Goal: Transaction & Acquisition: Purchase product/service

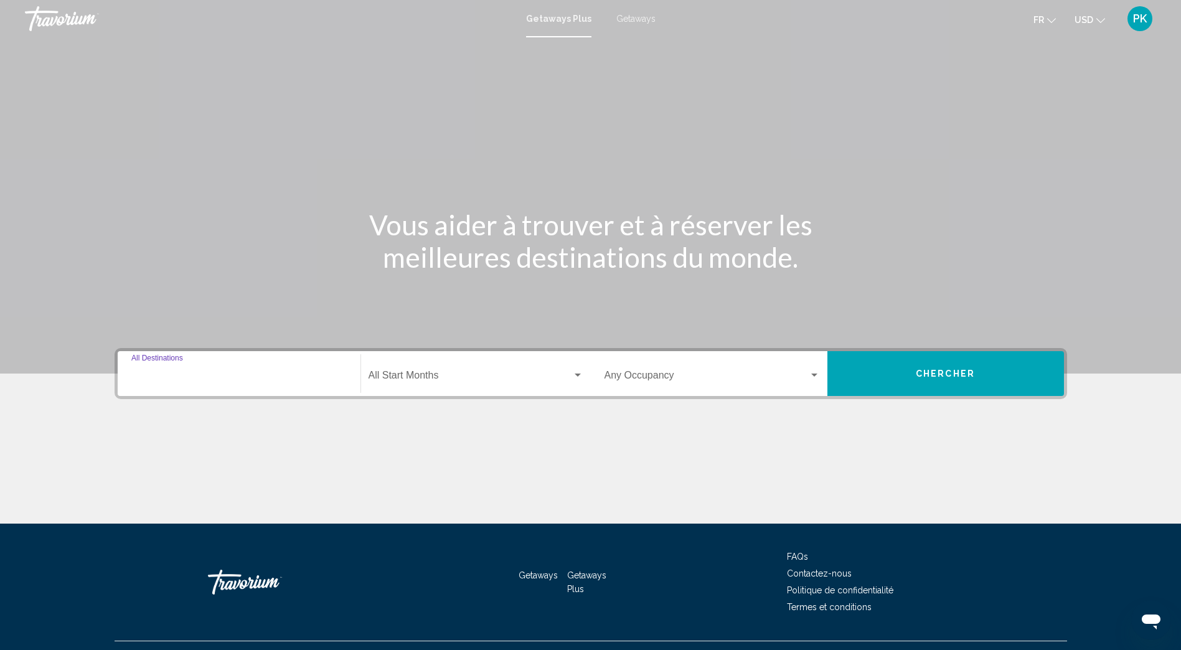
click at [159, 377] on input "Destination All Destinations" at bounding box center [238, 377] width 215 height 11
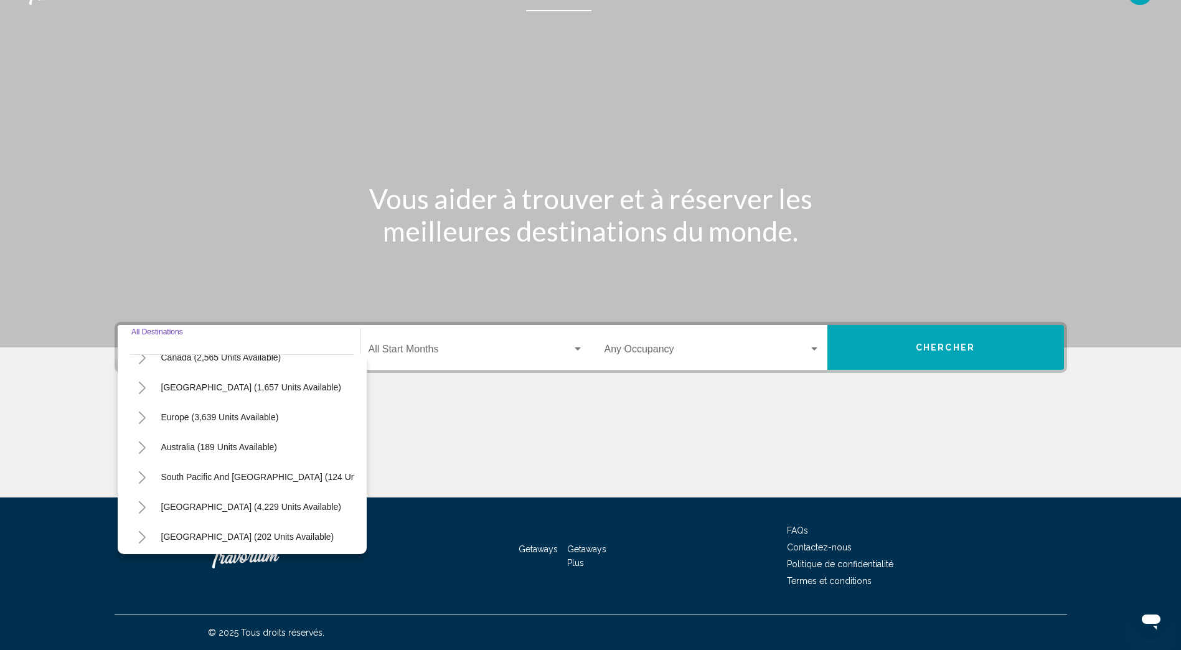
scroll to position [125, 0]
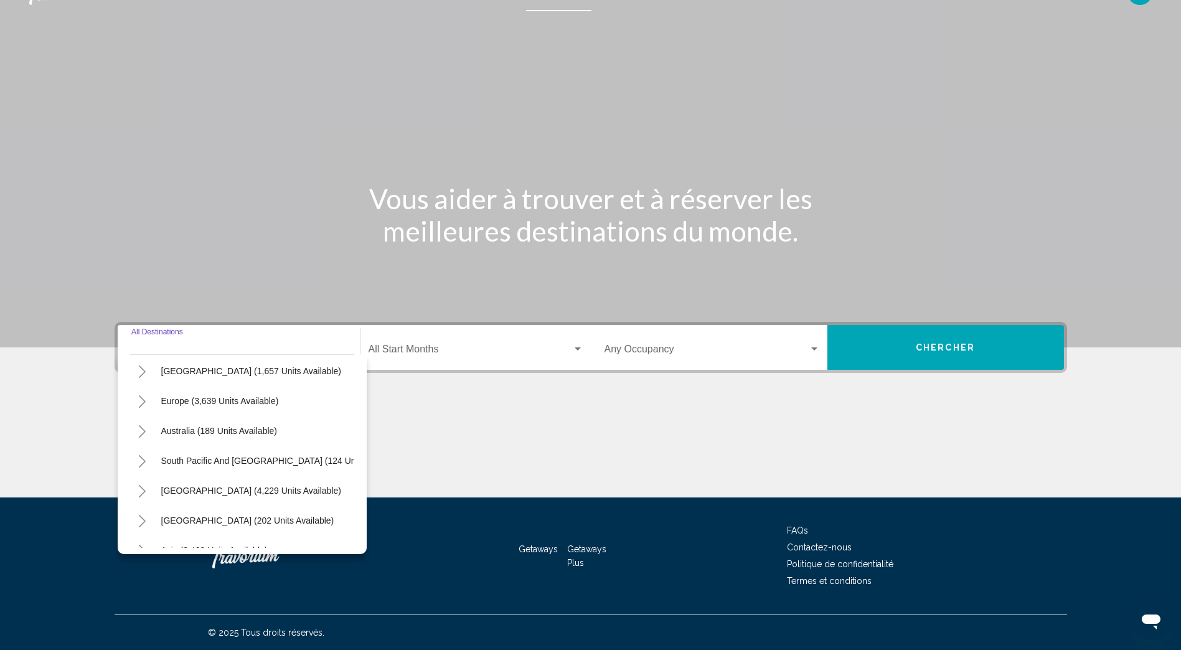
click at [135, 398] on button "Toggle Europe (3,639 units available)" at bounding box center [142, 401] width 25 height 25
click at [578, 349] on div "Search widget" at bounding box center [578, 349] width 6 height 3
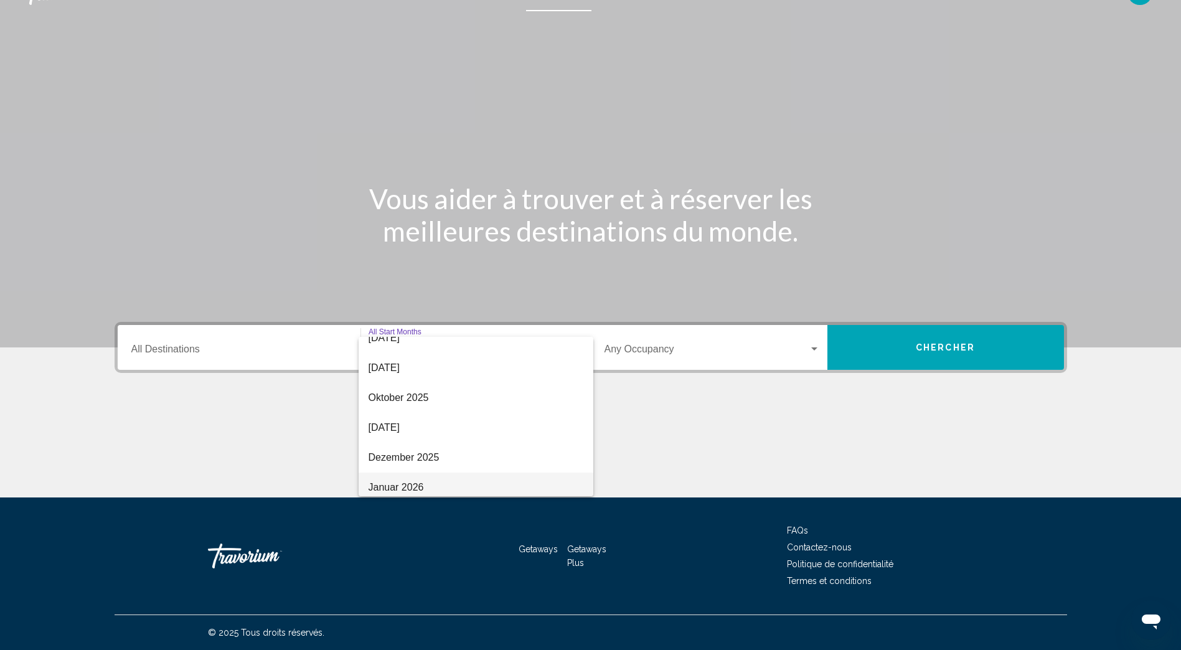
scroll to position [187, 0]
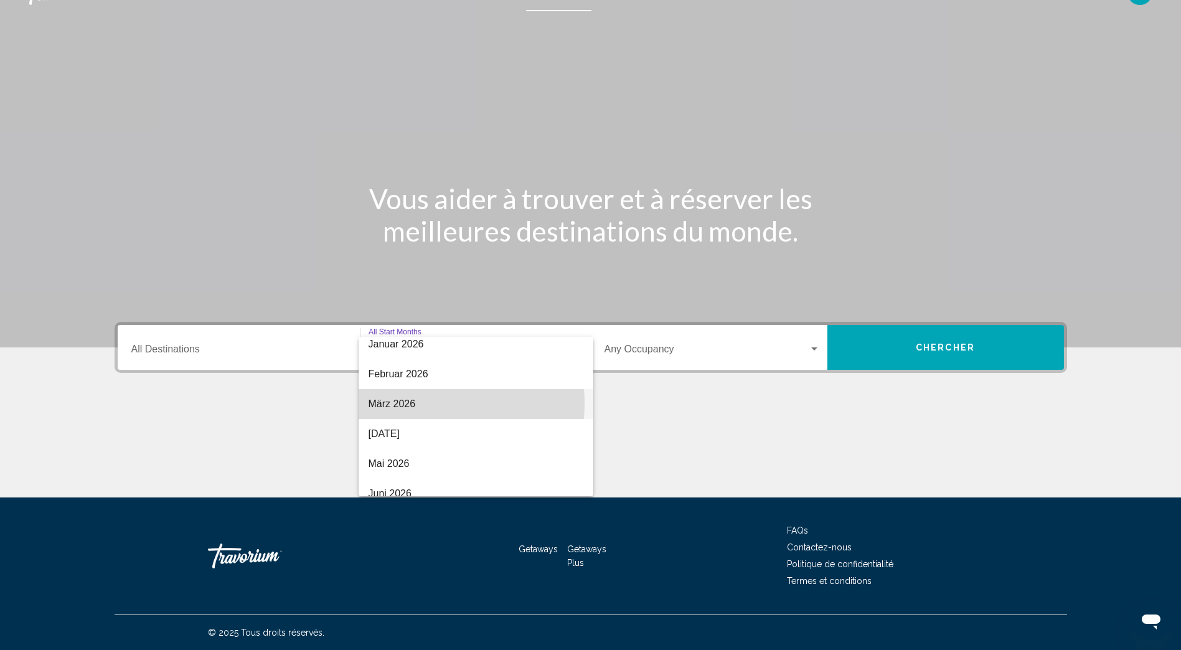
click at [417, 404] on span "März 2026" at bounding box center [476, 404] width 215 height 30
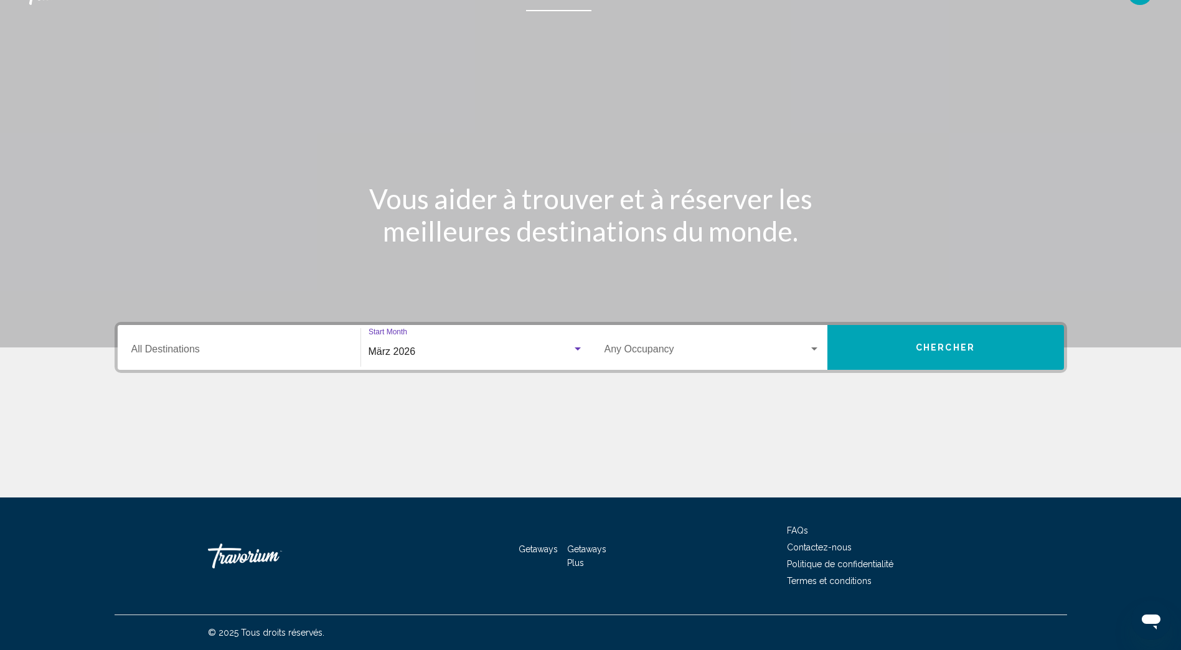
click at [815, 349] on div "Search widget" at bounding box center [815, 349] width 6 height 3
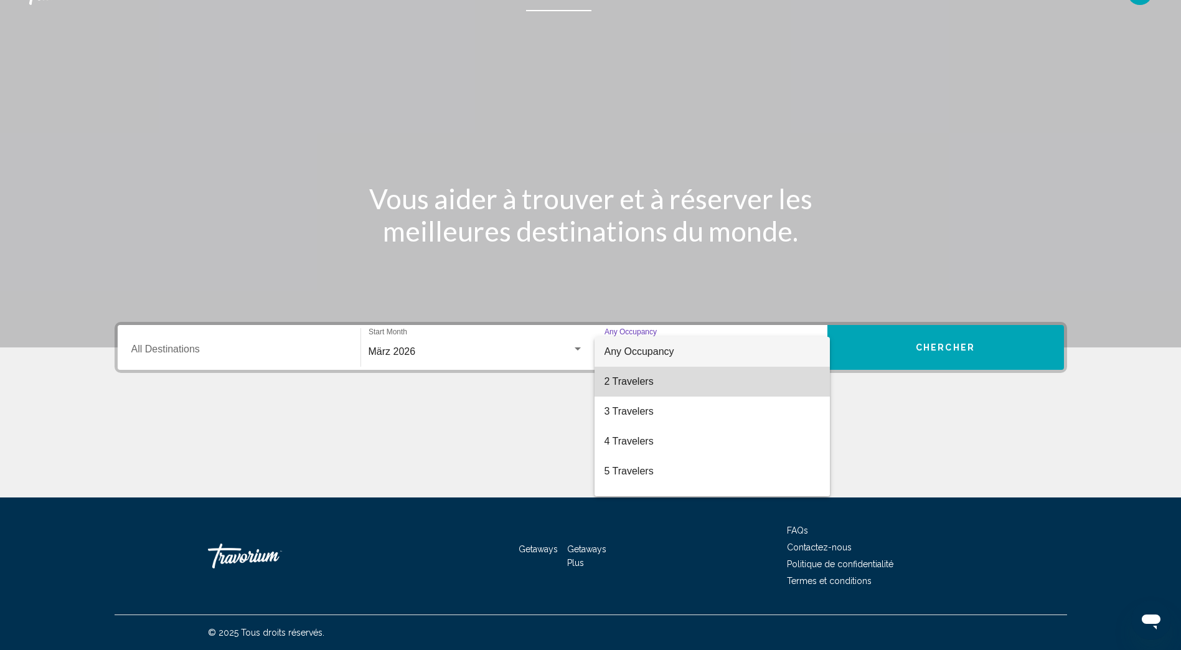
click at [715, 369] on span "2 Travelers" at bounding box center [712, 382] width 215 height 30
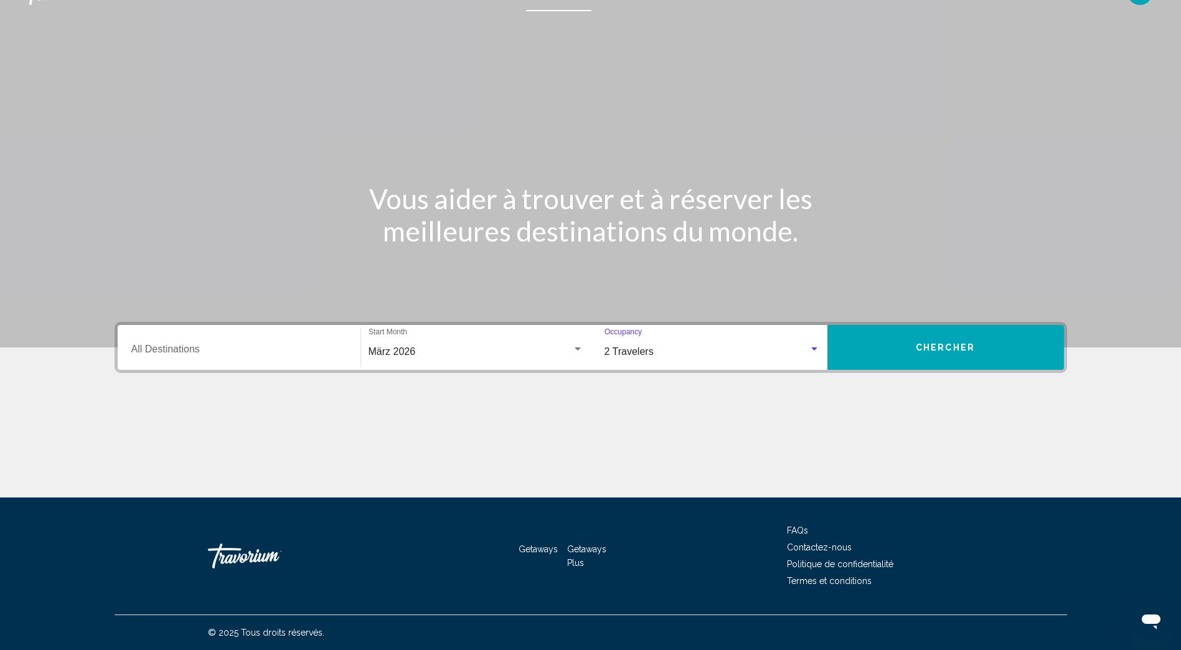
click at [929, 353] on button "Chercher" at bounding box center [946, 347] width 237 height 45
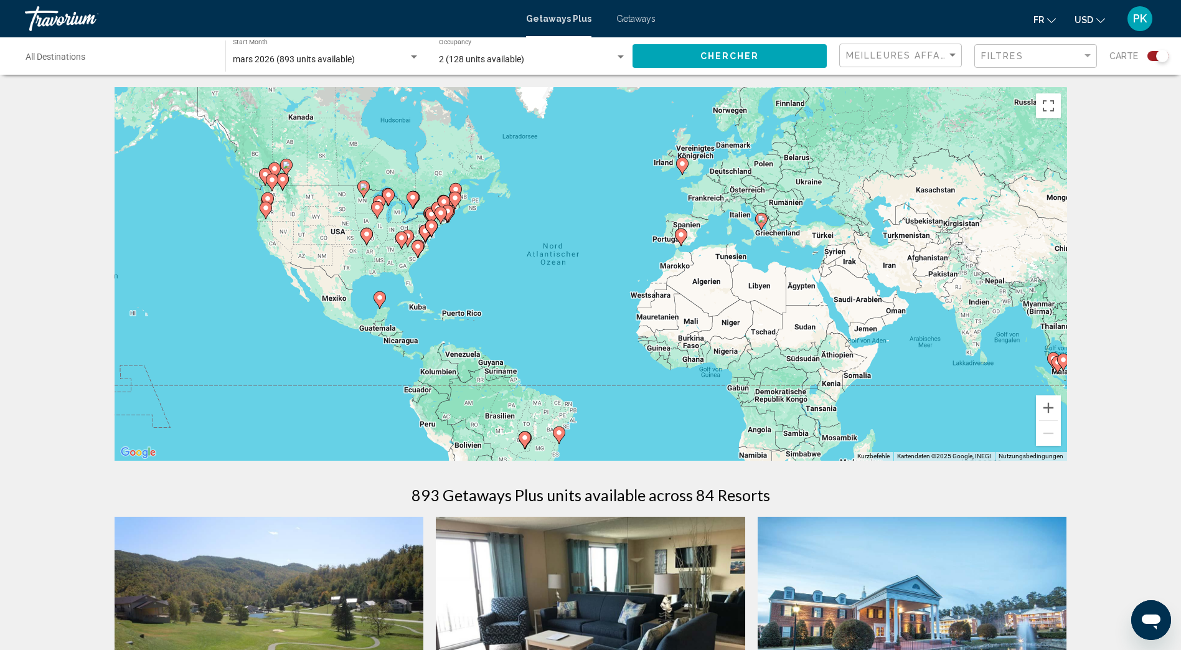
click at [619, 19] on span "Getaways" at bounding box center [636, 19] width 39 height 10
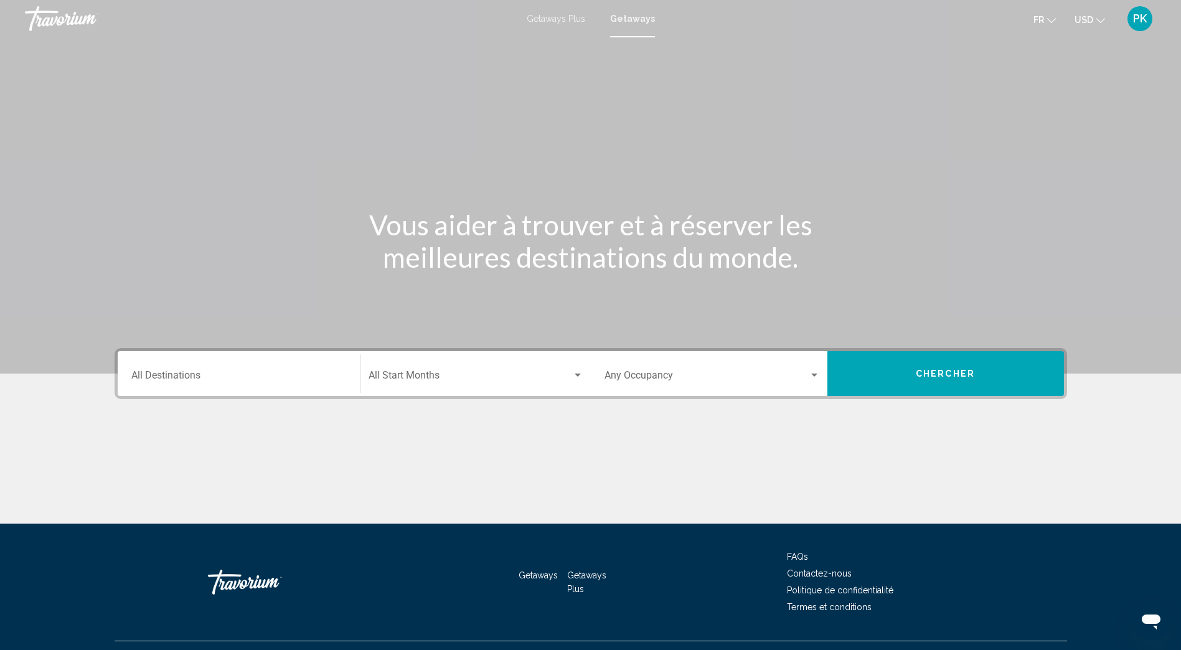
click at [157, 380] on input "Destination All Destinations" at bounding box center [238, 377] width 215 height 11
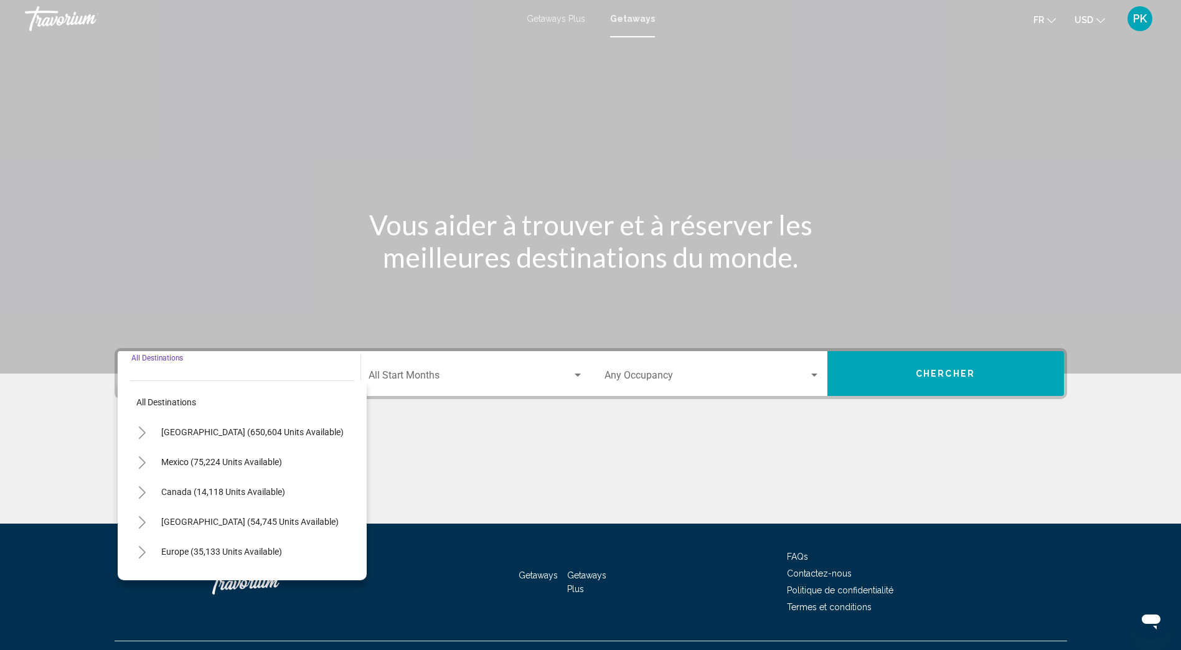
scroll to position [26, 0]
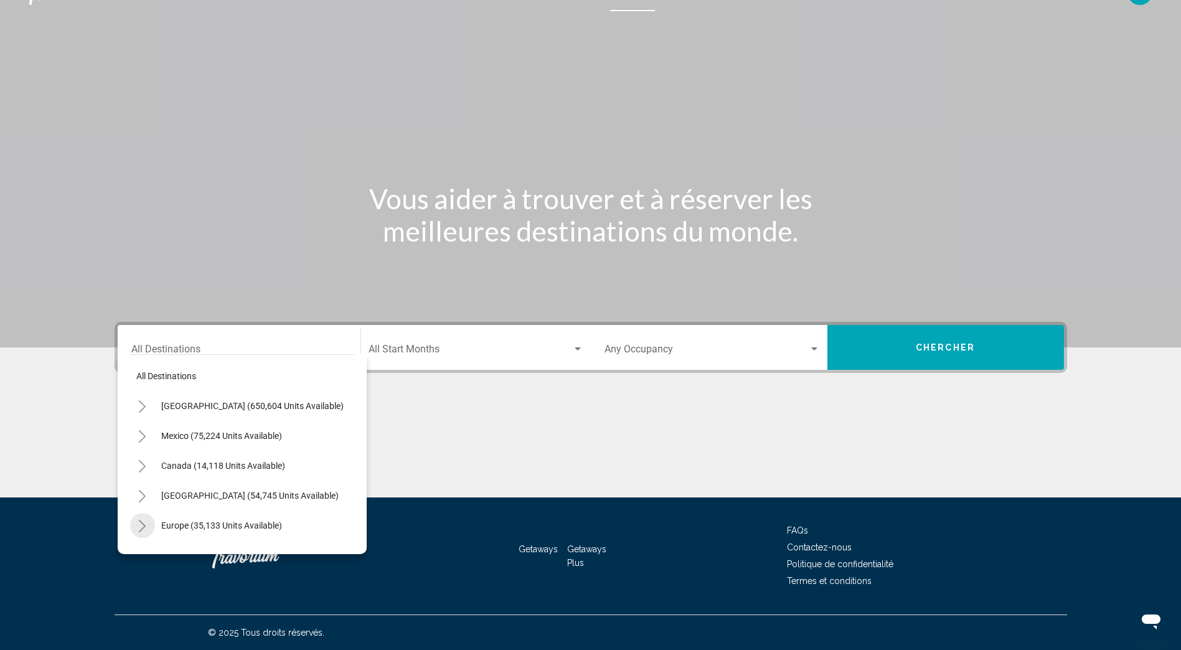
click at [143, 526] on icon "Toggle Europe (35,133 units available)" at bounding box center [142, 526] width 9 height 12
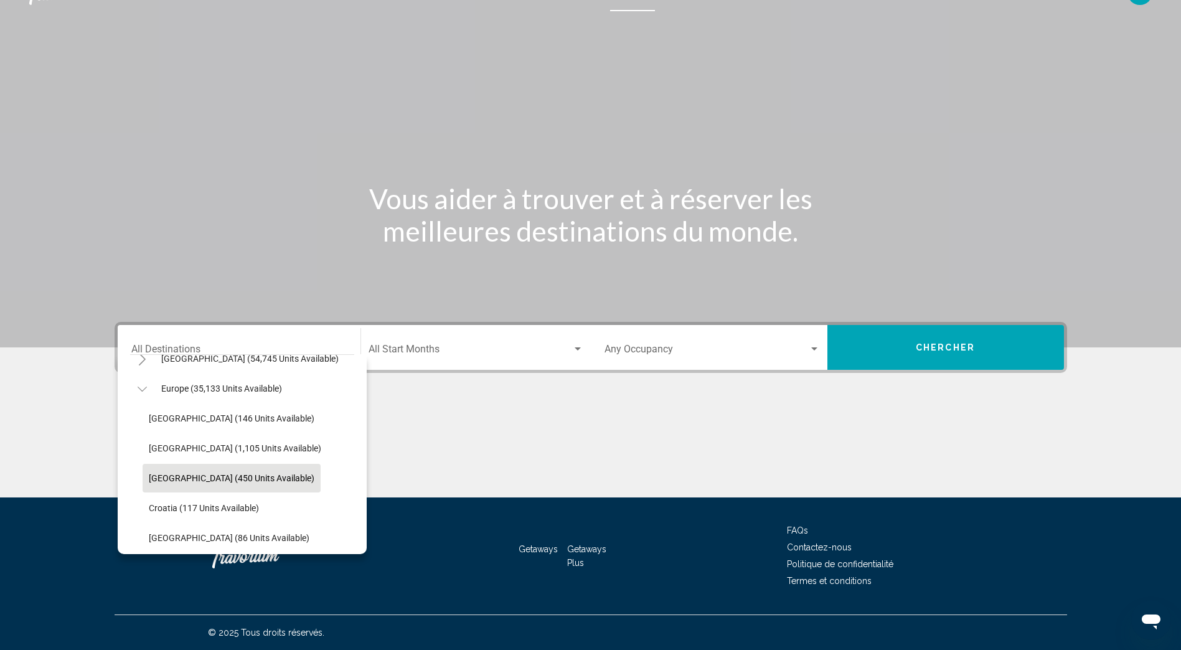
scroll to position [62, 0]
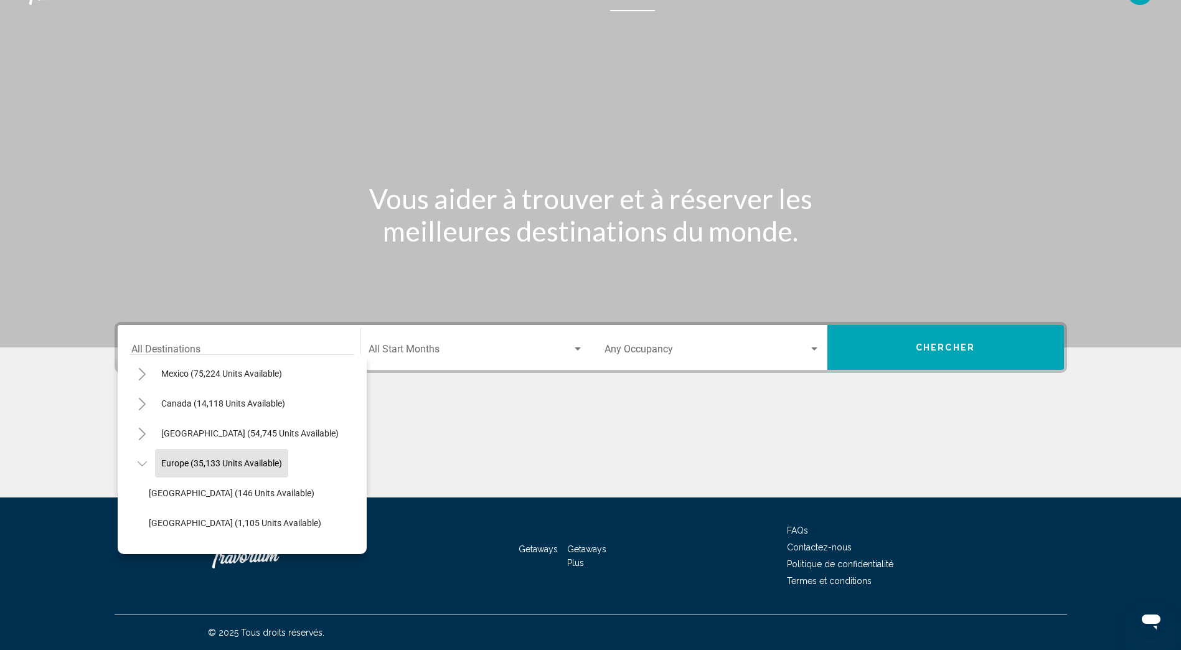
click at [181, 466] on span "Europe (35,133 units available)" at bounding box center [221, 463] width 121 height 10
type input "**********"
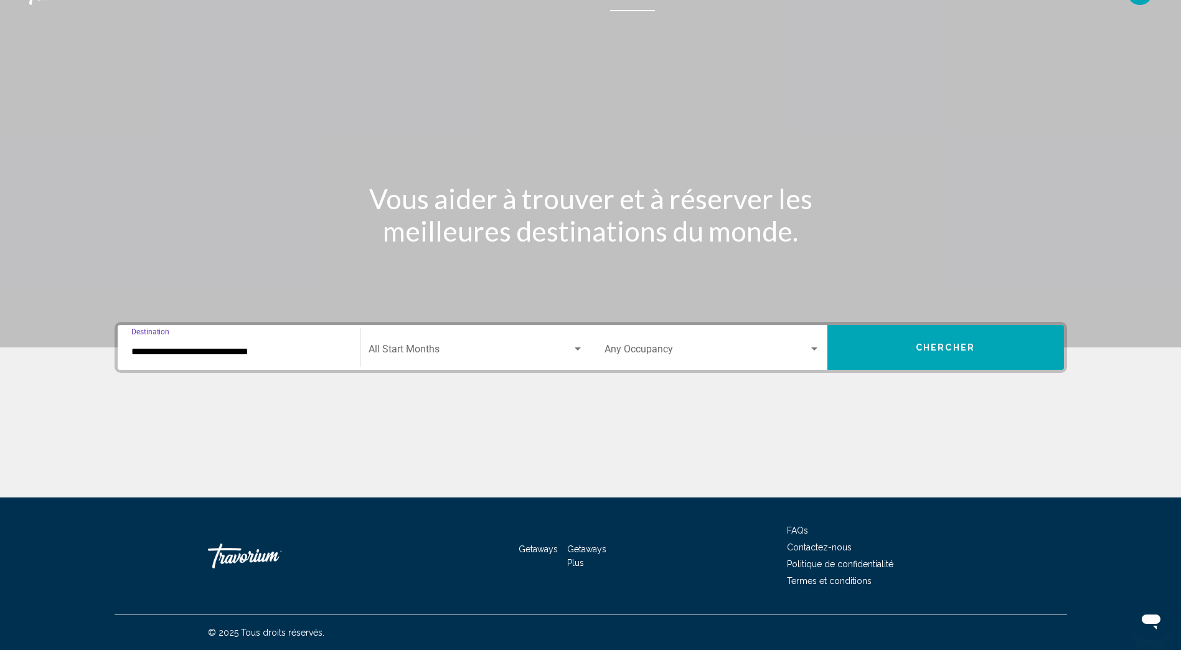
click at [405, 352] on span "Search widget" at bounding box center [471, 351] width 204 height 11
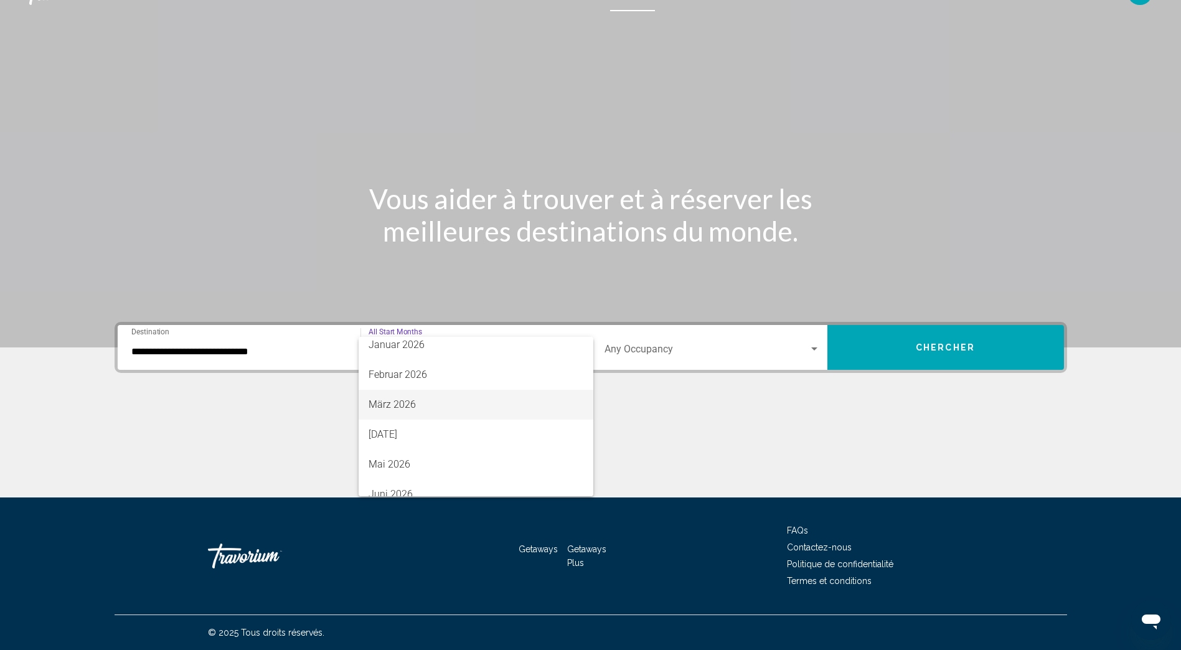
scroll to position [187, 0]
click at [400, 405] on span "März 2026" at bounding box center [476, 404] width 215 height 30
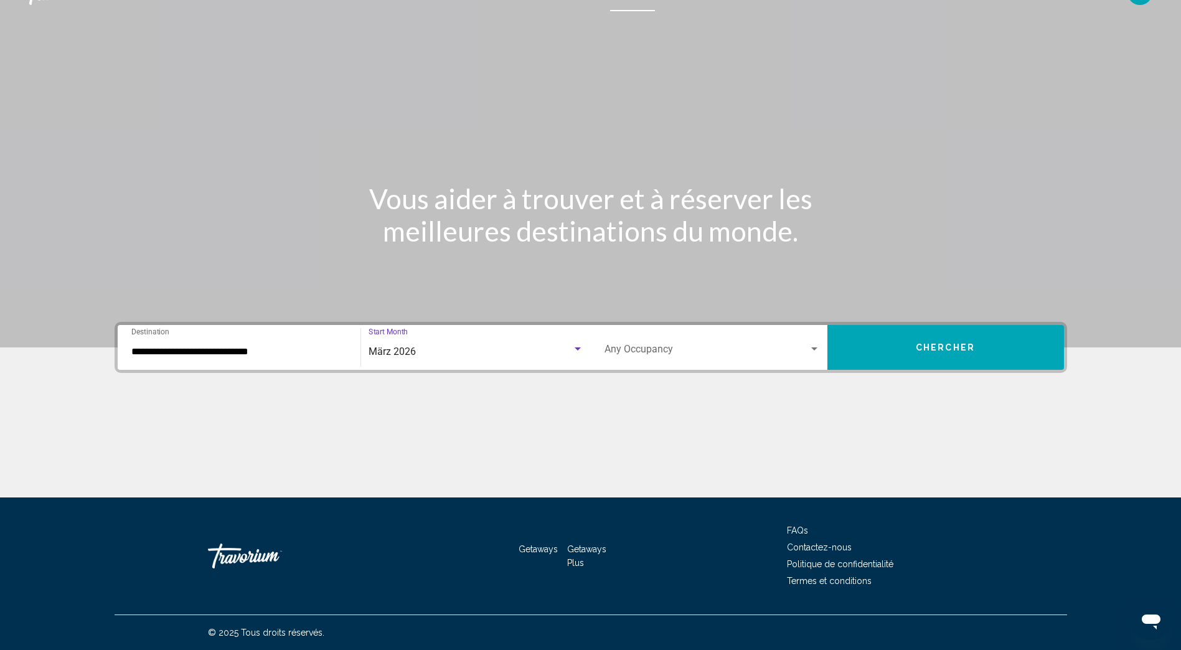
click at [929, 356] on button "Chercher" at bounding box center [946, 347] width 237 height 45
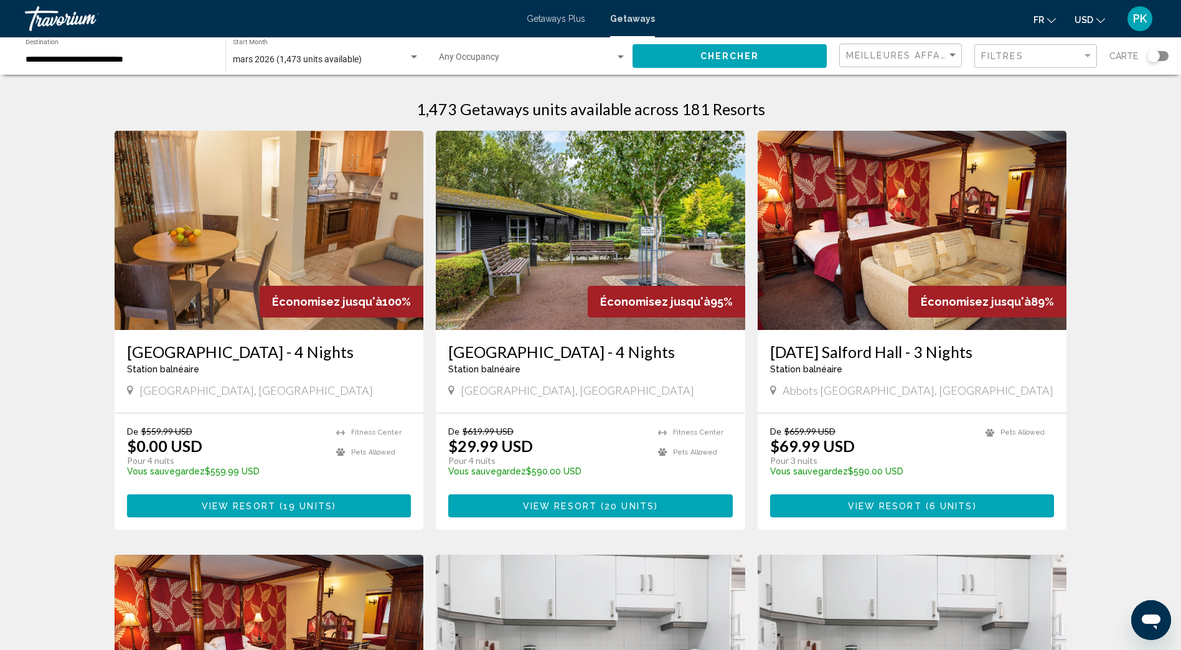
click at [1099, 17] on icon "Change currency" at bounding box center [1101, 20] width 9 height 9
click at [1072, 113] on button "EUR (€)" at bounding box center [1064, 115] width 63 height 16
click at [726, 54] on span "Chercher" at bounding box center [730, 57] width 59 height 10
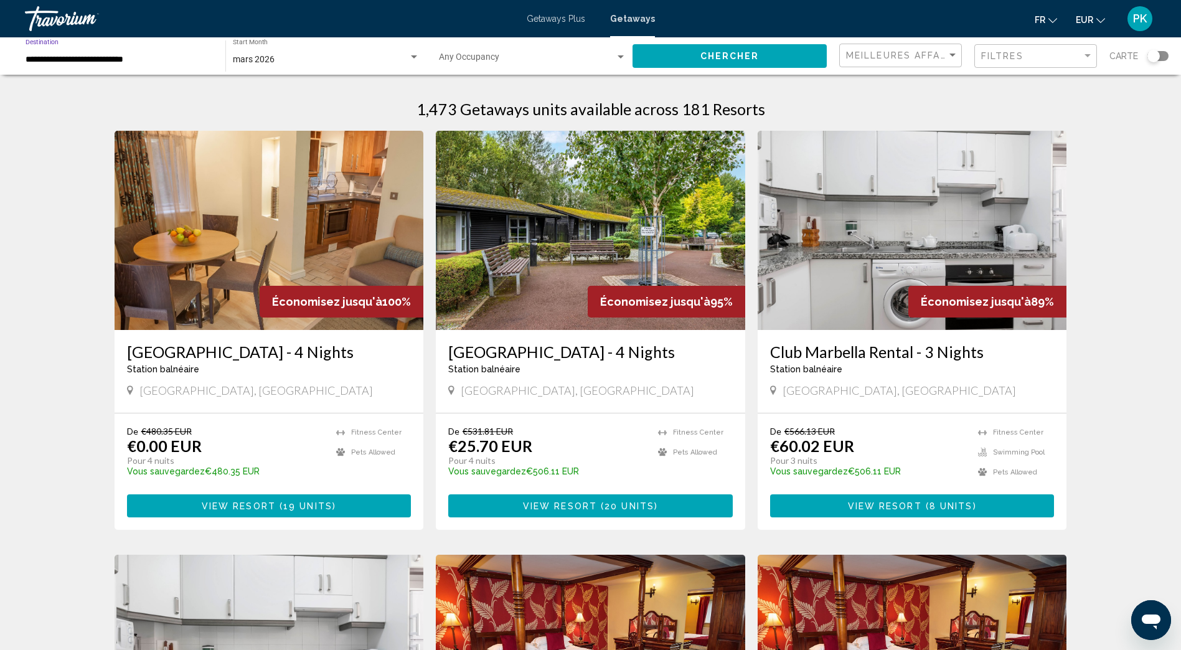
click at [46, 60] on input "**********" at bounding box center [119, 60] width 187 height 10
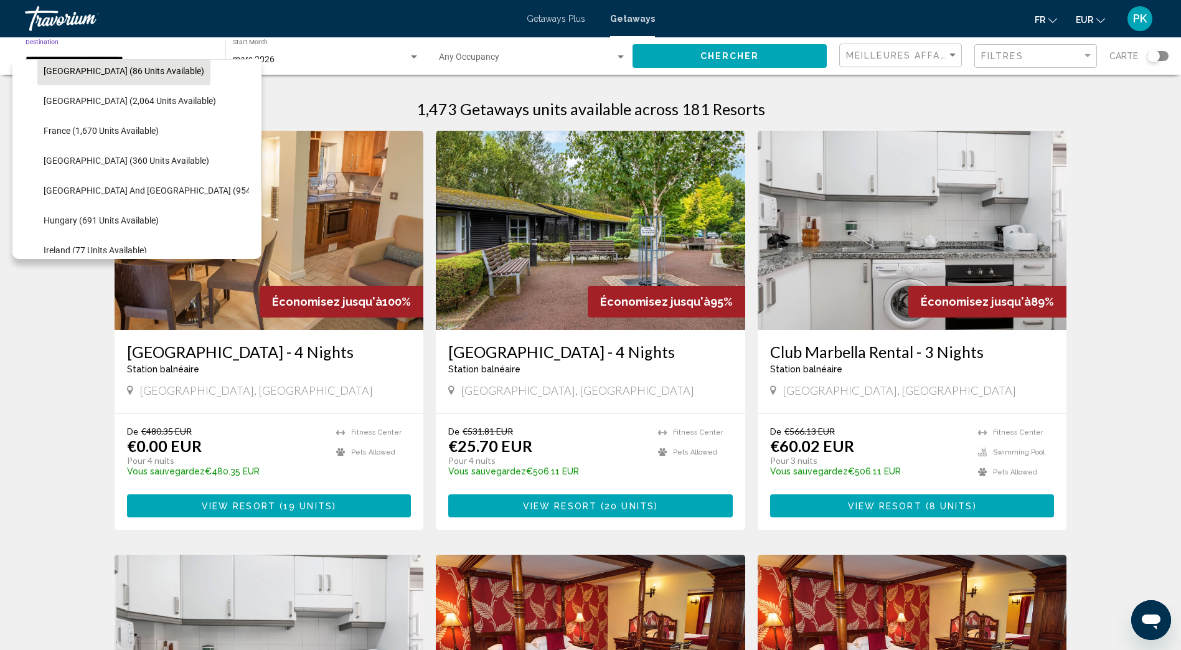
scroll to position [328, 0]
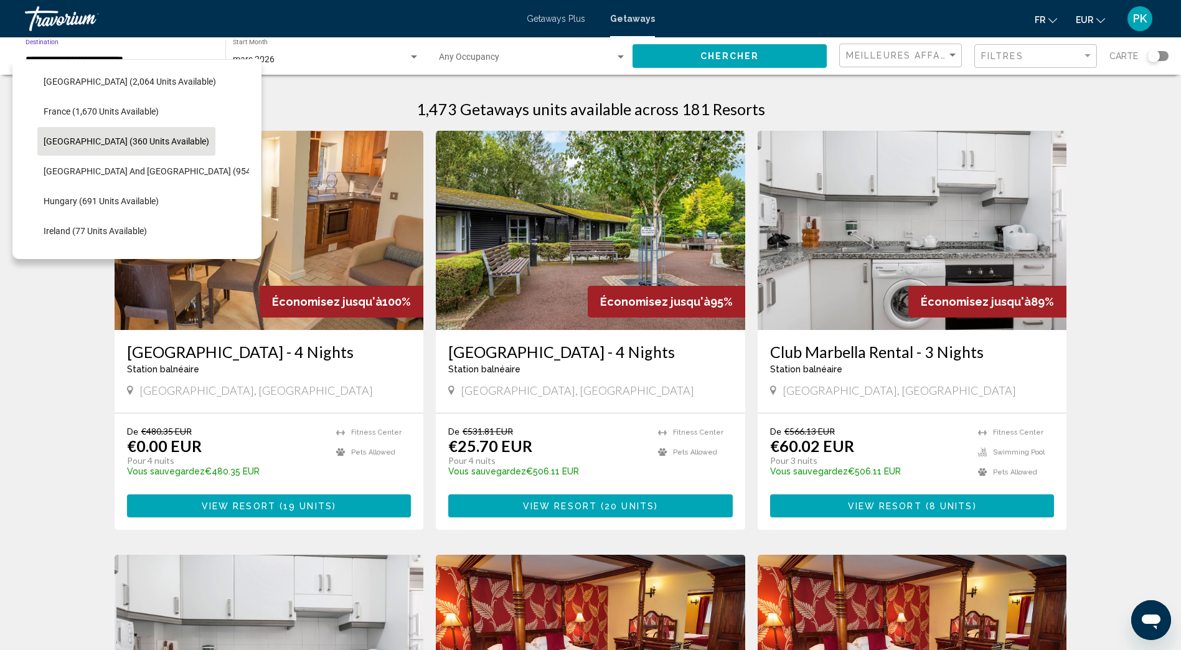
click at [103, 142] on span "Germany (360 units available)" at bounding box center [127, 141] width 166 height 10
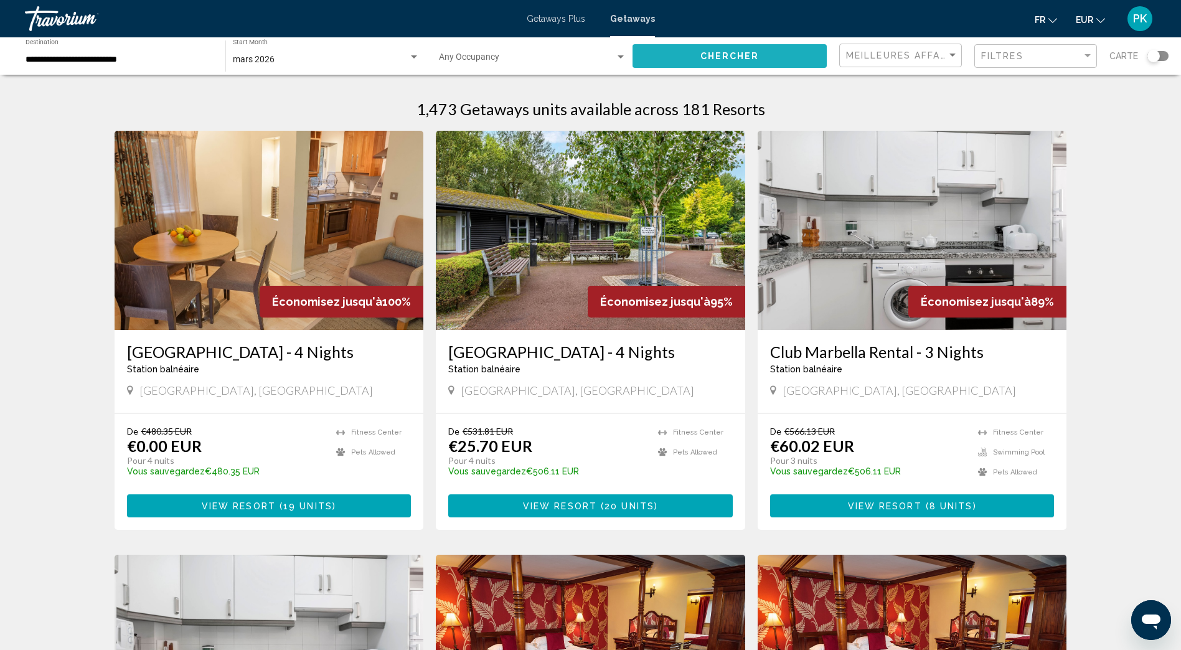
click at [712, 55] on span "Chercher" at bounding box center [730, 57] width 59 height 10
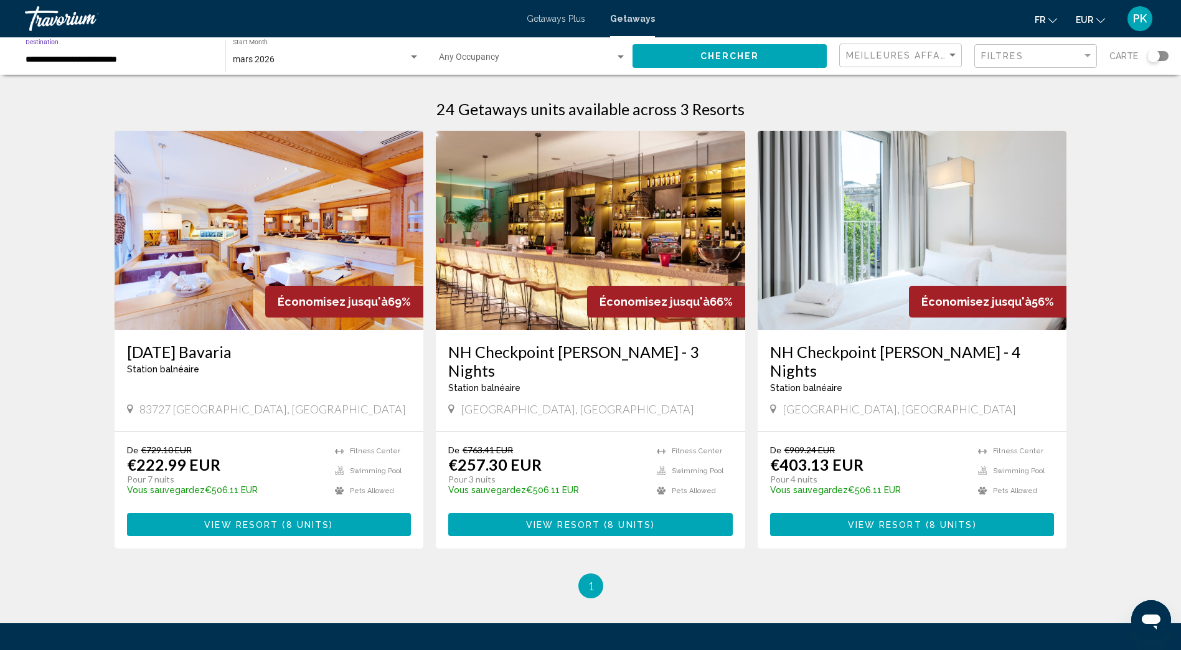
click at [51, 61] on input "**********" at bounding box center [119, 60] width 187 height 10
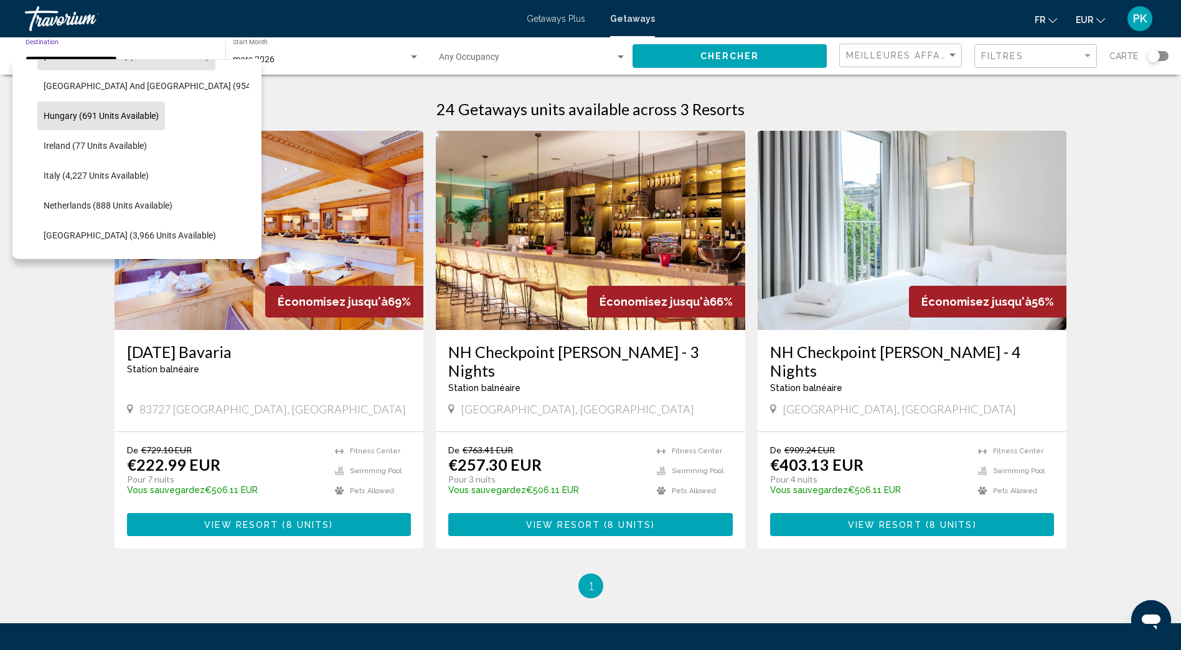
scroll to position [443, 0]
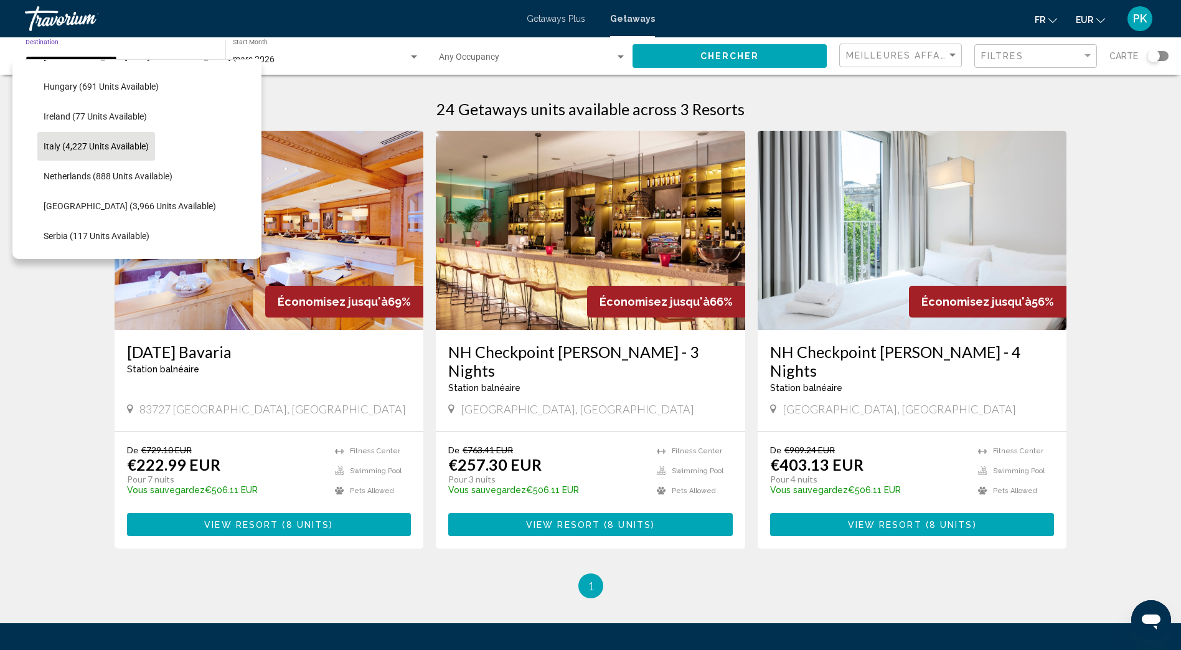
click at [59, 148] on span "Italy (4,227 units available)" at bounding box center [96, 146] width 105 height 10
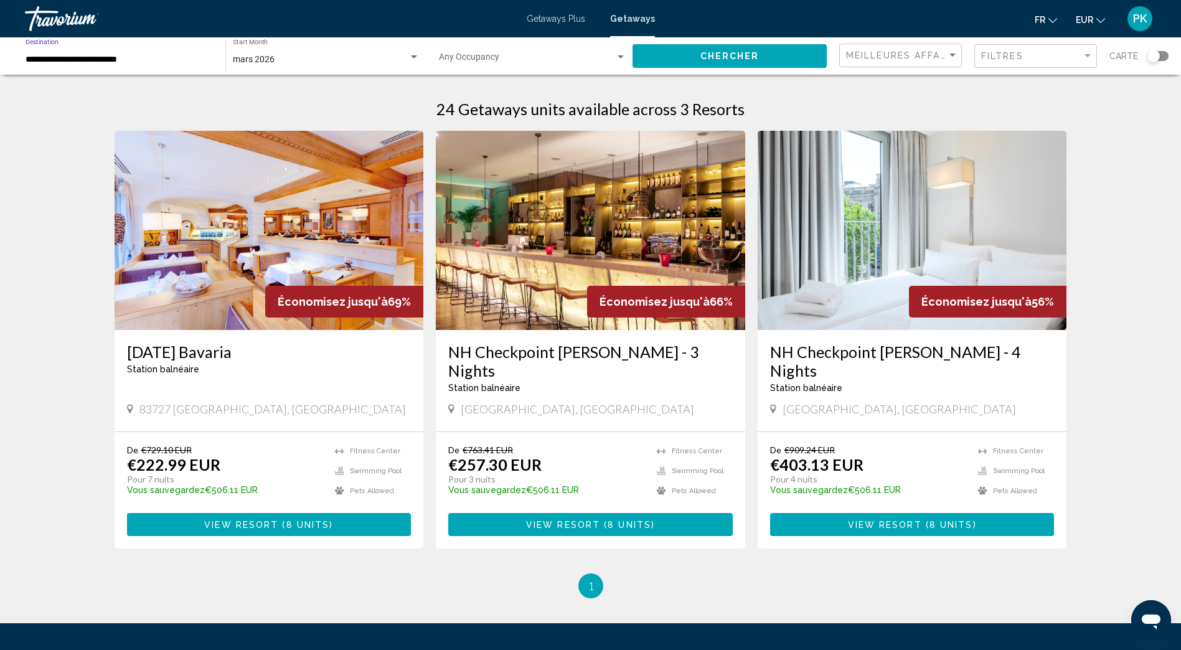
click at [767, 58] on button "Chercher" at bounding box center [730, 55] width 194 height 23
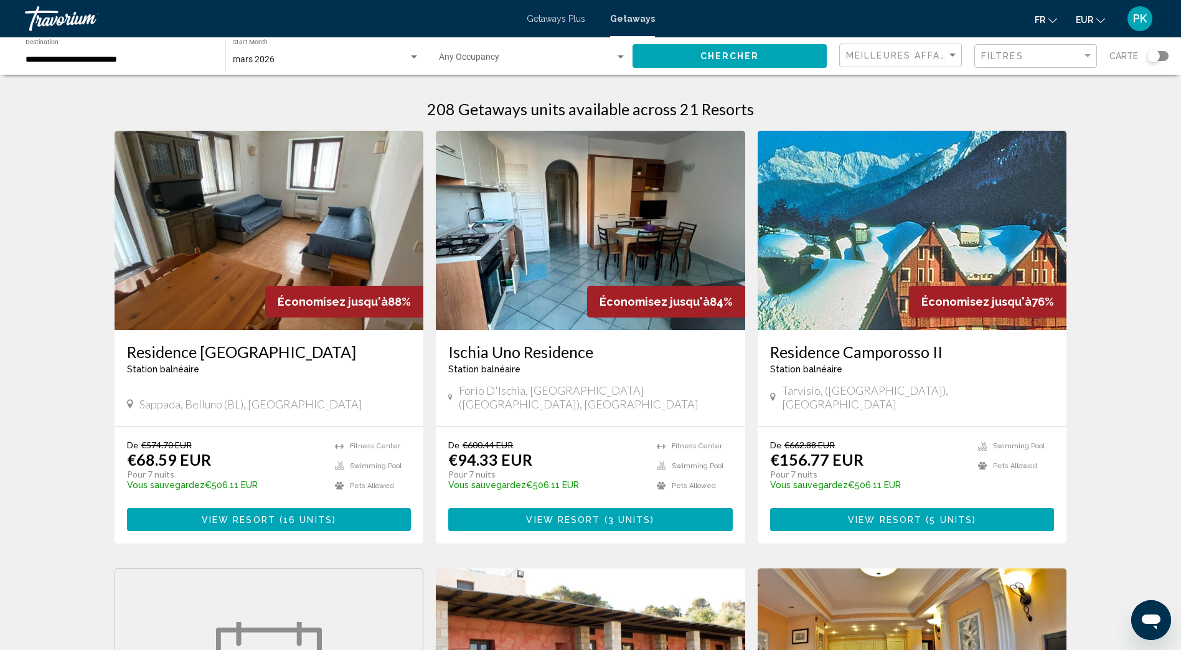
click at [1155, 60] on div "Search widget" at bounding box center [1154, 56] width 12 height 12
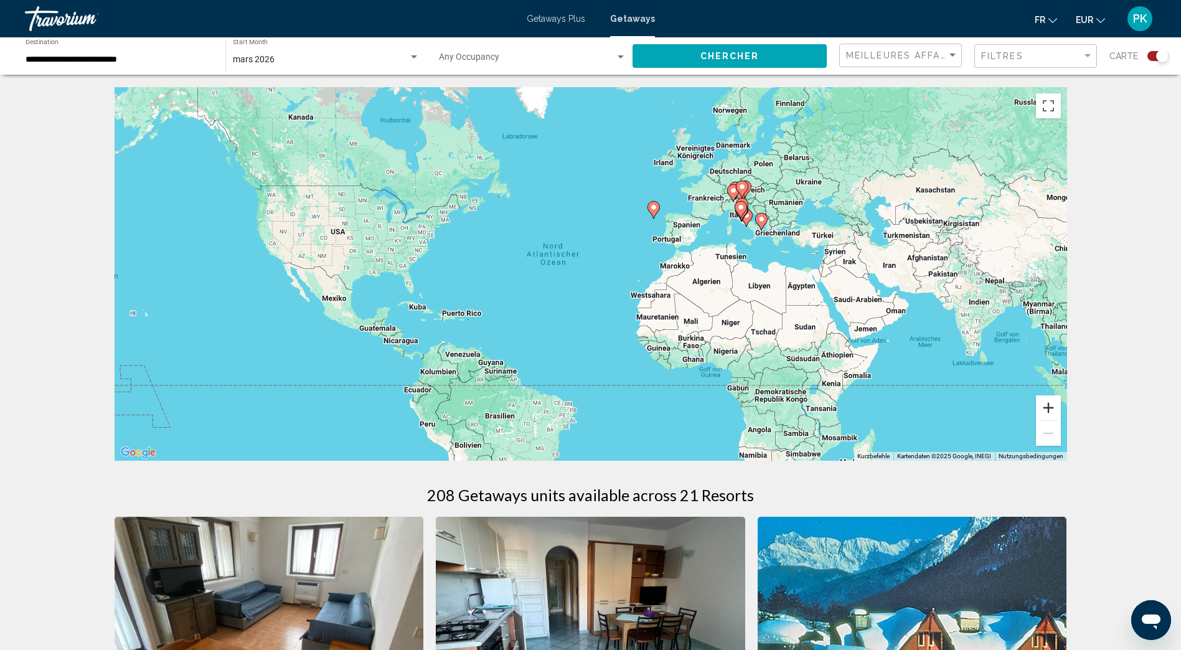
click at [1051, 409] on button "Vergrößern" at bounding box center [1048, 407] width 25 height 25
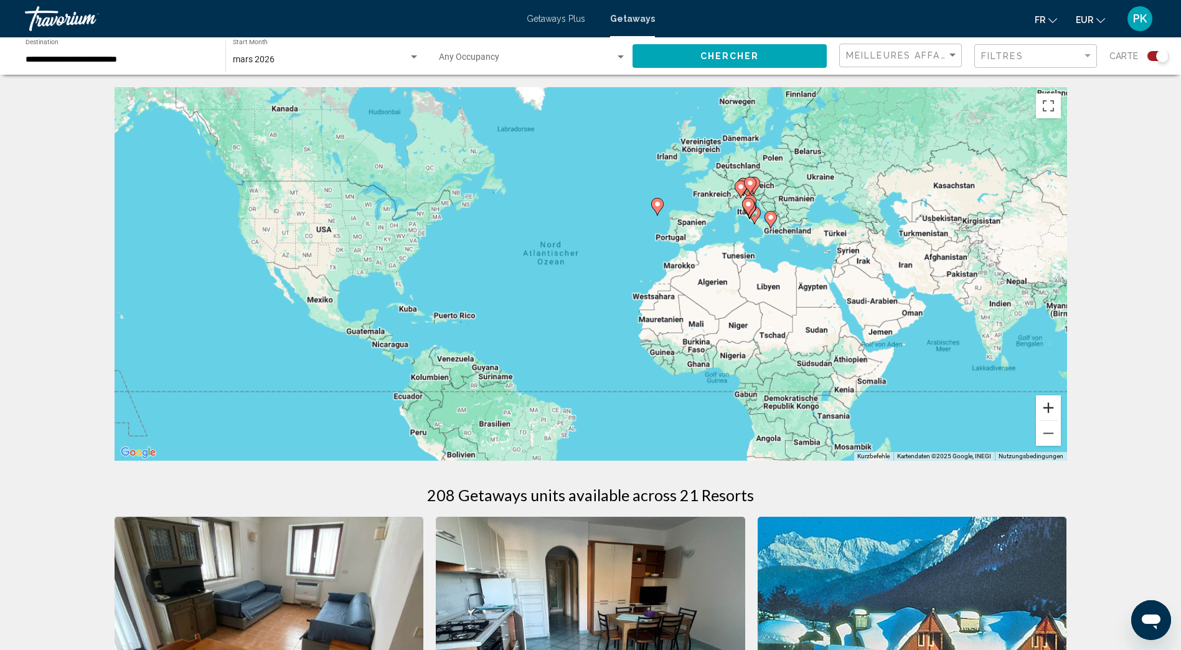
click at [1051, 409] on button "Vergrößern" at bounding box center [1048, 407] width 25 height 25
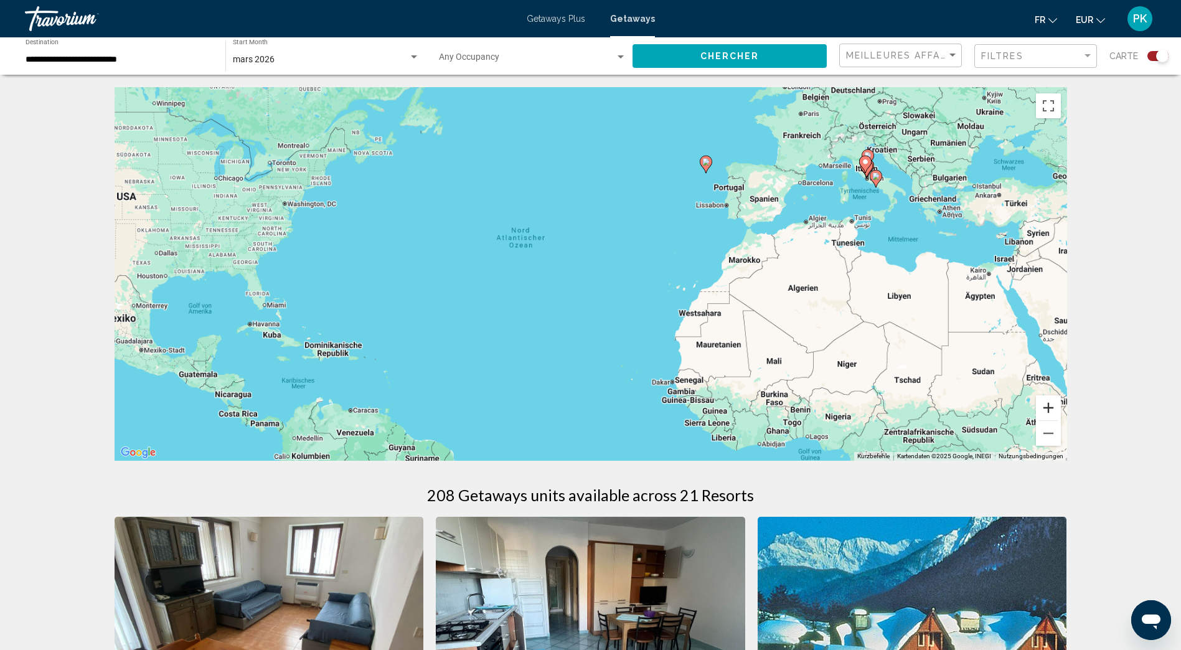
click at [1051, 409] on button "Vergrößern" at bounding box center [1048, 407] width 25 height 25
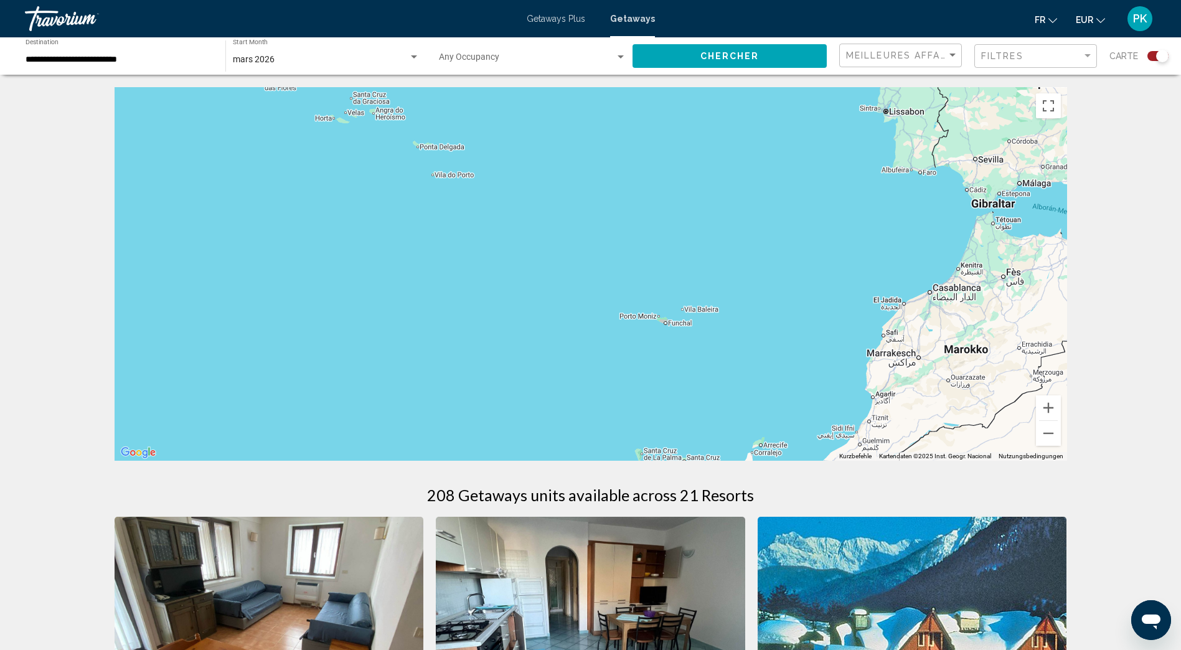
drag, startPoint x: 845, startPoint y: 156, endPoint x: 423, endPoint y: 317, distance: 452.0
click at [424, 323] on div "Main content" at bounding box center [591, 274] width 953 height 374
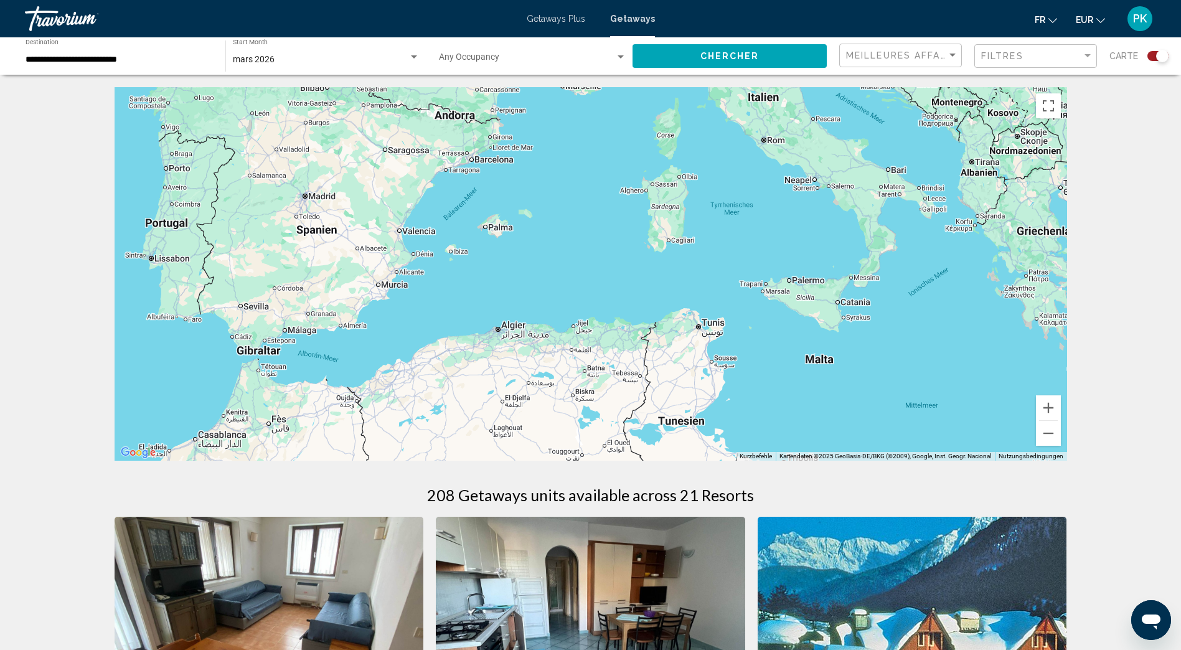
drag, startPoint x: 881, startPoint y: 211, endPoint x: 268, endPoint y: 331, distance: 624.0
click at [268, 331] on div "Main content" at bounding box center [591, 274] width 953 height 374
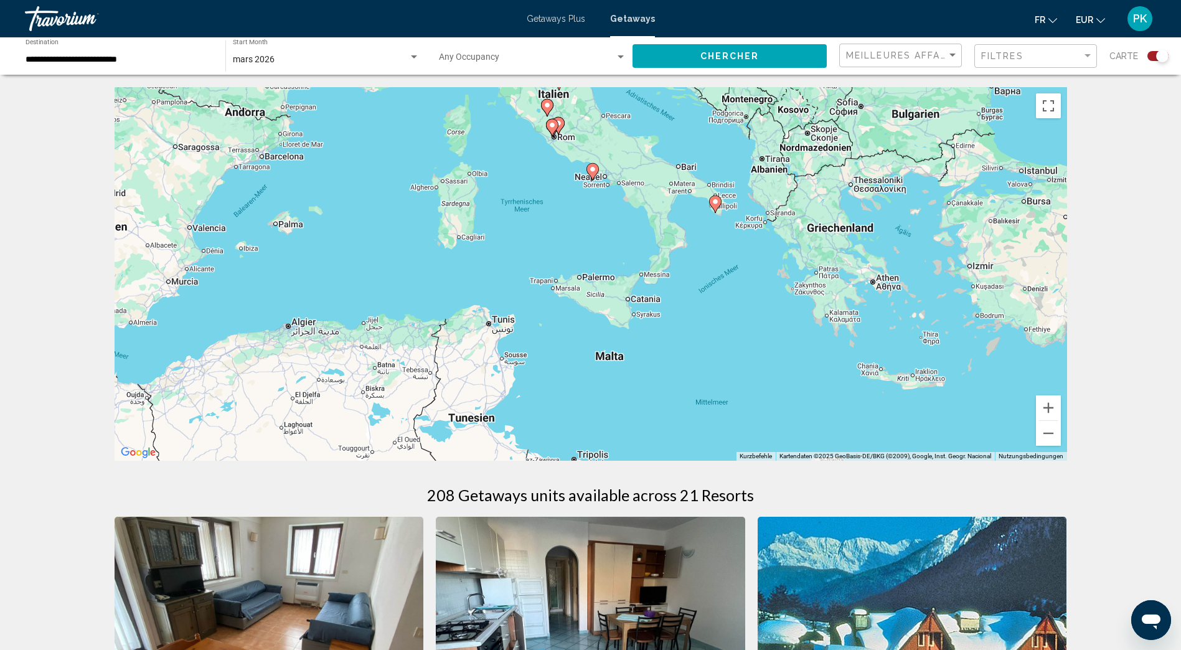
drag, startPoint x: 710, startPoint y: 233, endPoint x: 463, endPoint y: 221, distance: 247.5
click at [463, 221] on div "Um den Modus zum Ziehen mit der Tastatur zu aktivieren, drückst du Alt + Eingab…" at bounding box center [591, 274] width 953 height 374
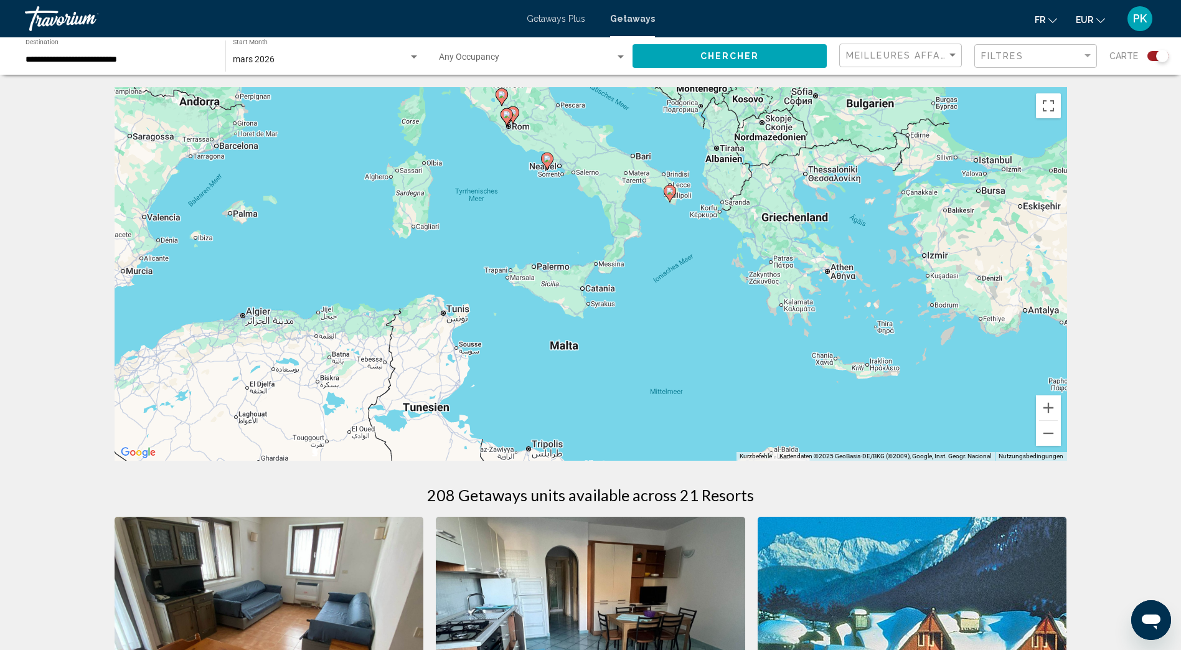
click at [671, 197] on icon "Main content" at bounding box center [669, 194] width 11 height 16
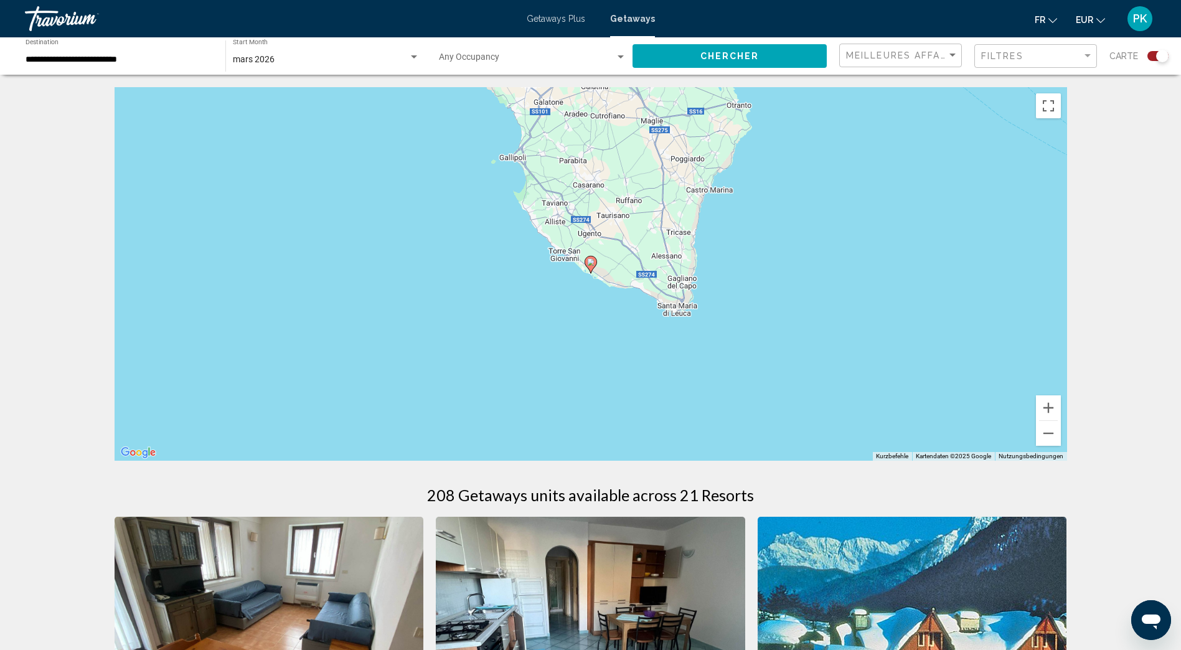
click at [590, 262] on image "Main content" at bounding box center [590, 261] width 7 height 7
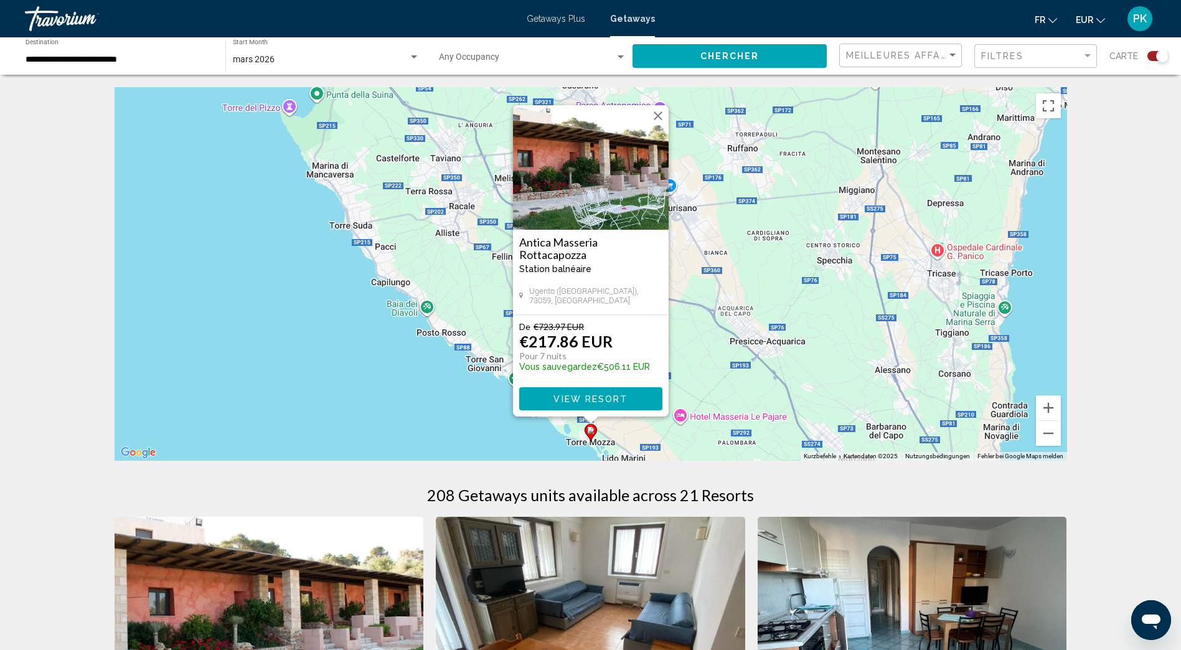
click at [659, 118] on button "Schließen" at bounding box center [658, 116] width 19 height 19
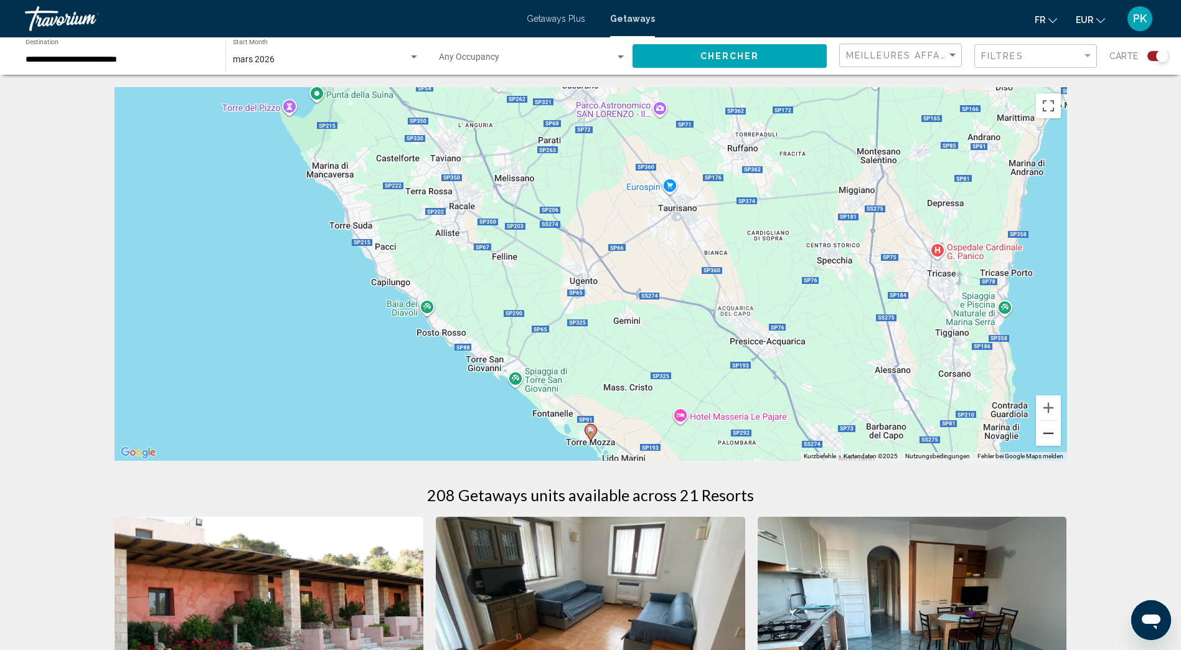
click at [1046, 428] on button "Verkleinern" at bounding box center [1048, 433] width 25 height 25
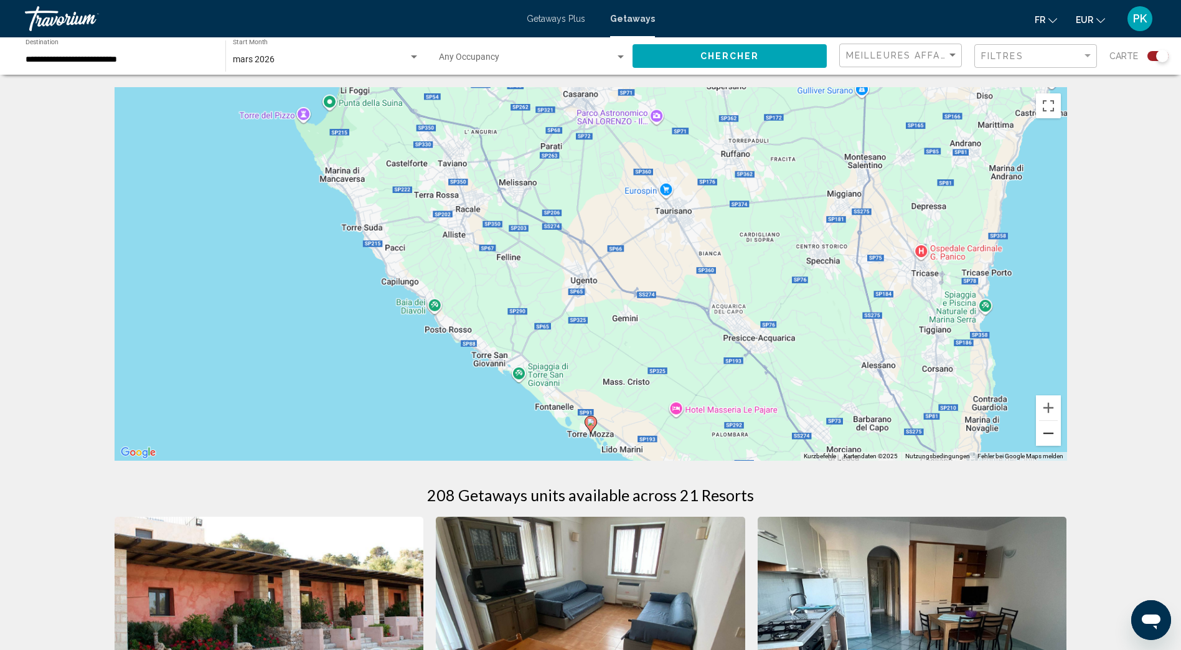
click at [1046, 428] on button "Verkleinern" at bounding box center [1048, 433] width 25 height 25
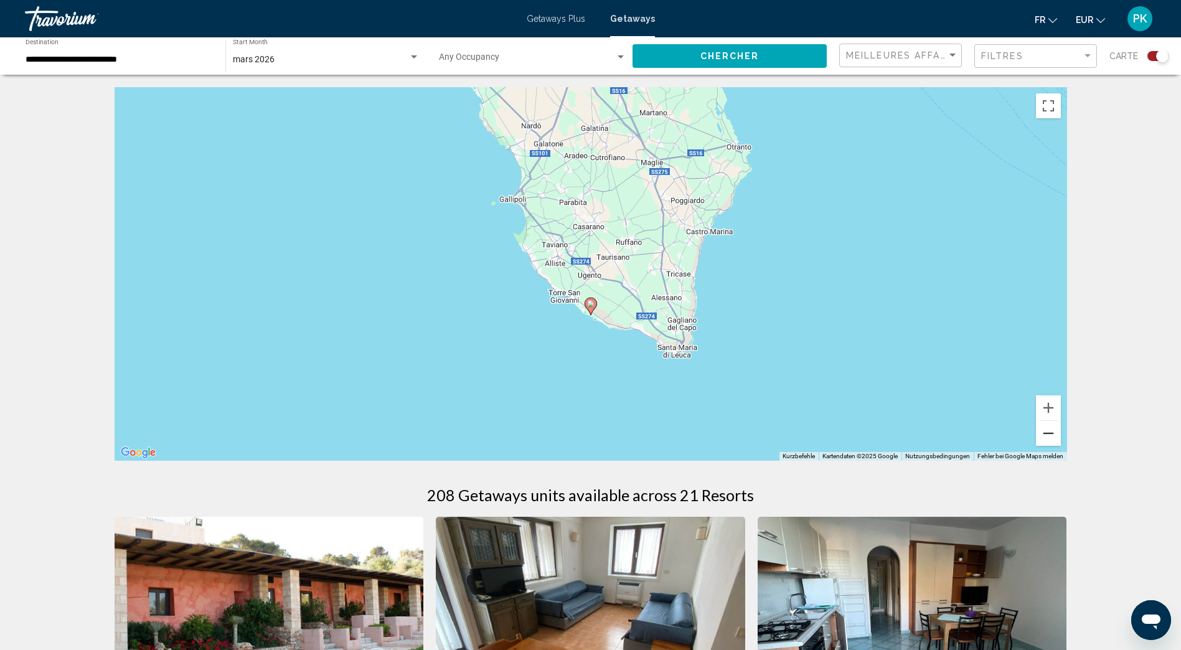
click at [1046, 428] on button "Verkleinern" at bounding box center [1048, 433] width 25 height 25
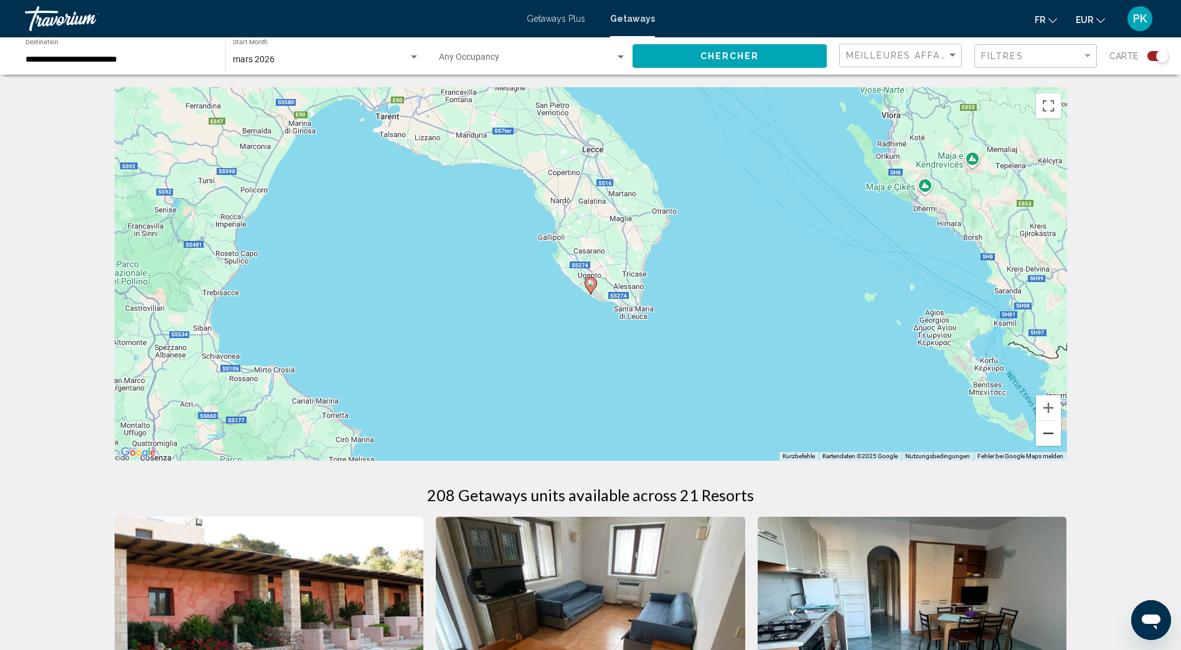
click at [1046, 428] on button "Verkleinern" at bounding box center [1048, 433] width 25 height 25
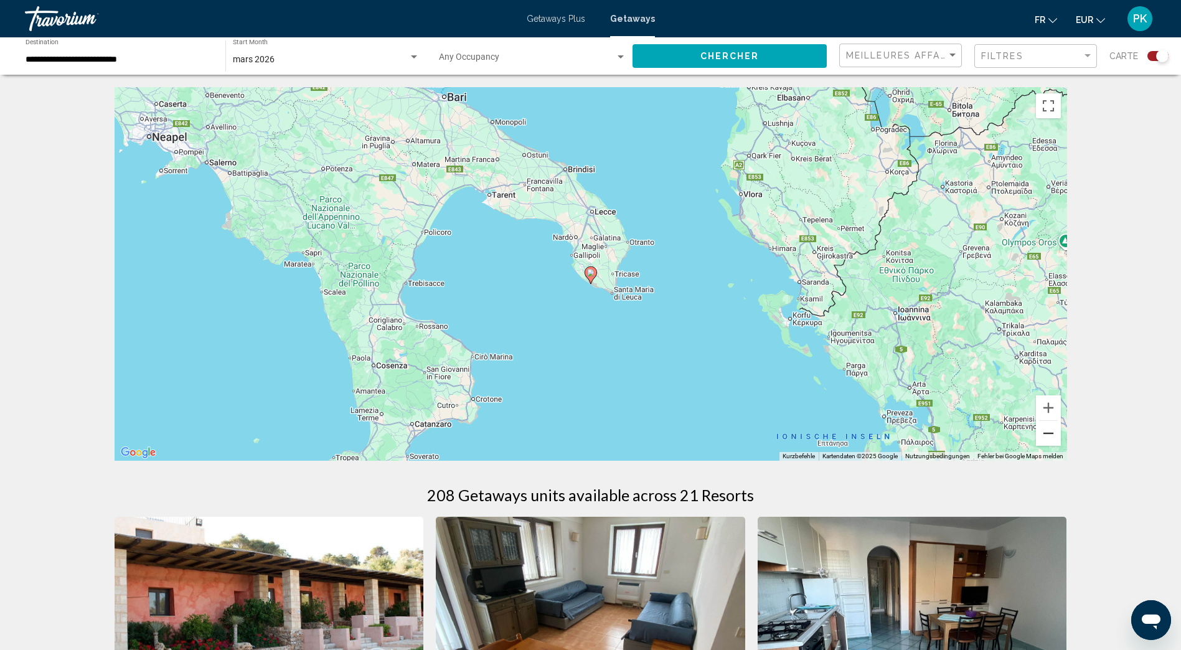
click at [1046, 428] on button "Verkleinern" at bounding box center [1048, 433] width 25 height 25
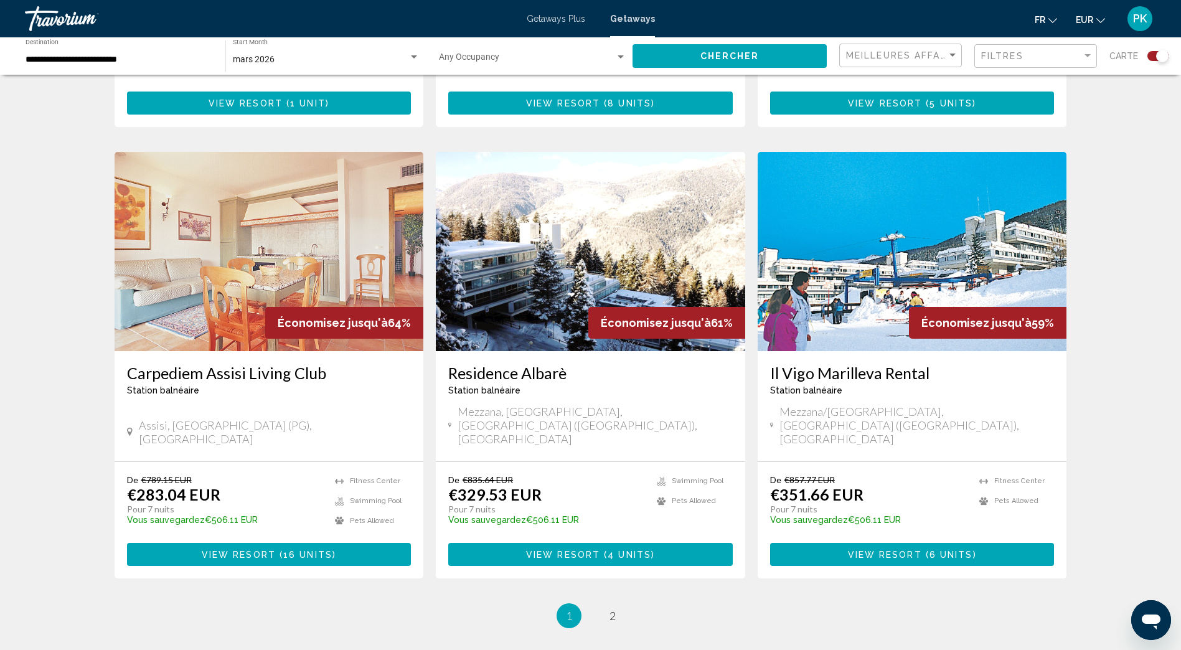
scroll to position [1767, 0]
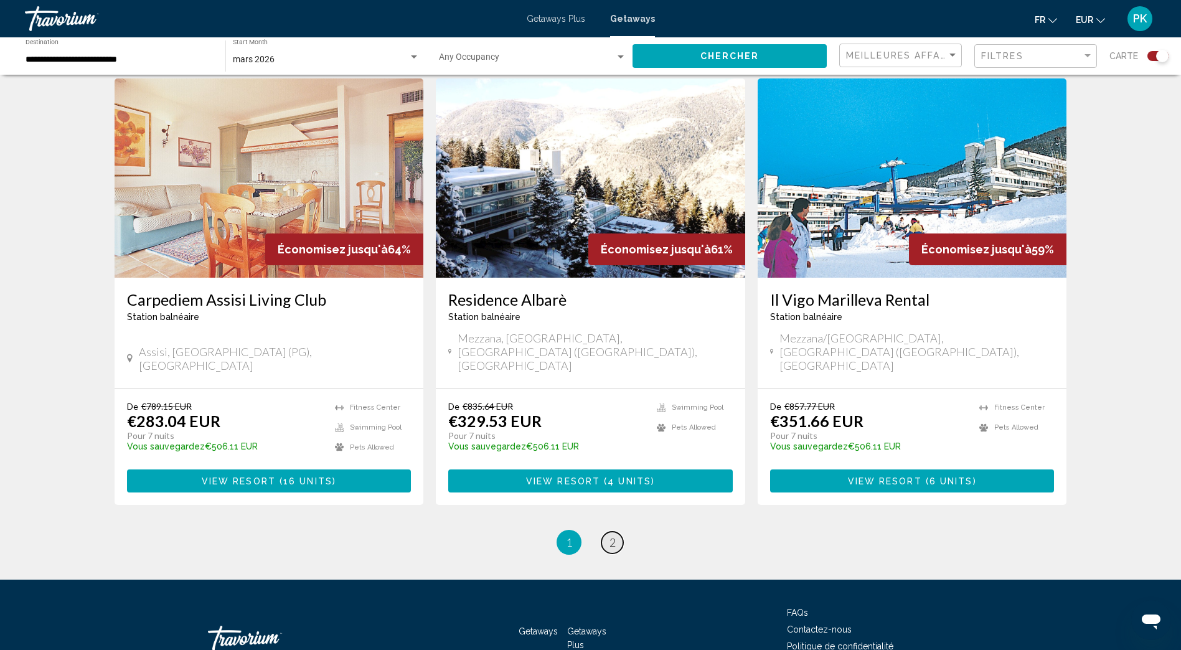
click at [612, 536] on span "2" at bounding box center [613, 543] width 6 height 14
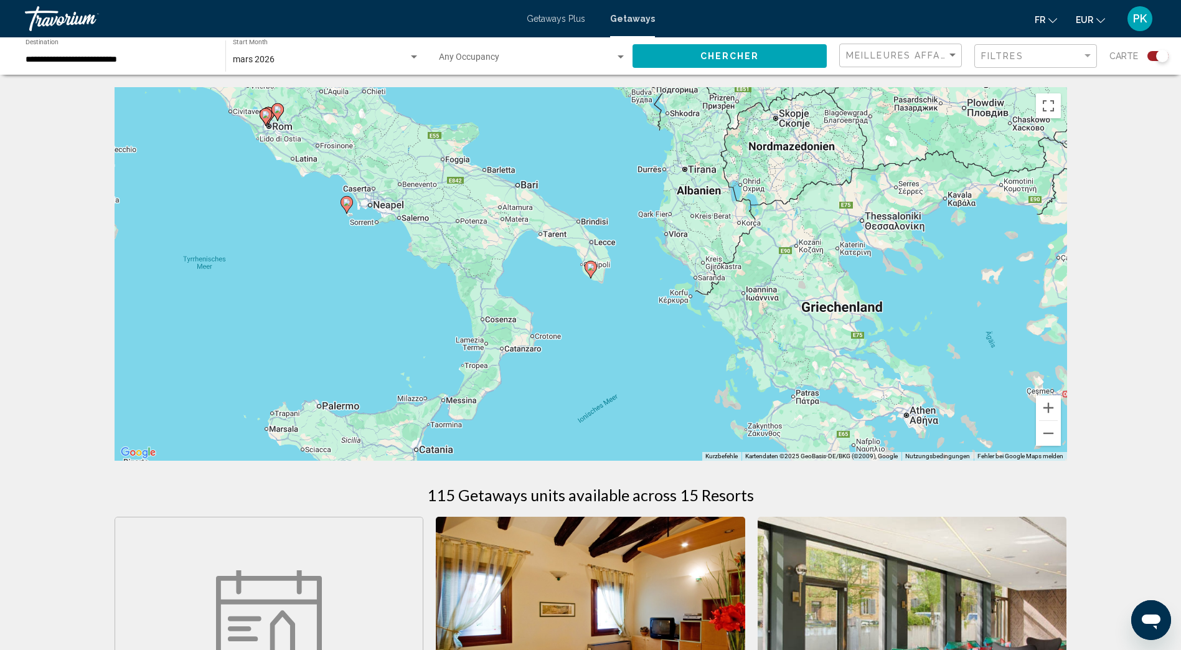
click at [29, 57] on input "**********" at bounding box center [119, 60] width 187 height 10
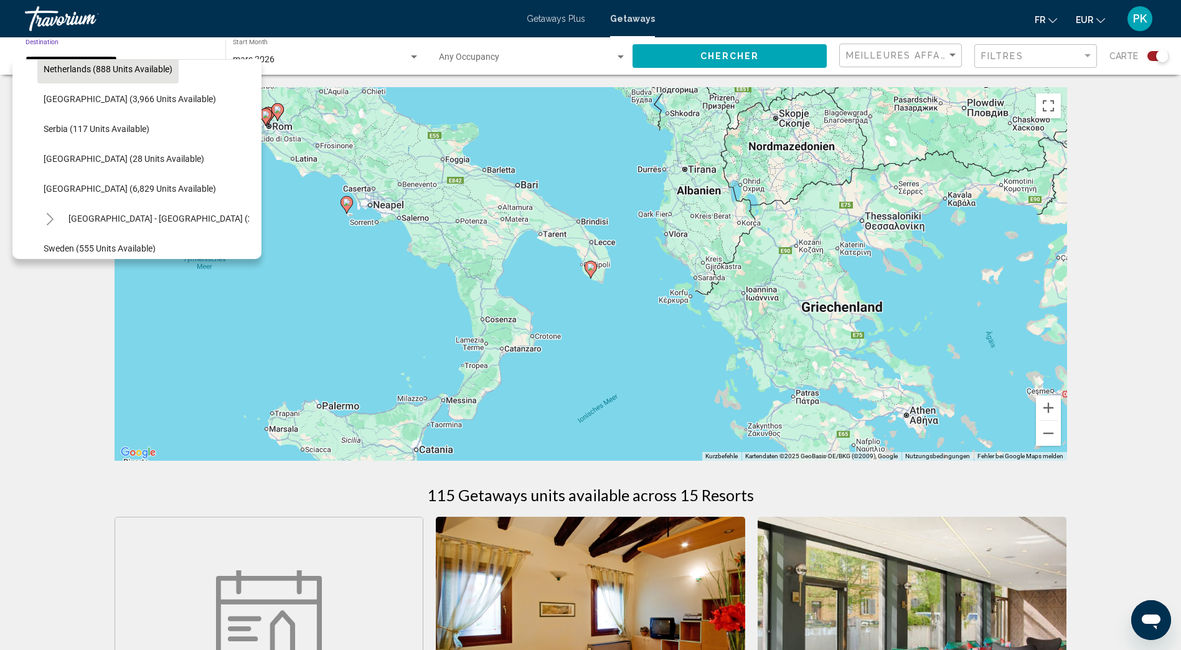
scroll to position [562, 0]
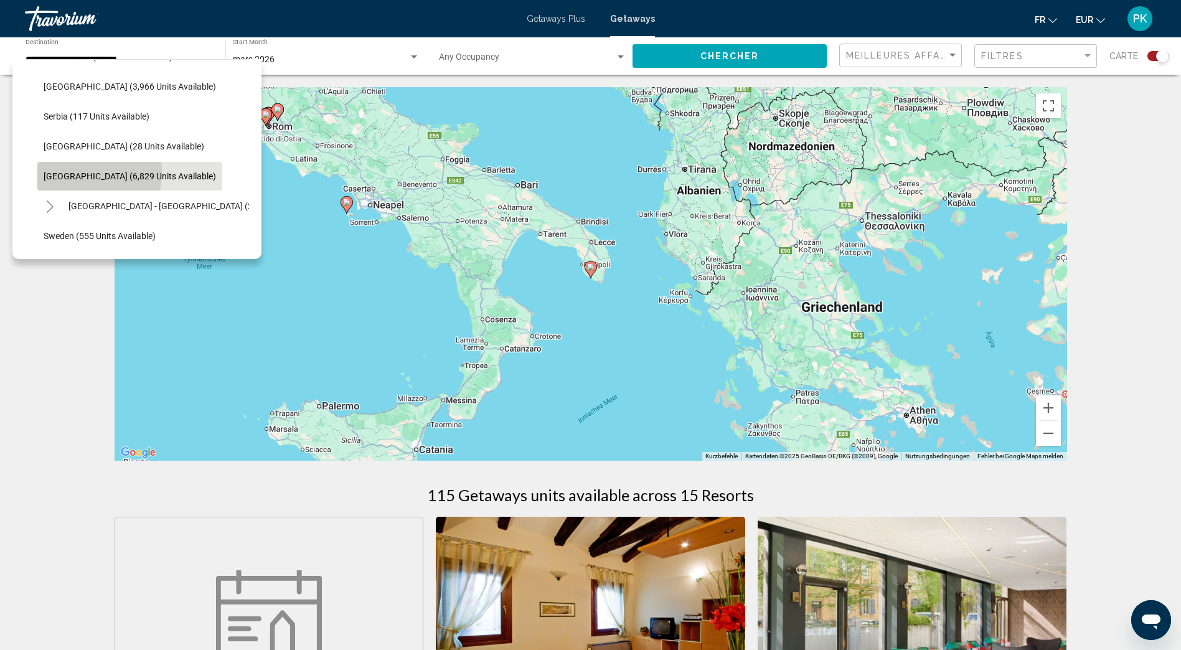
click at [70, 173] on span "Spain (6,829 units available)" at bounding box center [130, 176] width 173 height 10
type input "**********"
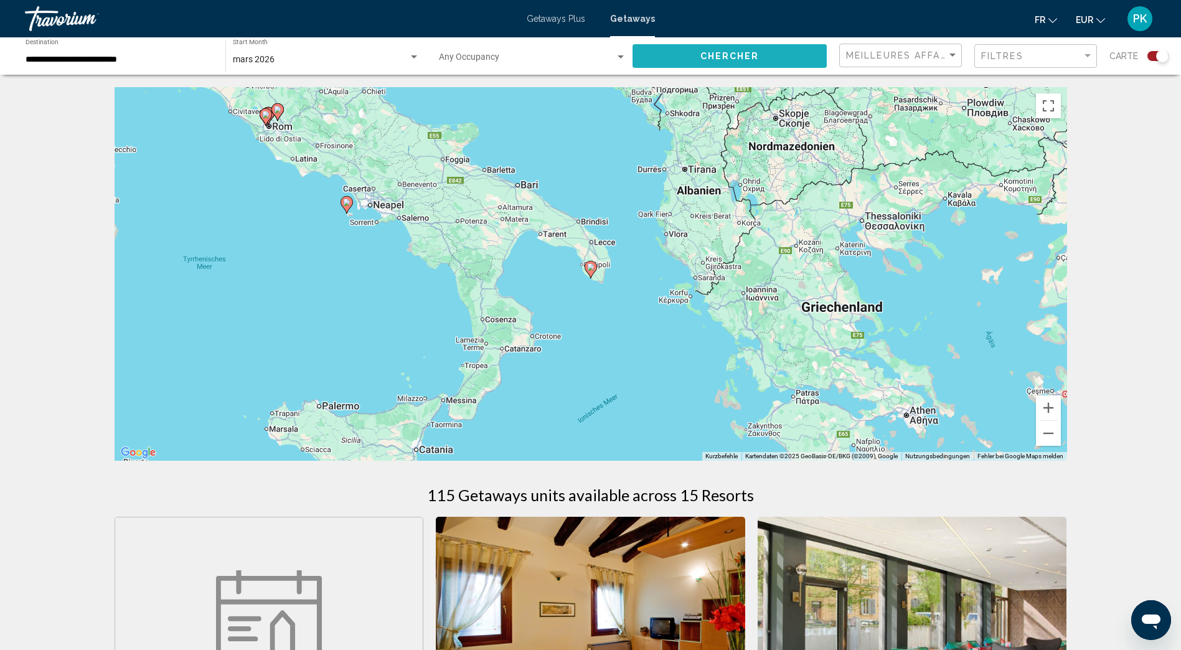
click at [739, 52] on span "Chercher" at bounding box center [730, 57] width 59 height 10
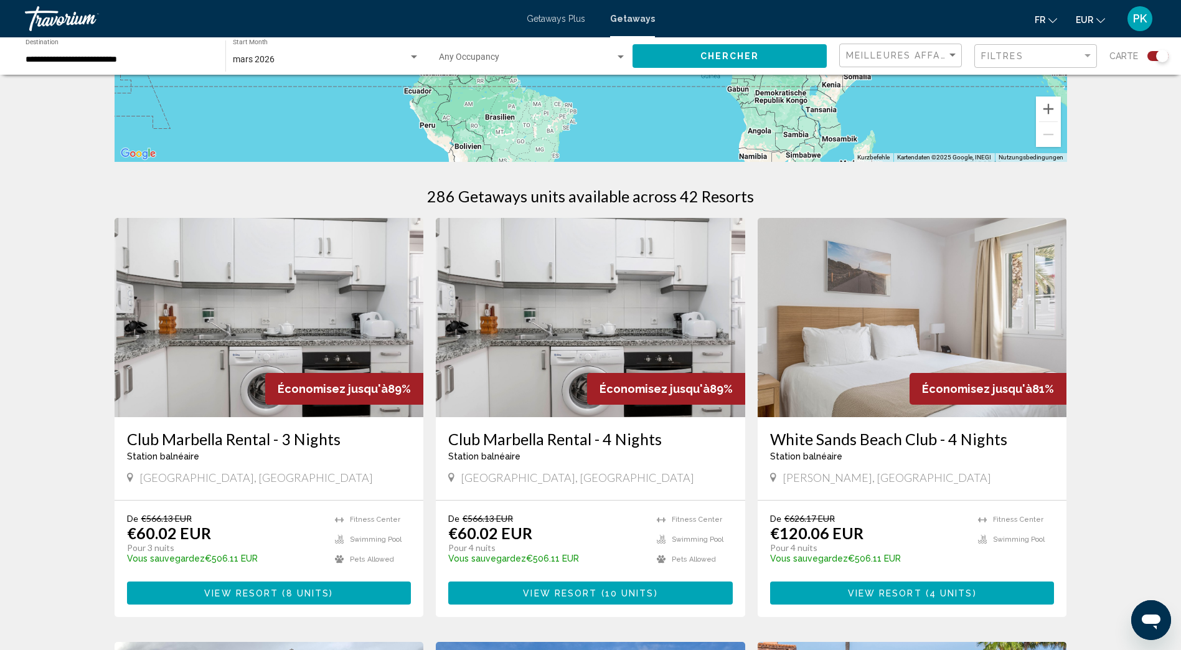
scroll to position [125, 0]
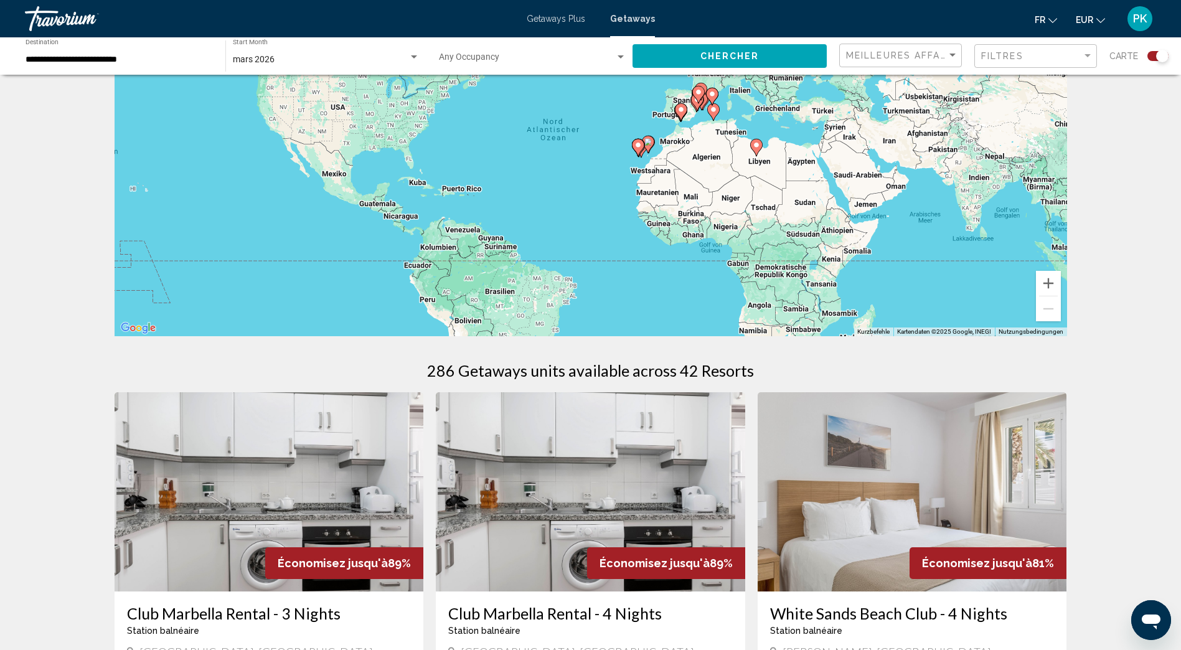
click at [1160, 52] on div "Search widget" at bounding box center [1163, 56] width 12 height 12
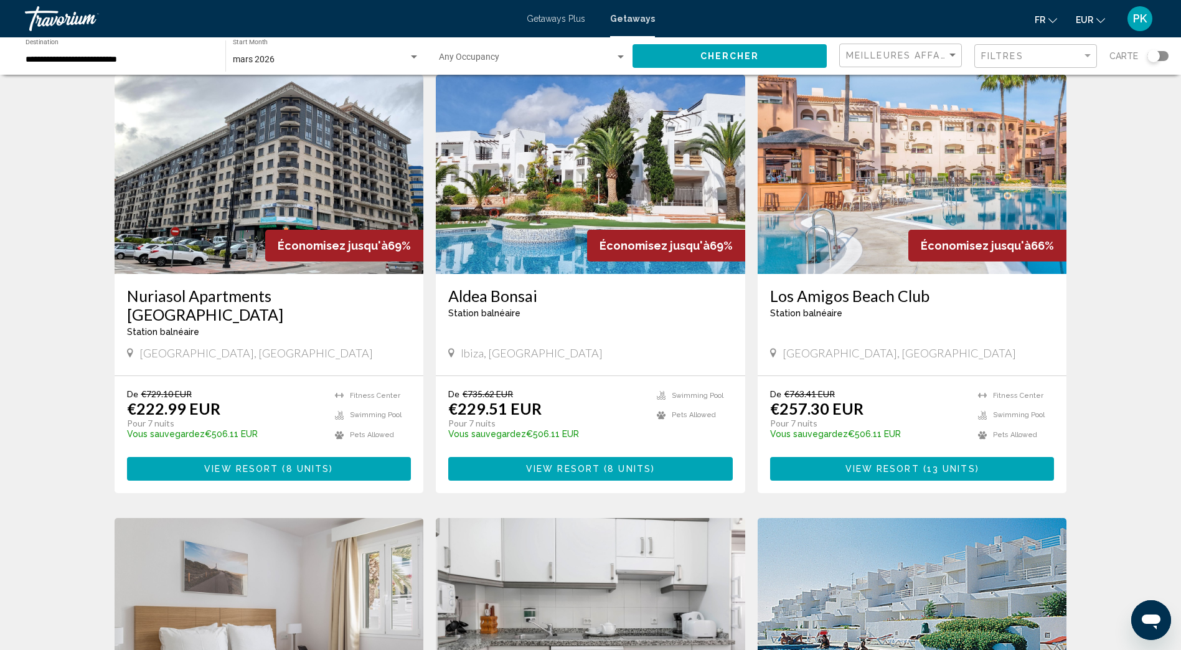
scroll to position [498, 0]
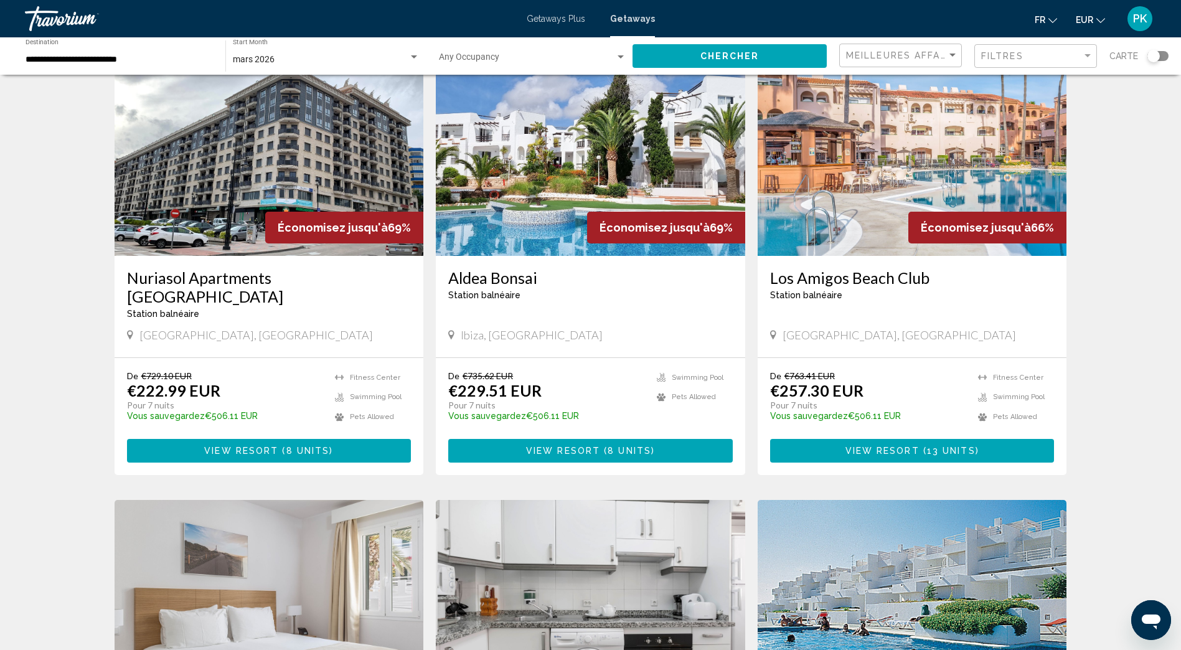
click at [499, 198] on img "Main content" at bounding box center [591, 156] width 310 height 199
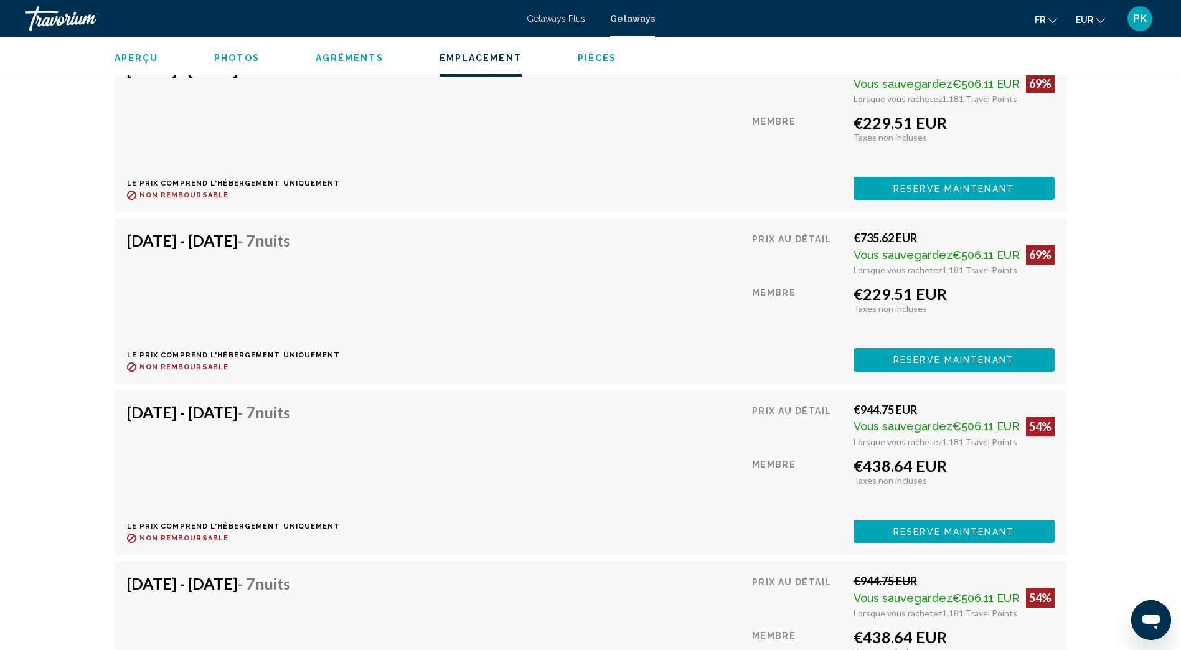
scroll to position [2865, 0]
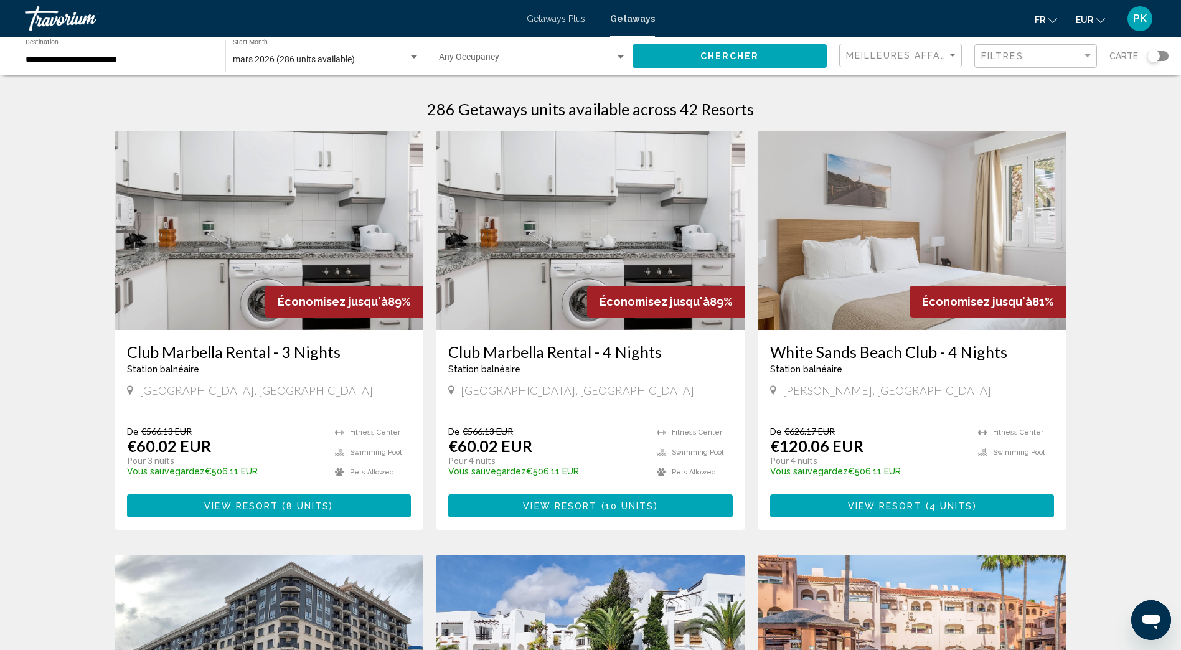
click at [620, 58] on div "Search widget" at bounding box center [621, 56] width 6 height 3
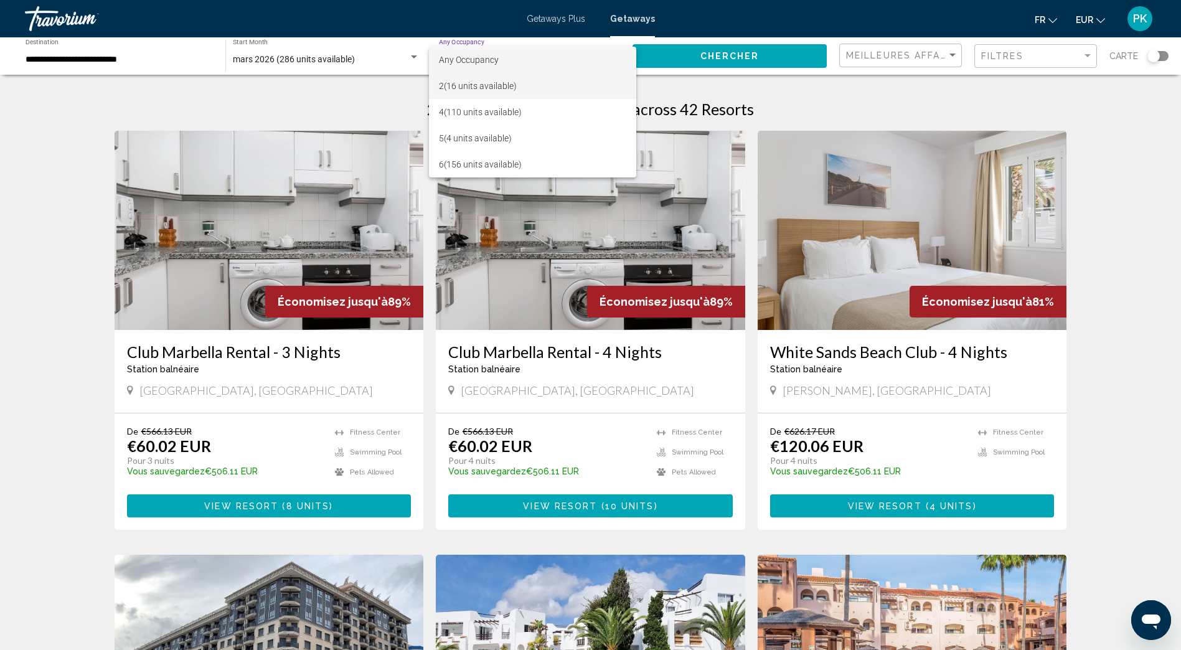
click at [471, 80] on span "2 (16 units available)" at bounding box center [532, 86] width 187 height 26
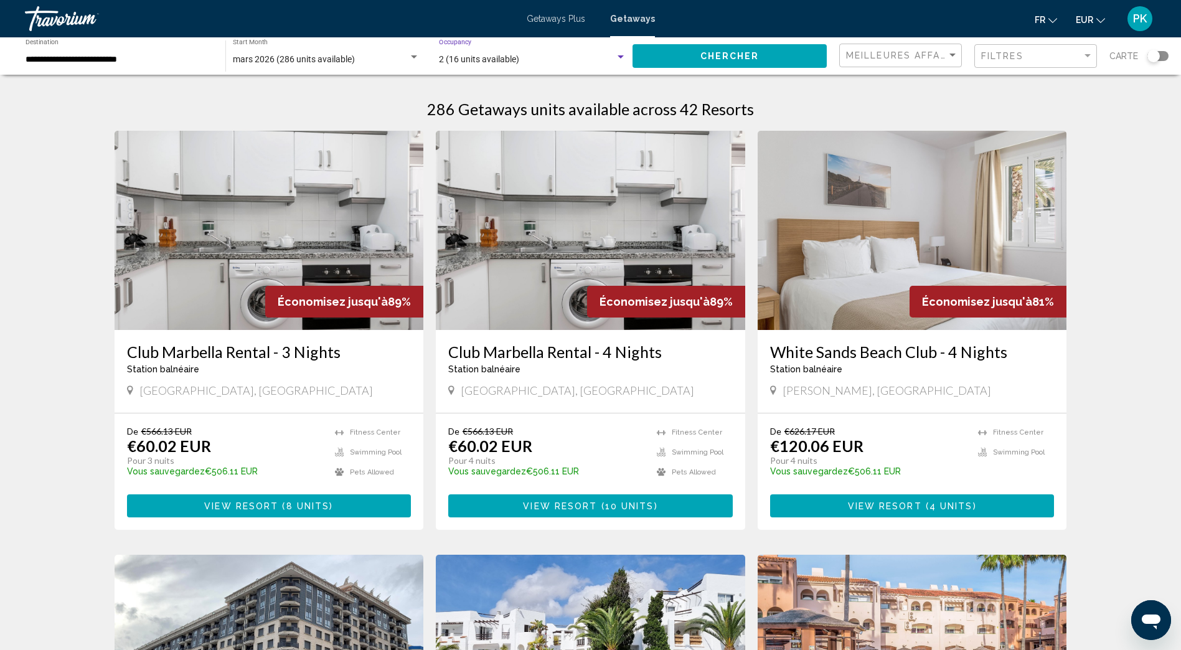
click at [732, 56] on span "Chercher" at bounding box center [730, 57] width 59 height 10
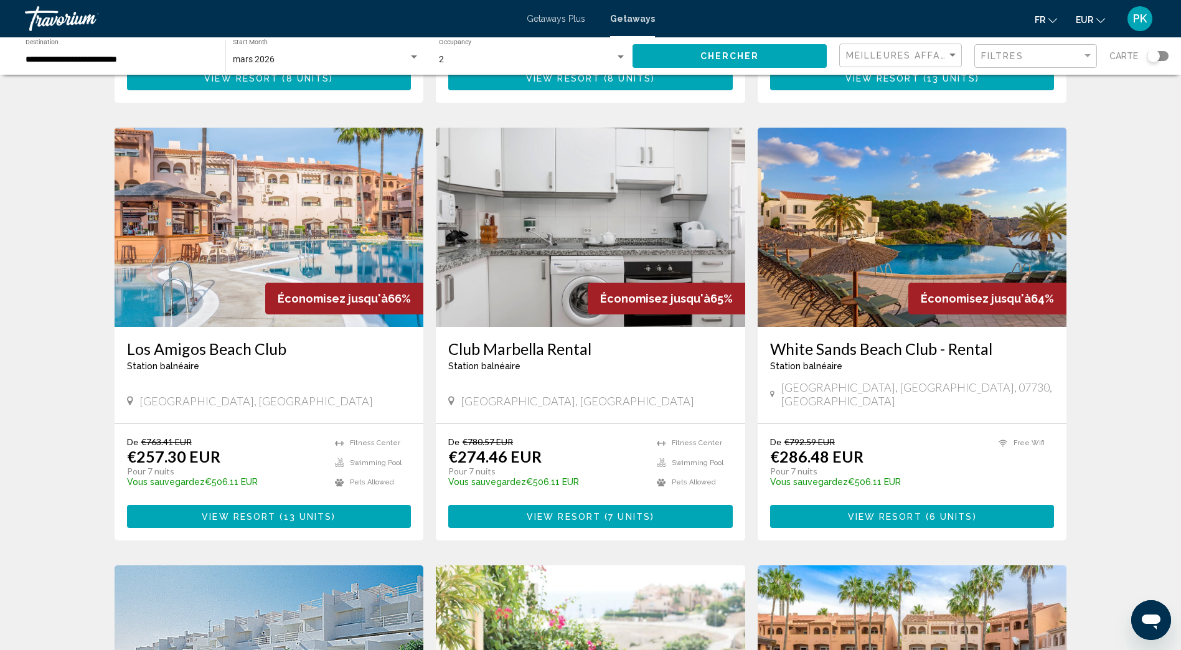
scroll to position [872, 0]
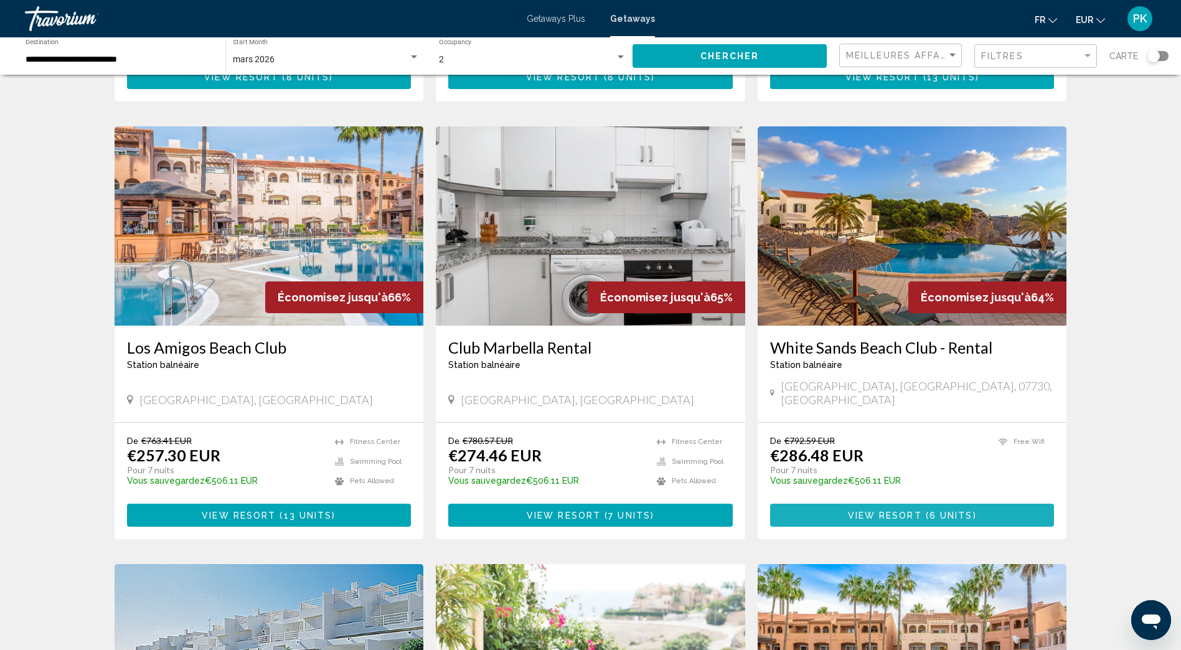
click at [930, 511] on span "6 units" at bounding box center [952, 516] width 44 height 10
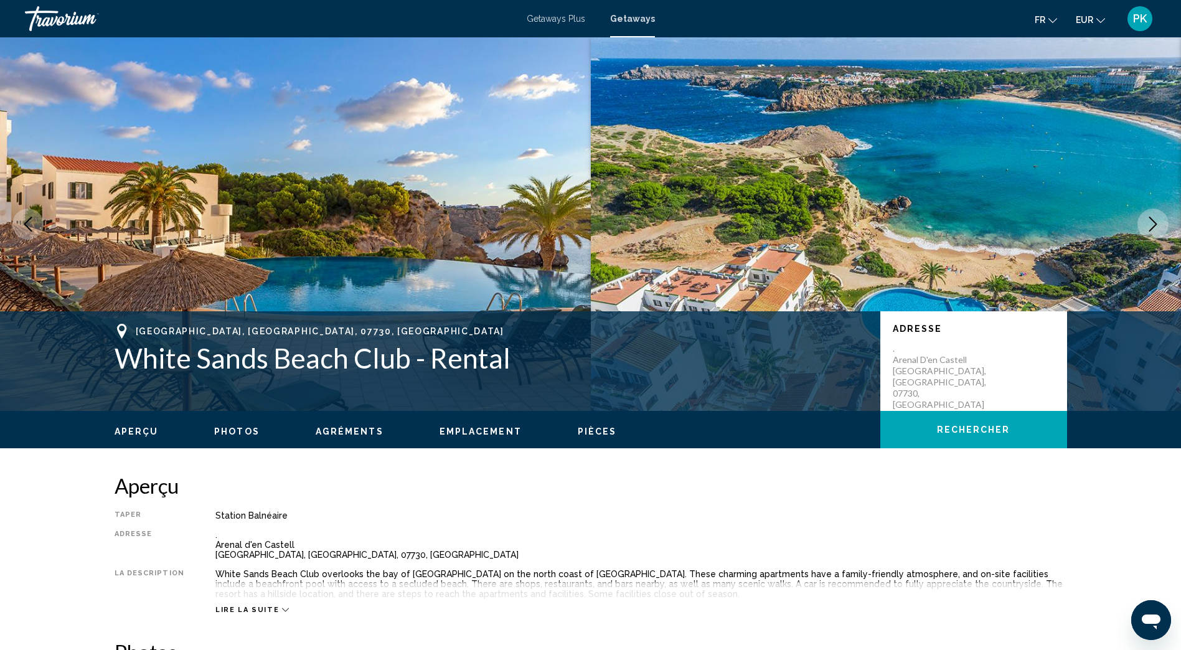
click at [1154, 229] on icon "Next image" at bounding box center [1153, 224] width 15 height 15
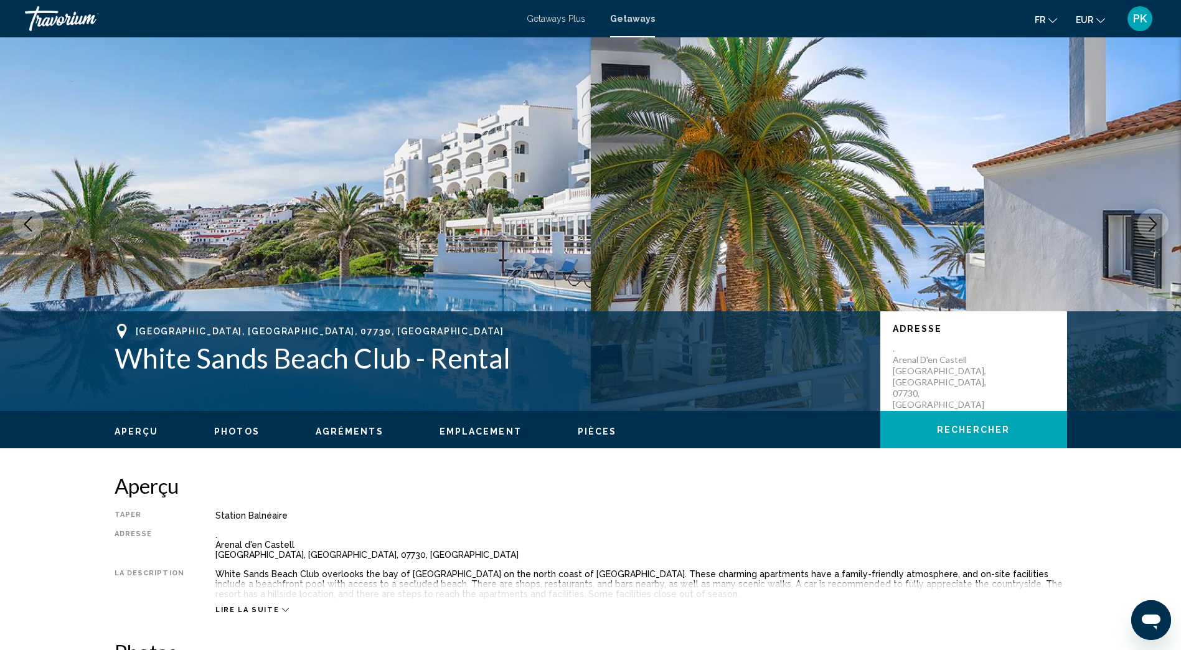
click at [1154, 229] on icon "Next image" at bounding box center [1153, 224] width 15 height 15
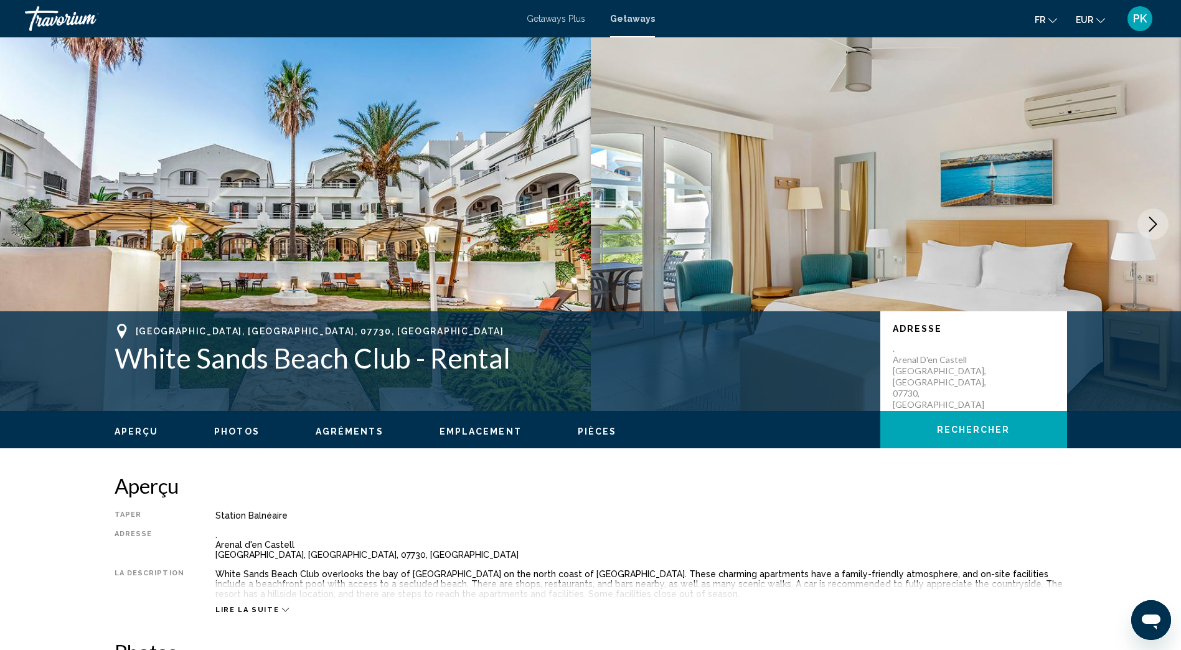
click at [1154, 229] on icon "Next image" at bounding box center [1153, 224] width 15 height 15
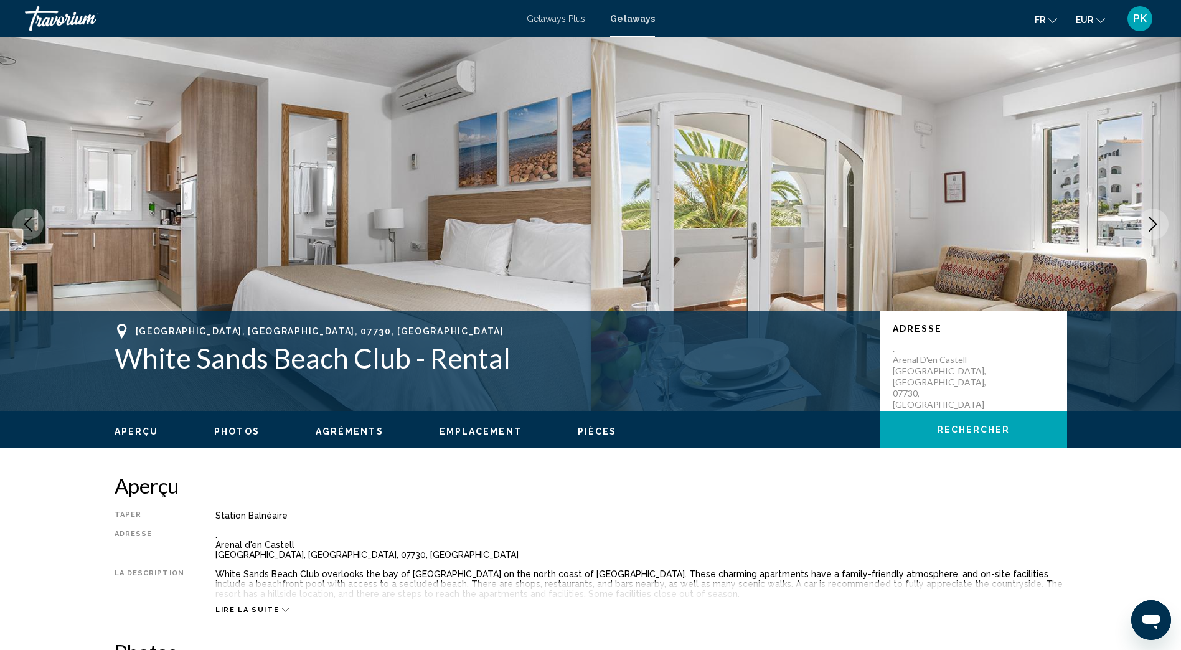
click at [1154, 229] on icon "Next image" at bounding box center [1153, 224] width 15 height 15
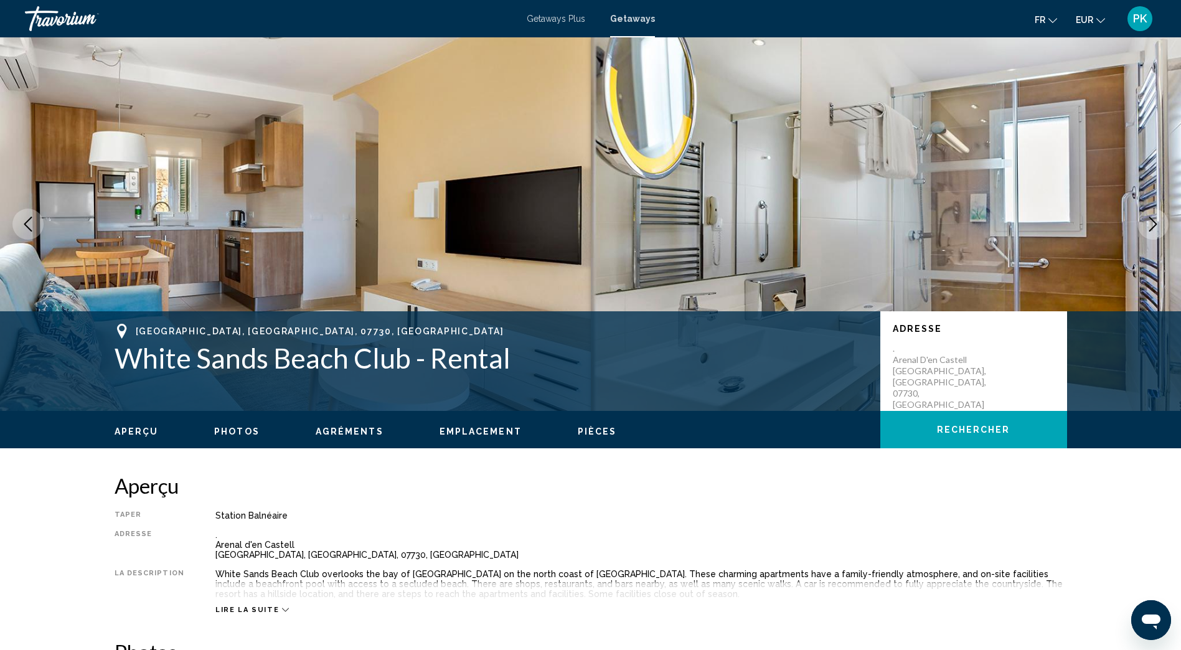
click at [1154, 229] on icon "Next image" at bounding box center [1153, 224] width 15 height 15
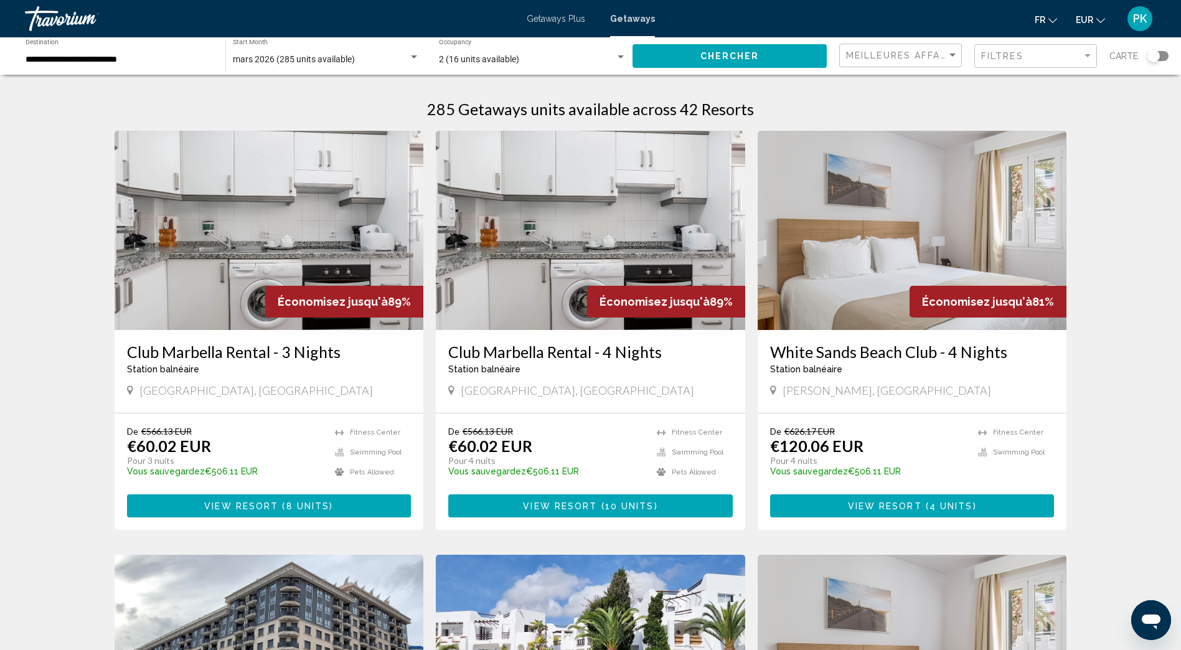
click at [412, 56] on div "Search widget" at bounding box center [414, 56] width 6 height 3
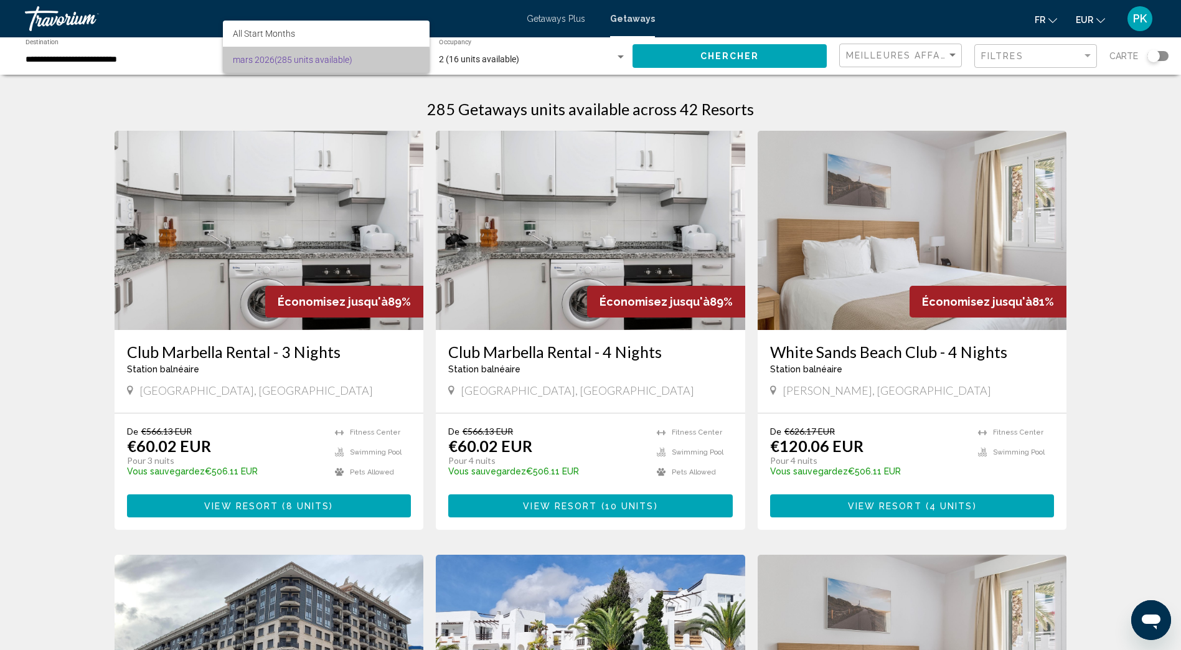
click at [309, 62] on span "mars 2026 (285 units available)" at bounding box center [326, 60] width 187 height 26
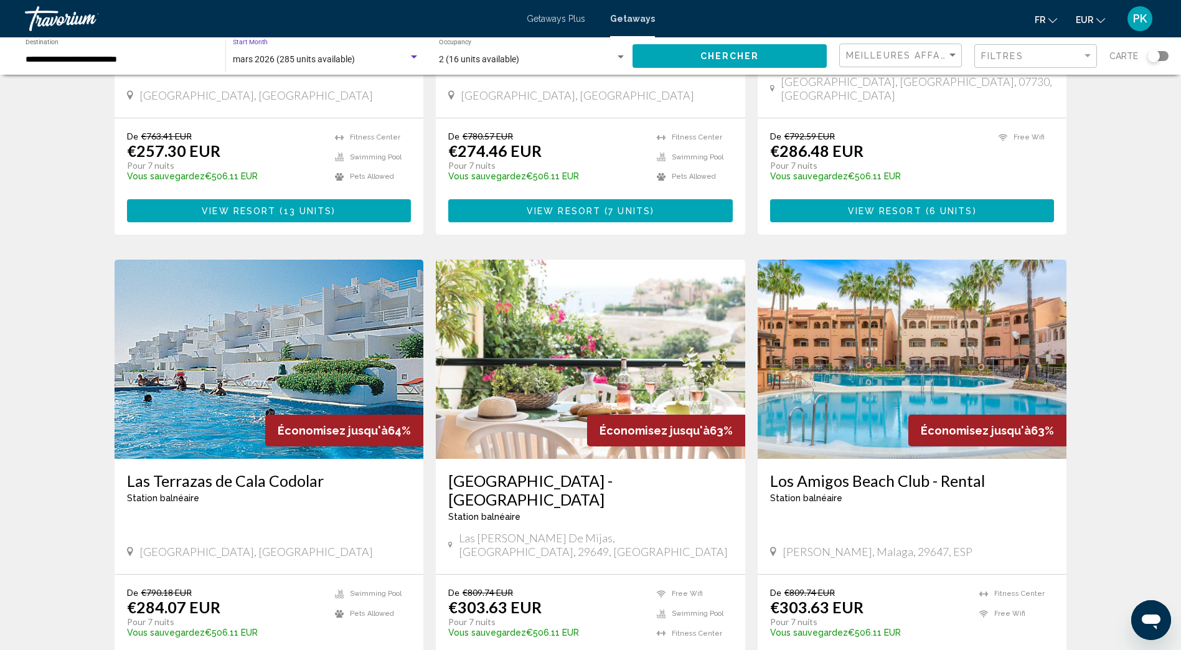
scroll to position [944, 0]
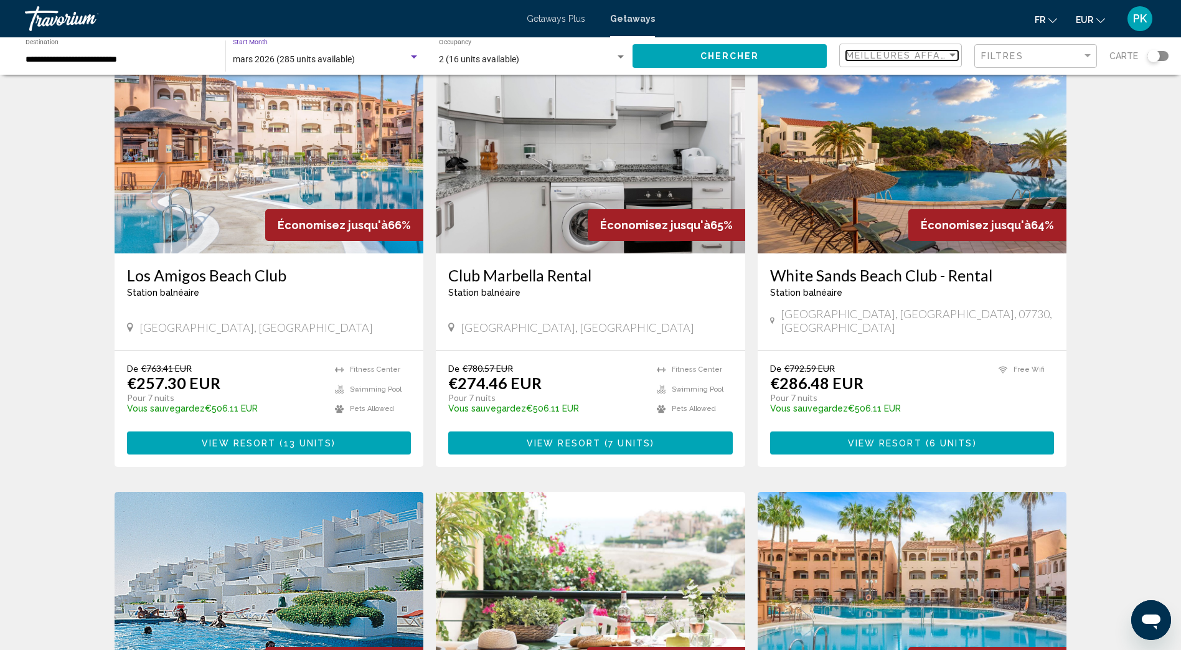
click at [950, 57] on div "Sort by" at bounding box center [952, 55] width 11 height 10
click at [886, 77] on span "Prix ​​le plus bas" at bounding box center [875, 82] width 57 height 10
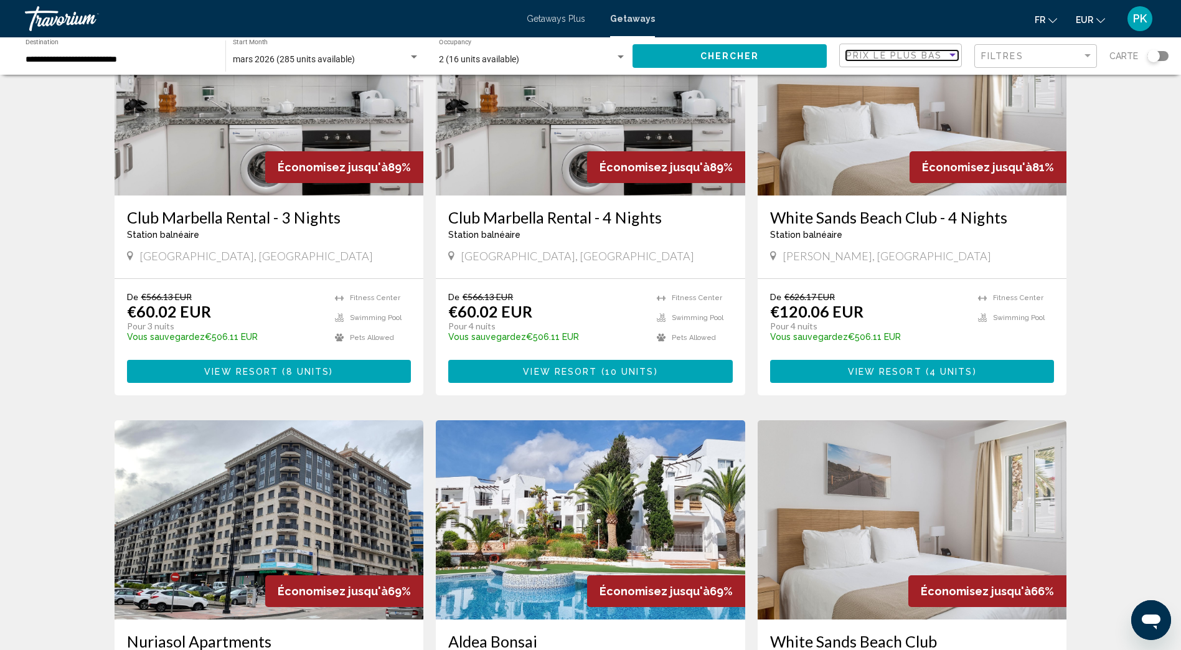
scroll to position [0, 0]
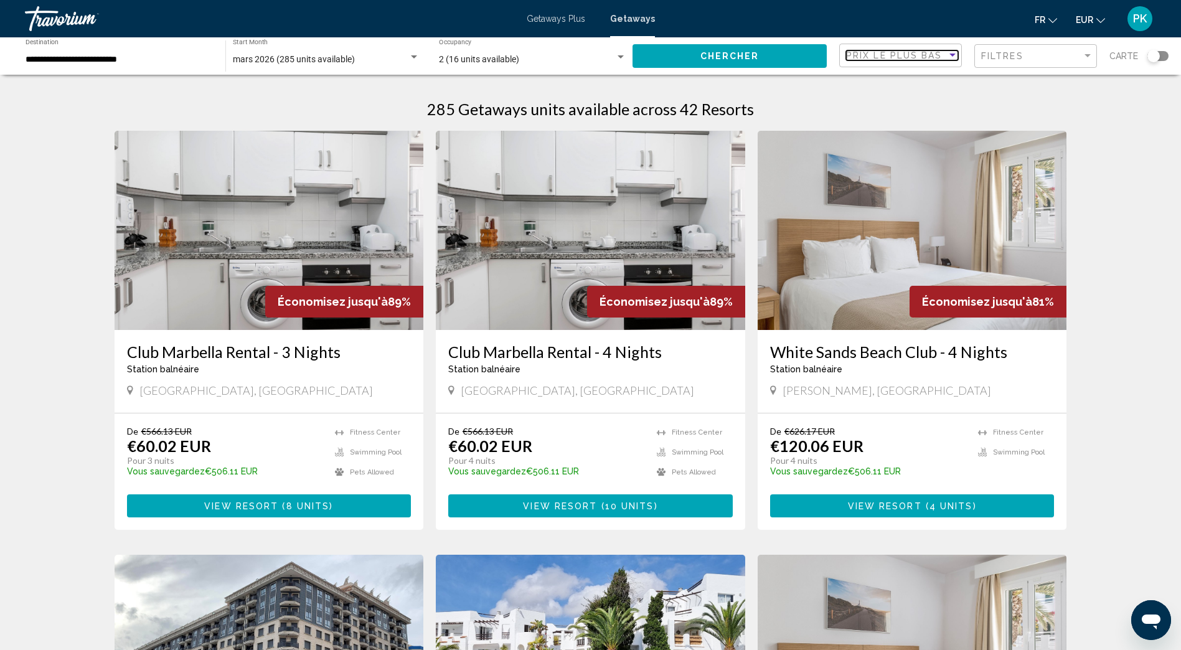
click at [949, 54] on div "Sort by" at bounding box center [952, 55] width 11 height 10
click at [884, 54] on span "Prix ​​le plus bas" at bounding box center [875, 55] width 57 height 10
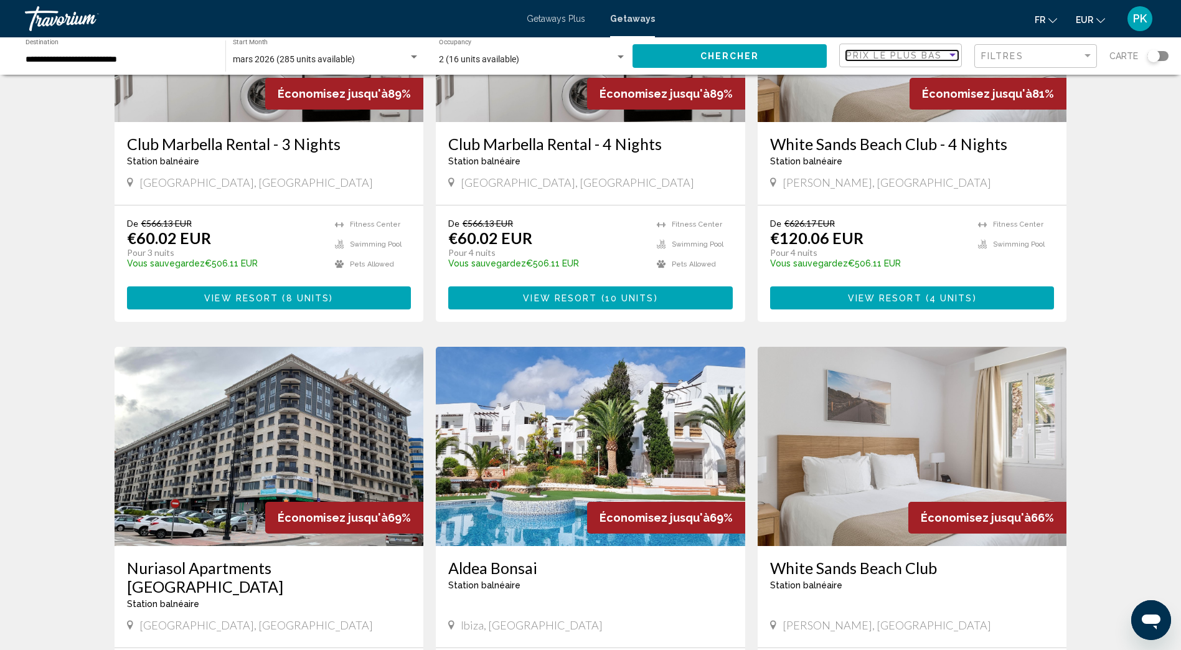
scroll to position [197, 0]
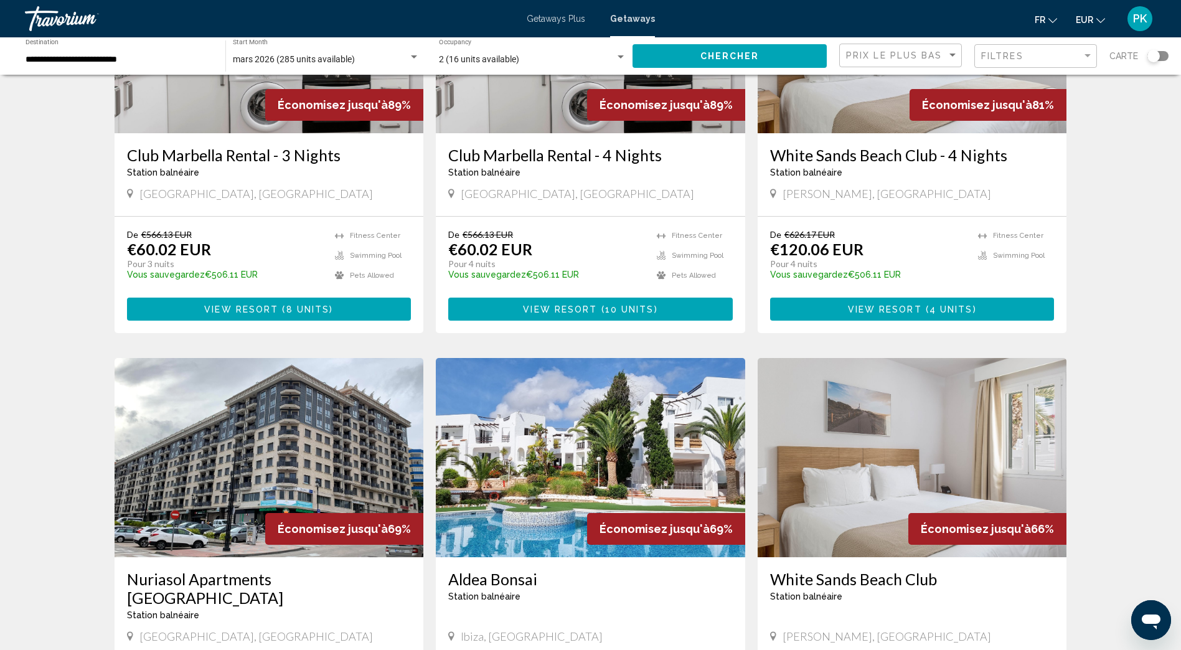
click at [559, 16] on span "Getaways Plus" at bounding box center [556, 19] width 59 height 10
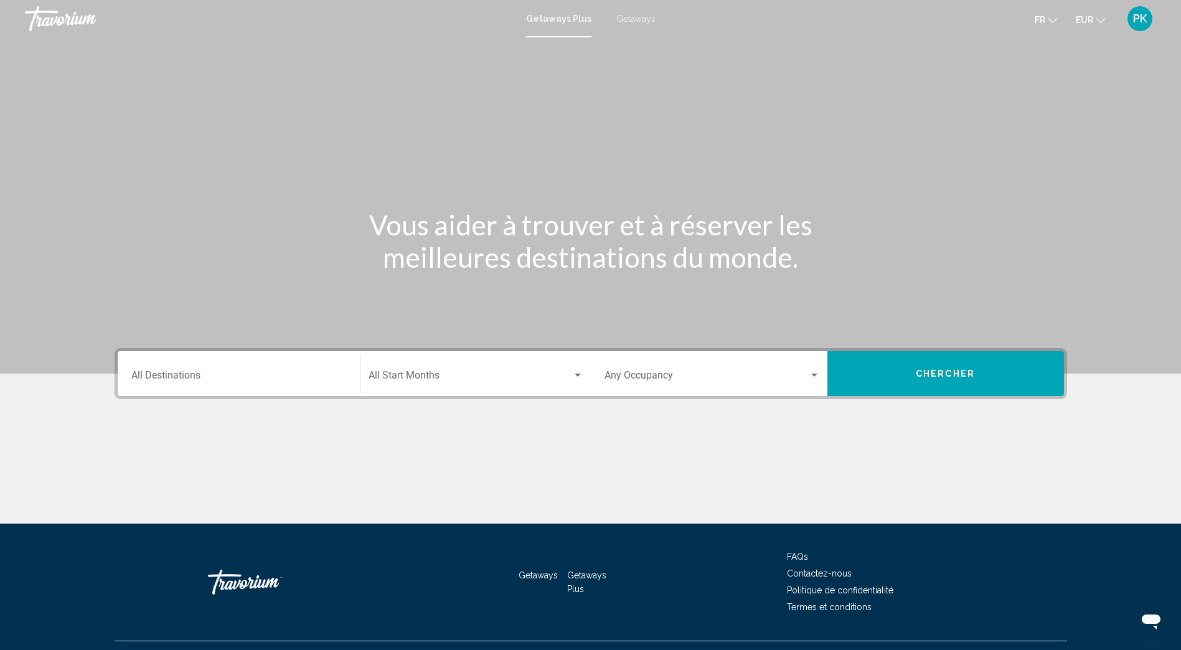
click at [635, 16] on span "Getaways" at bounding box center [636, 19] width 39 height 10
click at [156, 374] on input "Destination All Destinations" at bounding box center [238, 377] width 215 height 11
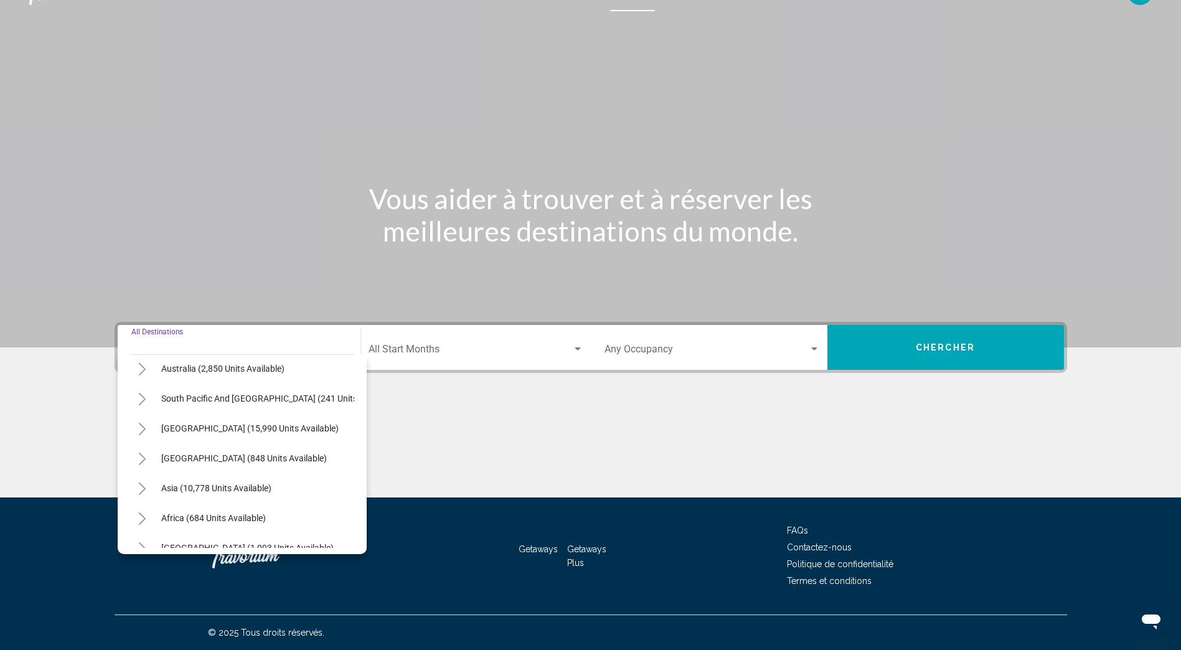
scroll to position [125, 0]
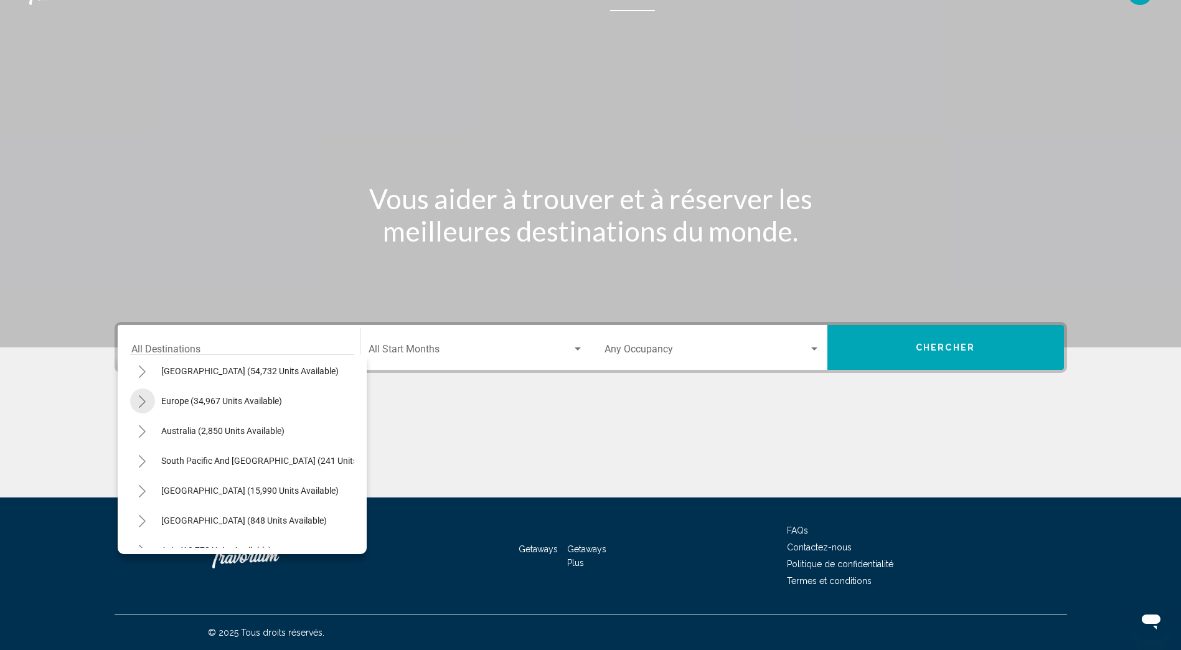
click at [143, 403] on icon "Toggle Europe (34,967 units available)" at bounding box center [142, 401] width 9 height 12
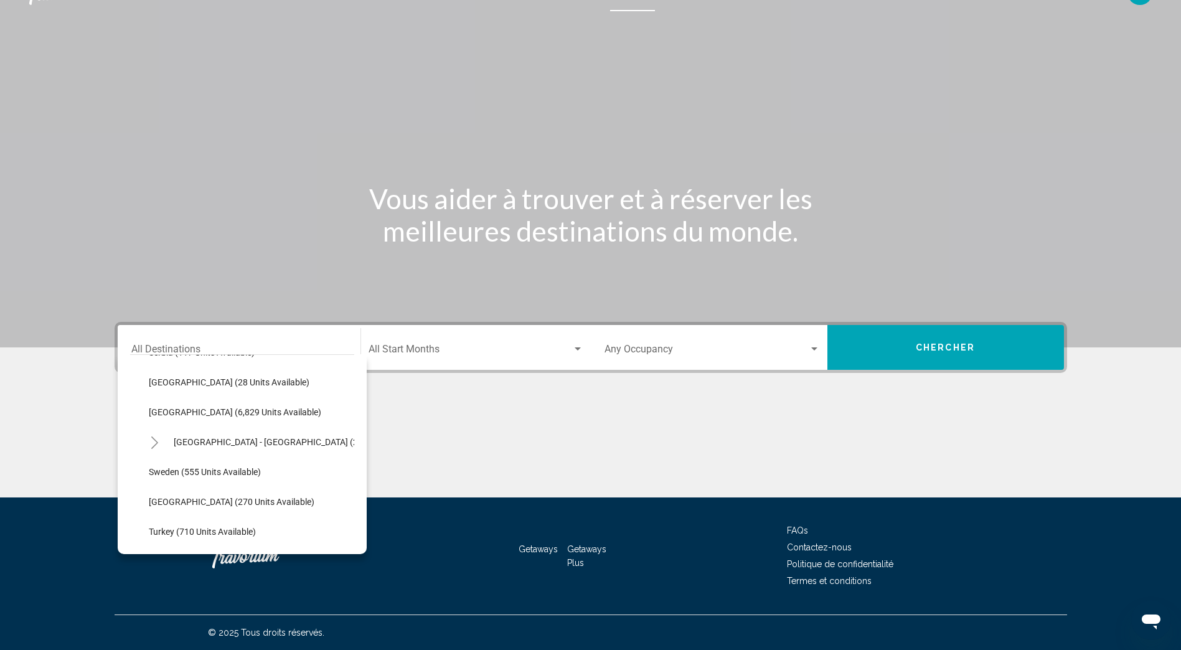
scroll to position [623, 0]
click at [280, 438] on span "Spain - Canary Islands (2,546 units available)" at bounding box center [305, 441] width 263 height 10
type input "**********"
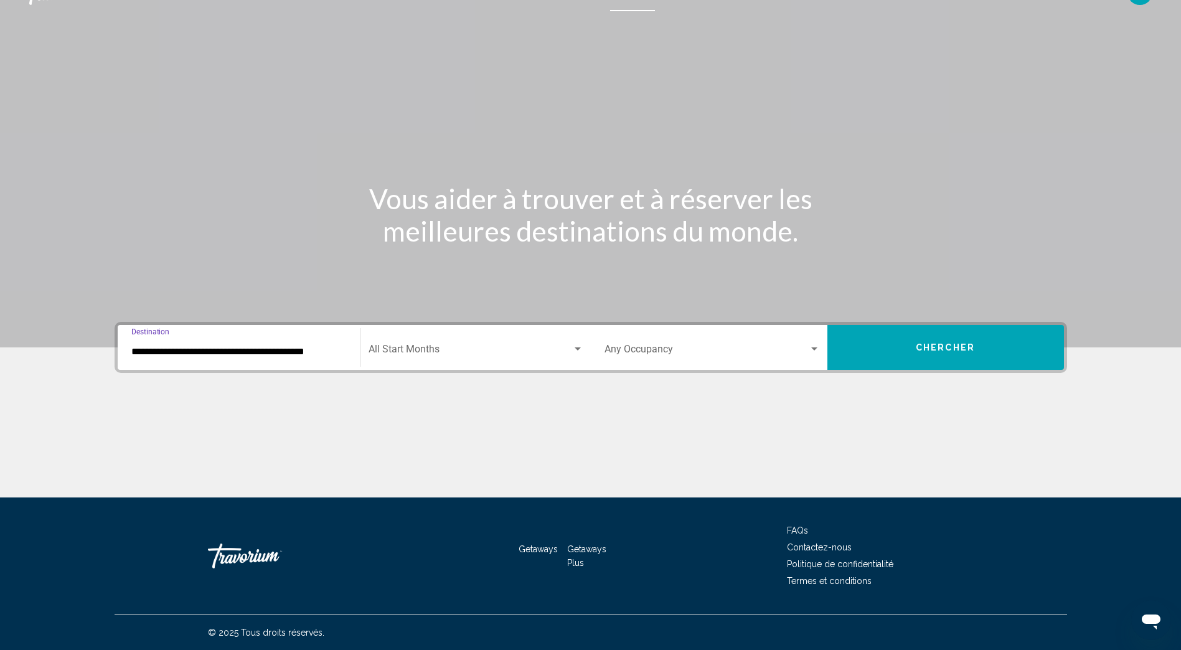
click at [575, 348] on div "Search widget" at bounding box center [578, 349] width 6 height 3
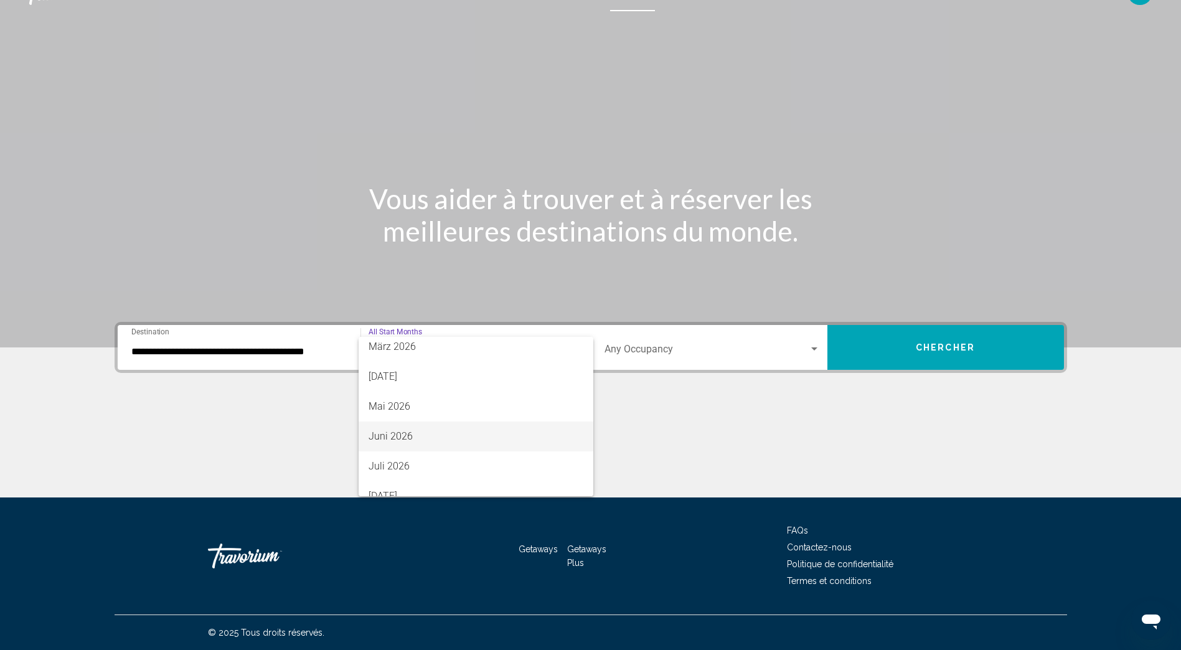
scroll to position [259, 0]
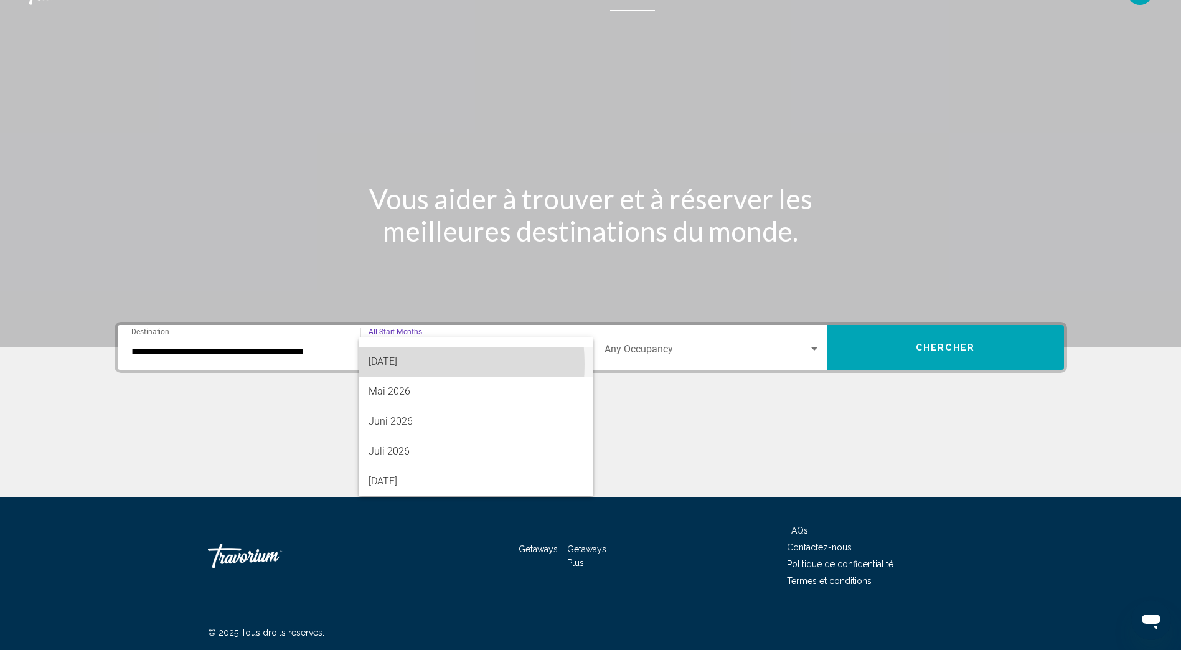
click at [389, 364] on span "April 2026" at bounding box center [476, 362] width 215 height 30
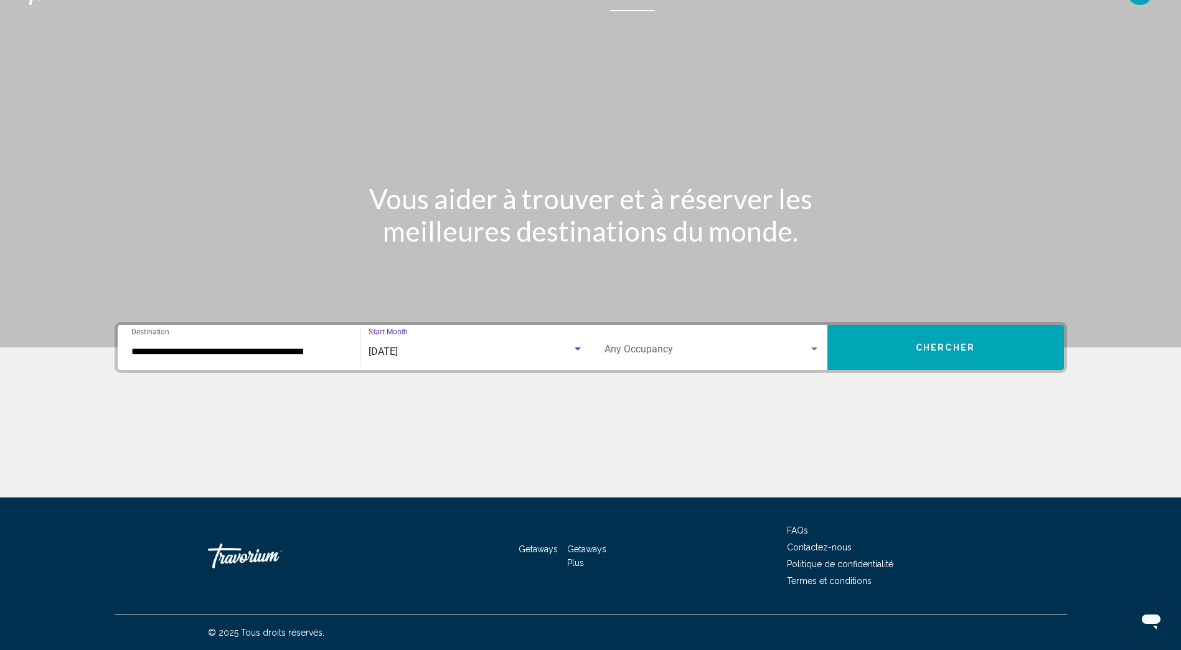
click at [578, 349] on div "Search widget" at bounding box center [578, 349] width 6 height 3
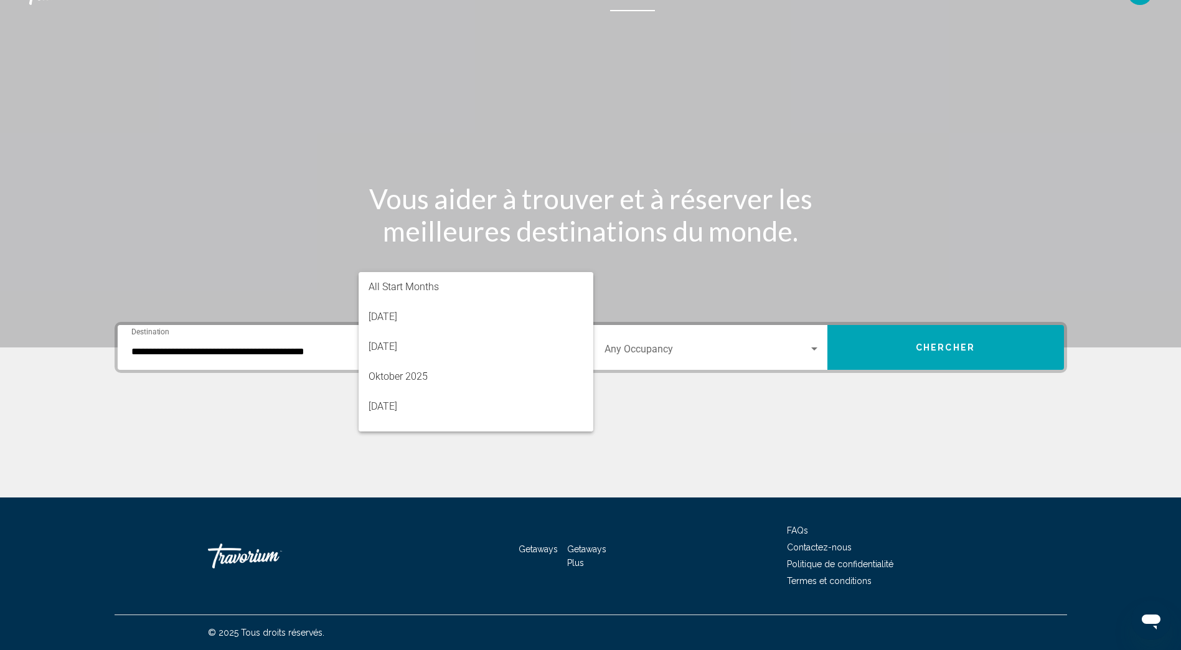
scroll to position [204, 0]
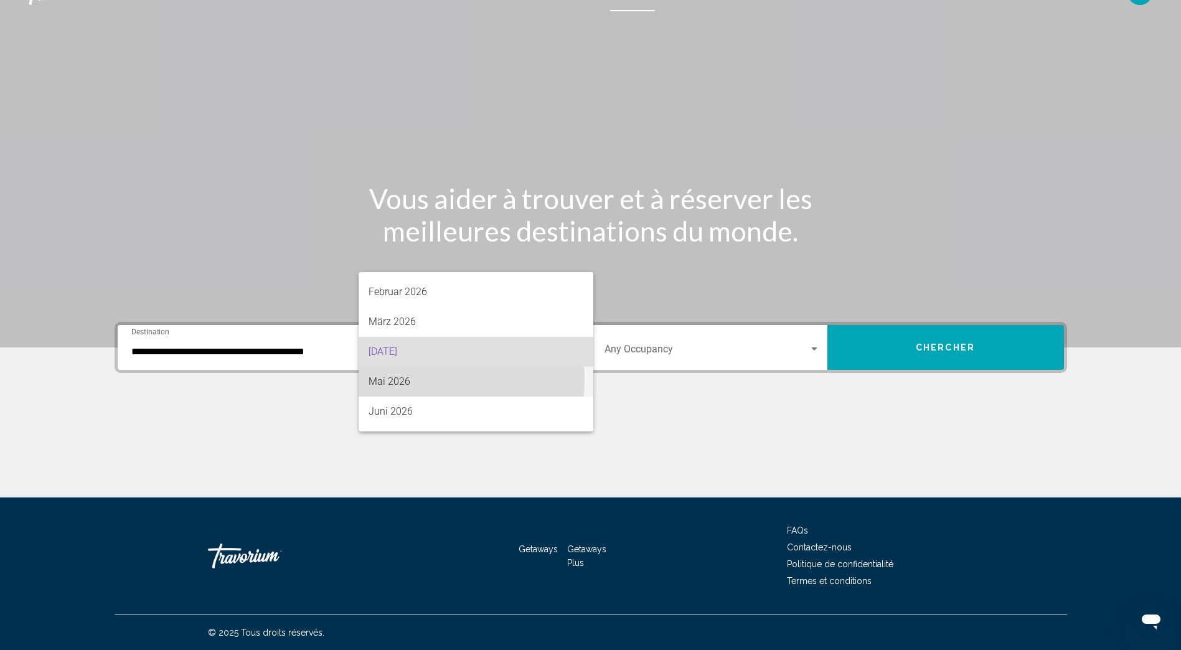
click at [407, 379] on span "Mai 2026" at bounding box center [476, 382] width 215 height 30
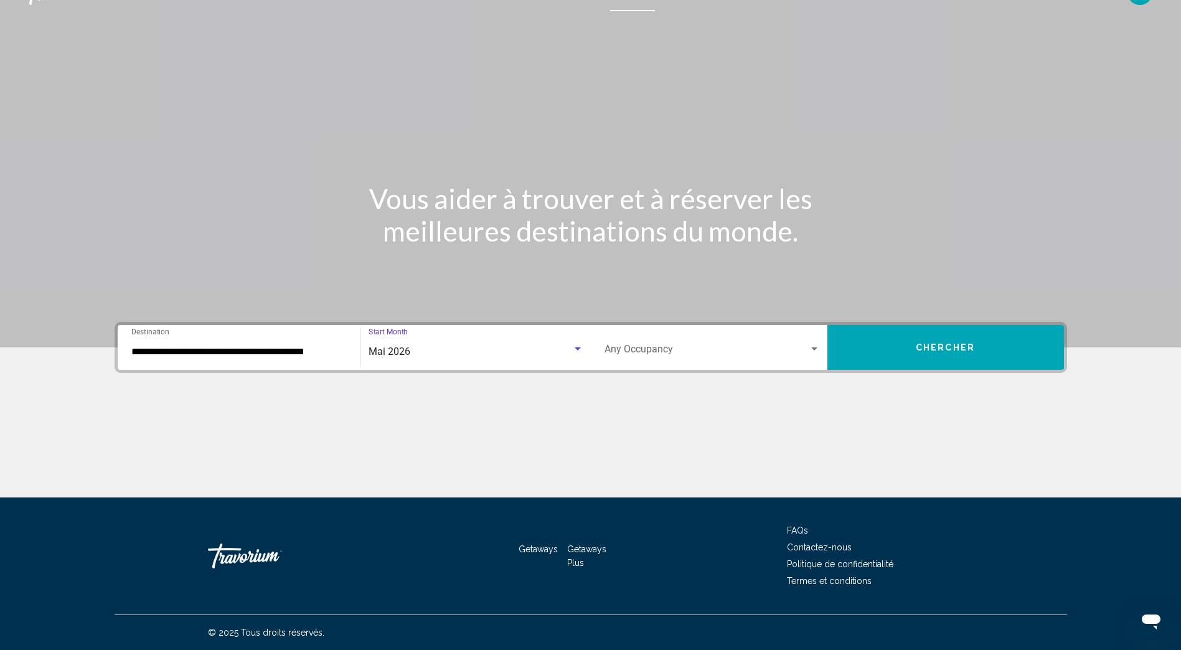
click at [813, 346] on div "Search widget" at bounding box center [814, 349] width 11 height 10
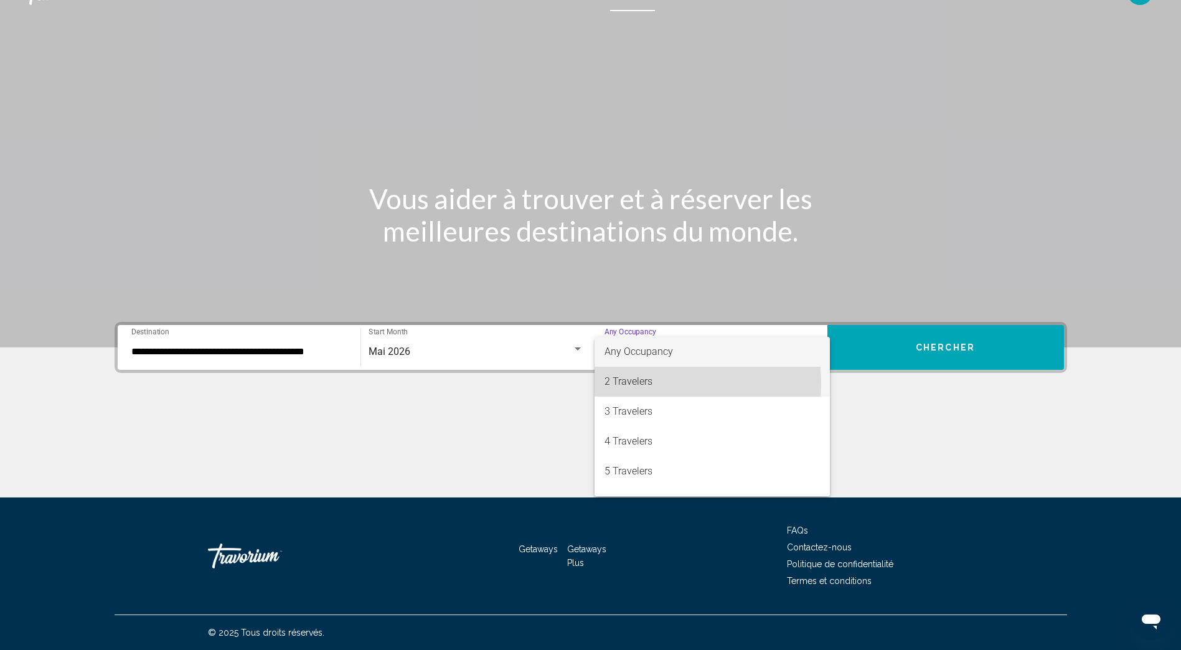
click at [641, 384] on span "2 Travelers" at bounding box center [712, 382] width 215 height 30
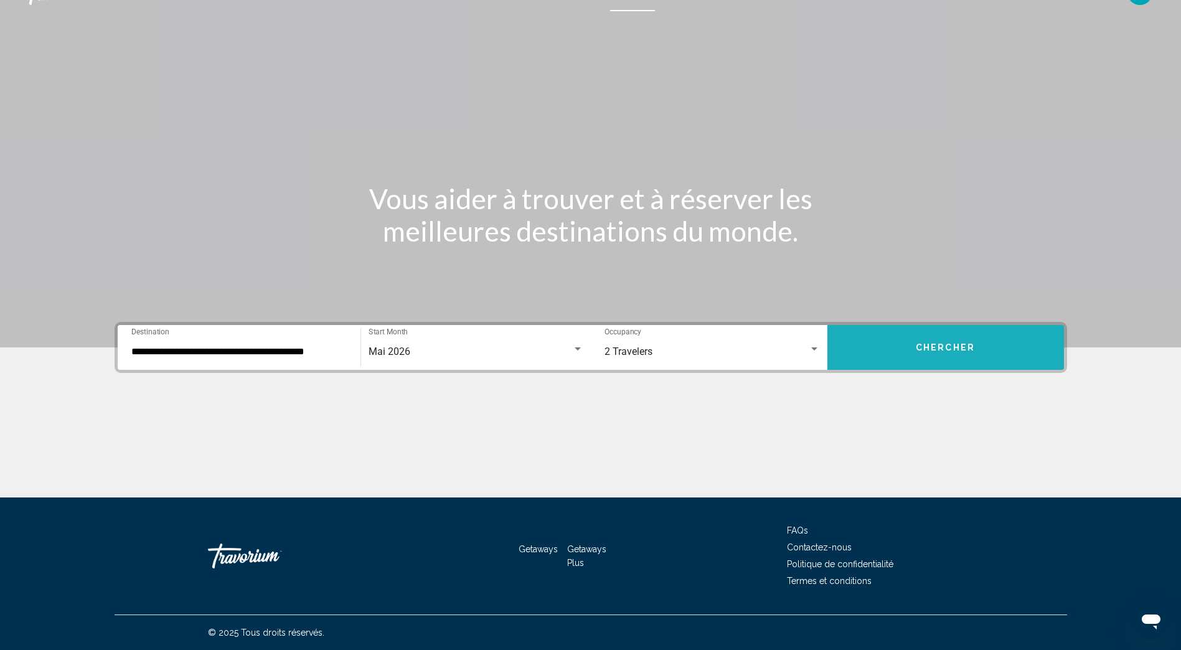
click at [945, 350] on span "Chercher" at bounding box center [945, 348] width 59 height 10
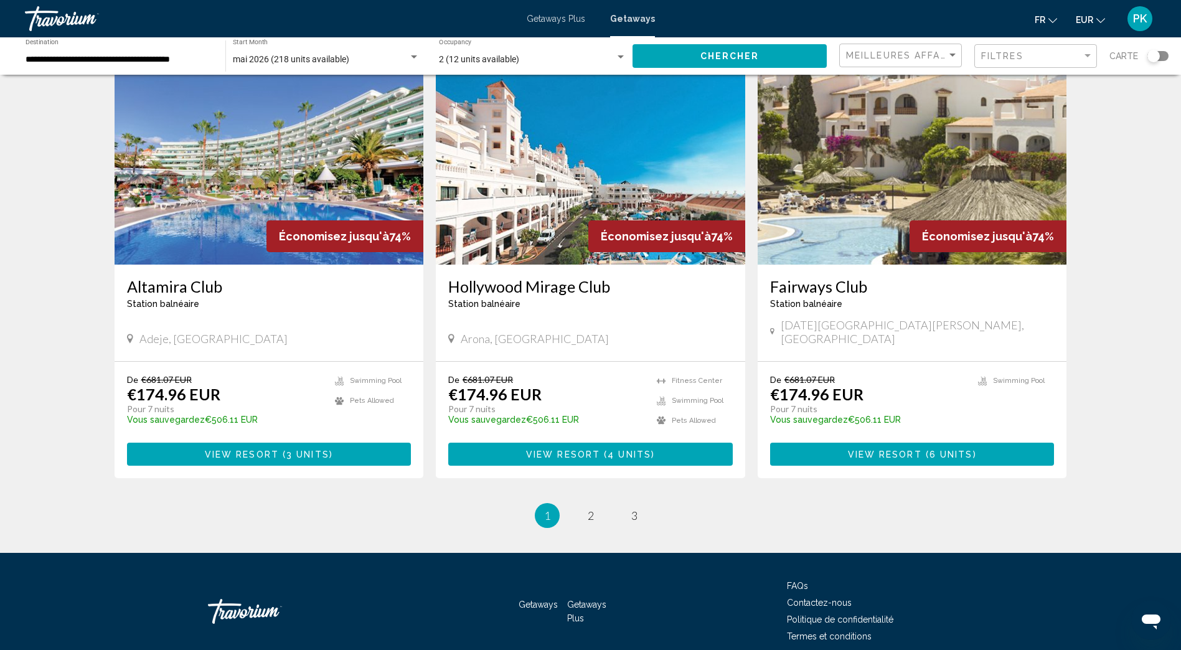
scroll to position [1399, 0]
click at [588, 508] on span "2" at bounding box center [591, 515] width 6 height 14
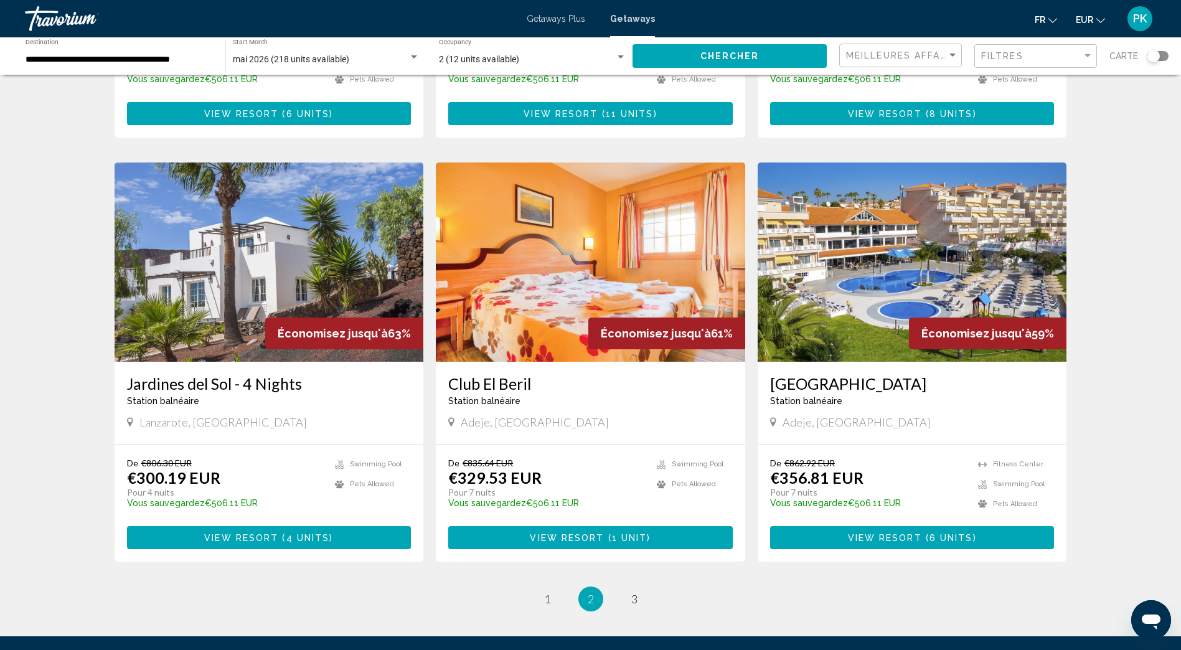
scroll to position [1308, 0]
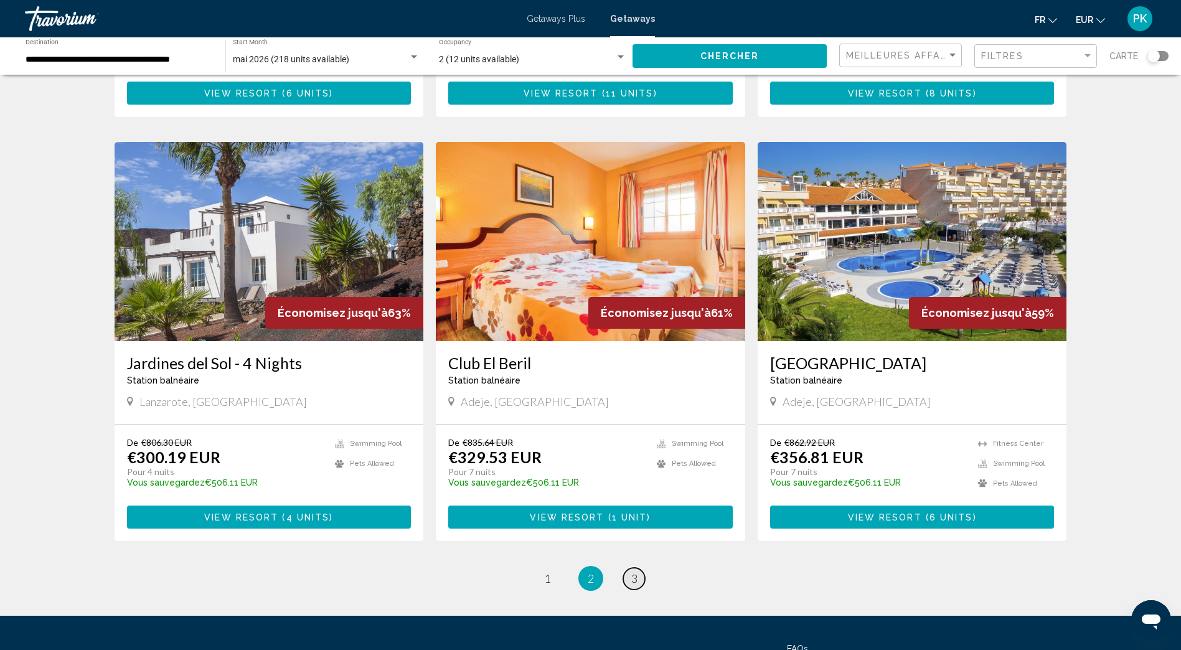
click at [630, 568] on link "page 3" at bounding box center [634, 579] width 22 height 22
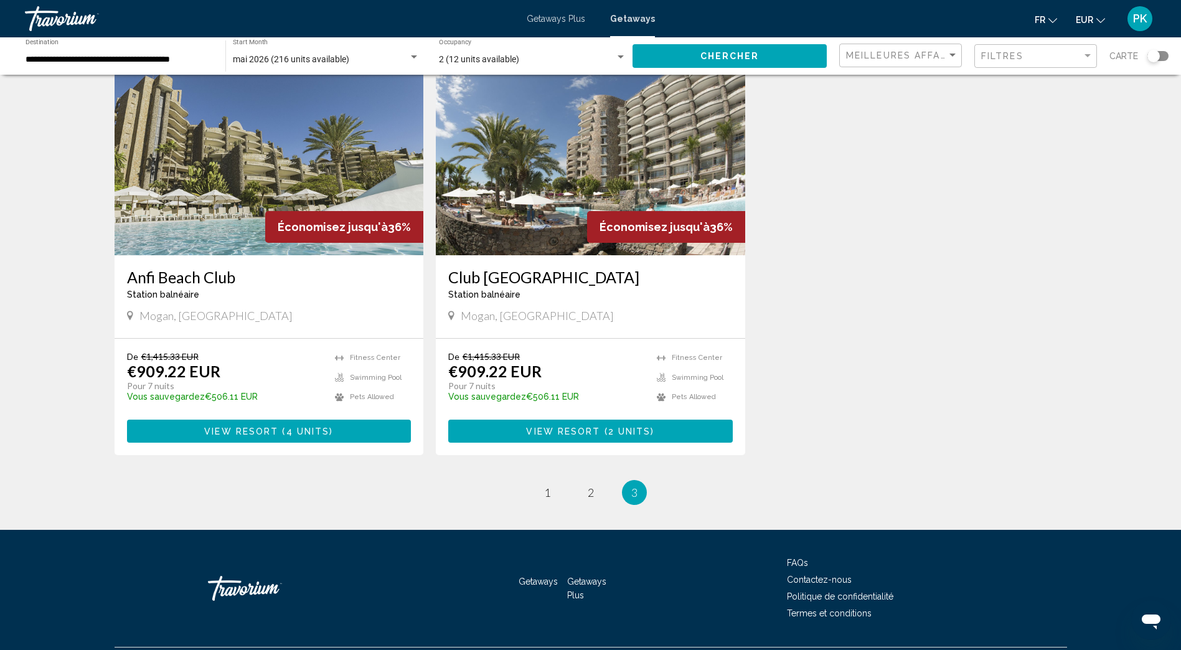
scroll to position [956, 0]
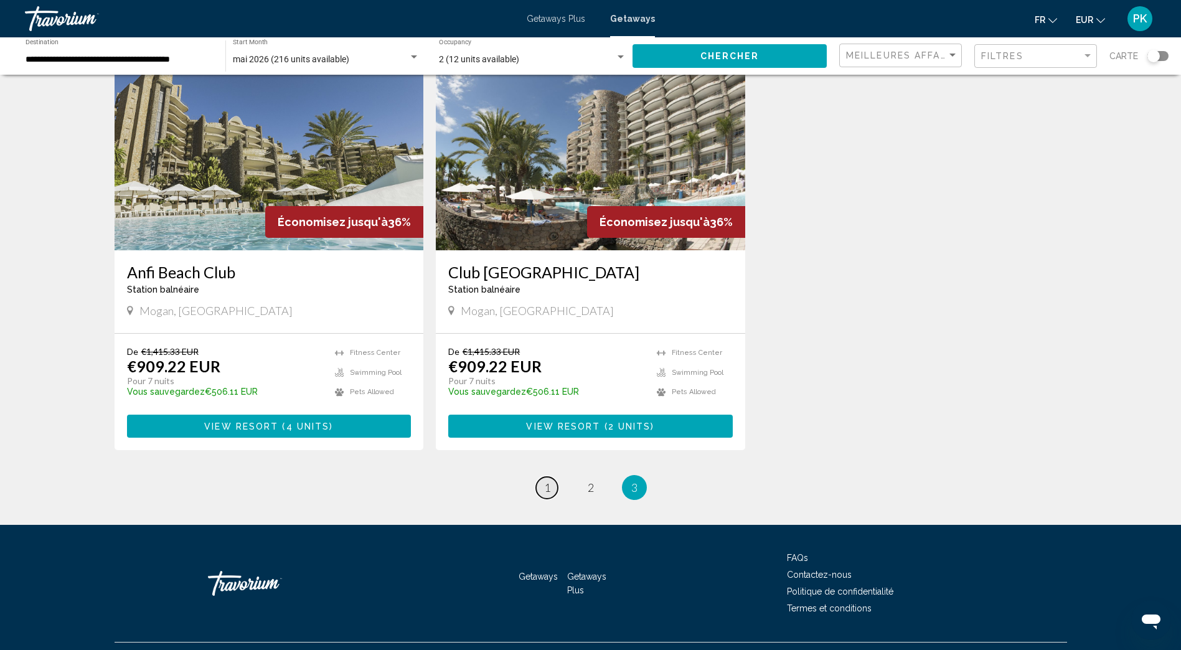
click at [542, 477] on link "page 1" at bounding box center [547, 488] width 22 height 22
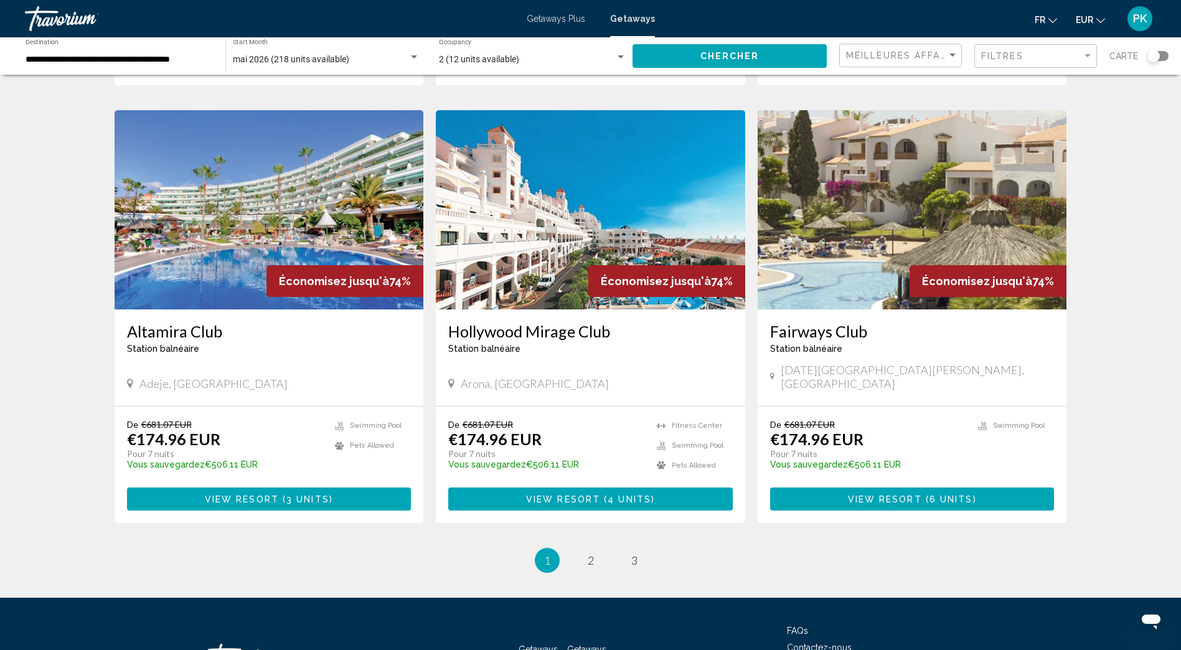
scroll to position [1370, 0]
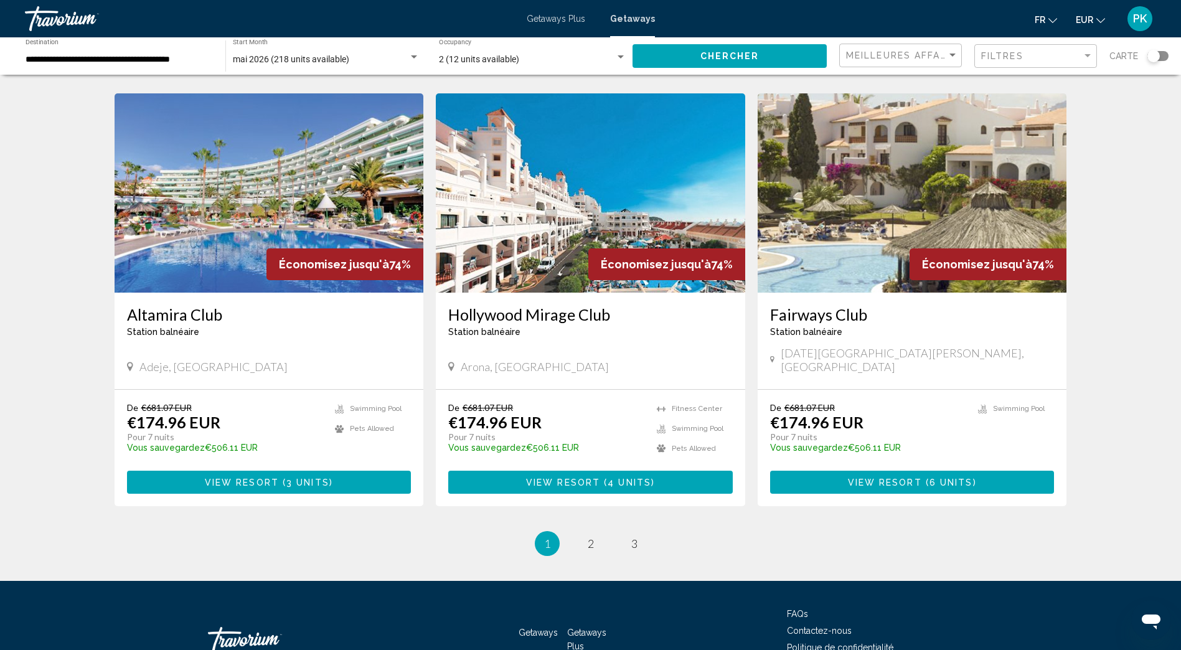
click at [286, 478] on span "3 units" at bounding box center [307, 483] width 43 height 10
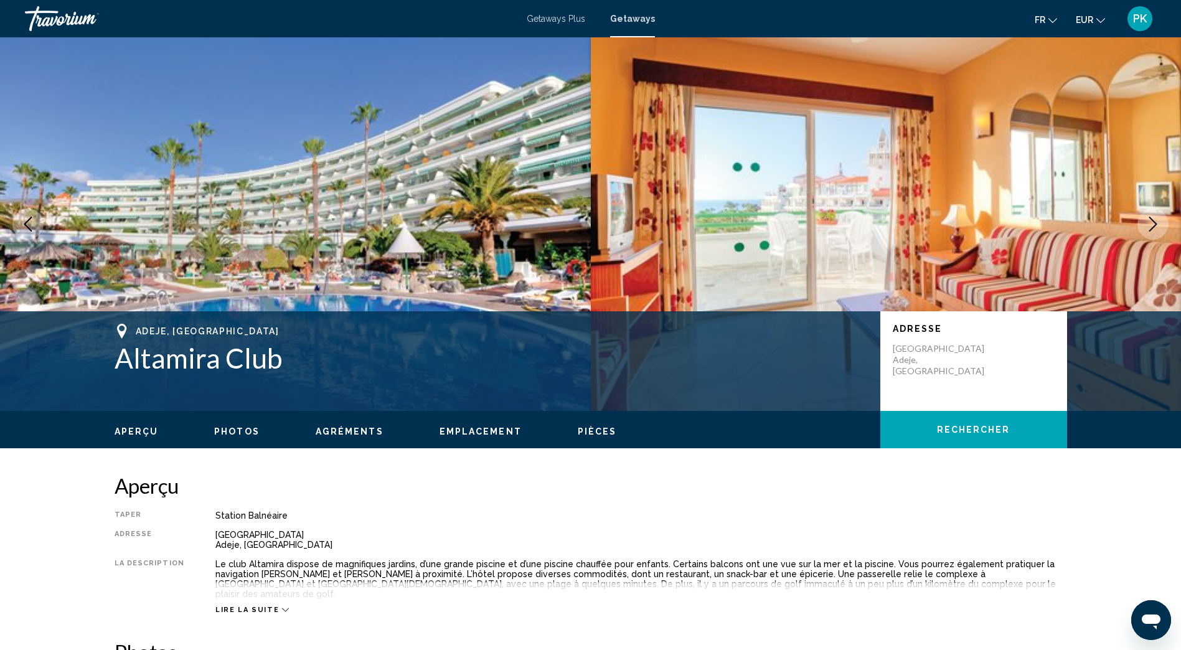
click at [1157, 224] on icon "Next image" at bounding box center [1154, 224] width 8 height 15
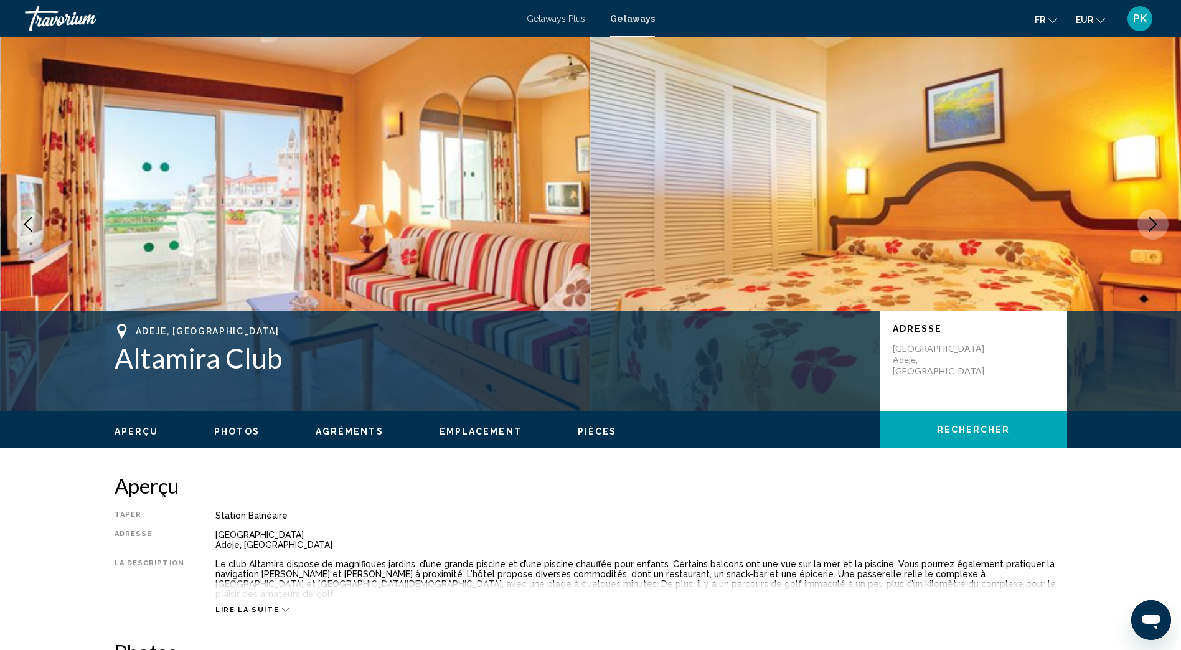
click at [1157, 224] on icon "Next image" at bounding box center [1154, 224] width 8 height 15
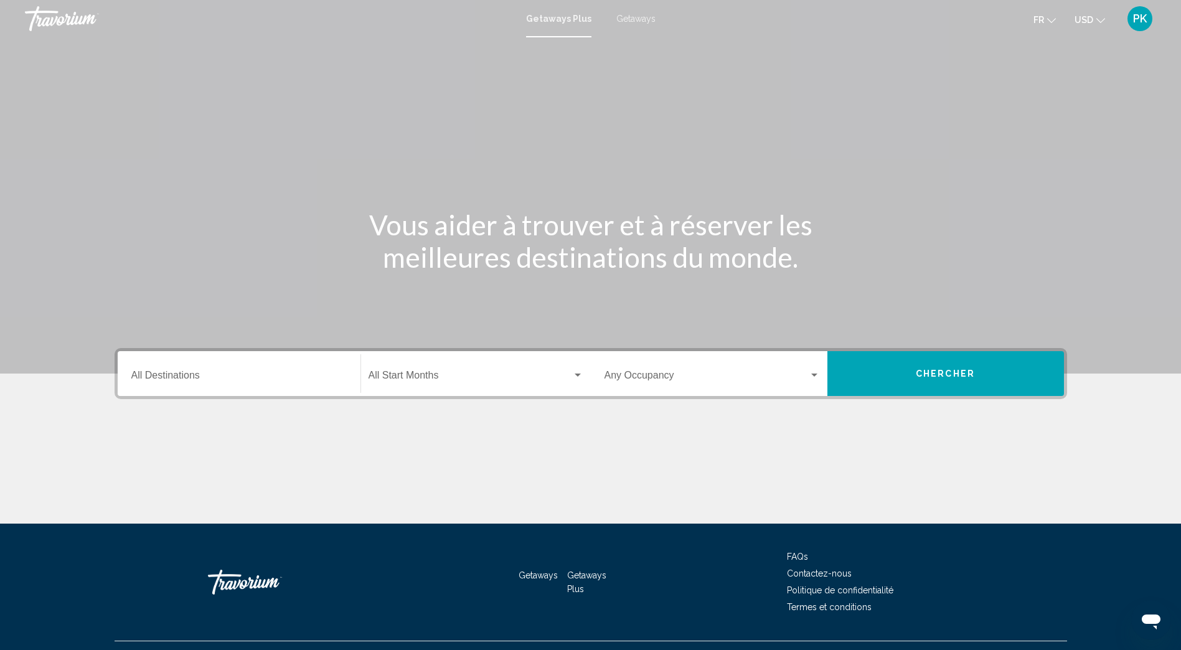
click at [637, 19] on span "Getaways" at bounding box center [636, 19] width 39 height 10
click at [1097, 18] on icon "Change currency" at bounding box center [1101, 20] width 9 height 9
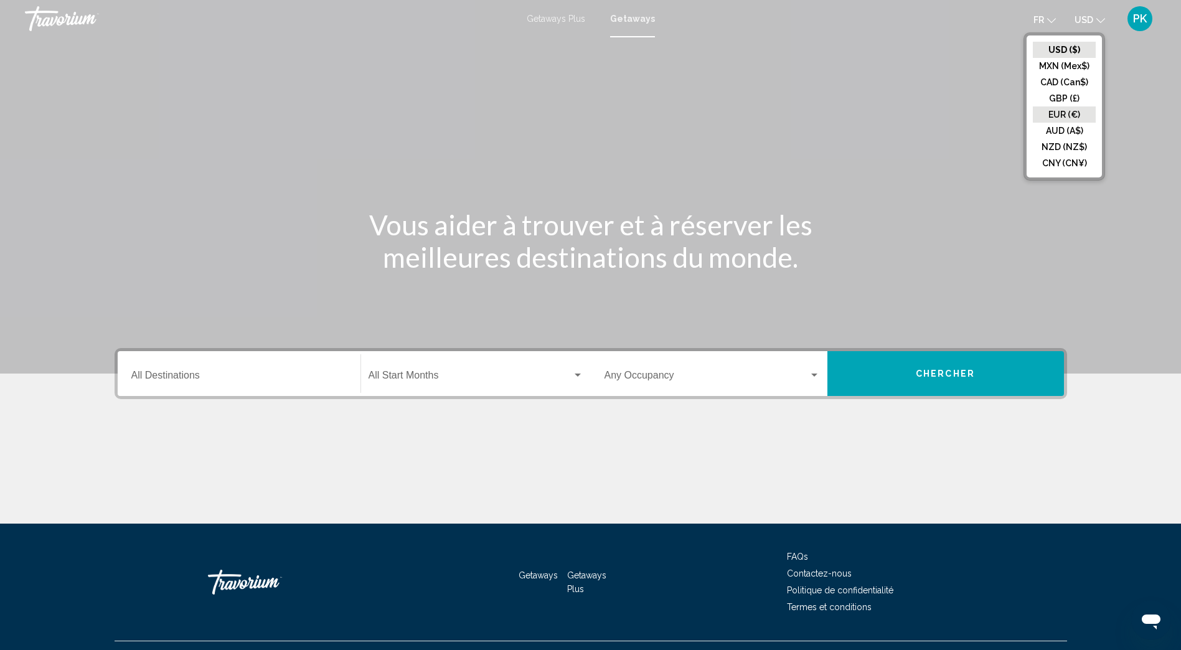
click at [1072, 111] on button "EUR (€)" at bounding box center [1064, 115] width 63 height 16
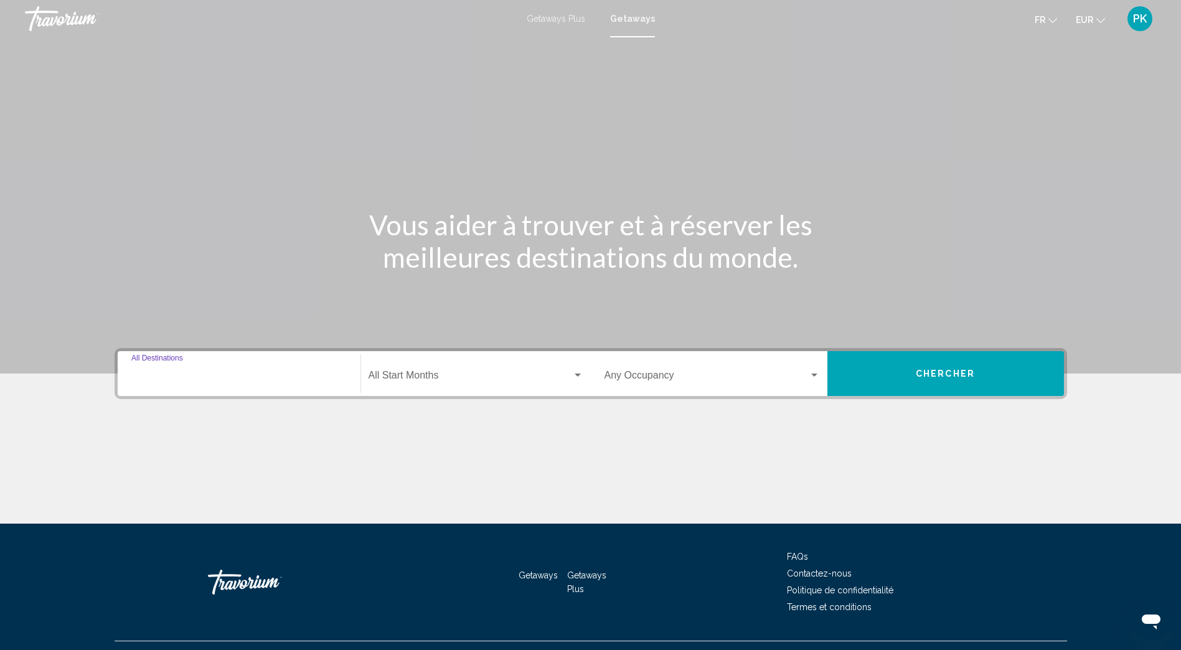
click at [131, 376] on input "Destination All Destinations" at bounding box center [238, 377] width 215 height 11
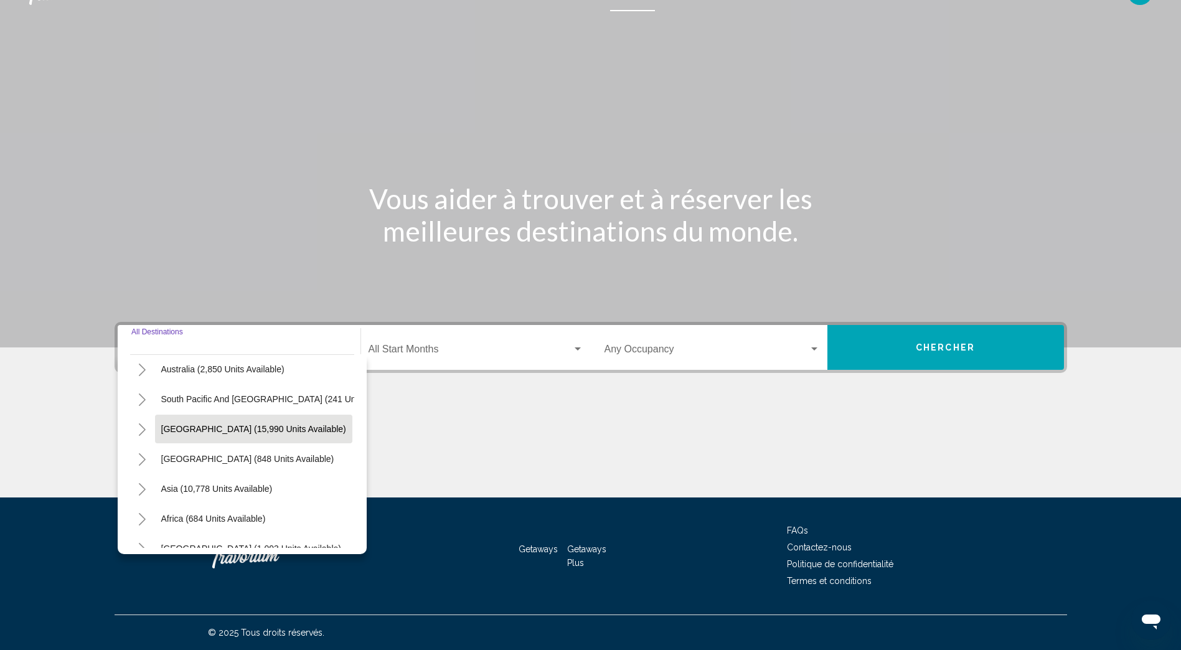
scroll to position [187, 0]
click at [140, 519] on icon "Toggle Africa (684 units available)" at bounding box center [142, 519] width 9 height 12
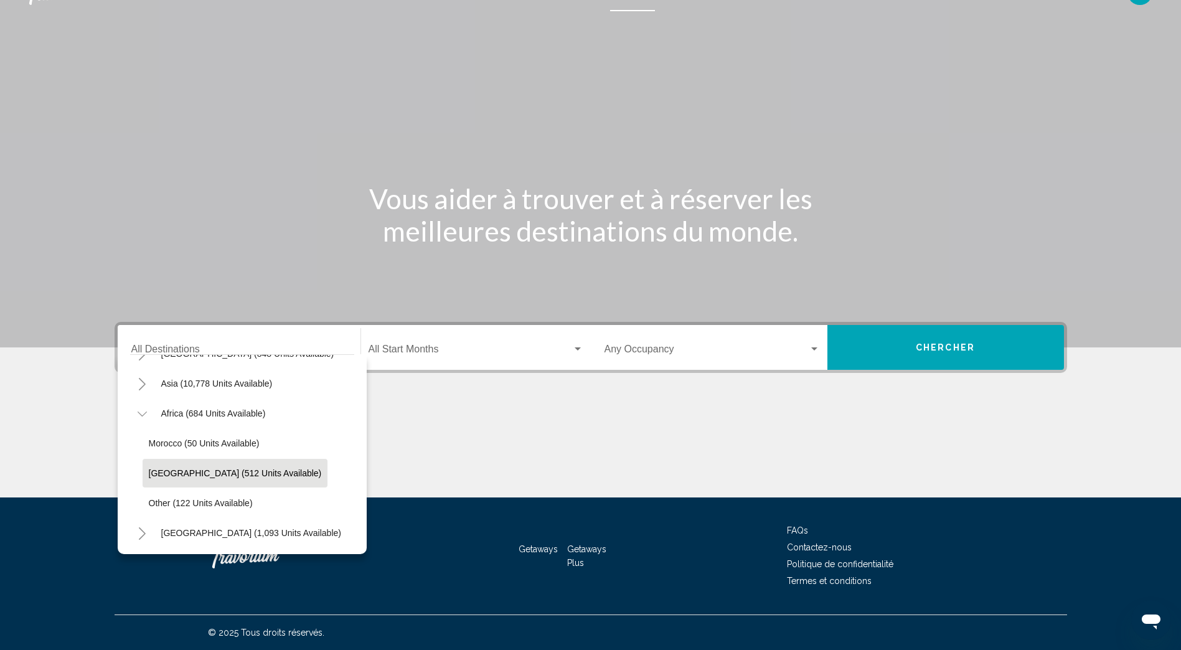
scroll to position [301, 0]
click at [187, 438] on span "Morocco (50 units available)" at bounding box center [204, 443] width 111 height 10
type input "**********"
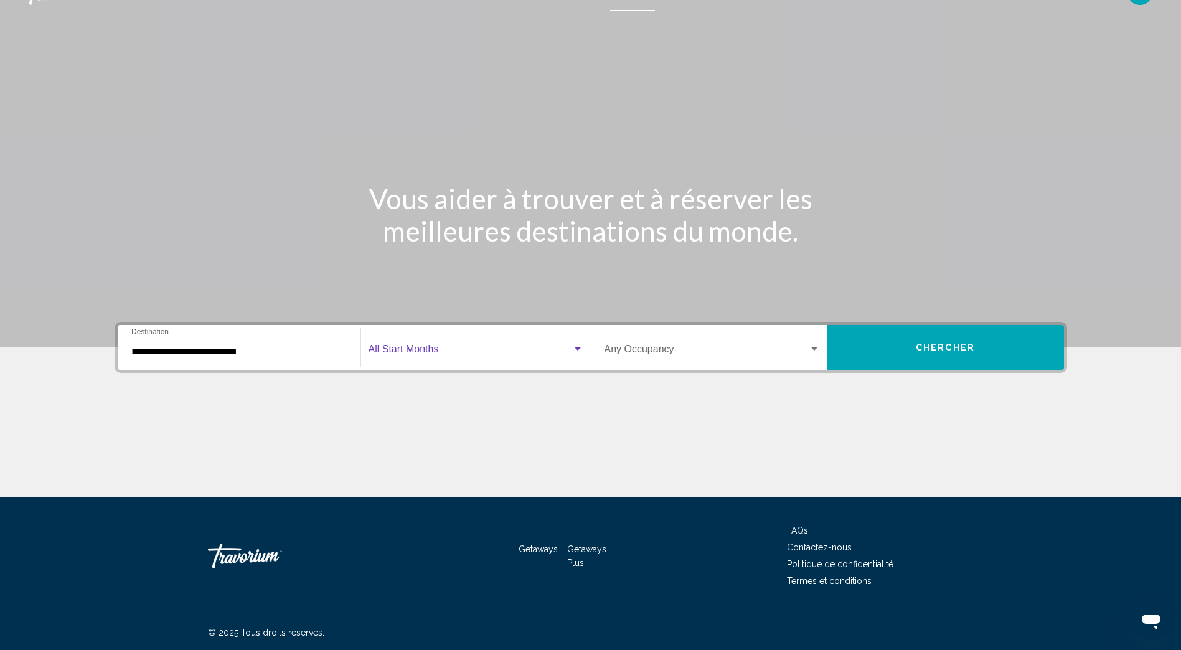
click at [578, 349] on div "Search widget" at bounding box center [578, 349] width 6 height 3
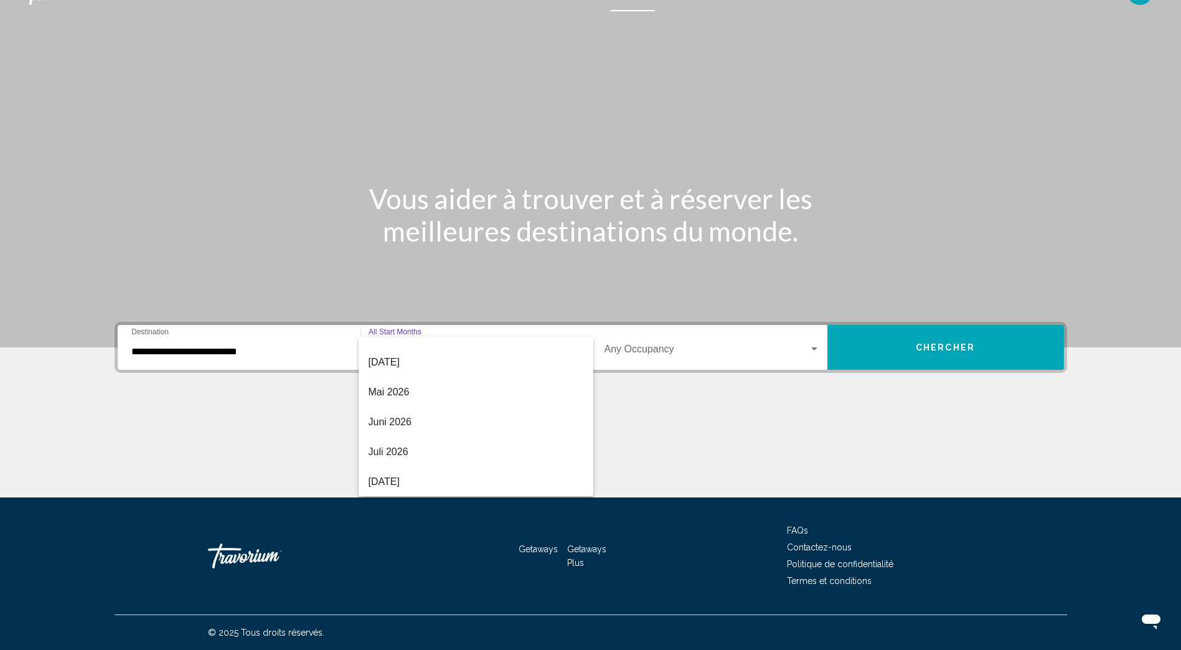
scroll to position [259, 0]
click at [395, 361] on span "April 2026" at bounding box center [476, 362] width 215 height 30
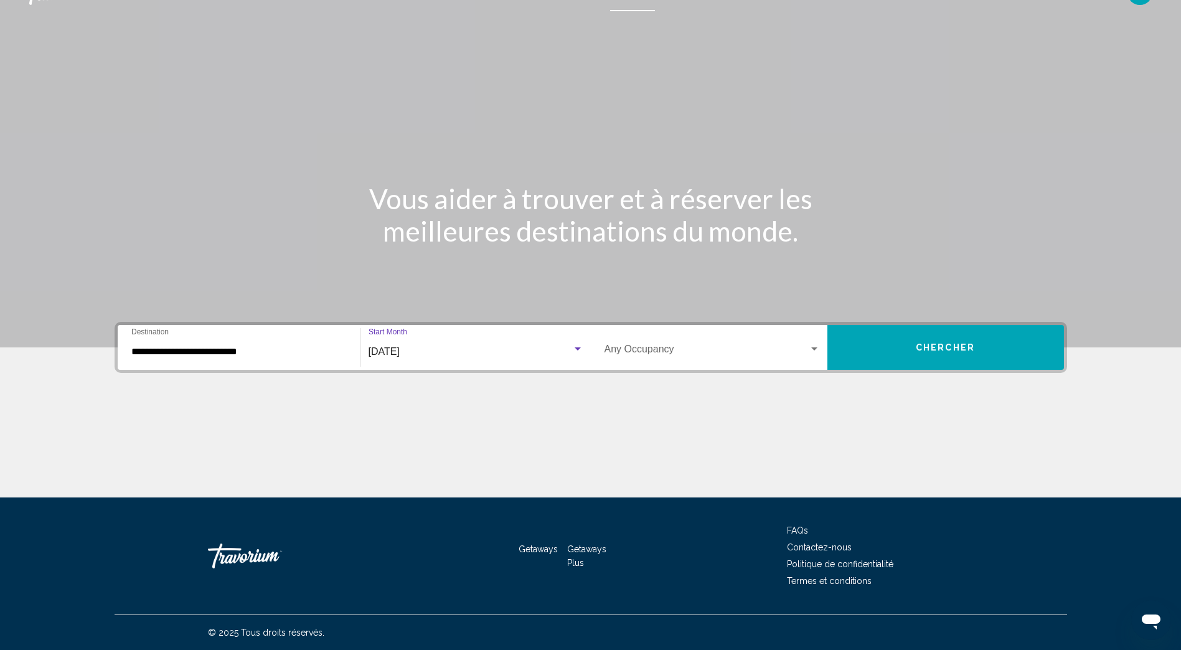
click at [815, 350] on div "Search widget" at bounding box center [815, 349] width 6 height 3
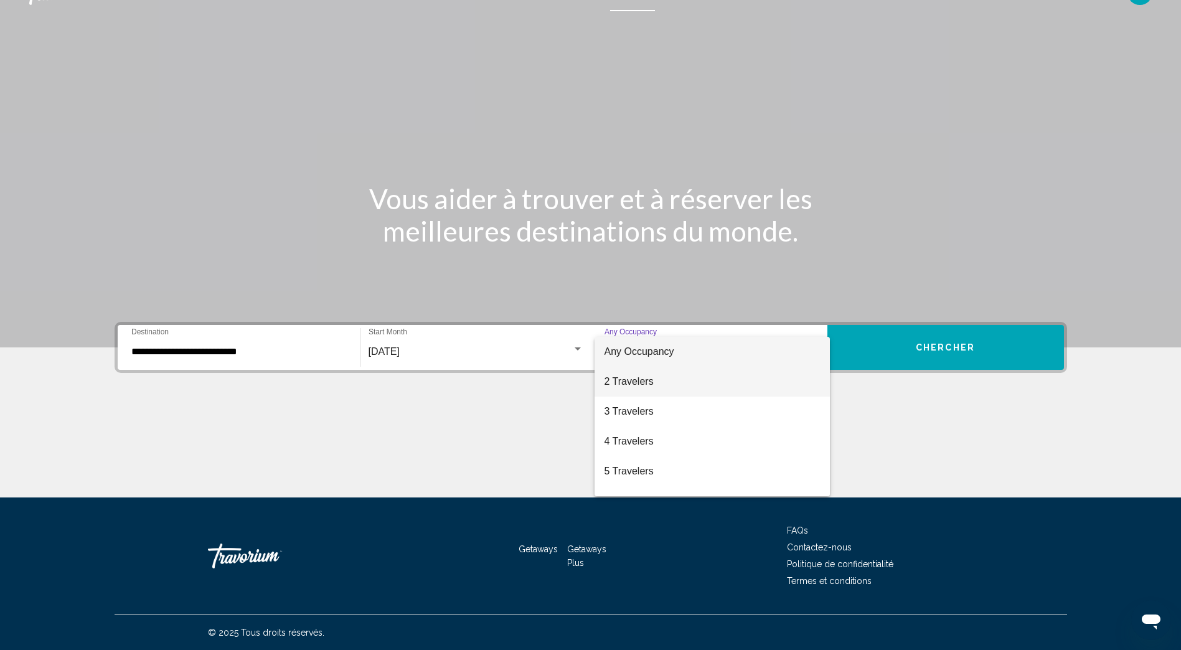
click at [691, 381] on span "2 Travelers" at bounding box center [712, 382] width 215 height 30
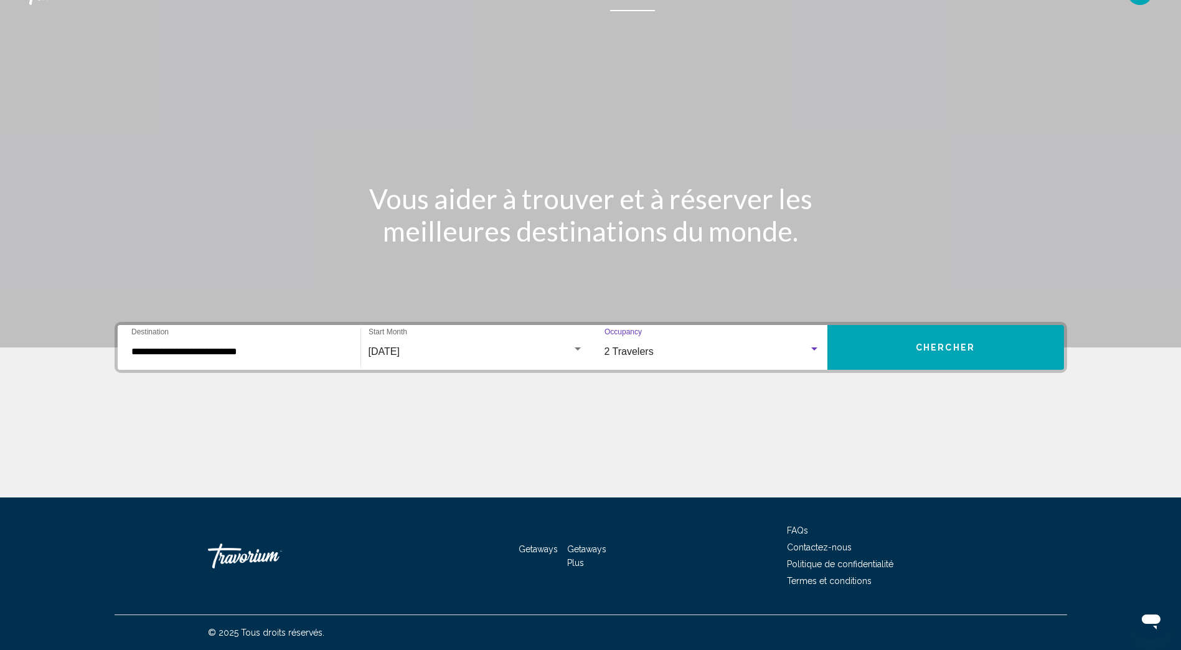
click at [926, 346] on span "Chercher" at bounding box center [945, 348] width 59 height 10
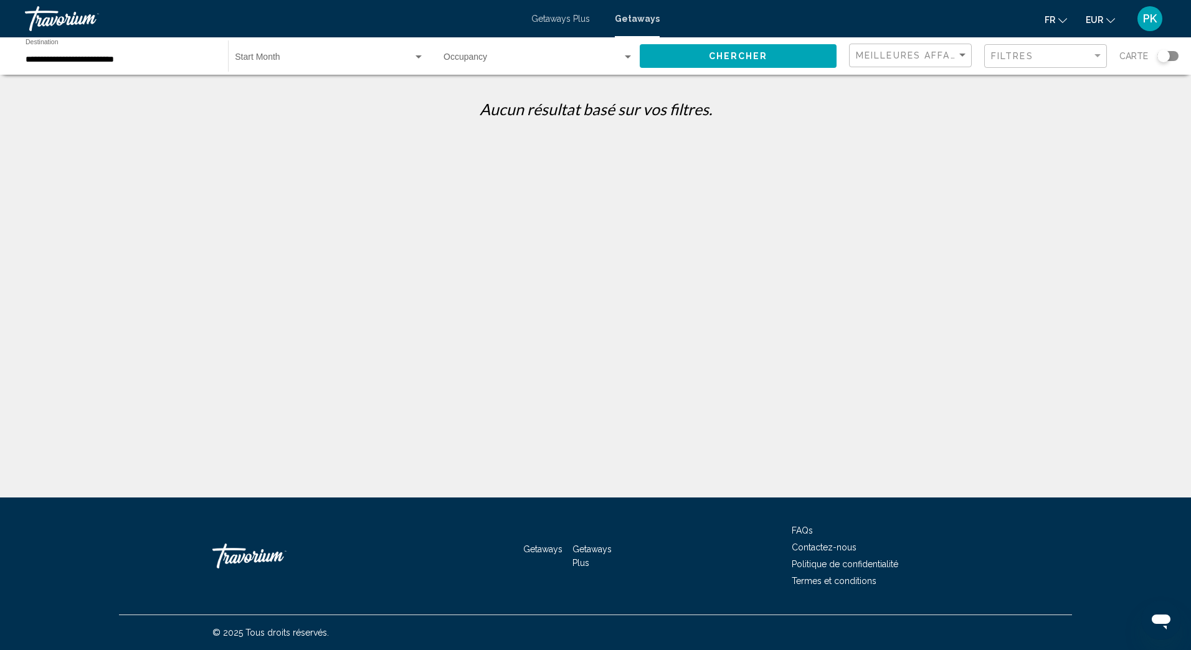
click at [416, 57] on div "Search widget" at bounding box center [418, 56] width 6 height 3
click at [307, 59] on span "All Start Months" at bounding box center [329, 60] width 189 height 26
click at [128, 51] on div "**********" at bounding box center [121, 56] width 190 height 34
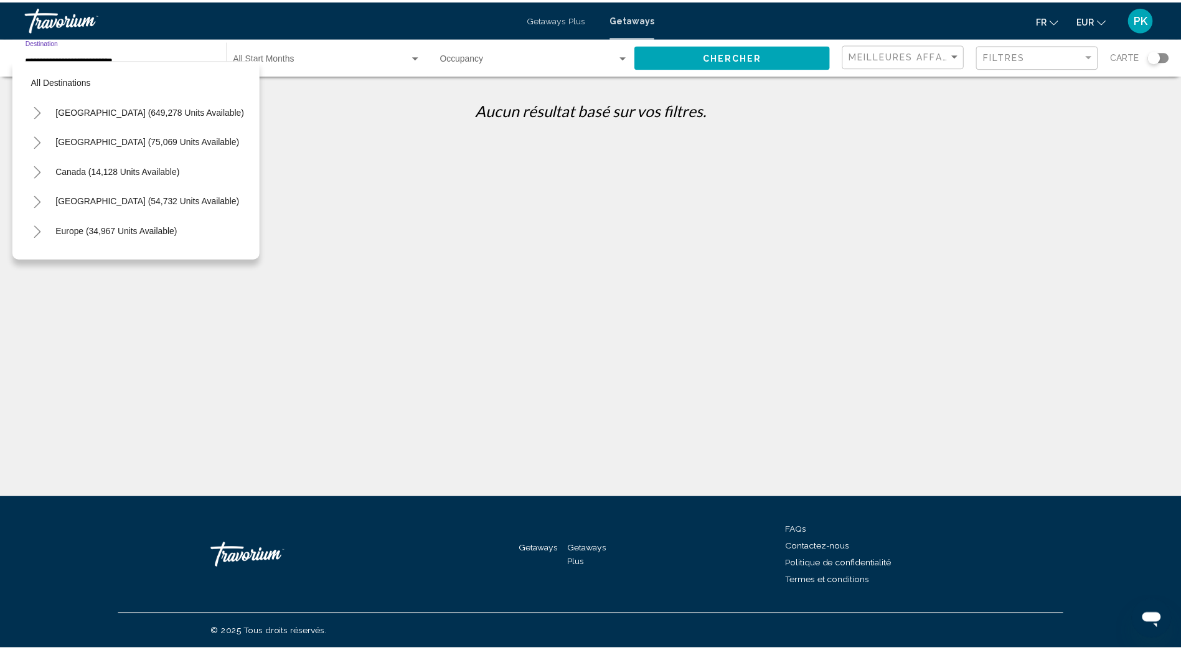
scroll to position [288, 0]
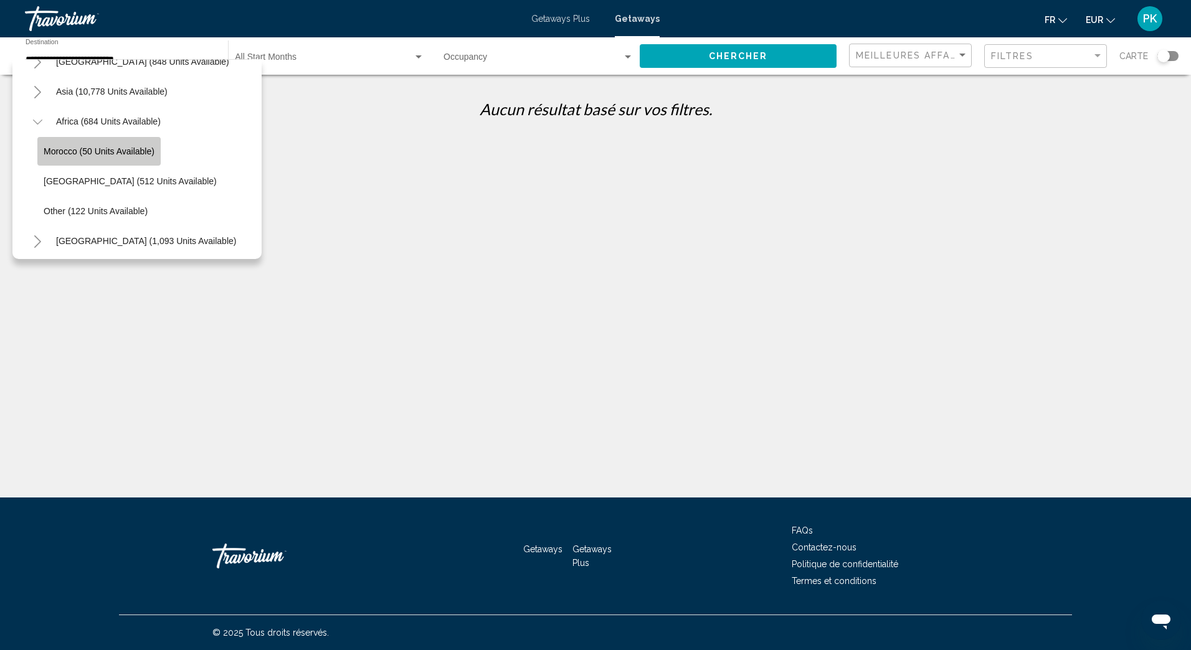
click at [101, 143] on button "Morocco (50 units available)" at bounding box center [98, 151] width 123 height 29
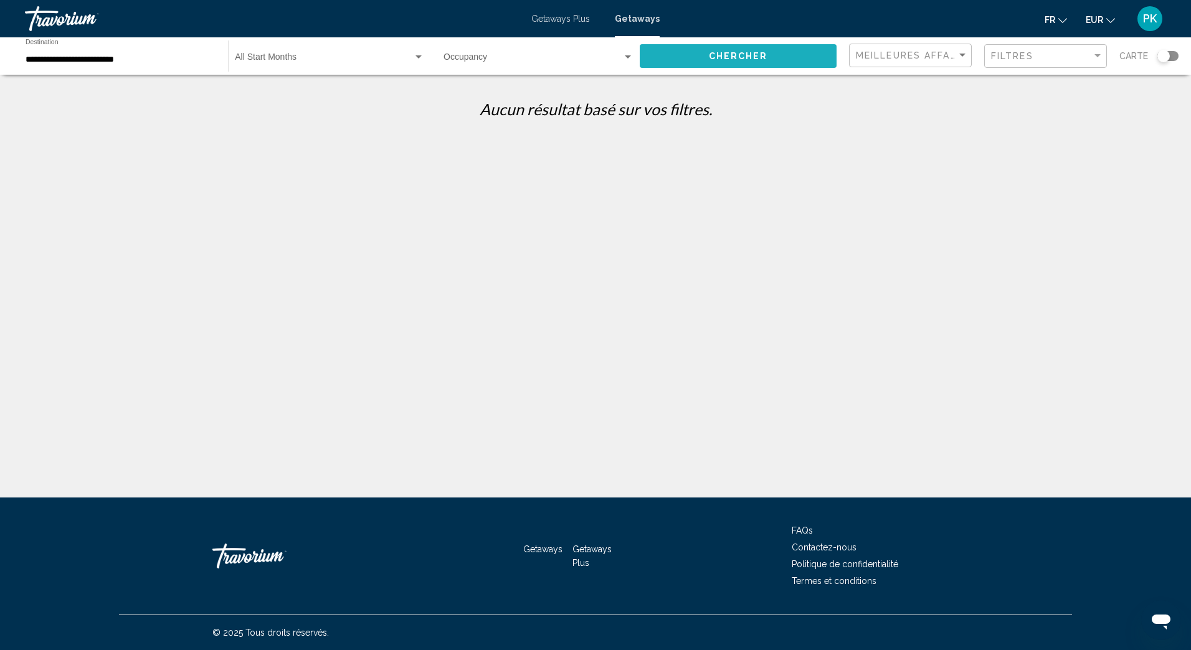
click at [765, 57] on span "Chercher" at bounding box center [738, 57] width 59 height 10
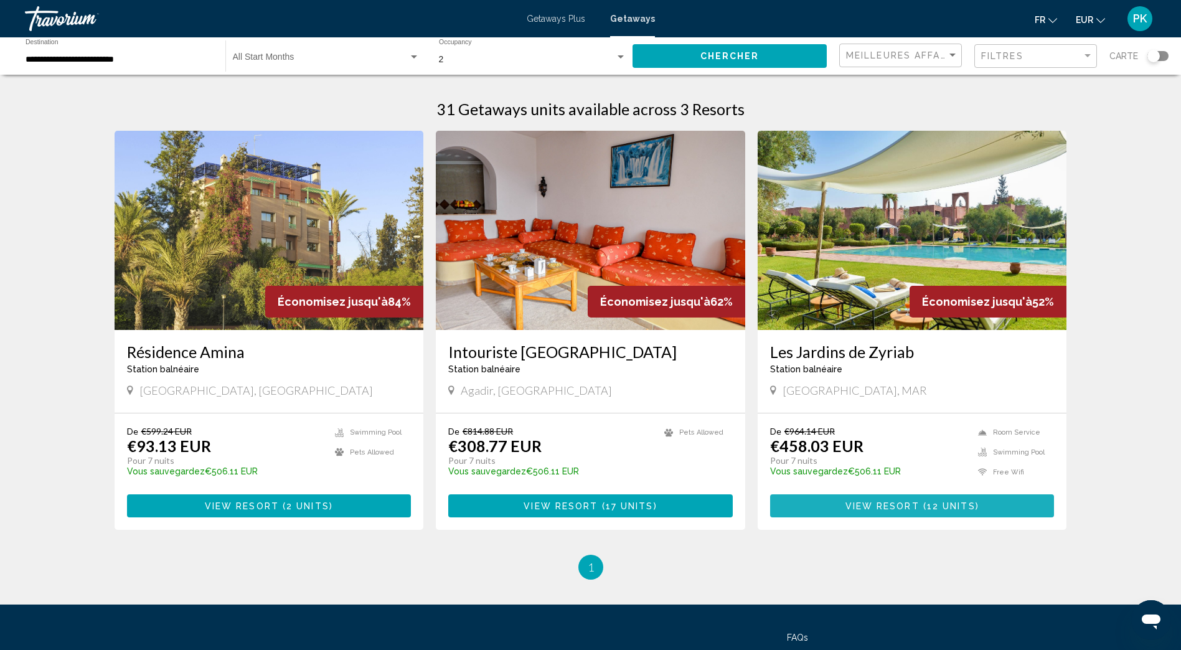
click at [904, 504] on span "View Resort" at bounding box center [883, 506] width 74 height 10
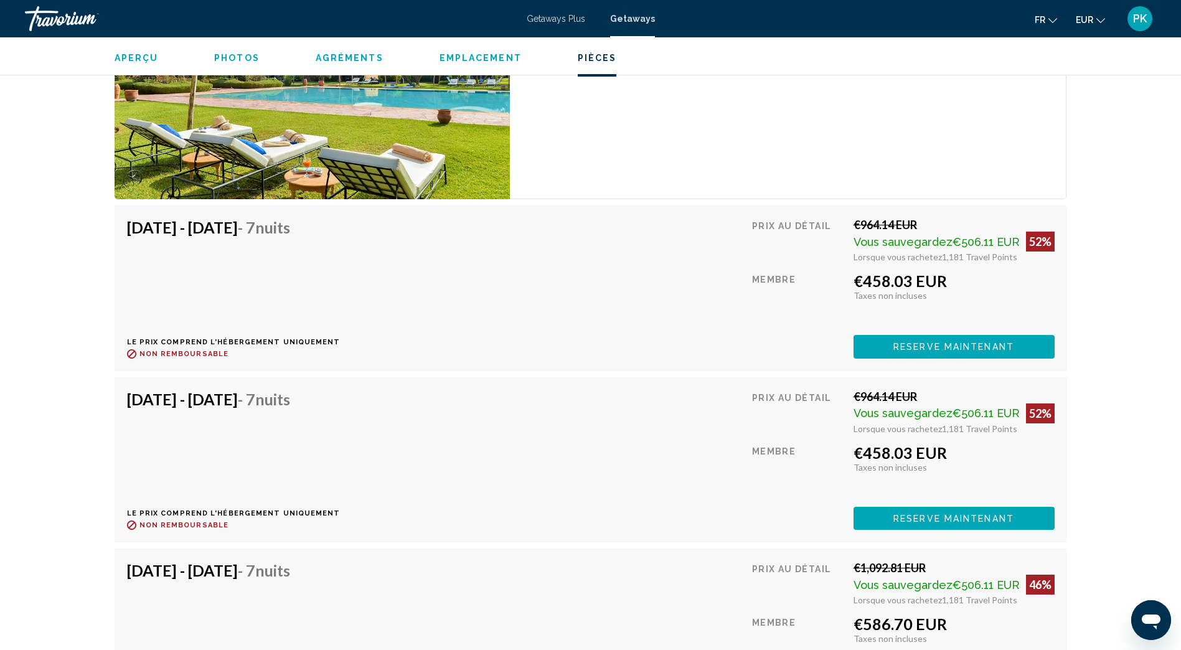
scroll to position [2993, 0]
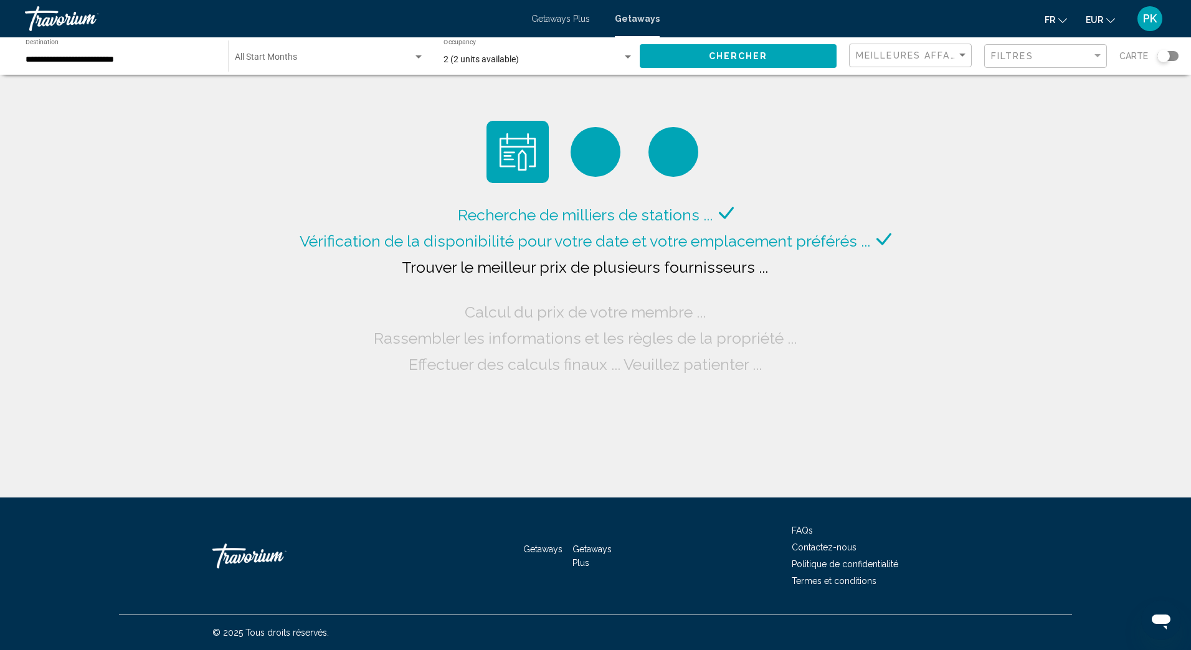
click at [129, 61] on input "**********" at bounding box center [121, 60] width 190 height 10
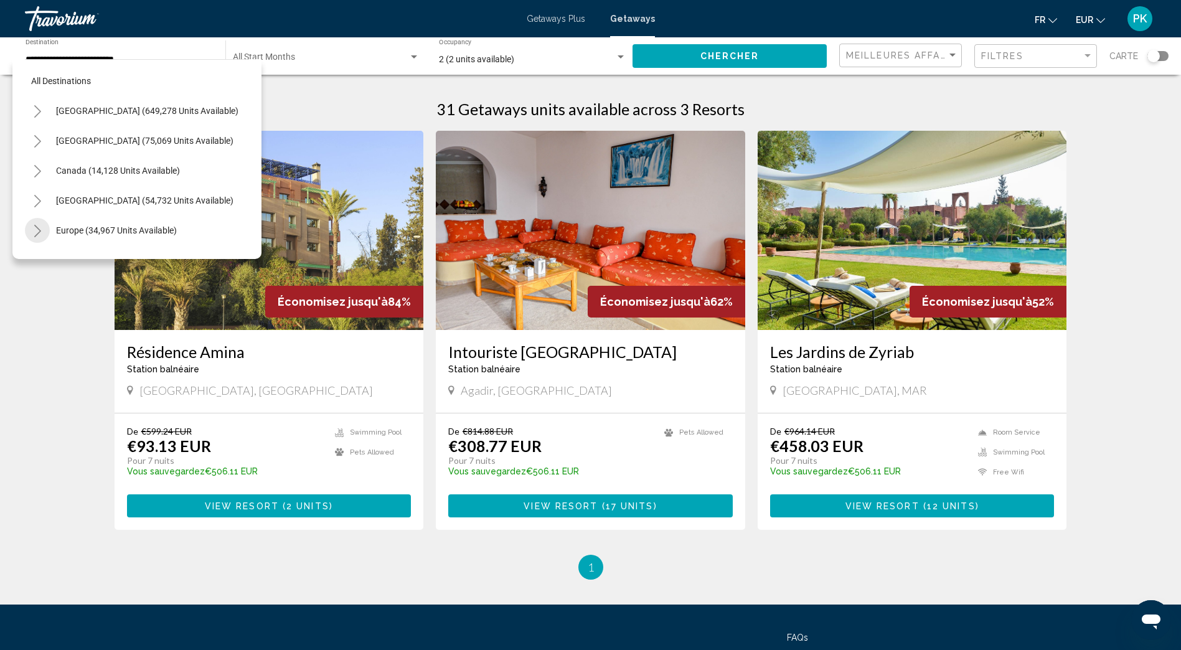
click at [36, 230] on icon "Toggle Europe (34,967 units available)" at bounding box center [37, 231] width 9 height 12
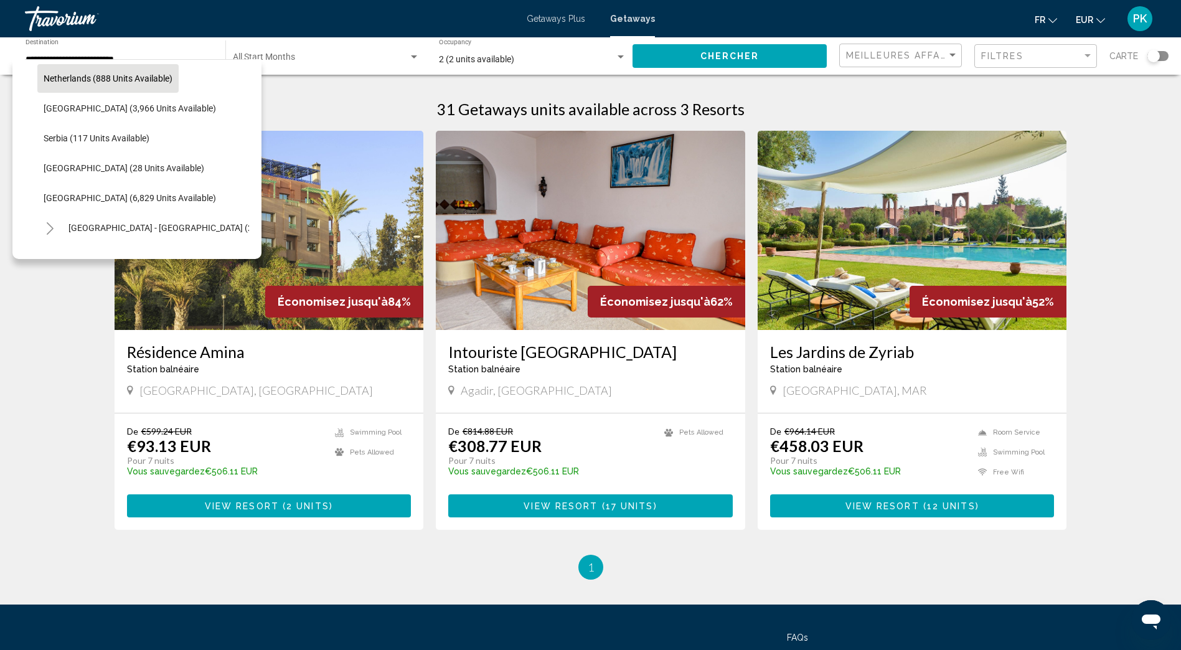
scroll to position [561, 0]
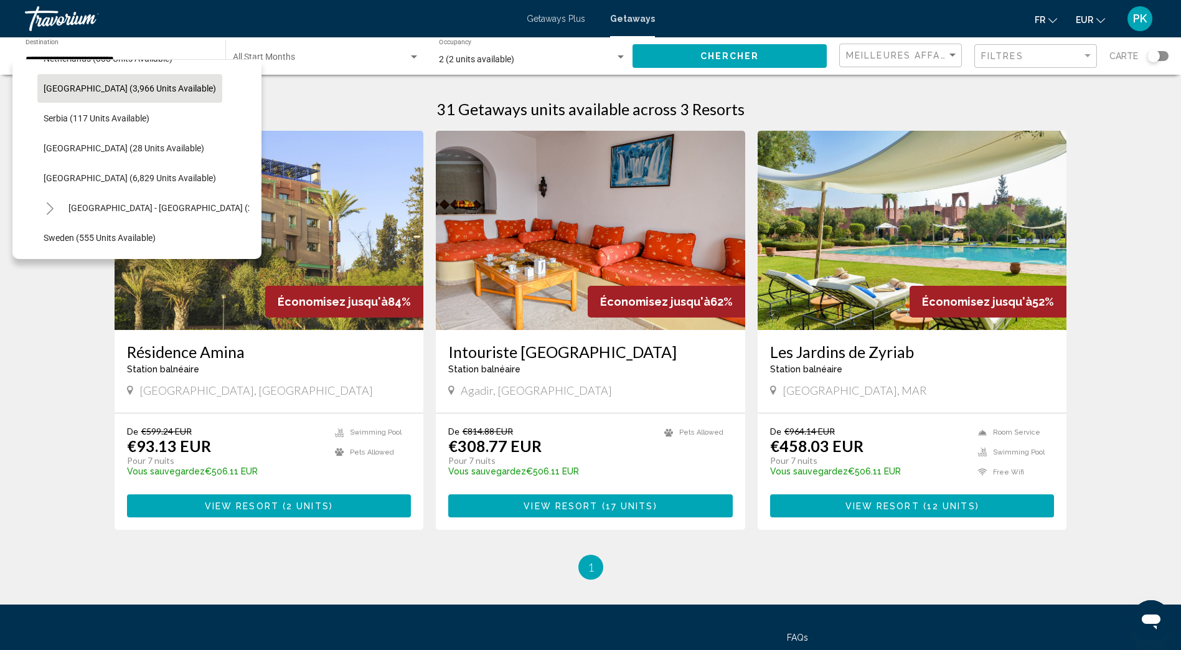
click at [122, 95] on button "Portugal (3,966 units available)" at bounding box center [129, 88] width 185 height 29
type input "**********"
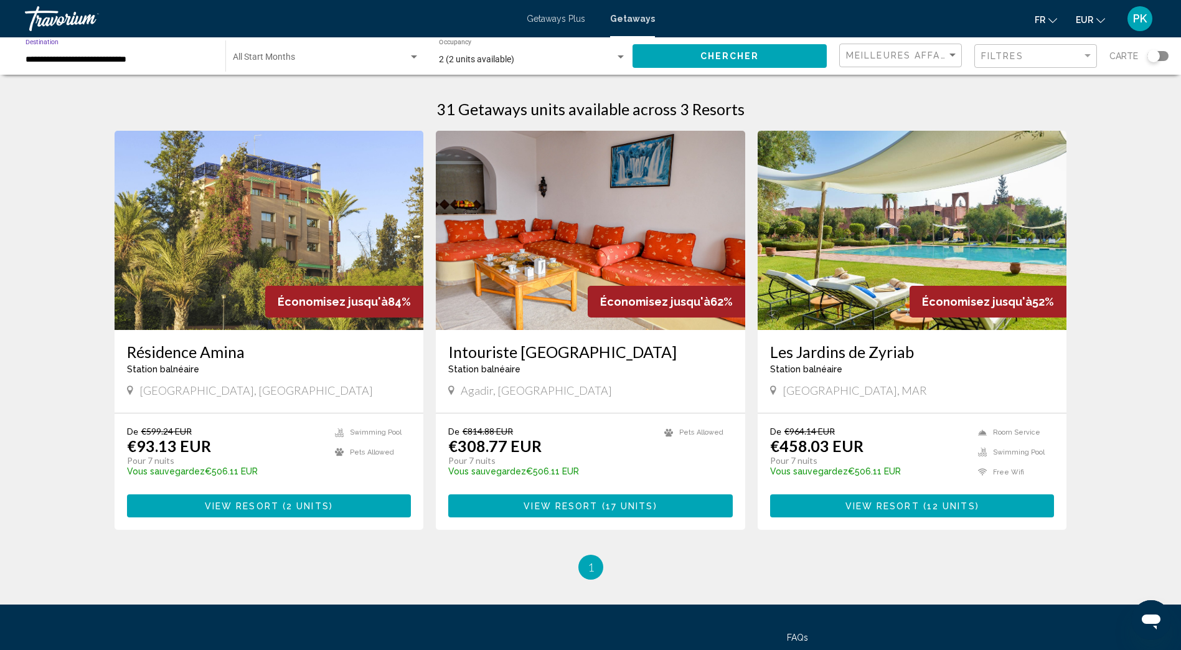
click at [412, 55] on div "Search widget" at bounding box center [414, 56] width 6 height 3
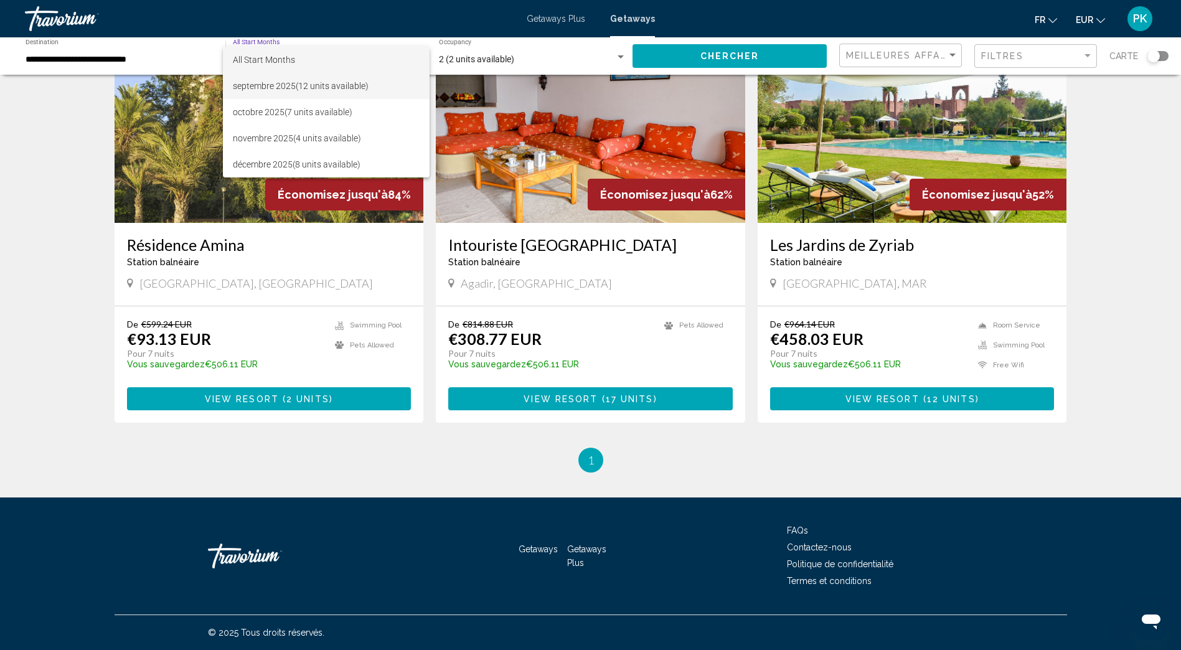
scroll to position [0, 0]
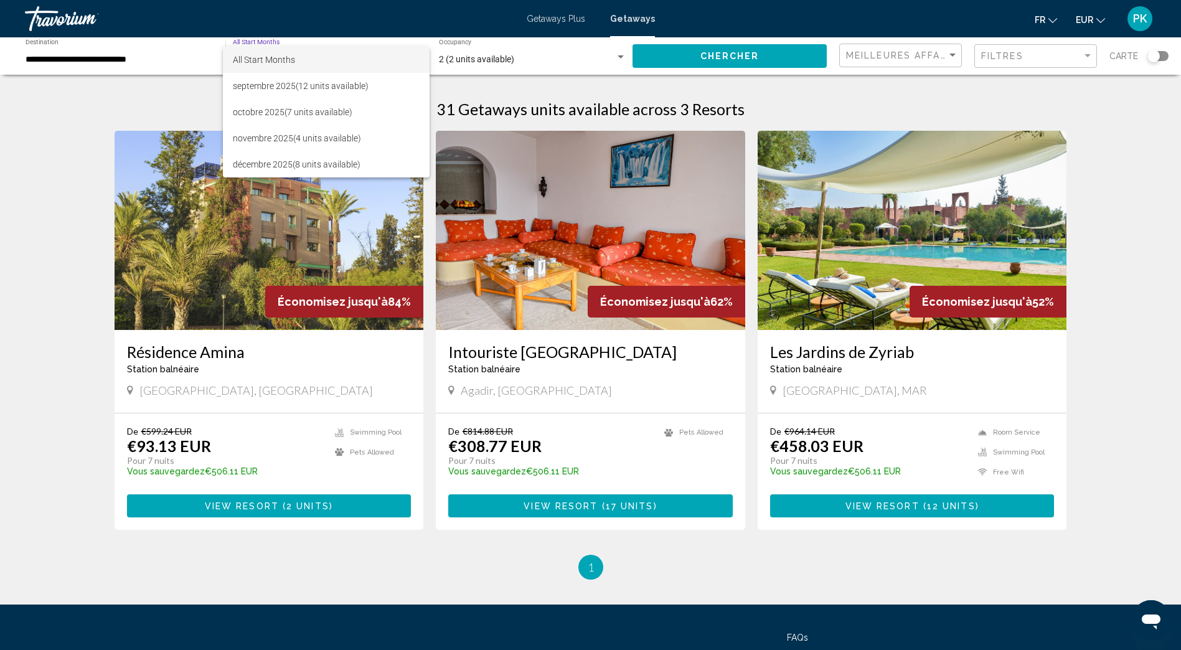
click at [553, 19] on div at bounding box center [590, 325] width 1181 height 650
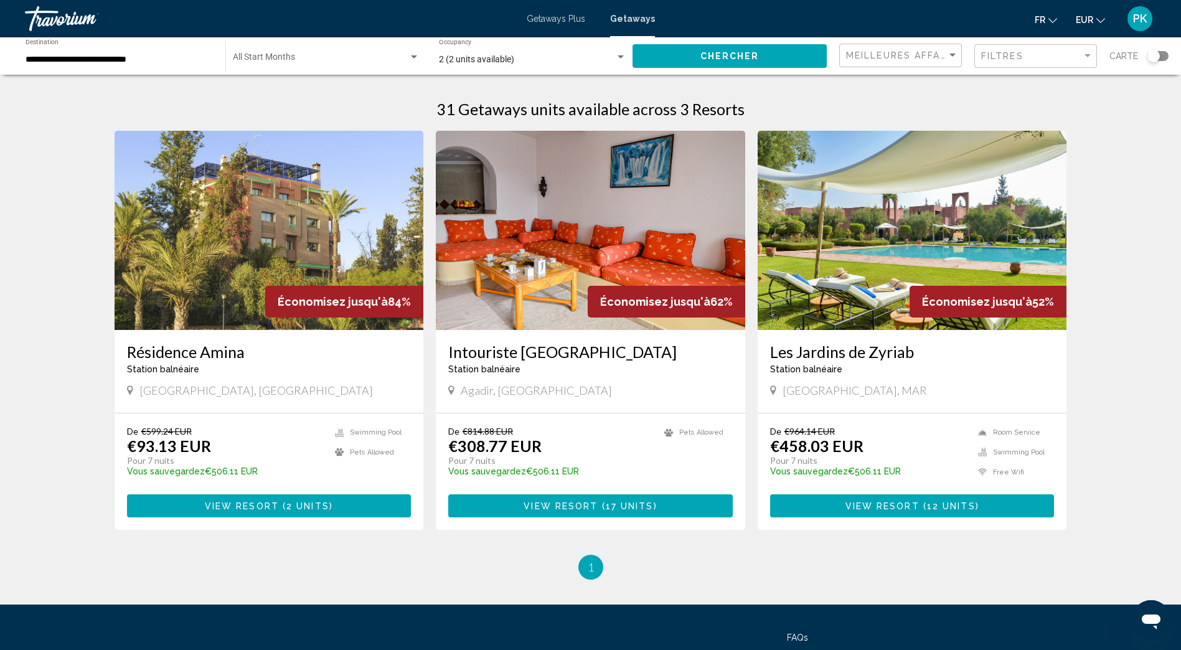
click at [557, 19] on span "Getaways Plus" at bounding box center [556, 19] width 59 height 10
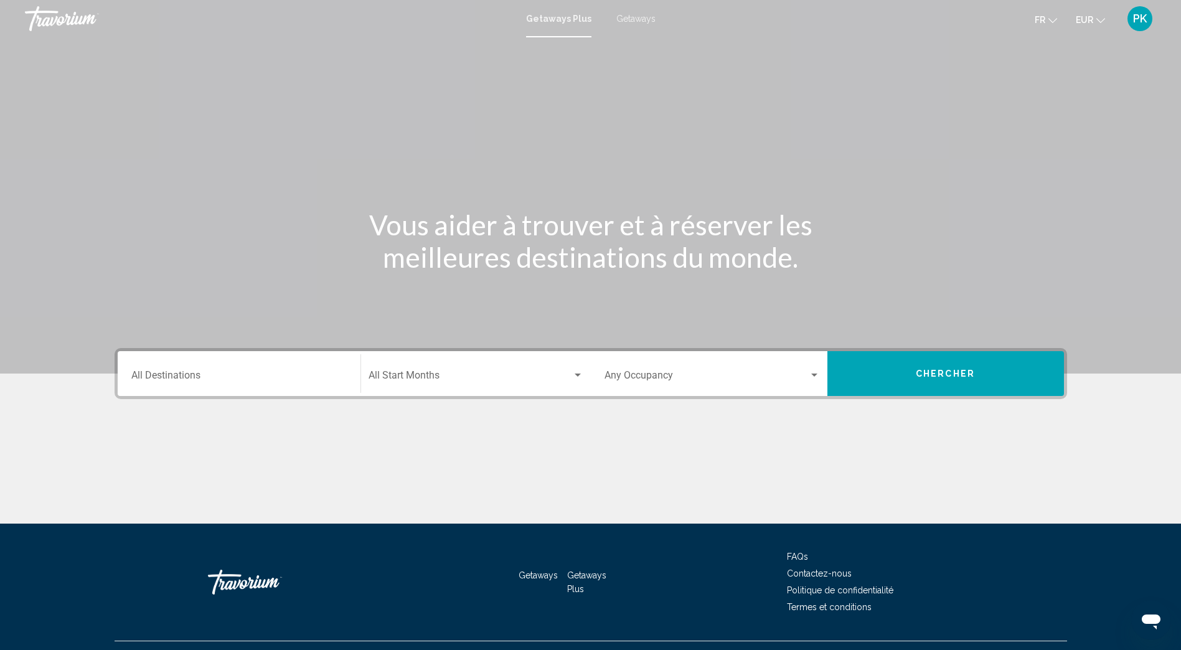
click at [642, 19] on span "Getaways" at bounding box center [636, 19] width 39 height 10
click at [576, 375] on div "Search widget" at bounding box center [578, 375] width 6 height 3
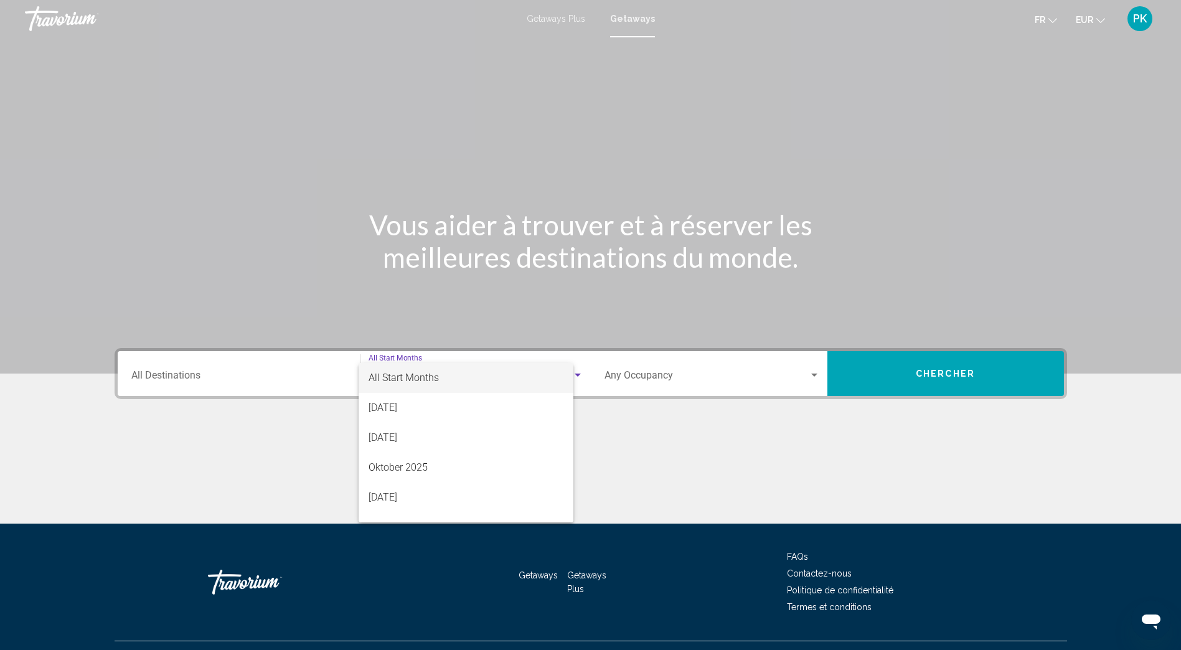
scroll to position [26, 0]
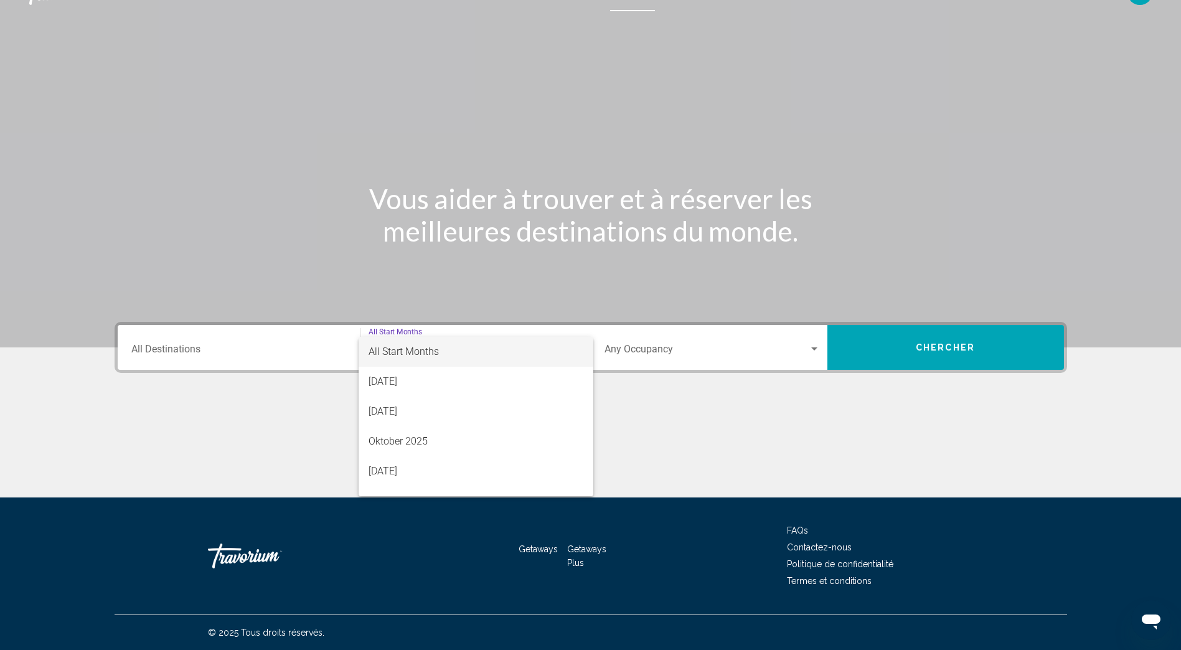
click at [171, 348] on div at bounding box center [590, 325] width 1181 height 650
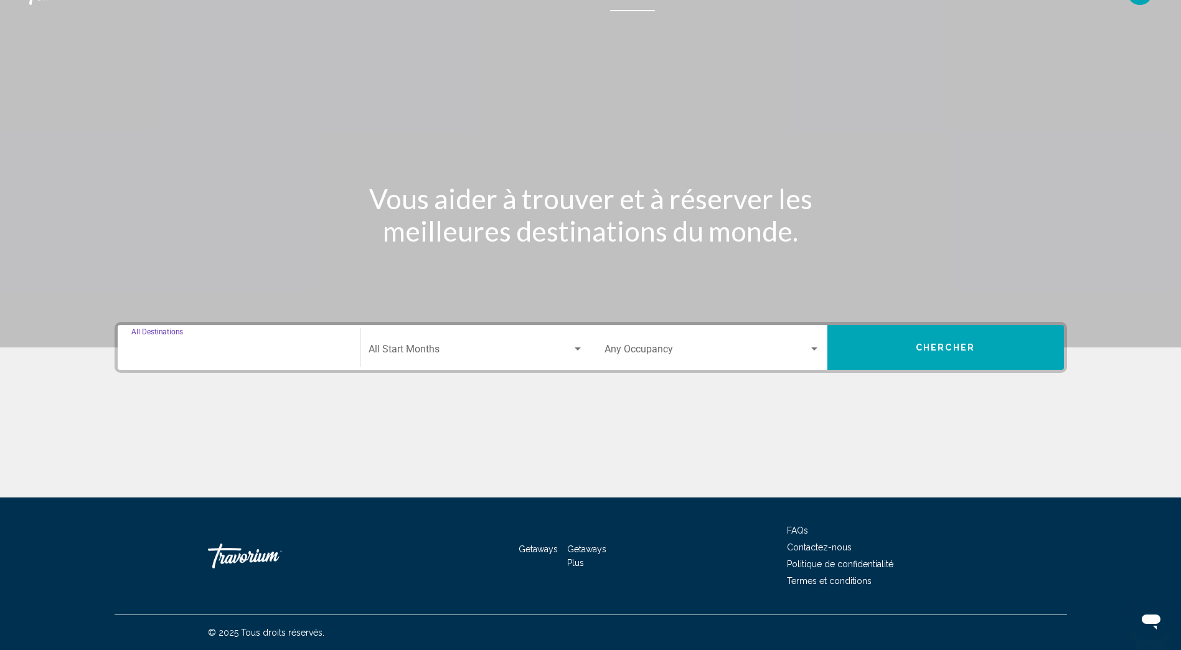
click at [140, 346] on input "Destination All Destinations" at bounding box center [238, 351] width 215 height 11
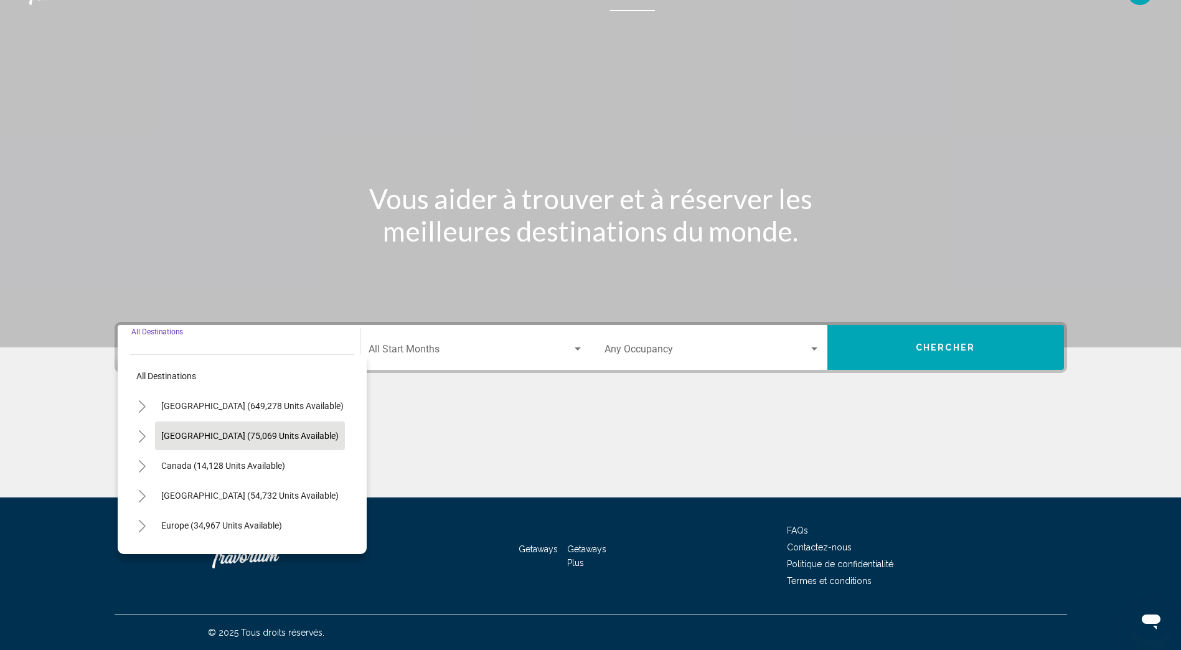
scroll to position [62, 0]
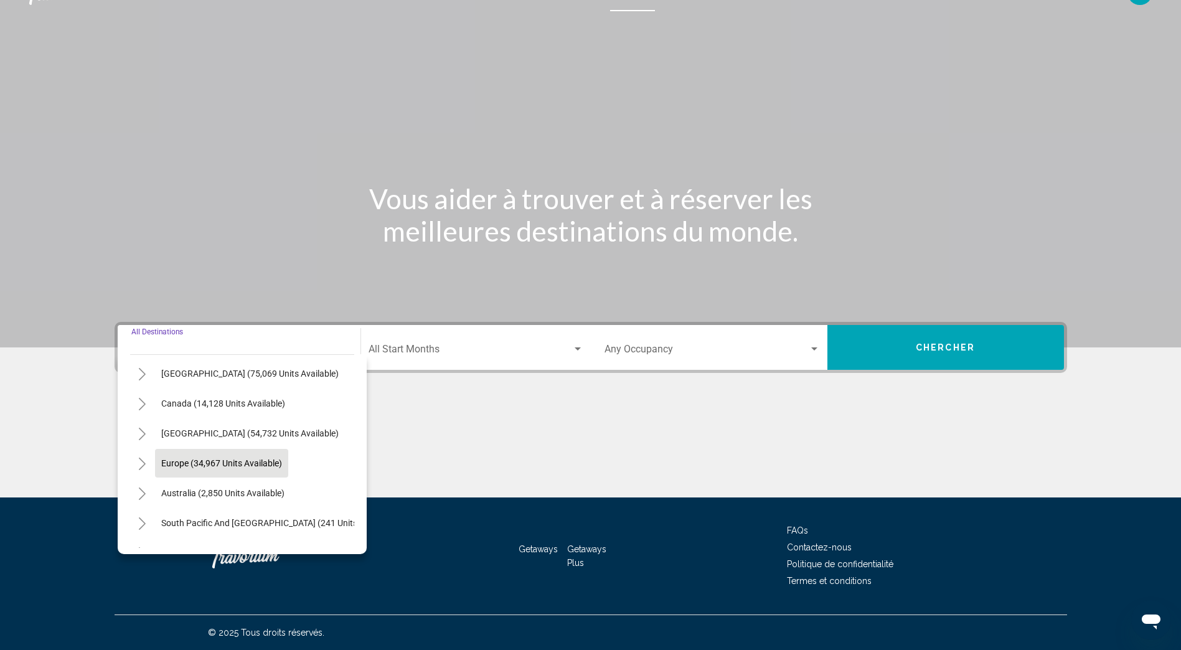
click at [171, 461] on span "Europe (34,967 units available)" at bounding box center [221, 463] width 121 height 10
type input "**********"
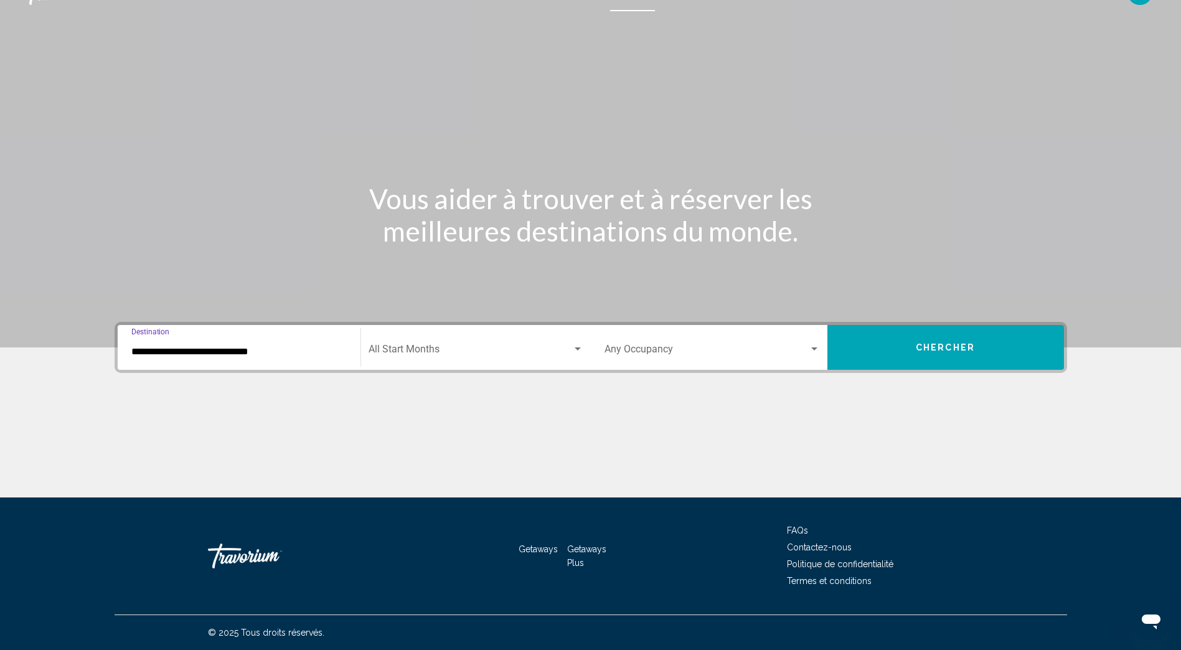
click at [576, 349] on div "Search widget" at bounding box center [578, 349] width 6 height 3
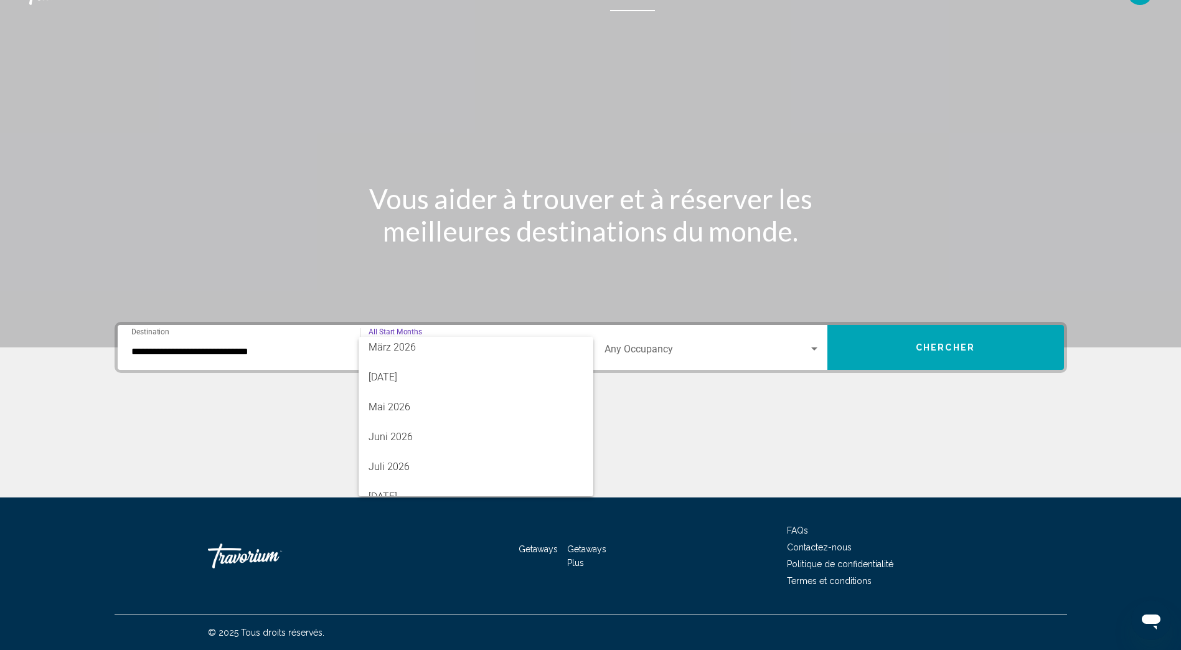
scroll to position [249, 0]
click at [392, 353] on span "März 2026" at bounding box center [476, 342] width 215 height 30
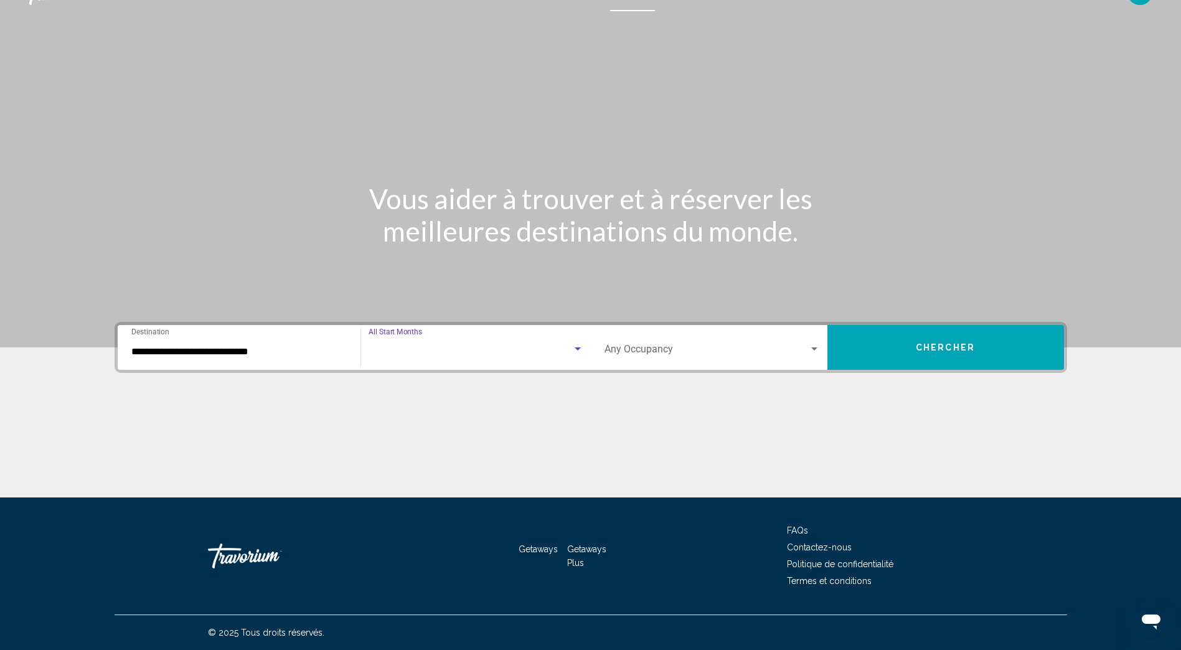
scroll to position [239, 0]
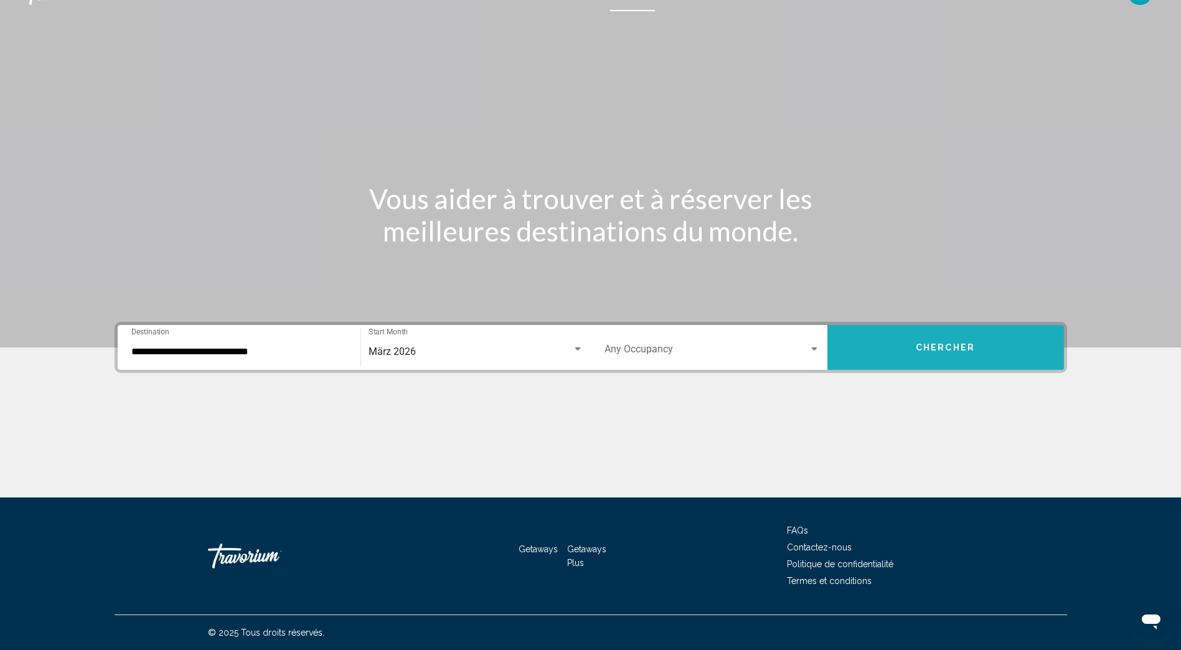
click at [934, 349] on span "Chercher" at bounding box center [945, 348] width 59 height 10
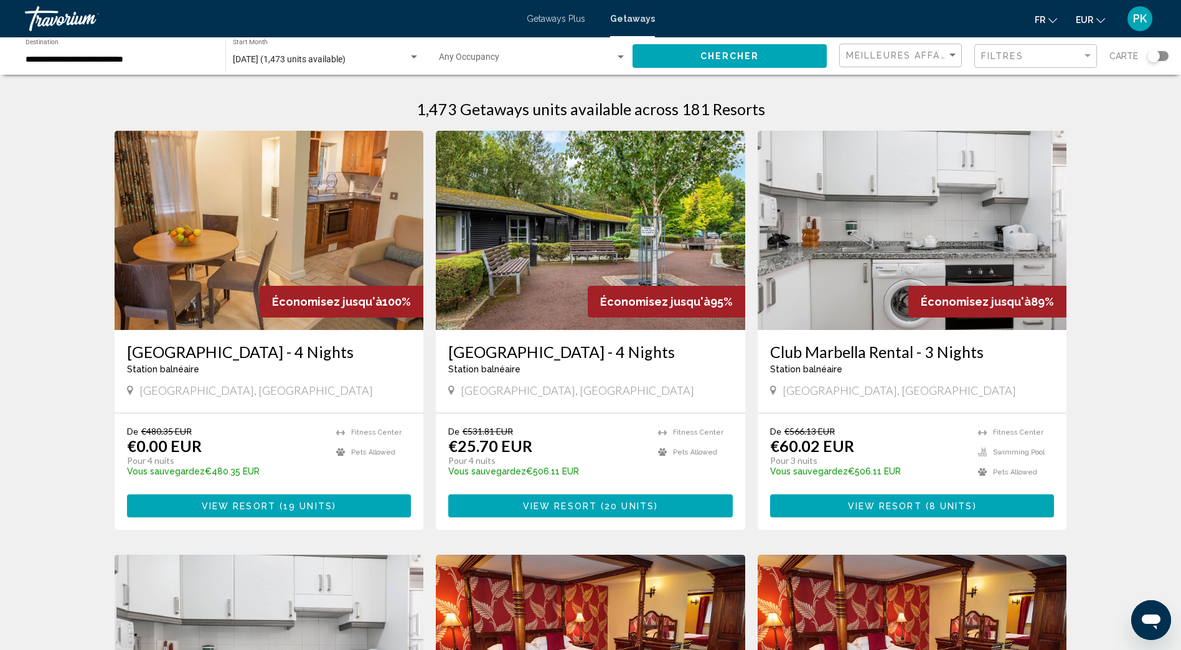
click at [617, 55] on div "Search widget" at bounding box center [620, 57] width 11 height 10
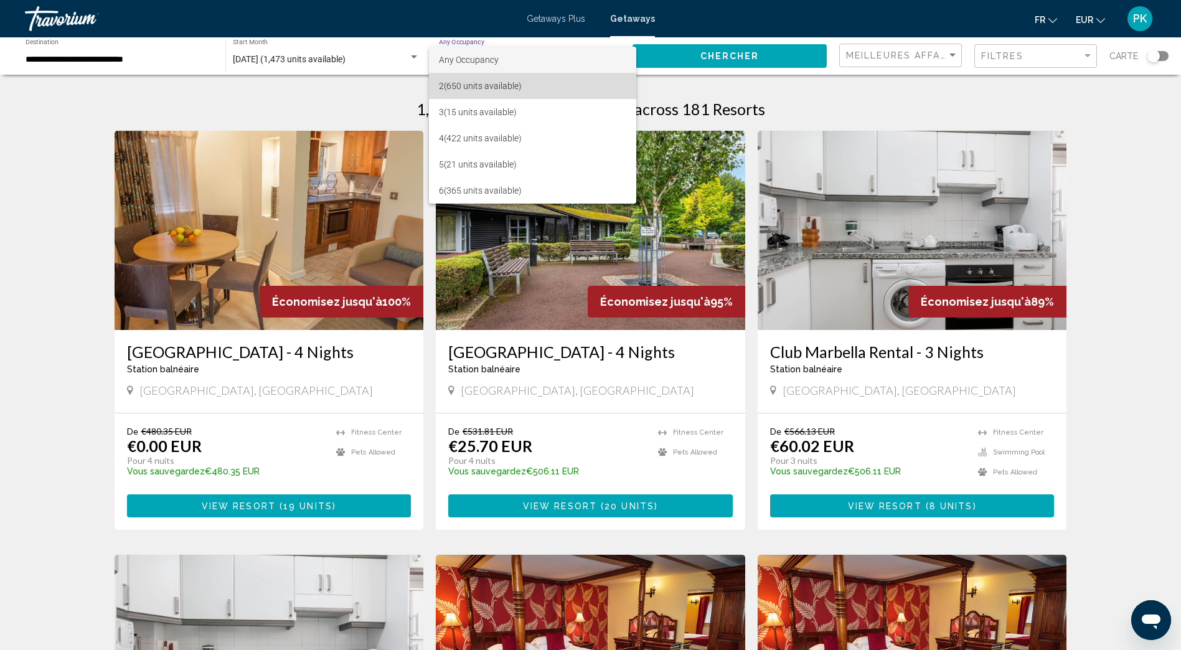
click at [493, 83] on span "2 (650 units available)" at bounding box center [532, 86] width 187 height 26
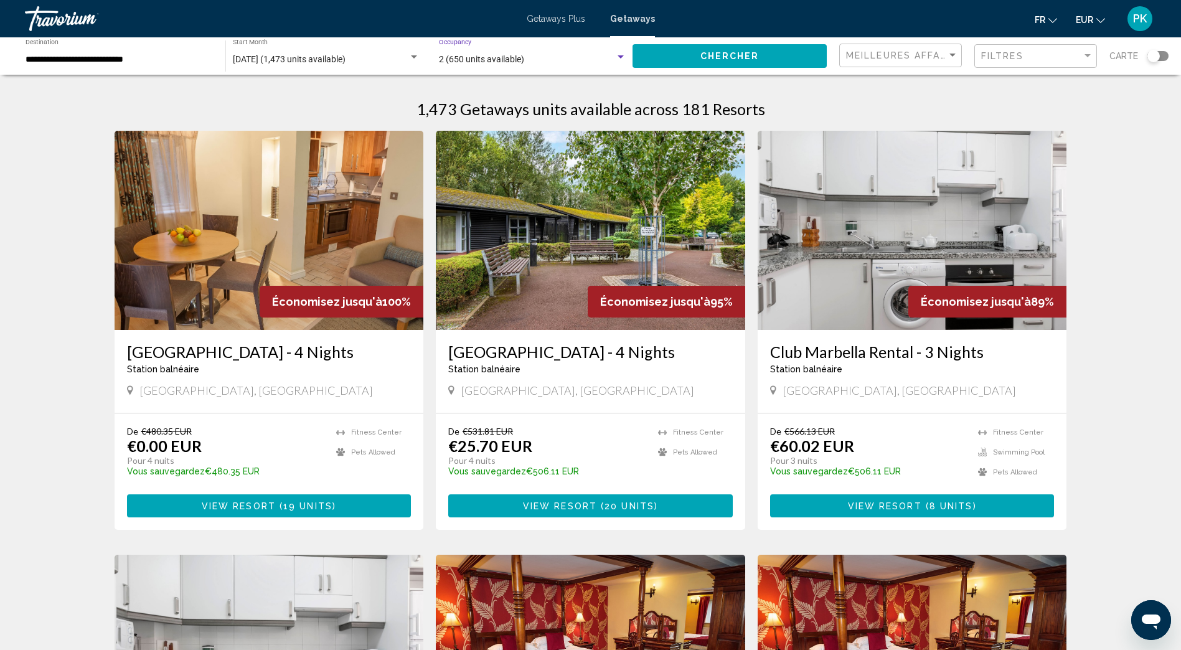
click at [777, 53] on button "Chercher" at bounding box center [730, 55] width 194 height 23
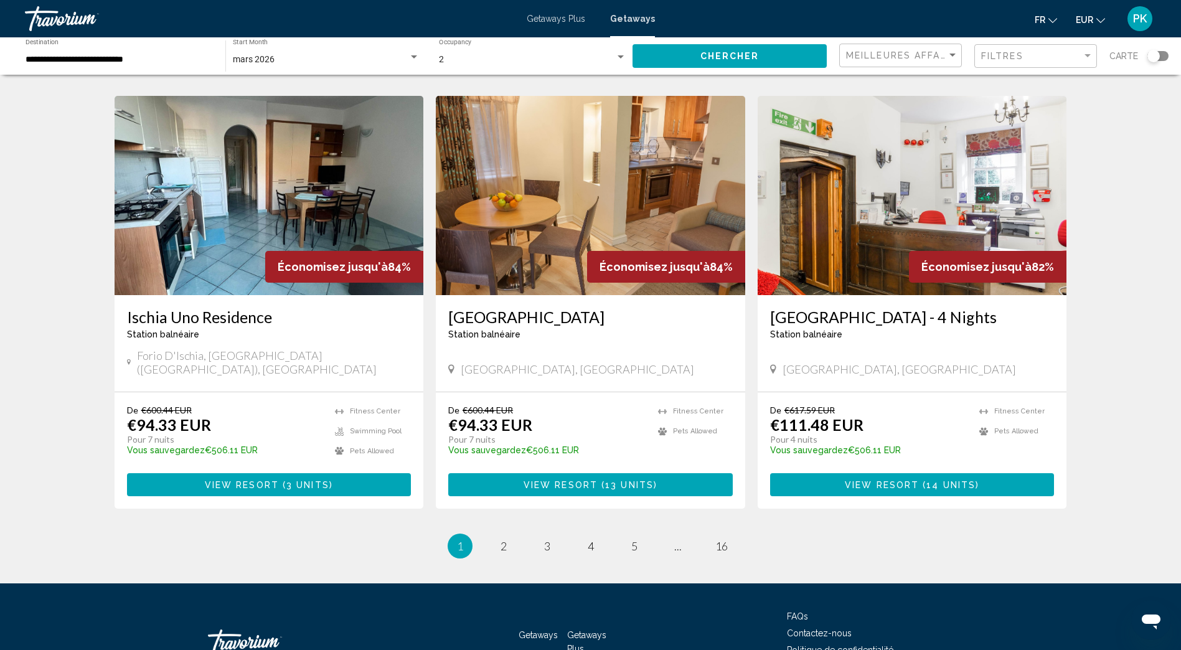
scroll to position [1370, 0]
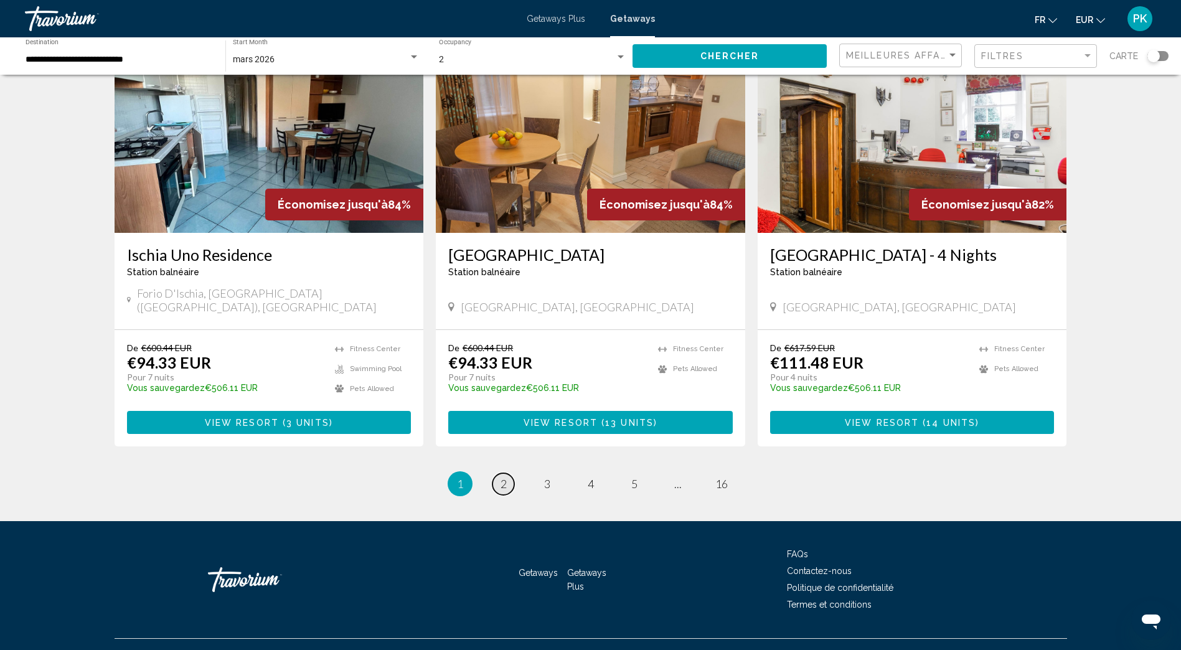
click at [507, 477] on link "page 2" at bounding box center [504, 484] width 22 height 22
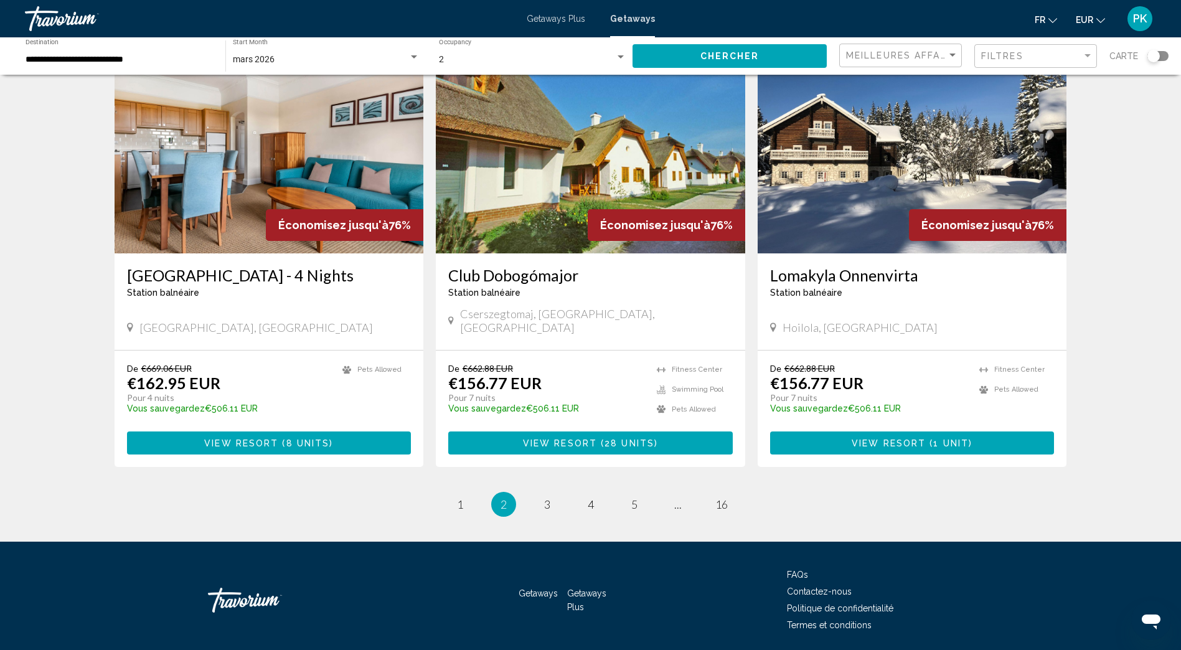
scroll to position [1380, 0]
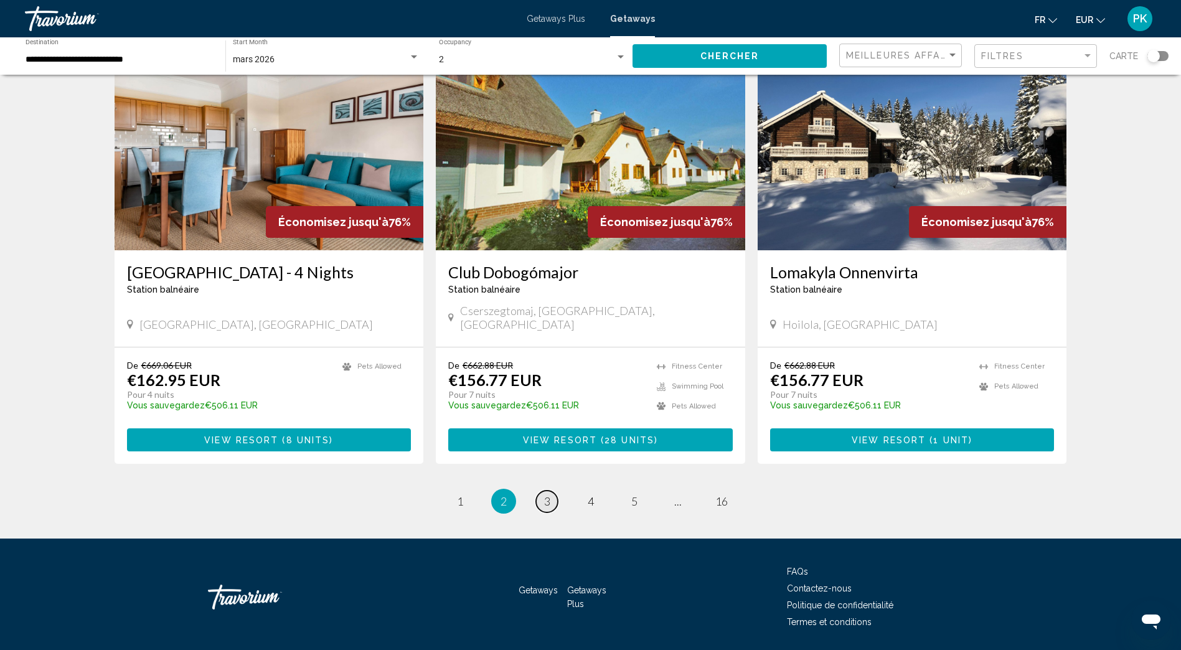
click at [550, 495] on span "3" at bounding box center [547, 502] width 6 height 14
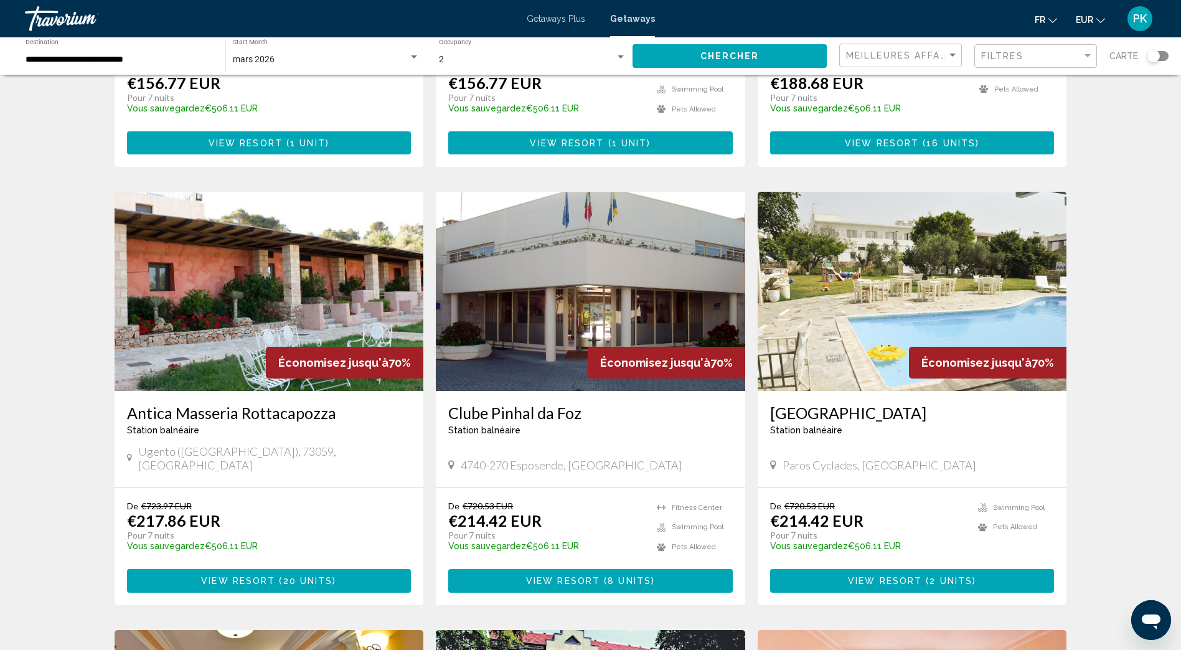
scroll to position [374, 0]
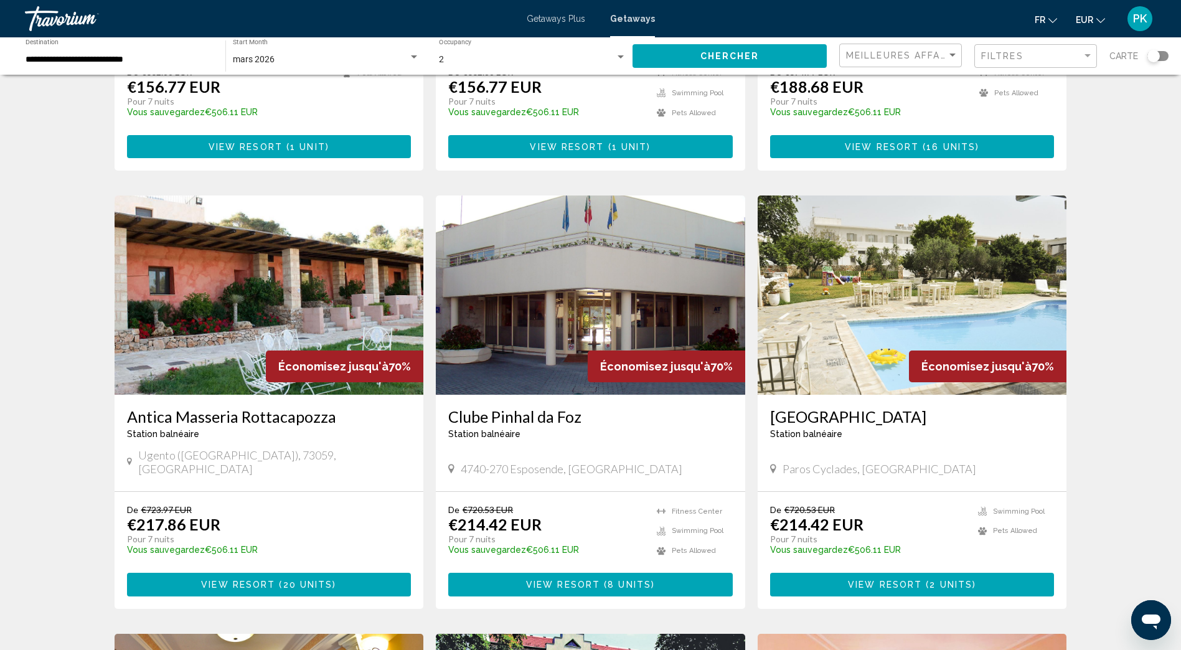
click at [259, 580] on span "View Resort" at bounding box center [238, 585] width 74 height 10
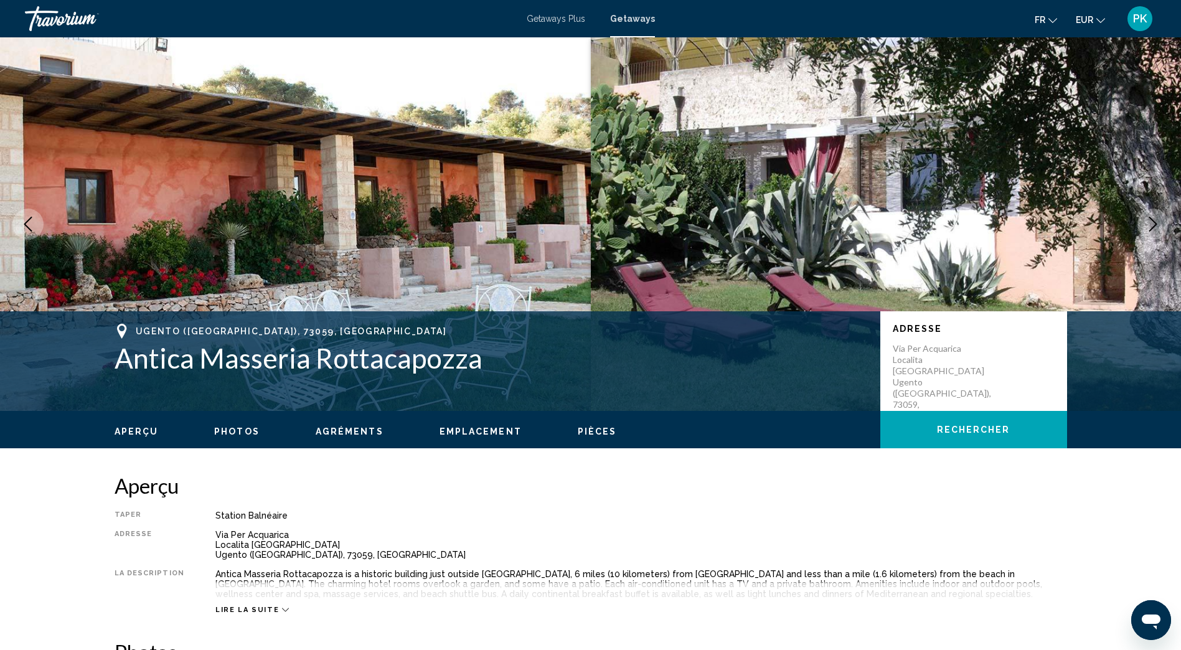
click at [1155, 225] on icon "Next image" at bounding box center [1153, 224] width 15 height 15
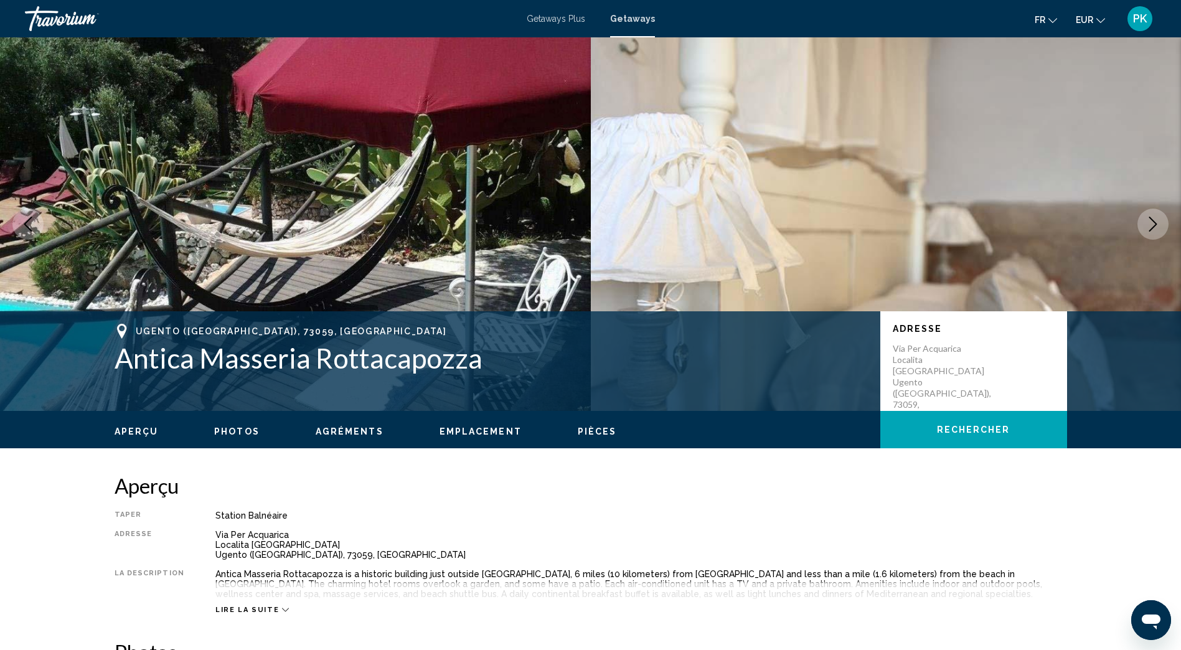
click at [1155, 225] on icon "Next image" at bounding box center [1153, 224] width 15 height 15
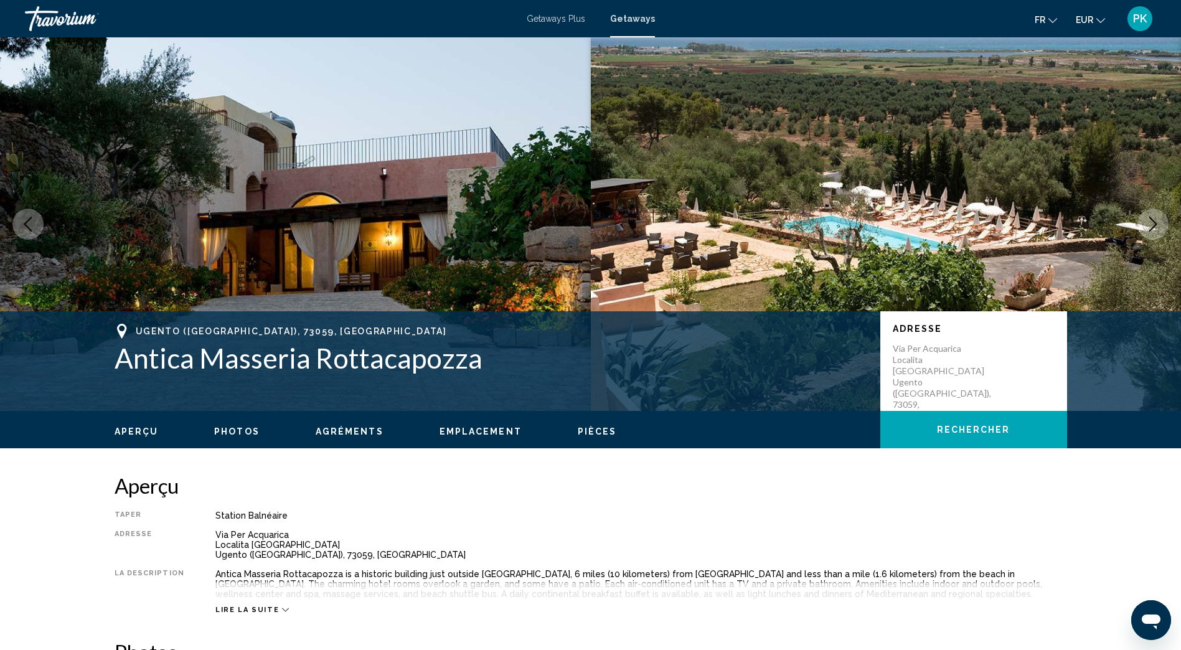
click at [1155, 225] on icon "Next image" at bounding box center [1153, 224] width 15 height 15
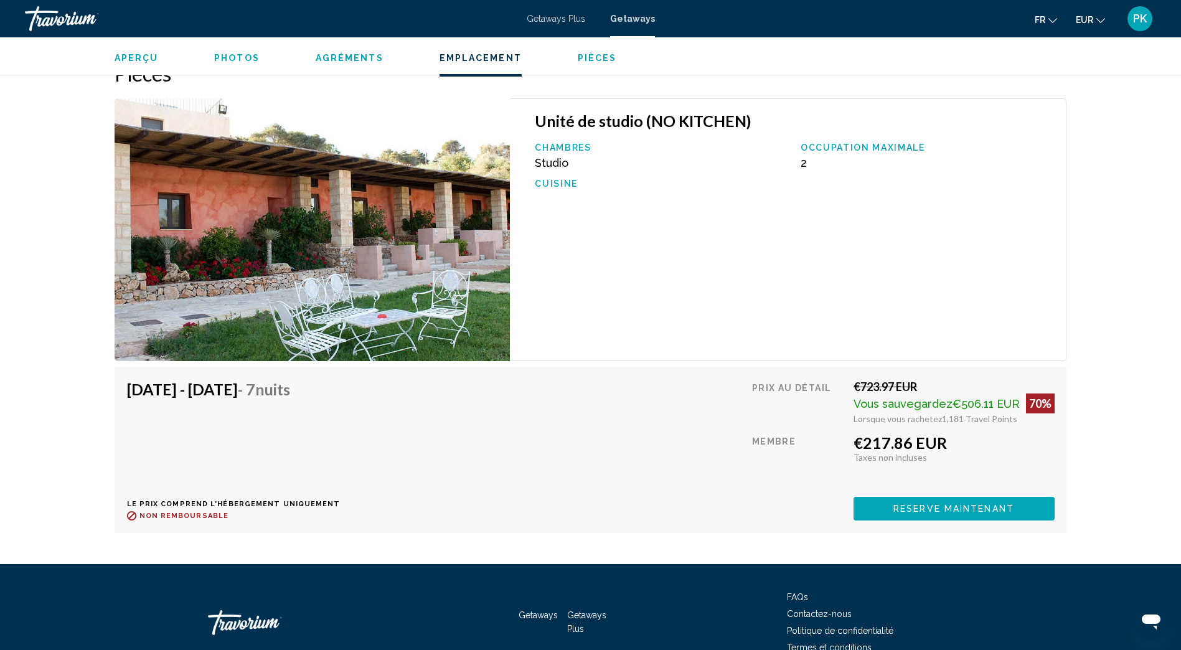
scroll to position [1868, 0]
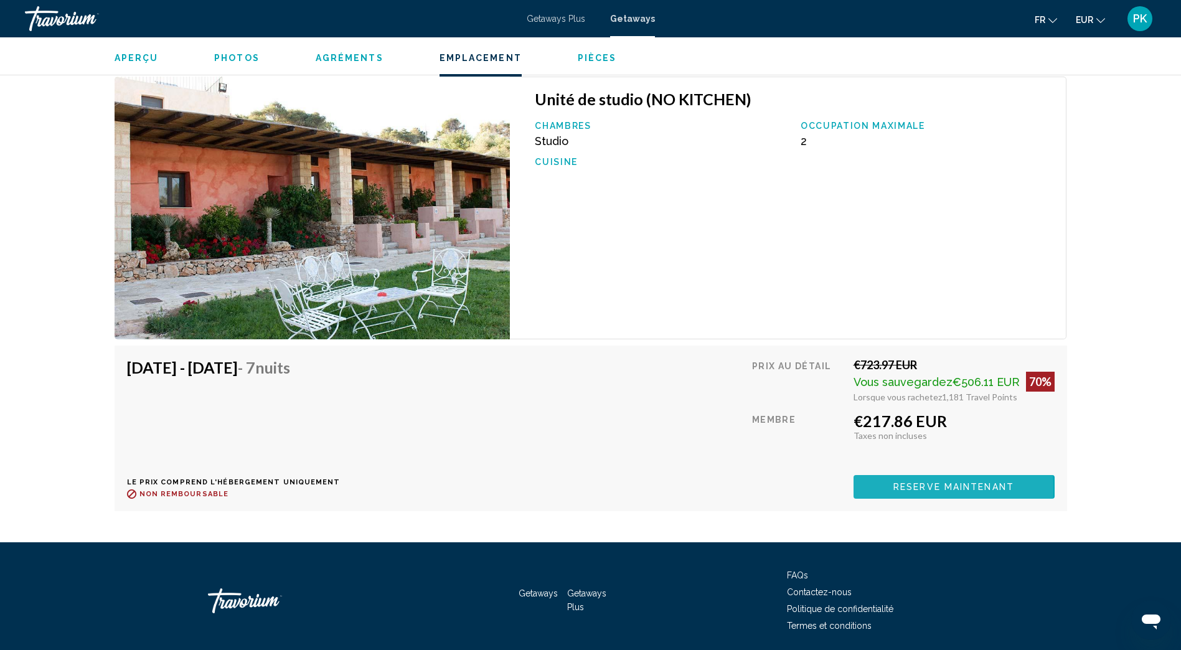
click at [903, 490] on span "Reserve maintenant" at bounding box center [954, 488] width 121 height 10
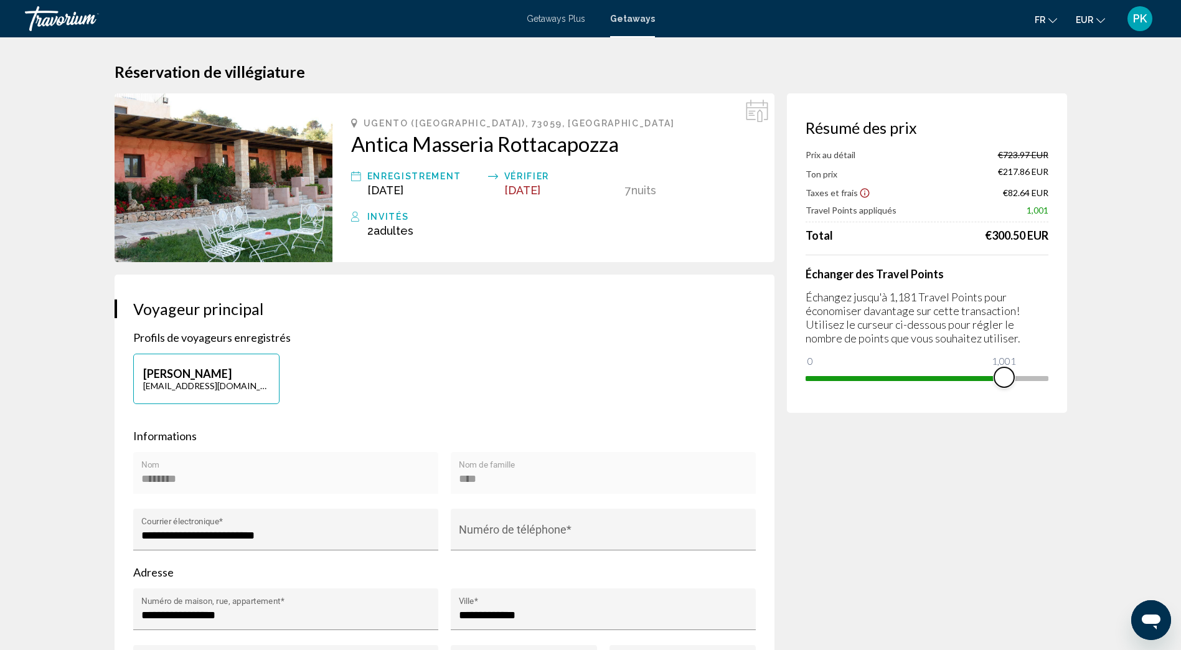
drag, startPoint x: 1041, startPoint y: 379, endPoint x: 1001, endPoint y: 377, distance: 40.5
click at [1001, 377] on span "Main content" at bounding box center [1005, 377] width 20 height 20
drag, startPoint x: 1001, startPoint y: 377, endPoint x: 1066, endPoint y: 380, distance: 65.5
click at [1066, 380] on div "Résumé des prix Prix au détail €723.97 EUR Ton prix €303.57 EUR Taxes et frais …" at bounding box center [927, 253] width 280 height 320
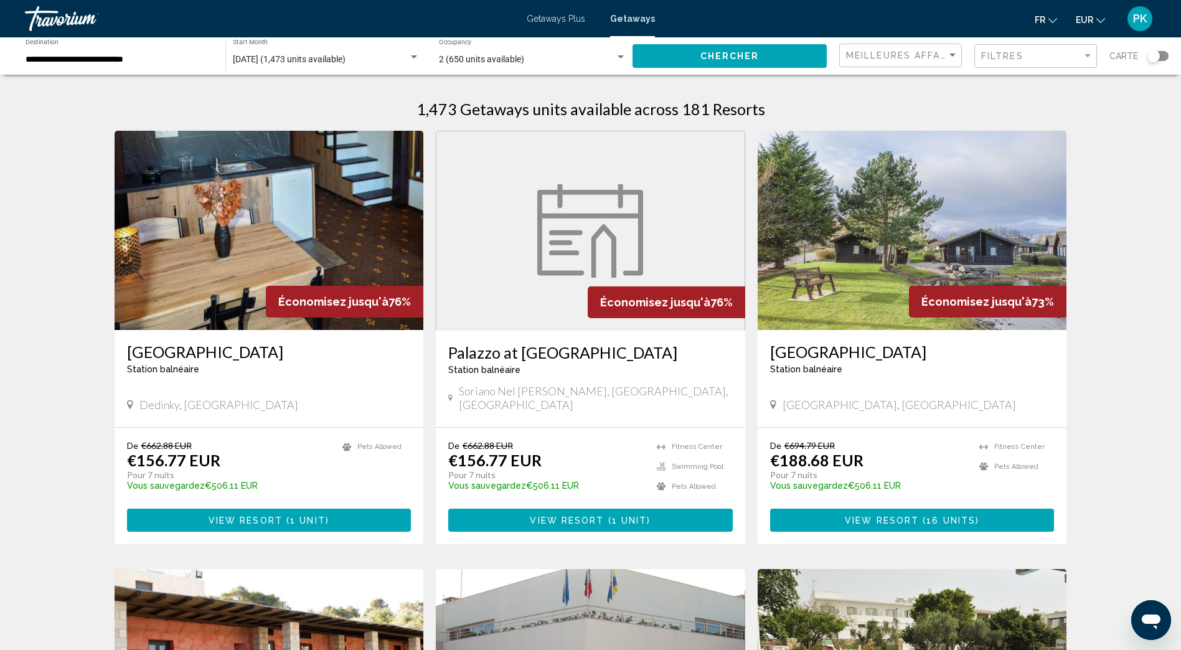
click at [33, 56] on input "**********" at bounding box center [119, 60] width 187 height 10
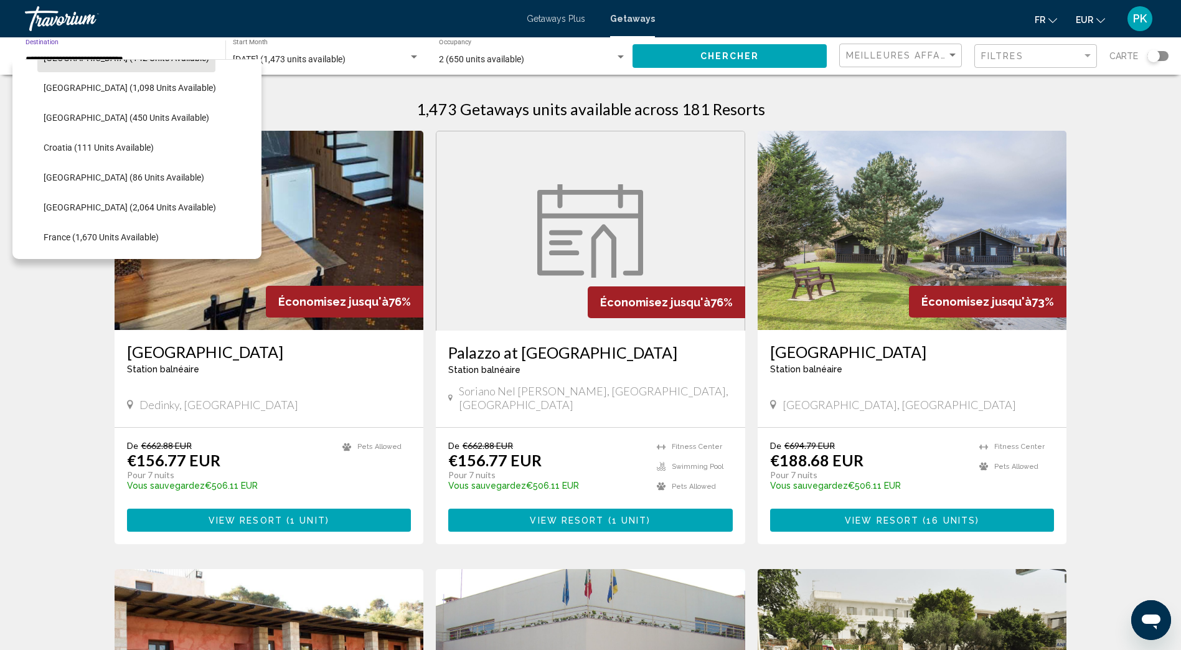
scroll to position [204, 0]
click at [413, 54] on div "Search widget" at bounding box center [414, 57] width 11 height 10
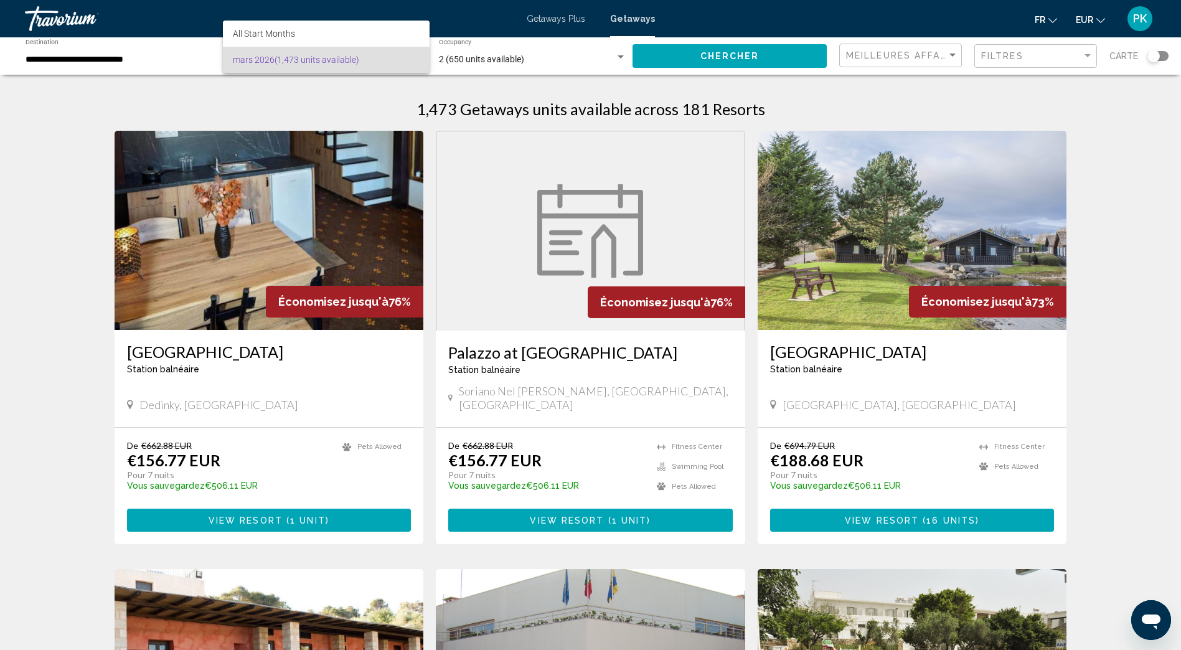
click at [122, 38] on div at bounding box center [590, 325] width 1181 height 650
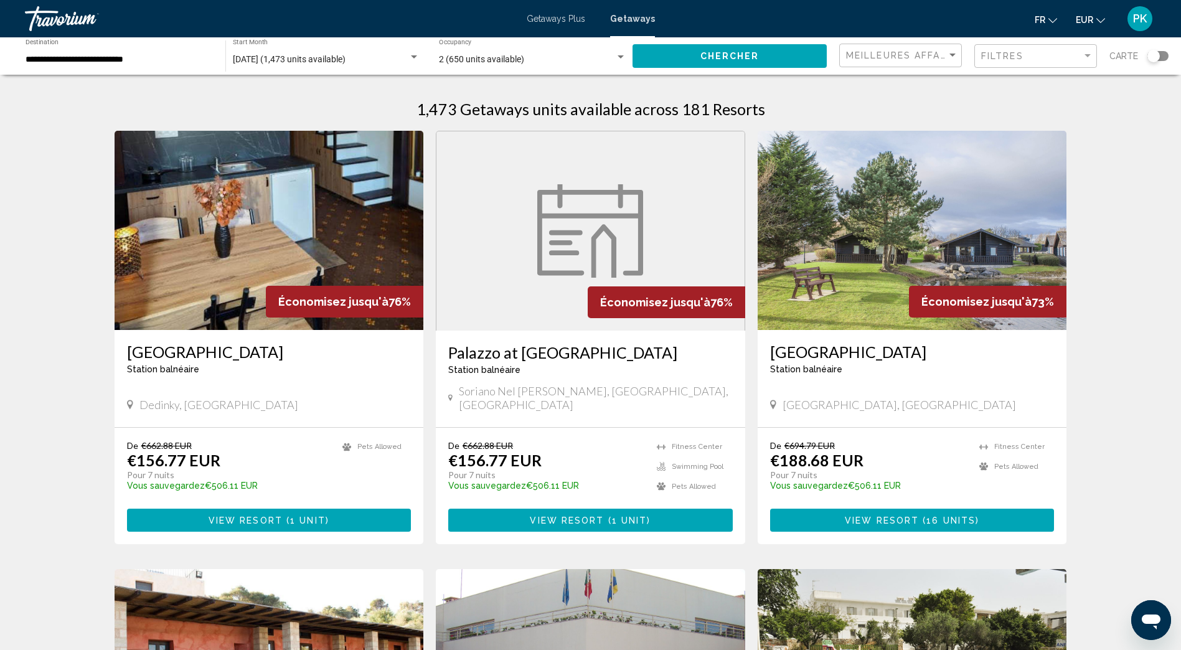
click at [559, 19] on span "Getaways Plus" at bounding box center [556, 19] width 59 height 10
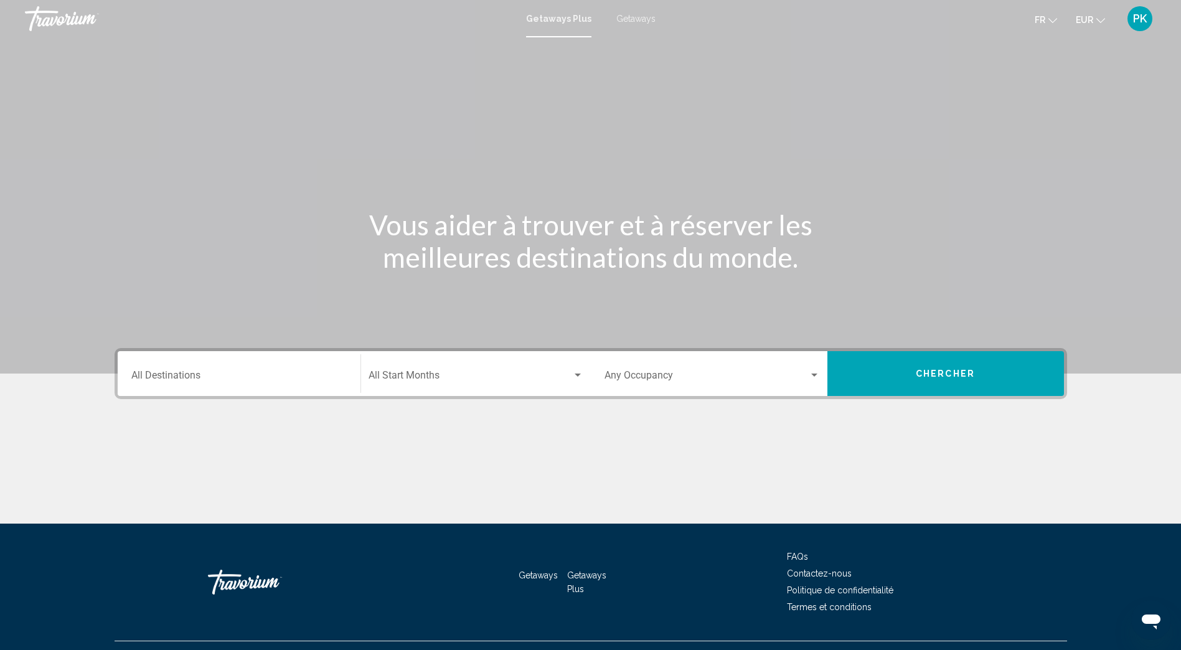
click at [635, 18] on span "Getaways" at bounding box center [636, 19] width 39 height 10
click at [185, 377] on input "Destination All Destinations" at bounding box center [238, 377] width 215 height 11
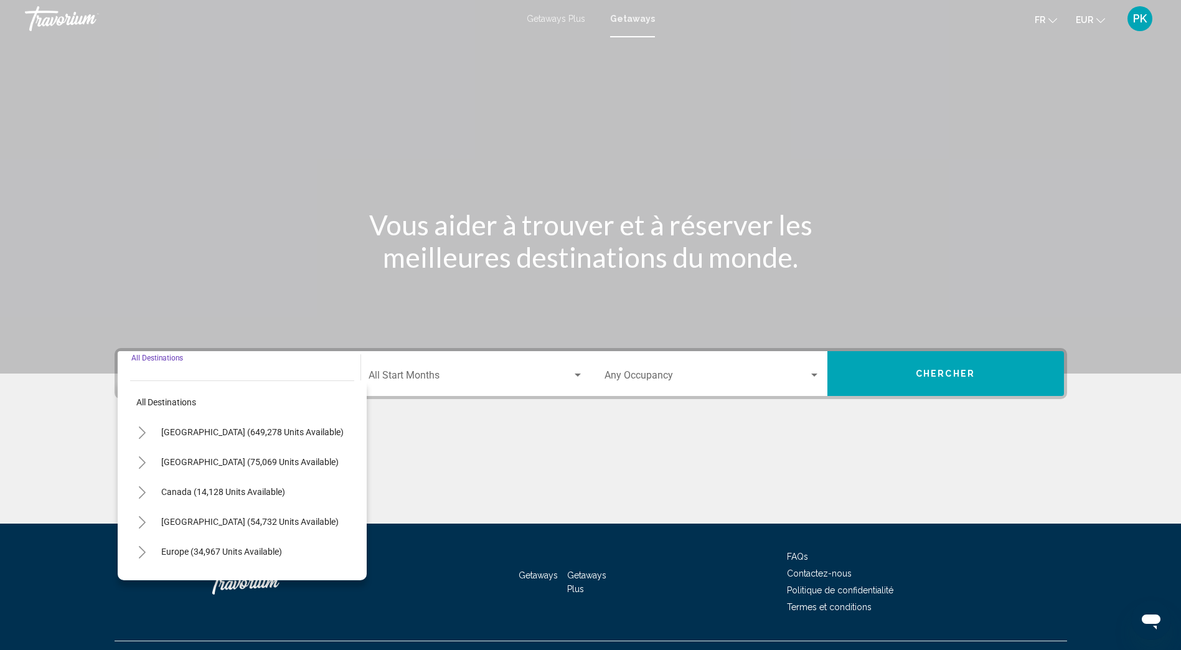
scroll to position [26, 0]
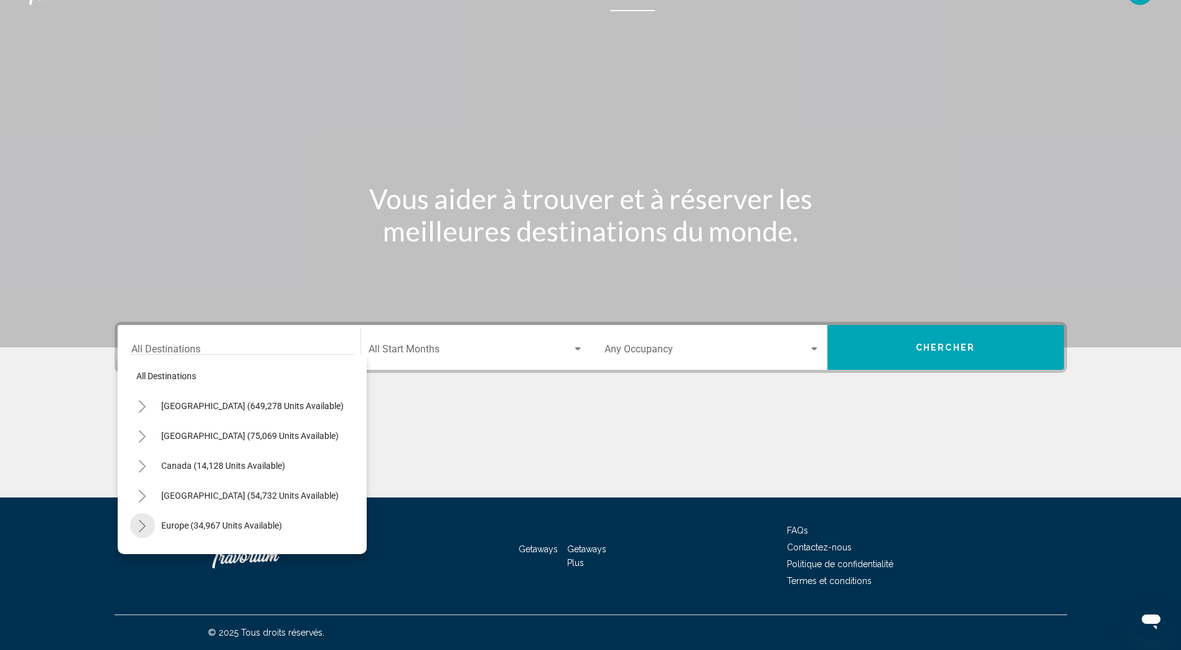
click at [144, 526] on icon "Toggle Europe (34,967 units available)" at bounding box center [142, 526] width 7 height 12
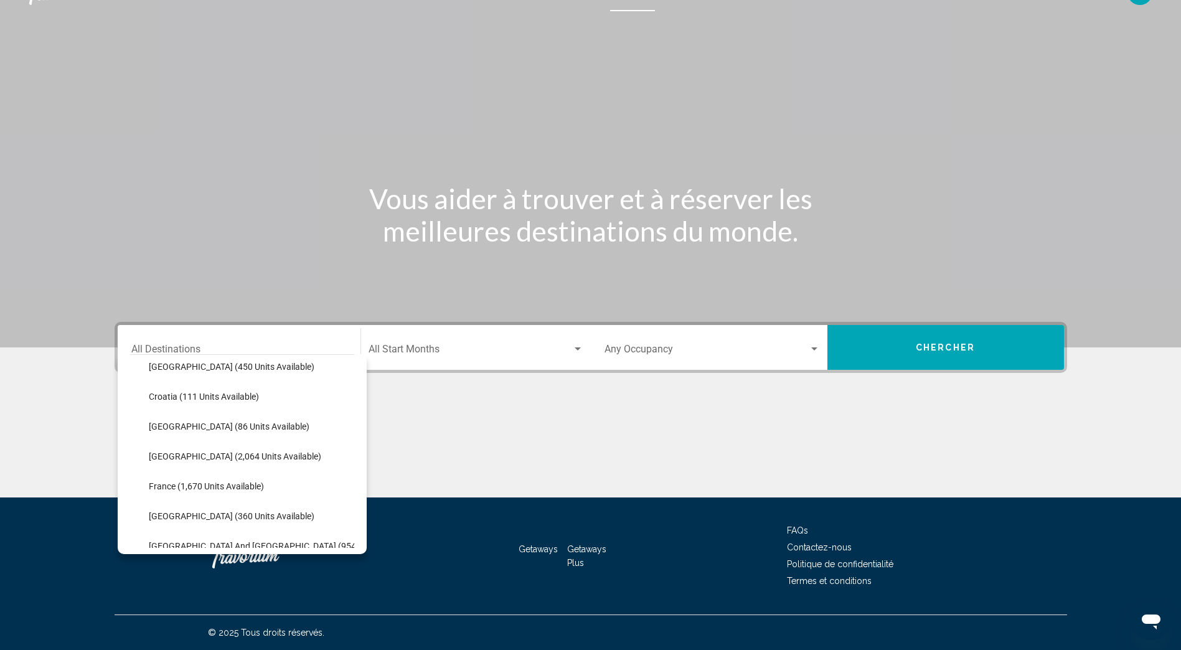
scroll to position [249, 0]
click at [194, 489] on span "France (1,670 units available)" at bounding box center [206, 486] width 115 height 10
type input "**********"
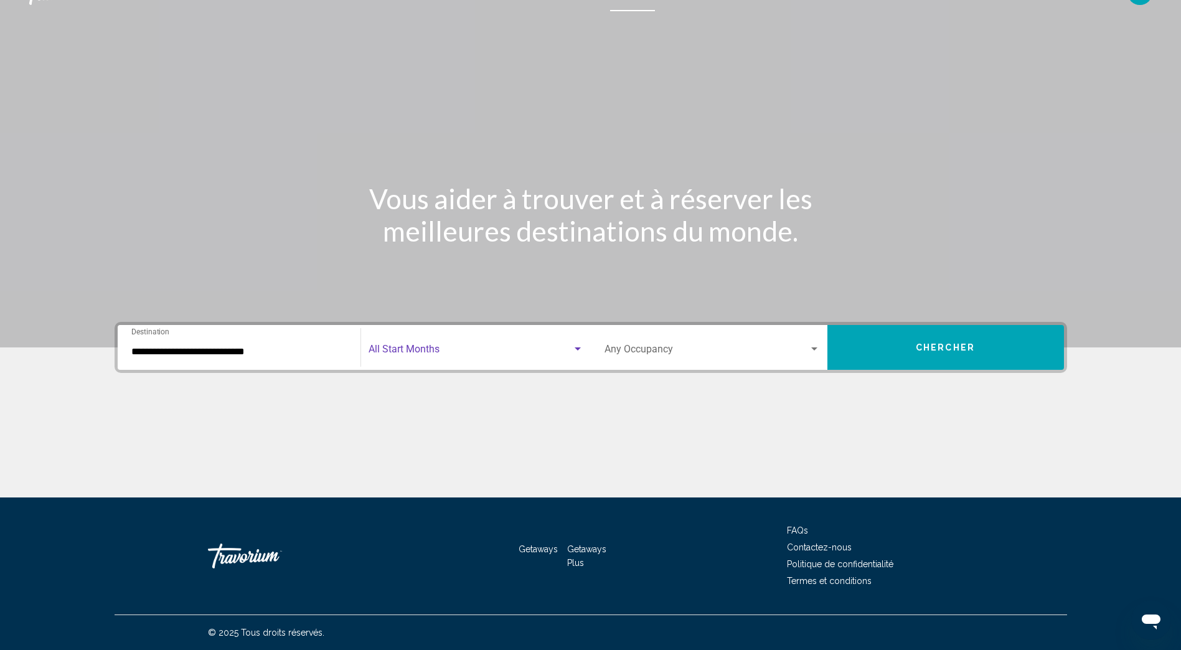
click at [576, 350] on div "Search widget" at bounding box center [578, 349] width 6 height 3
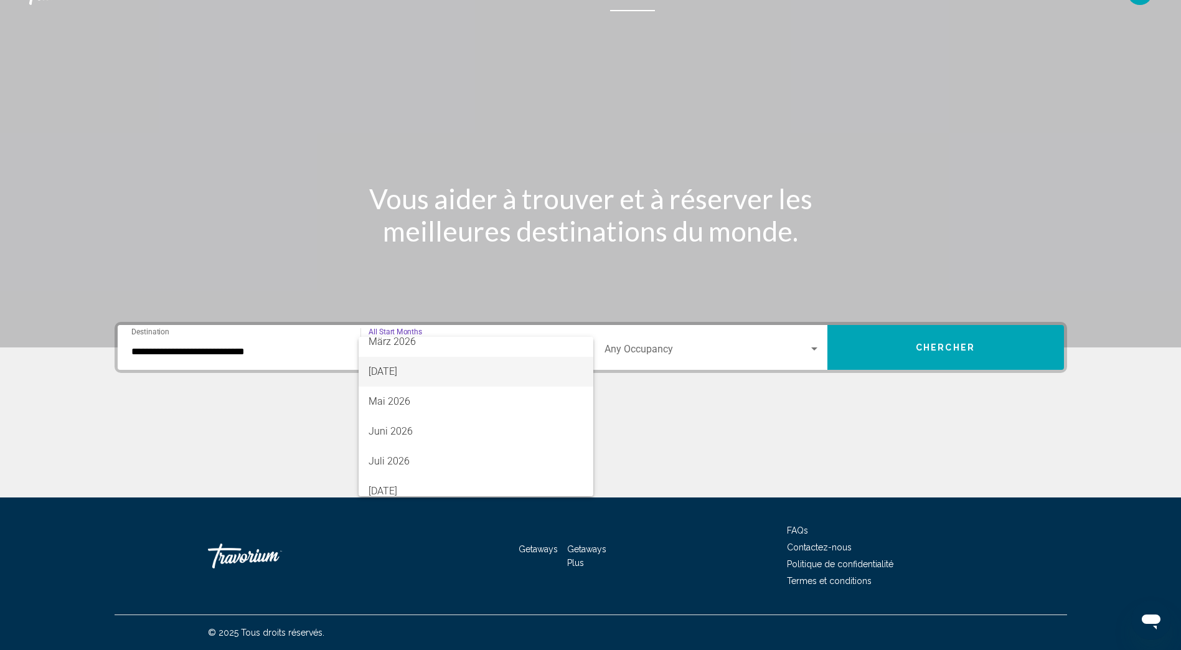
click at [404, 379] on span "April 2026" at bounding box center [476, 372] width 215 height 30
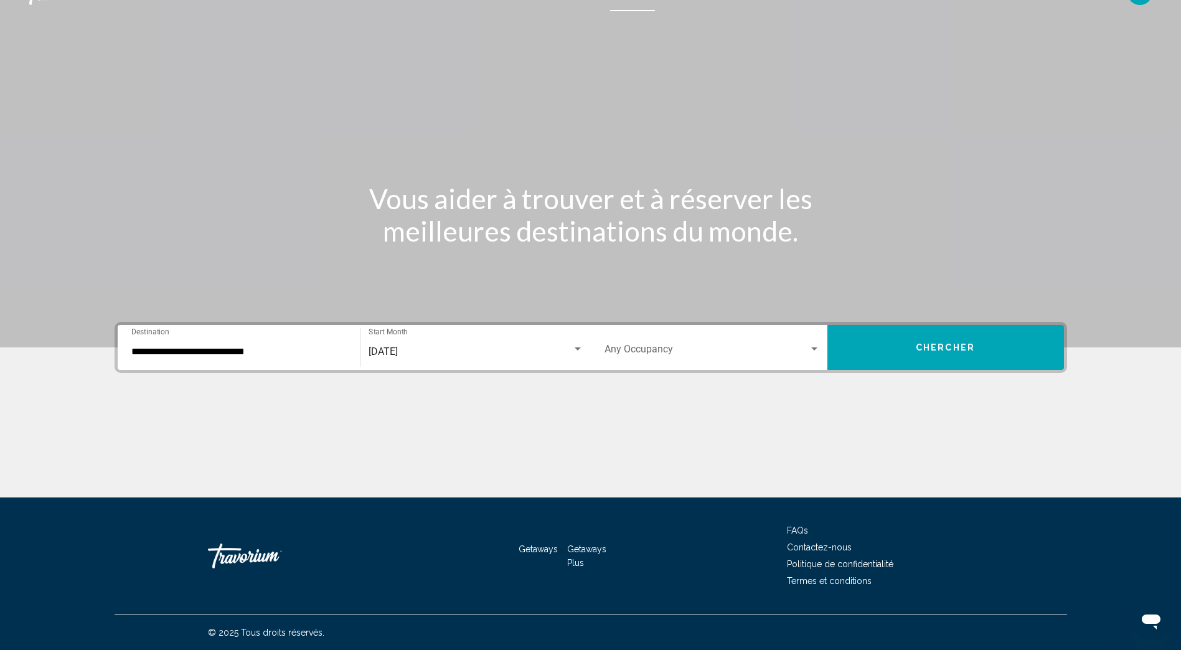
click at [809, 343] on div "Occupancy Any Occupancy" at bounding box center [712, 347] width 215 height 39
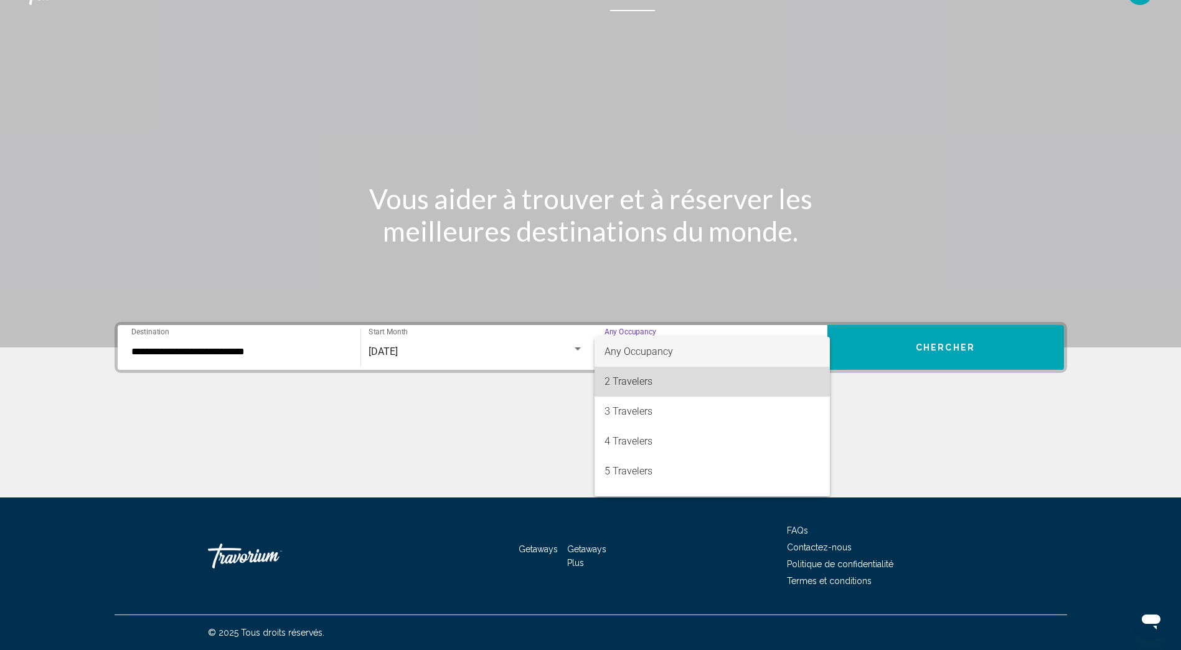
click at [717, 374] on span "2 Travelers" at bounding box center [712, 382] width 215 height 30
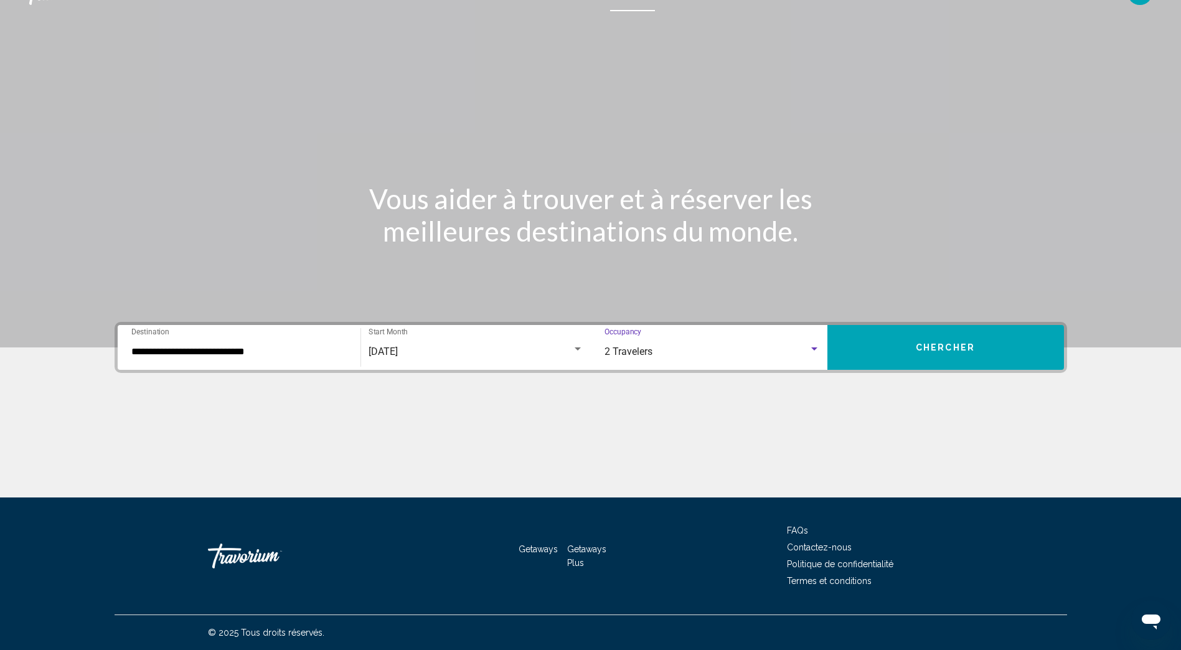
click at [898, 348] on button "Chercher" at bounding box center [946, 347] width 237 height 45
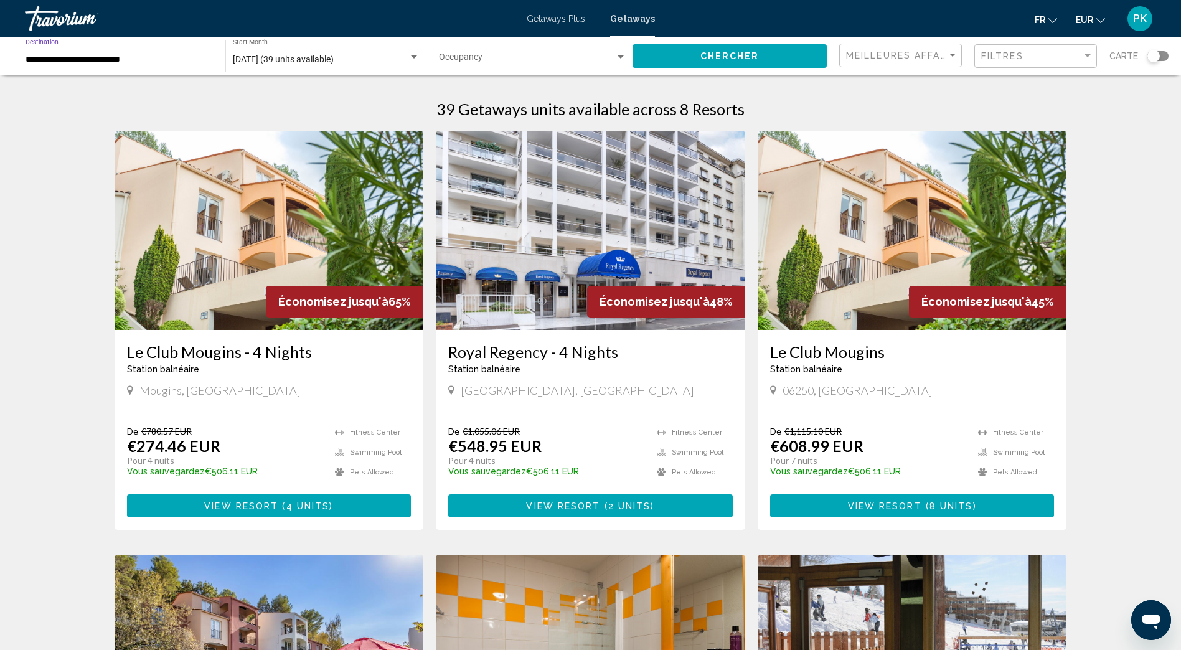
click at [48, 64] on input "**********" at bounding box center [119, 60] width 187 height 10
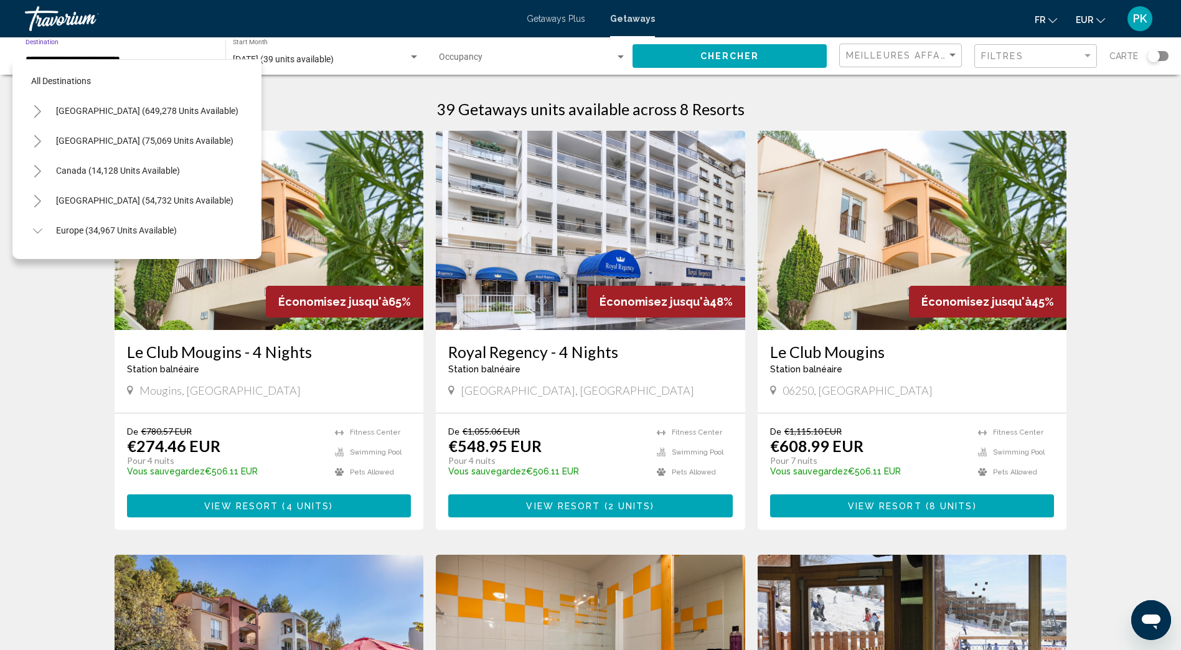
scroll to position [288, 0]
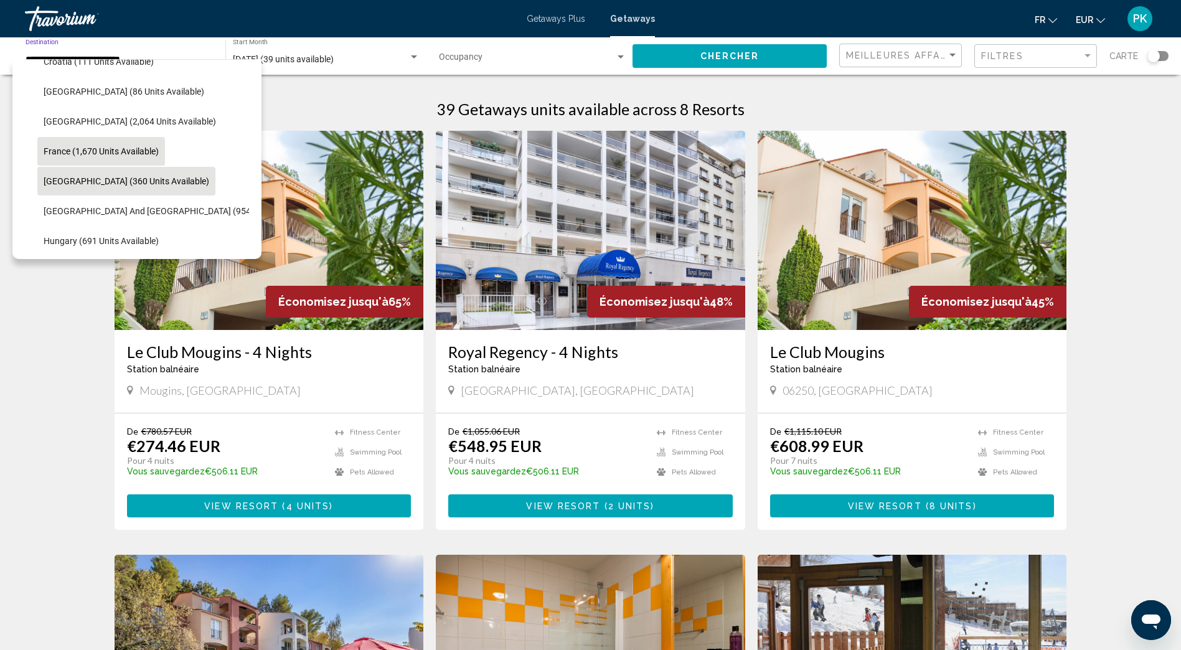
click at [93, 173] on button "Germany (360 units available)" at bounding box center [126, 181] width 178 height 29
type input "**********"
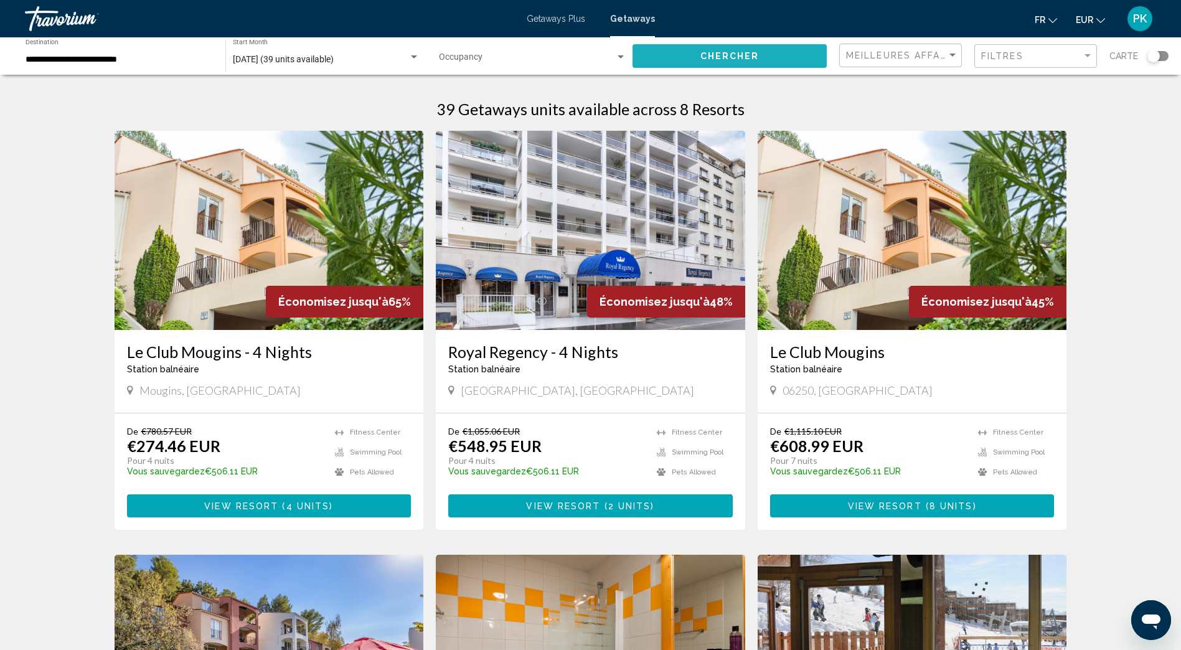
click at [690, 59] on button "Chercher" at bounding box center [730, 55] width 194 height 23
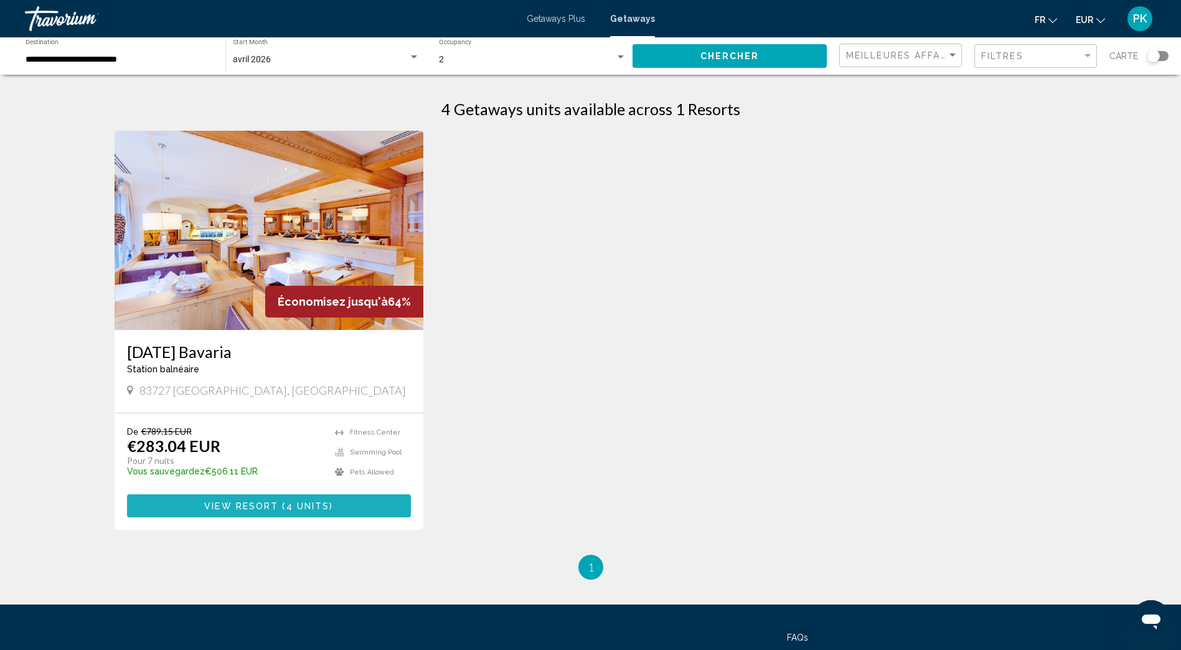
click at [234, 499] on button "View Resort ( 4 units )" at bounding box center [269, 506] width 285 height 23
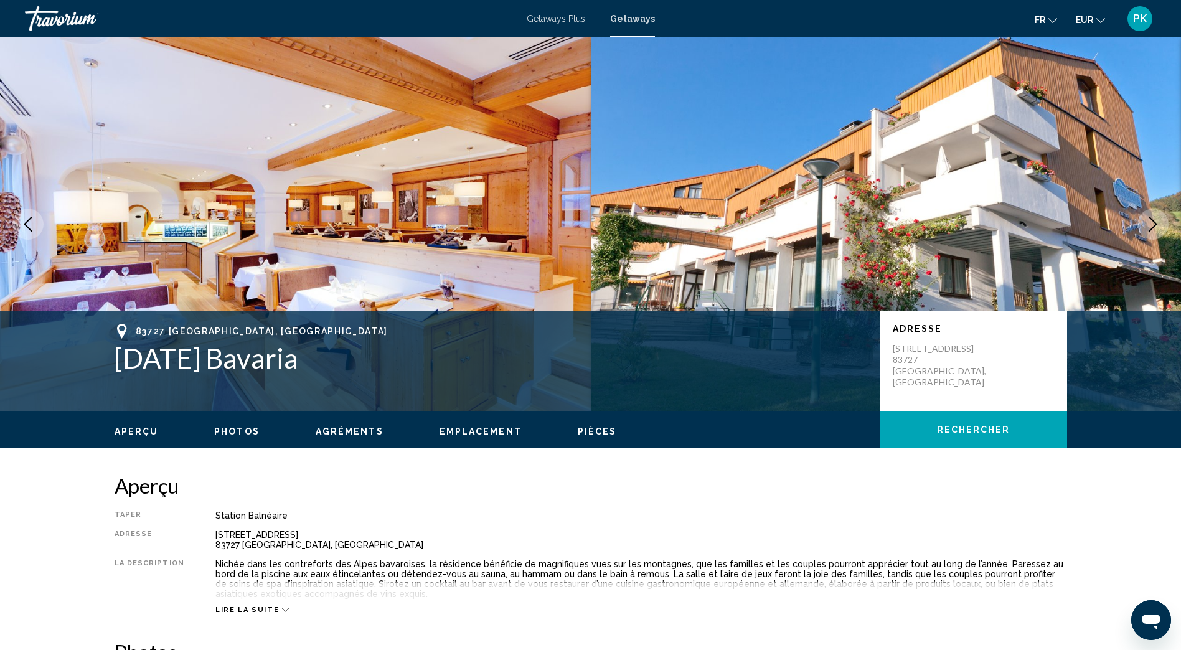
click at [1159, 225] on icon "Next image" at bounding box center [1153, 224] width 15 height 15
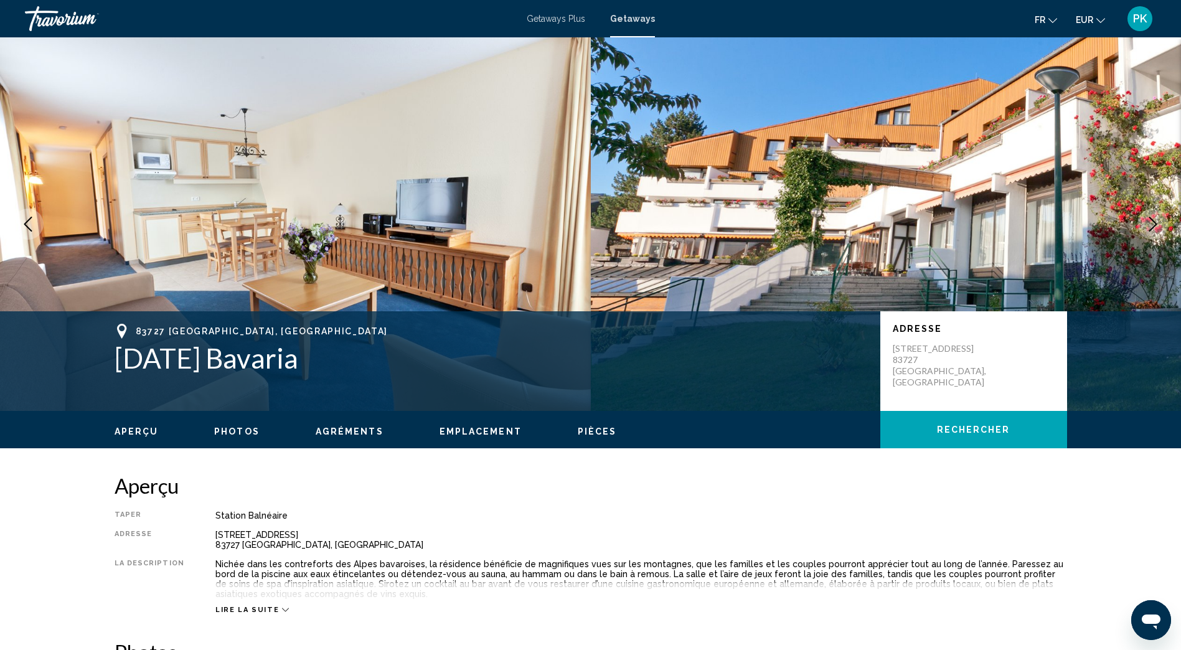
click at [1159, 225] on icon "Next image" at bounding box center [1153, 224] width 15 height 15
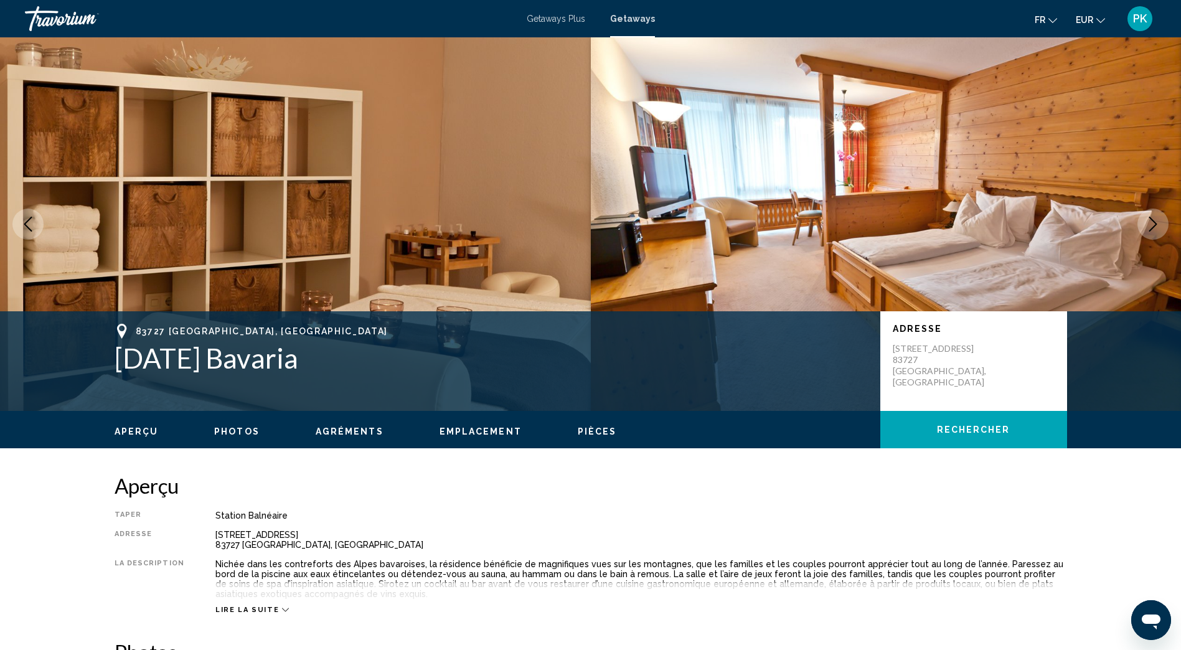
click at [1159, 225] on icon "Next image" at bounding box center [1153, 224] width 15 height 15
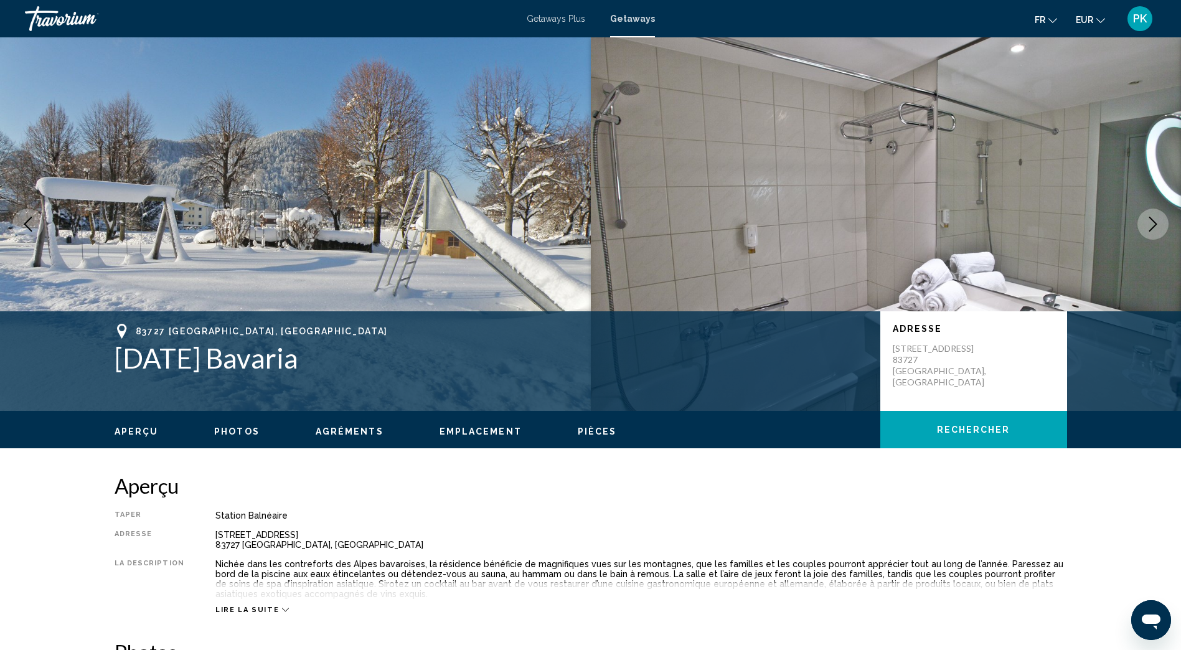
click at [1159, 225] on icon "Next image" at bounding box center [1153, 224] width 15 height 15
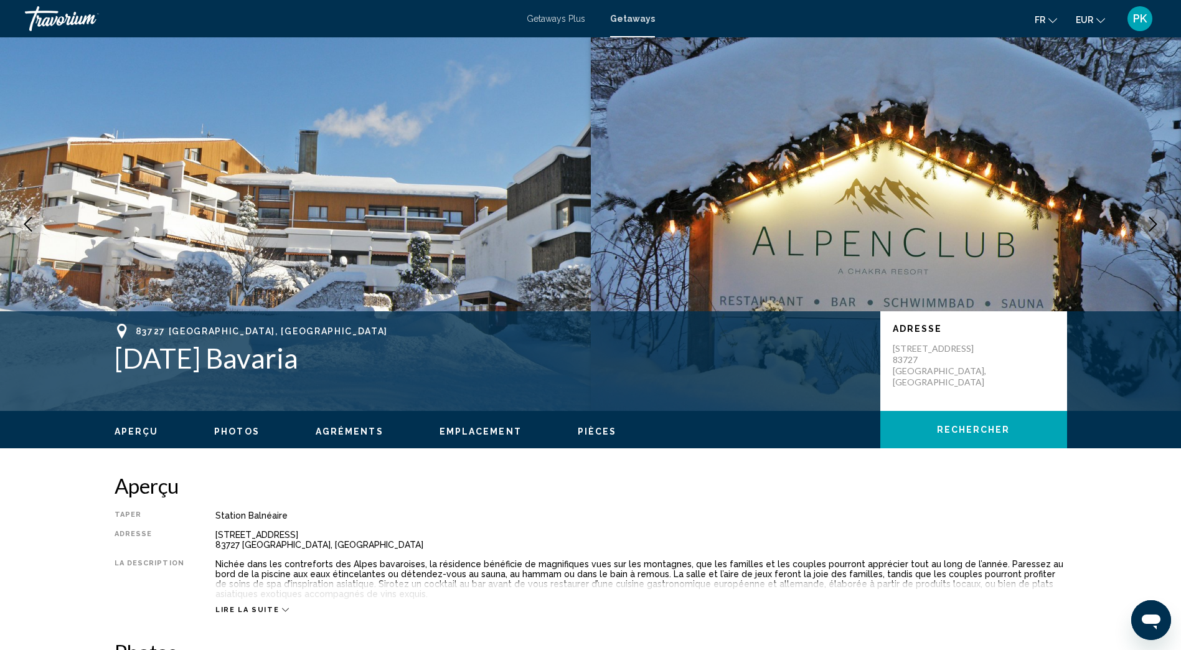
click at [1159, 225] on icon "Next image" at bounding box center [1153, 224] width 15 height 15
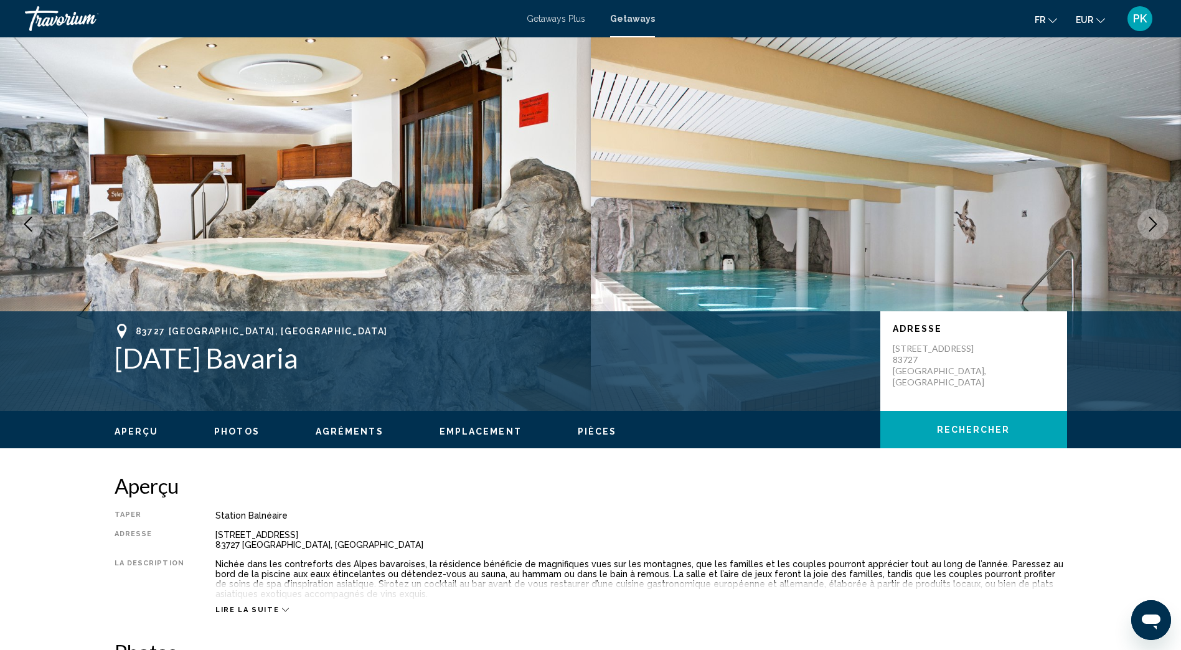
click at [1157, 215] on button "Next image" at bounding box center [1153, 224] width 31 height 31
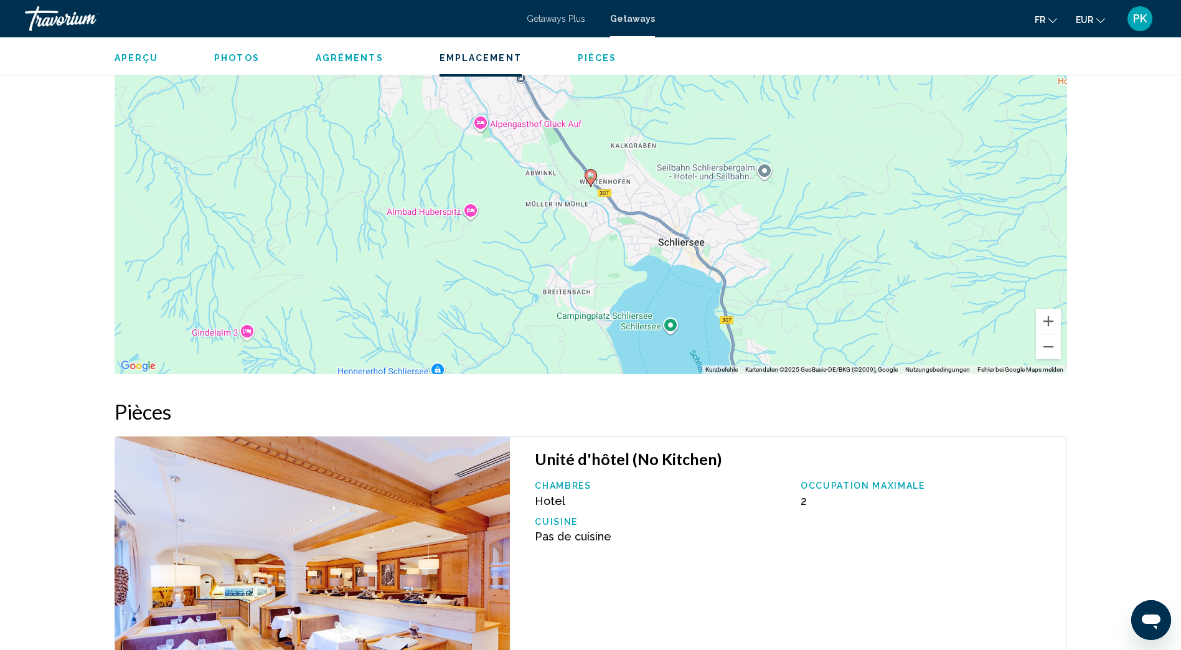
scroll to position [1619, 0]
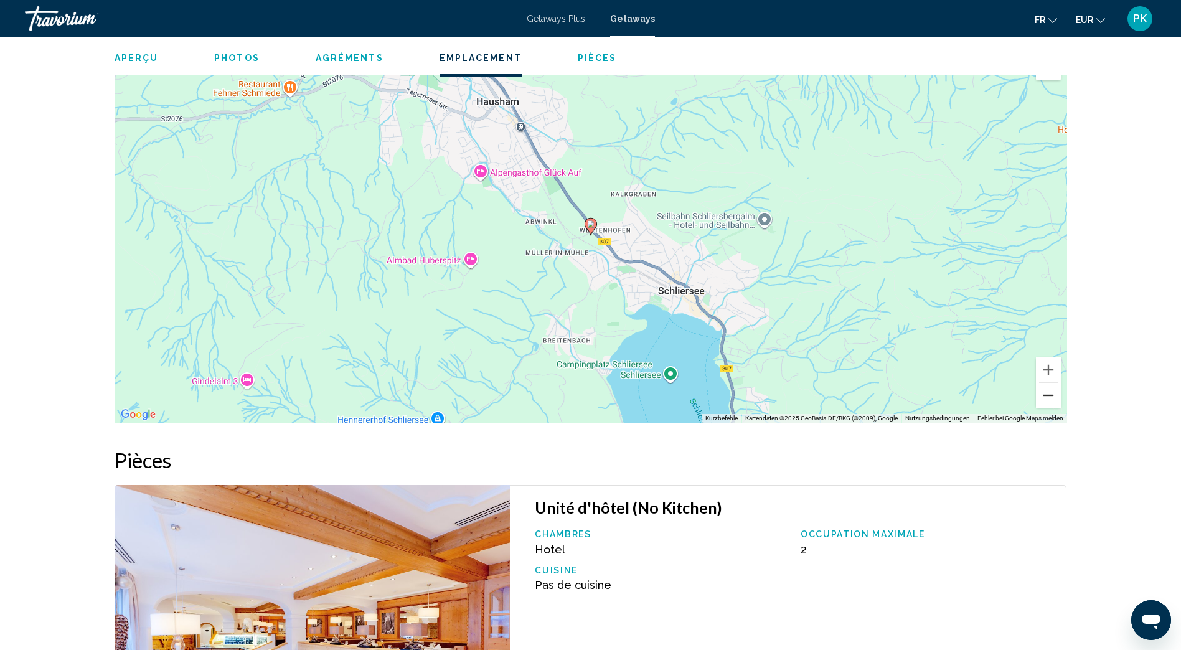
click at [1051, 408] on button "Verkleinern" at bounding box center [1048, 395] width 25 height 25
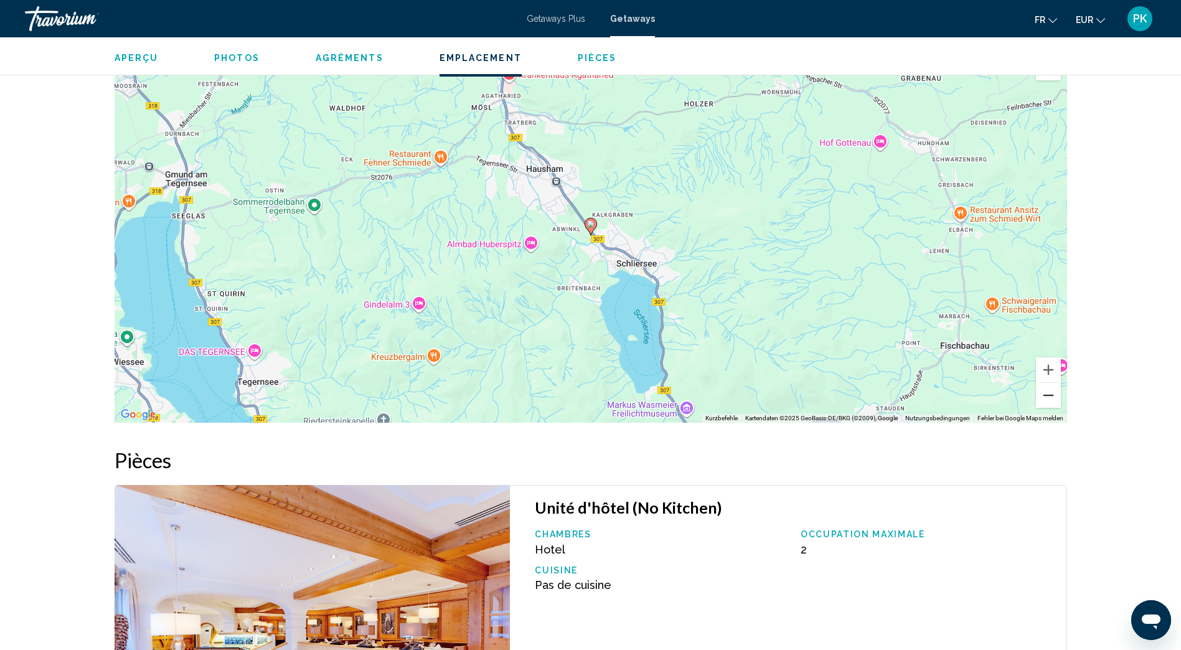
click at [1051, 408] on button "Verkleinern" at bounding box center [1048, 395] width 25 height 25
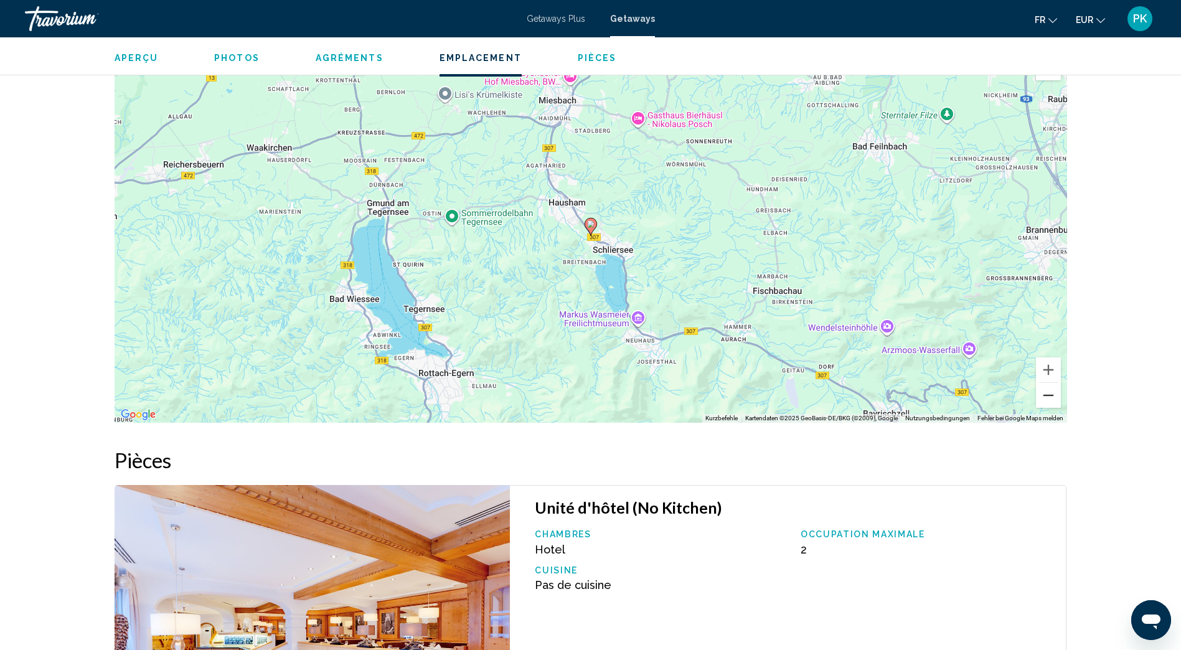
click at [1051, 408] on button "Verkleinern" at bounding box center [1048, 395] width 25 height 25
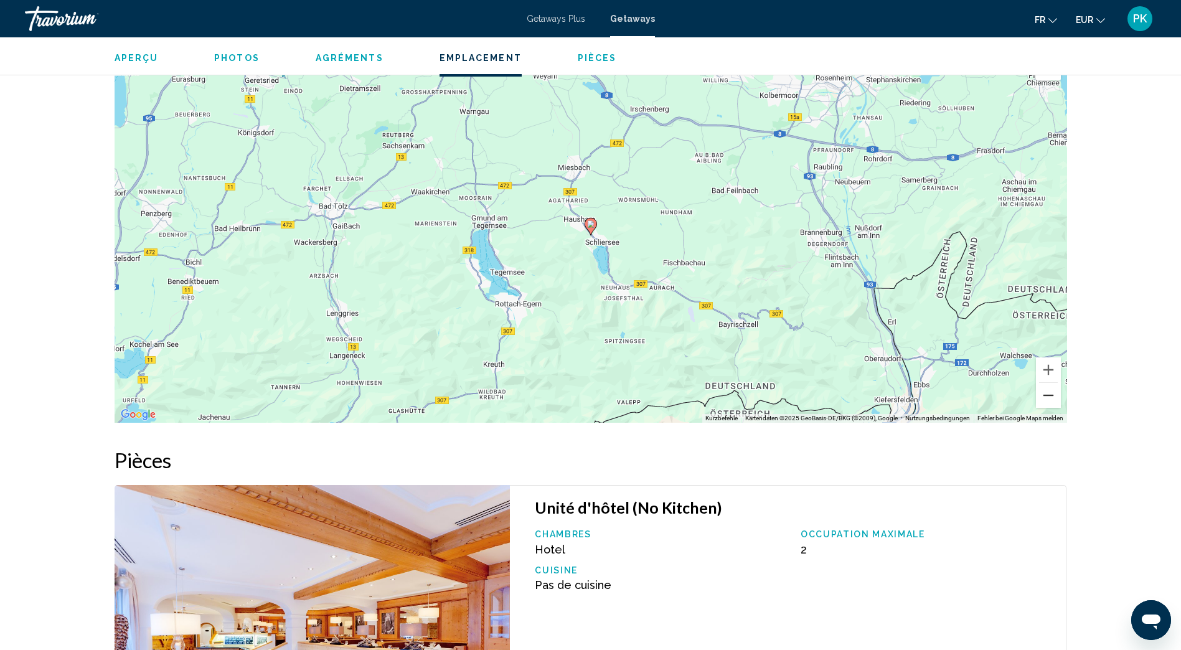
click at [1051, 408] on button "Verkleinern" at bounding box center [1048, 395] width 25 height 25
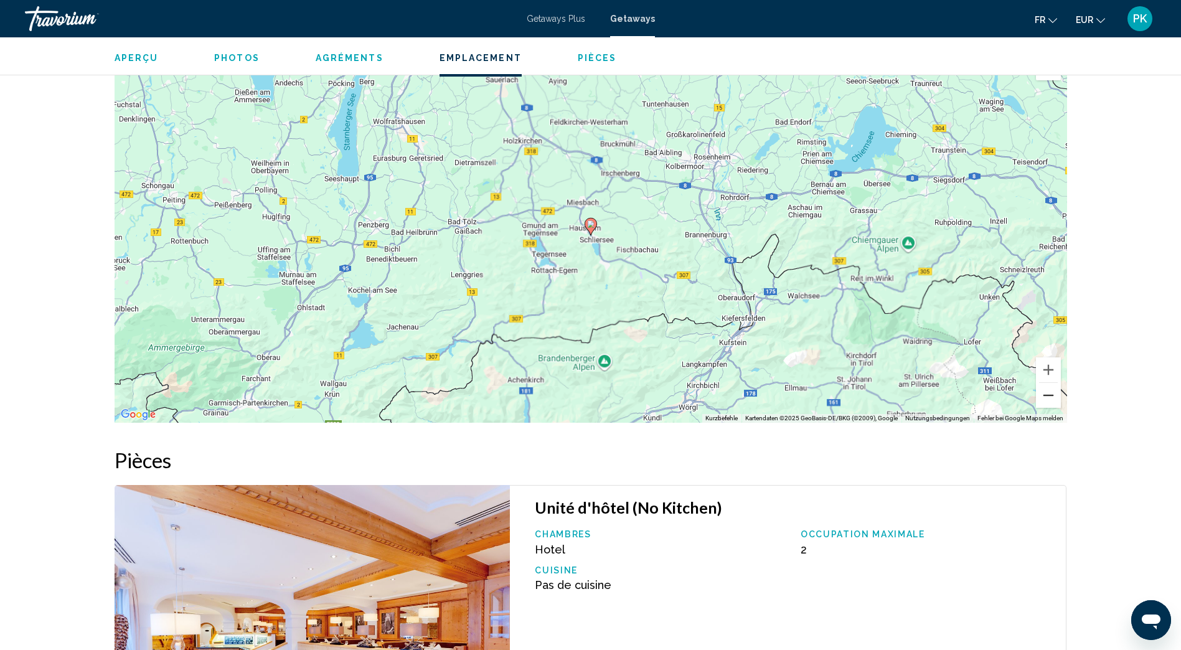
click at [1051, 408] on button "Verkleinern" at bounding box center [1048, 395] width 25 height 25
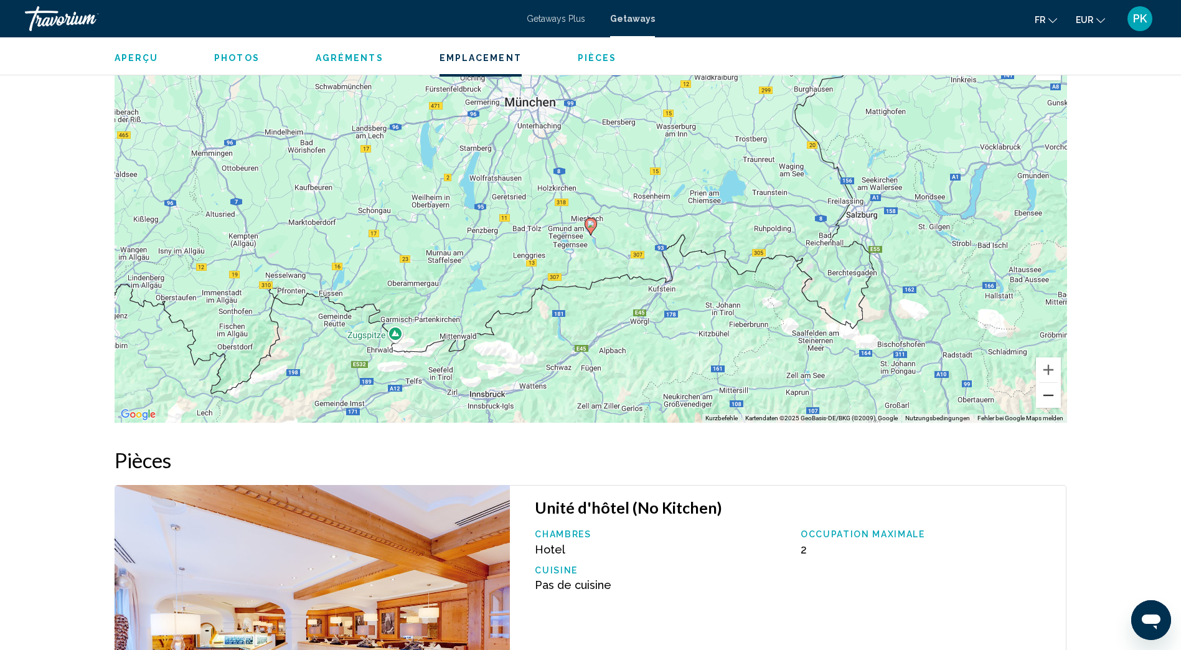
click at [1051, 408] on button "Verkleinern" at bounding box center [1048, 395] width 25 height 25
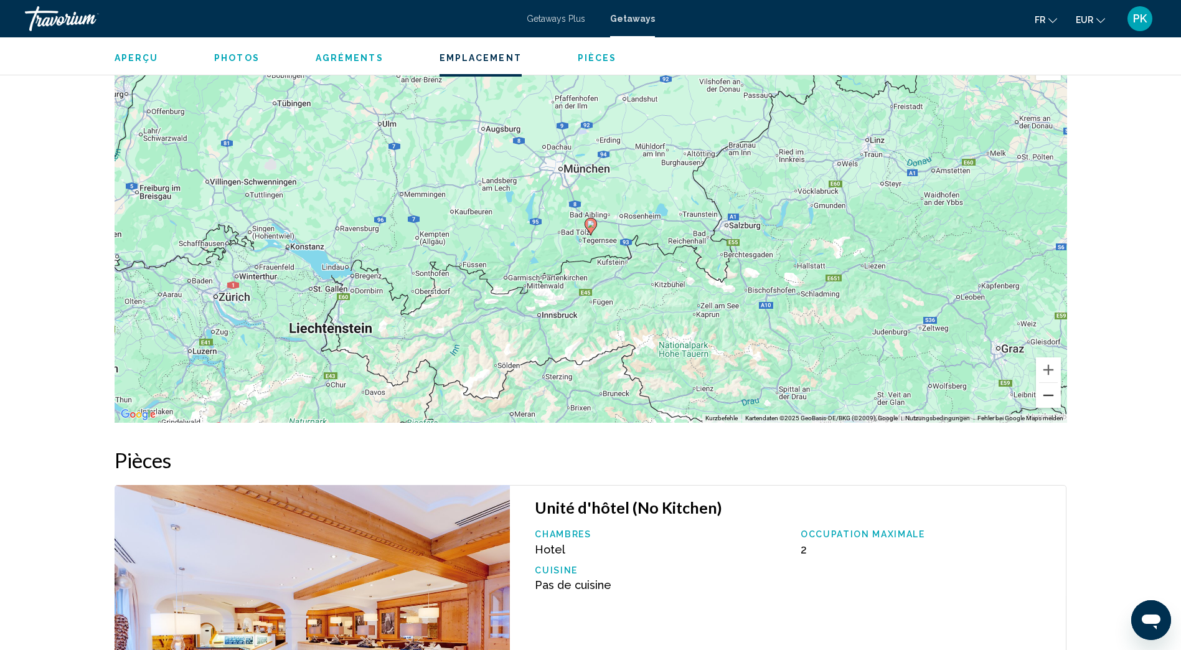
click at [1051, 408] on button "Verkleinern" at bounding box center [1048, 395] width 25 height 25
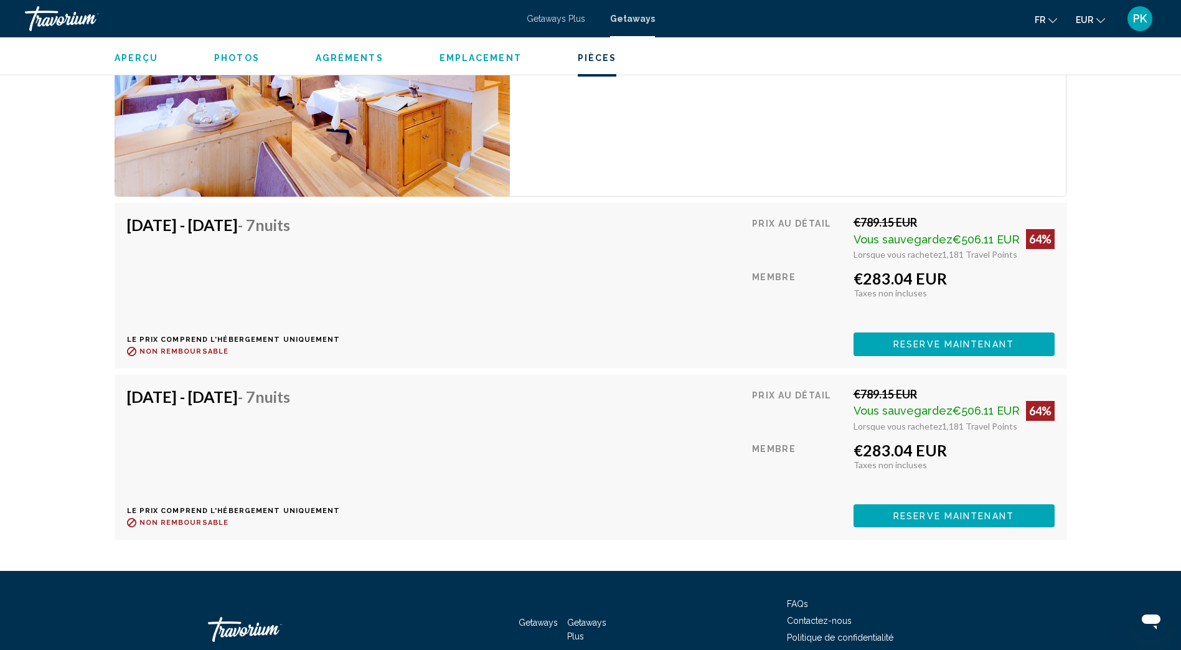
scroll to position [2242, 0]
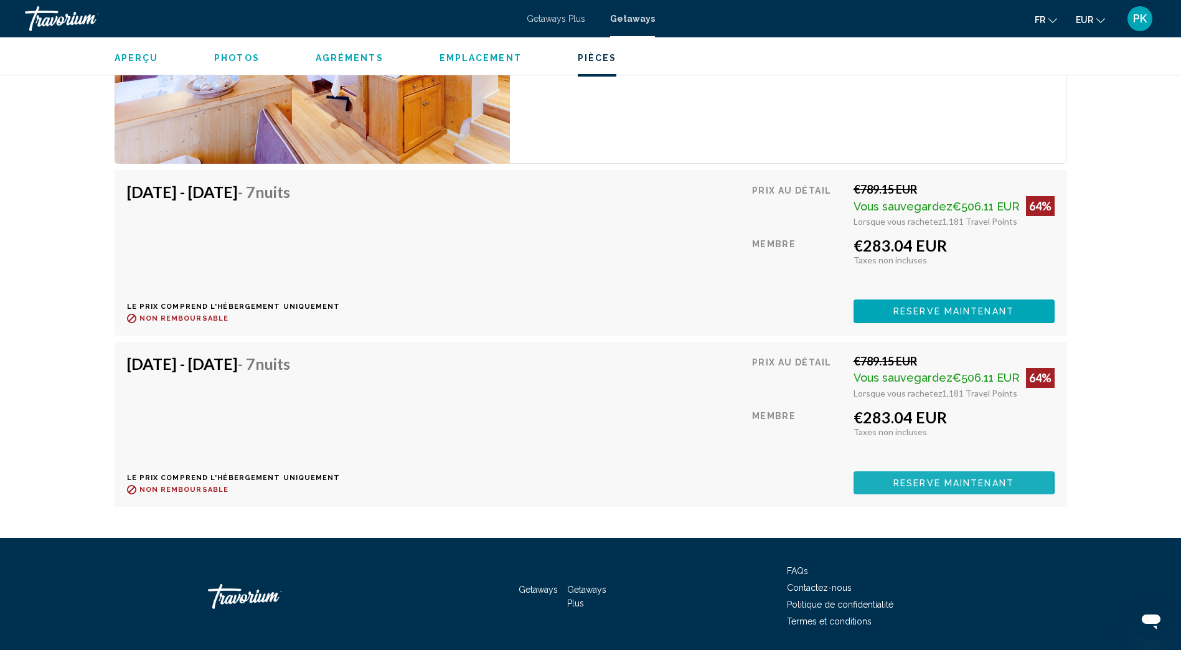
click at [927, 488] on span "Reserve maintenant" at bounding box center [954, 483] width 121 height 10
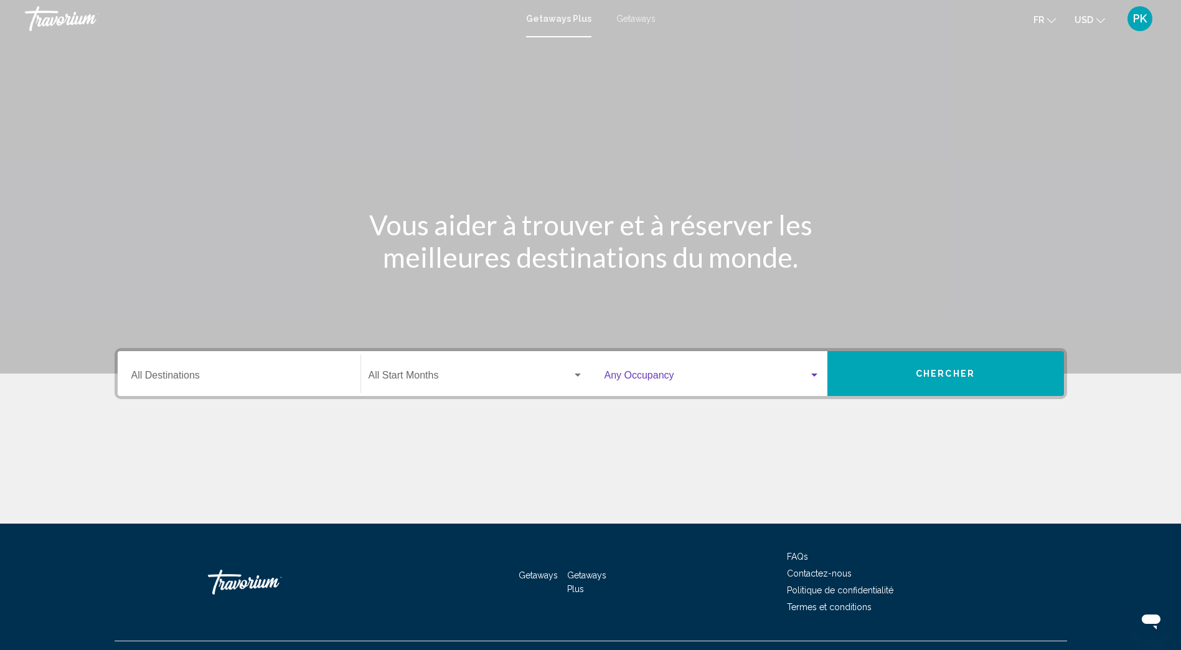
click at [814, 374] on div "Search widget" at bounding box center [815, 375] width 6 height 3
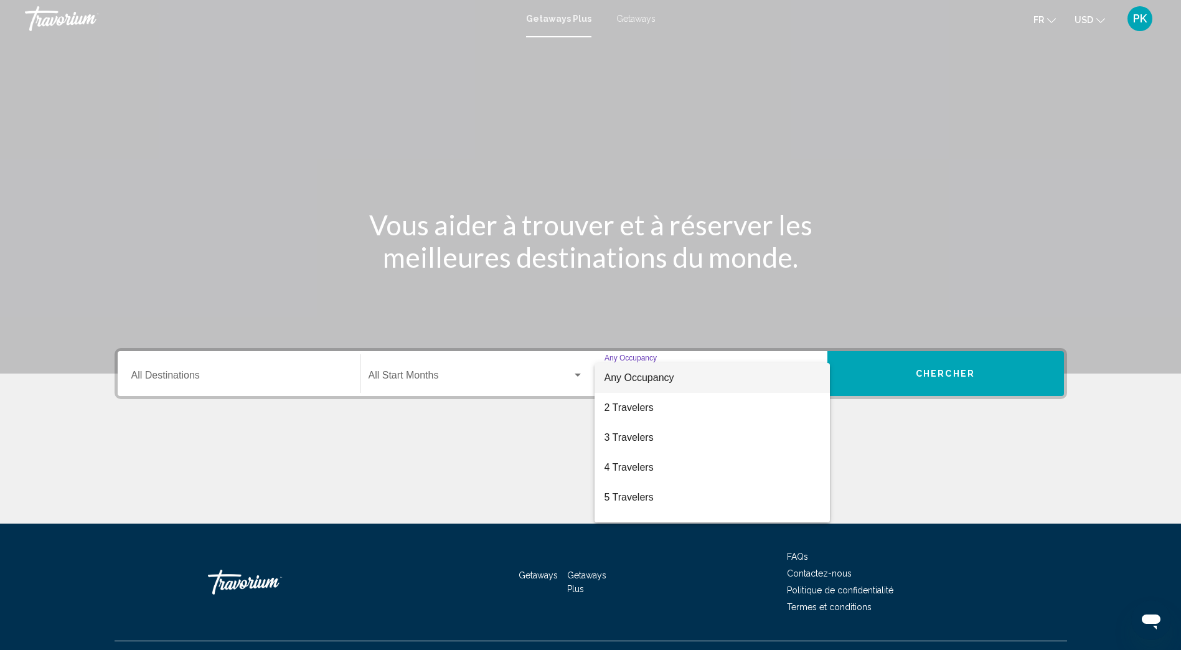
click at [633, 18] on div at bounding box center [590, 325] width 1181 height 650
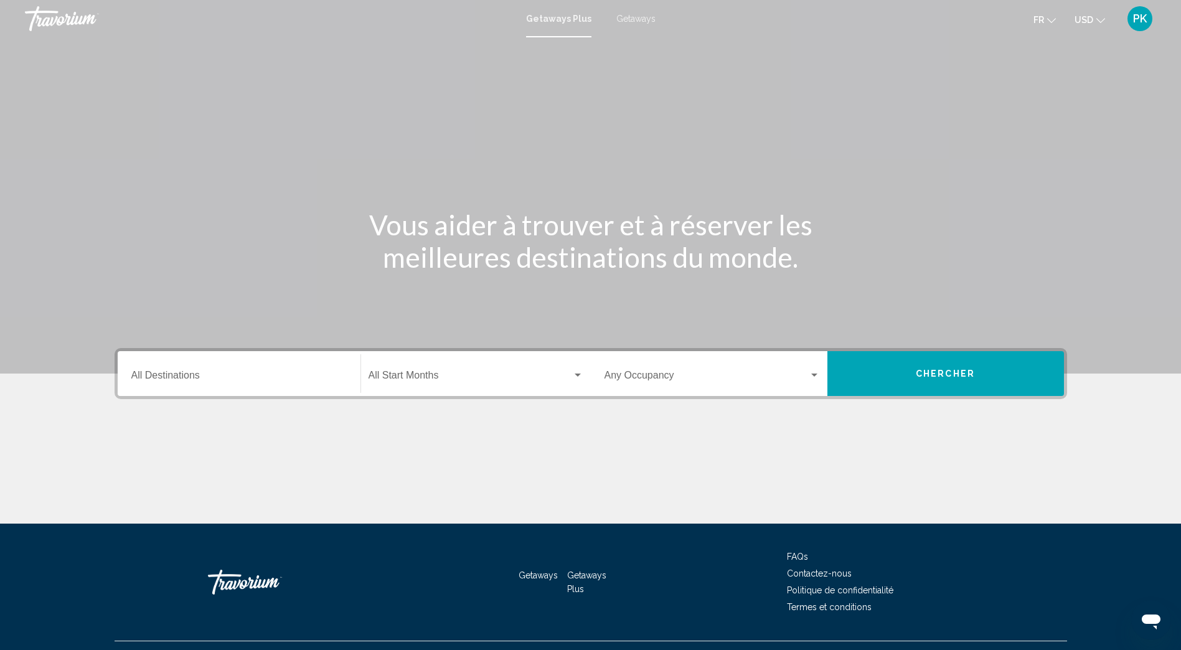
click at [630, 19] on span "Getaways" at bounding box center [636, 19] width 39 height 10
click at [1095, 19] on button "USD USD ($) MXN (Mex$) CAD (Can$) GBP (£) EUR (€) AUD (A$) NZD (NZ$) CNY (CN¥)" at bounding box center [1090, 20] width 31 height 18
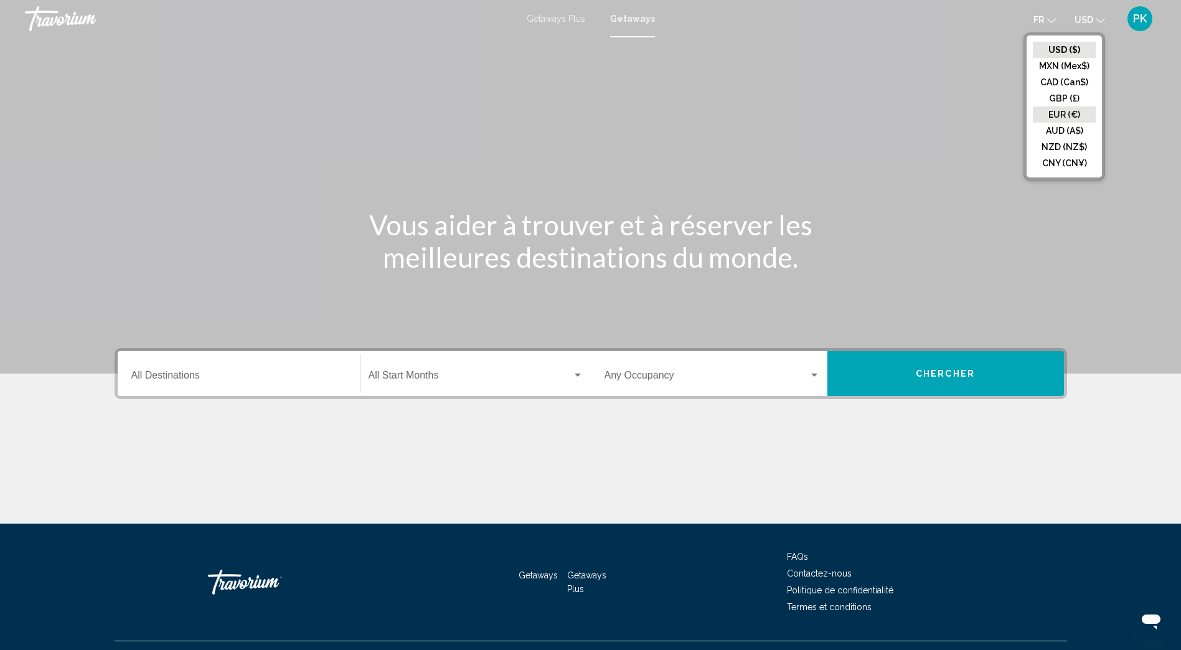
click at [1053, 113] on button "EUR (€)" at bounding box center [1064, 115] width 63 height 16
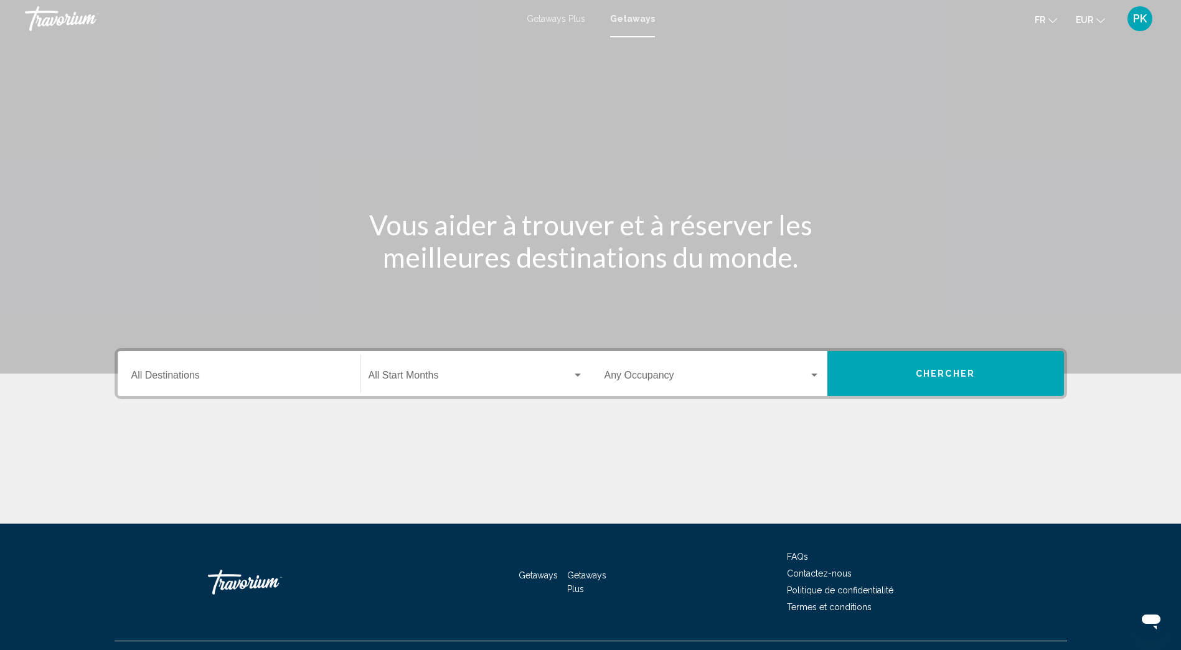
click at [173, 372] on input "Destination All Destinations" at bounding box center [238, 377] width 215 height 11
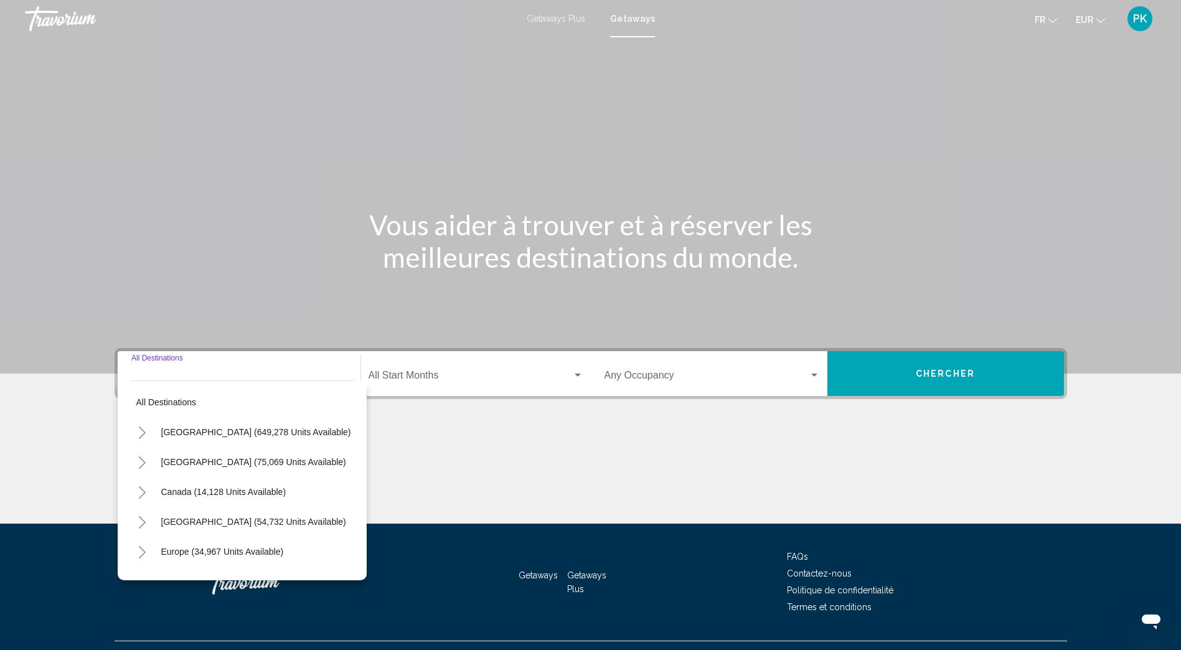
scroll to position [26, 0]
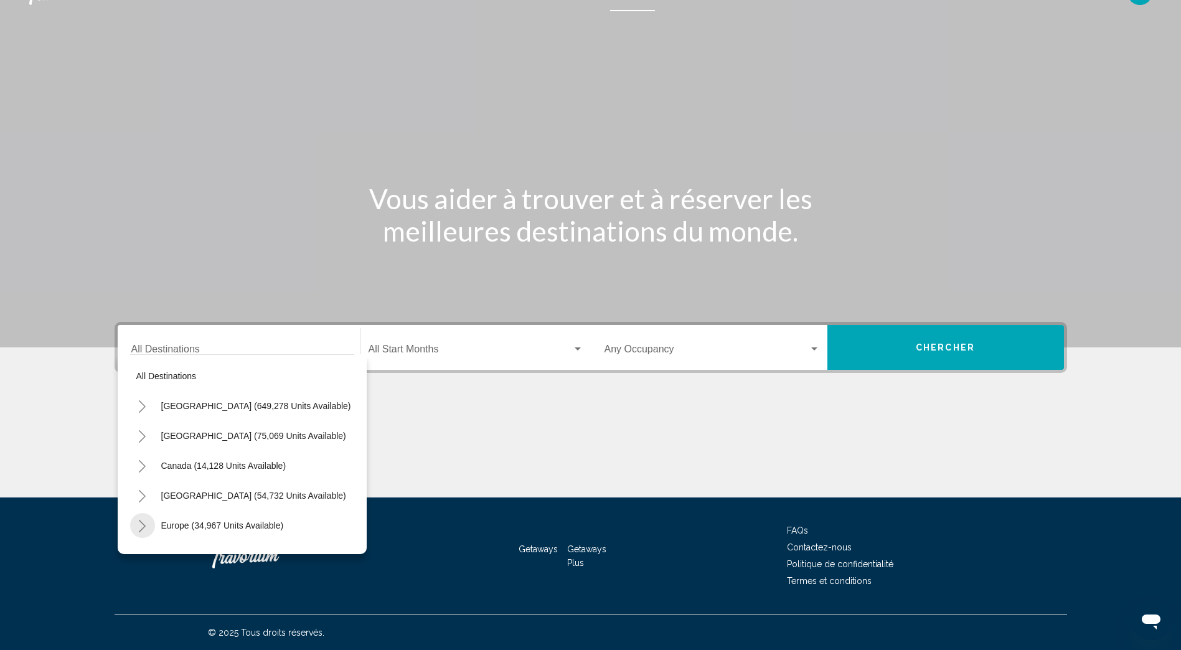
click at [138, 526] on icon "Toggle Europe (34,967 units available)" at bounding box center [142, 526] width 9 height 12
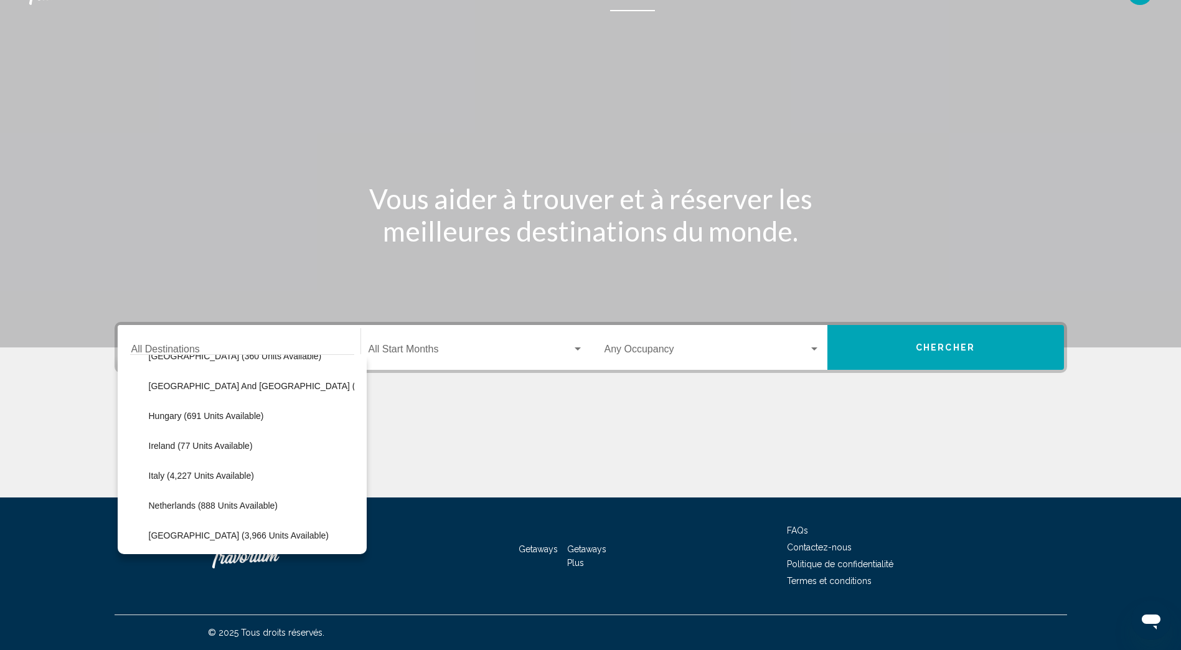
scroll to position [430, 0]
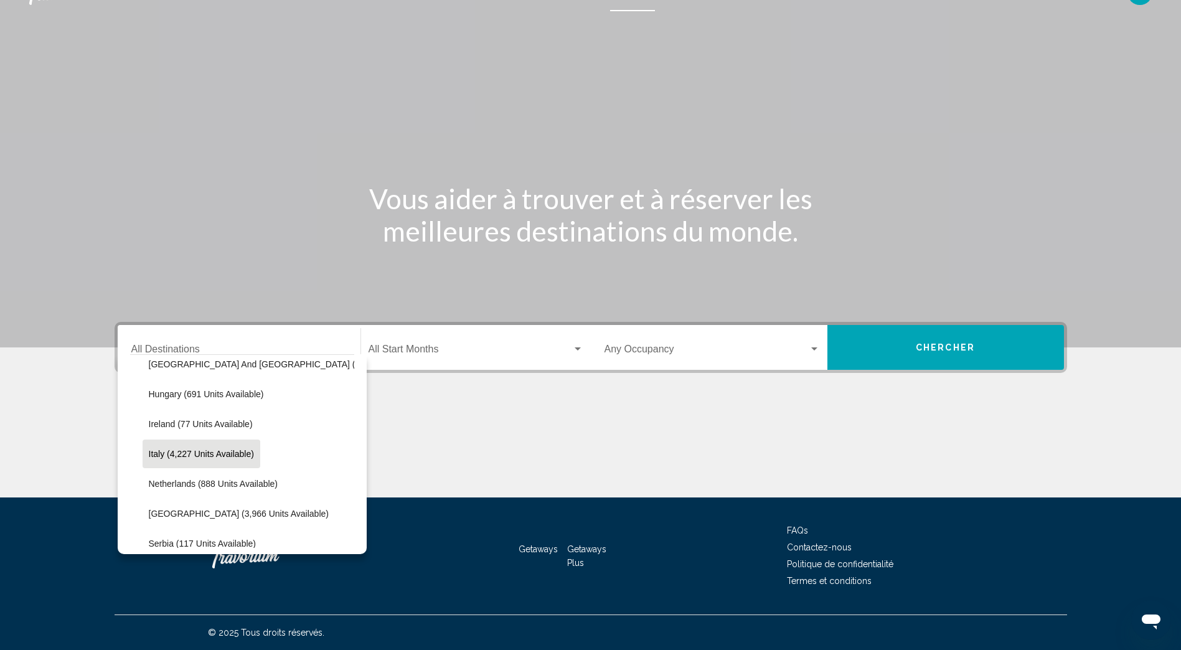
click at [229, 447] on button "Italy (4,227 units available)" at bounding box center [202, 454] width 118 height 29
type input "**********"
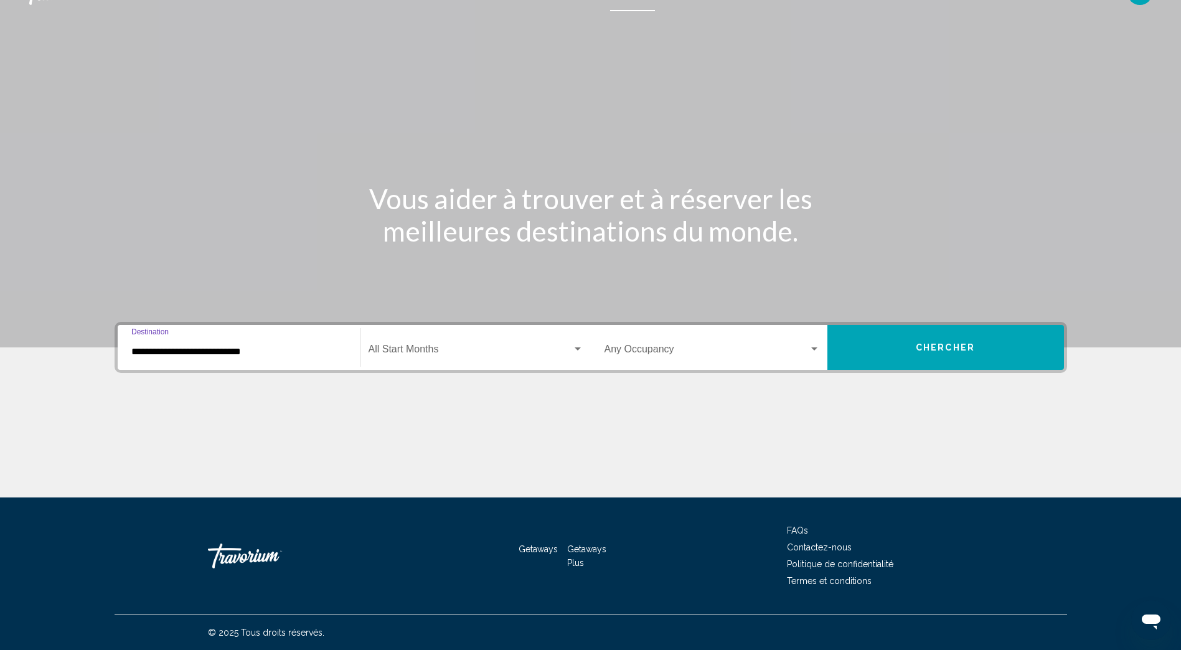
click at [580, 348] on div "Search widget" at bounding box center [578, 349] width 6 height 3
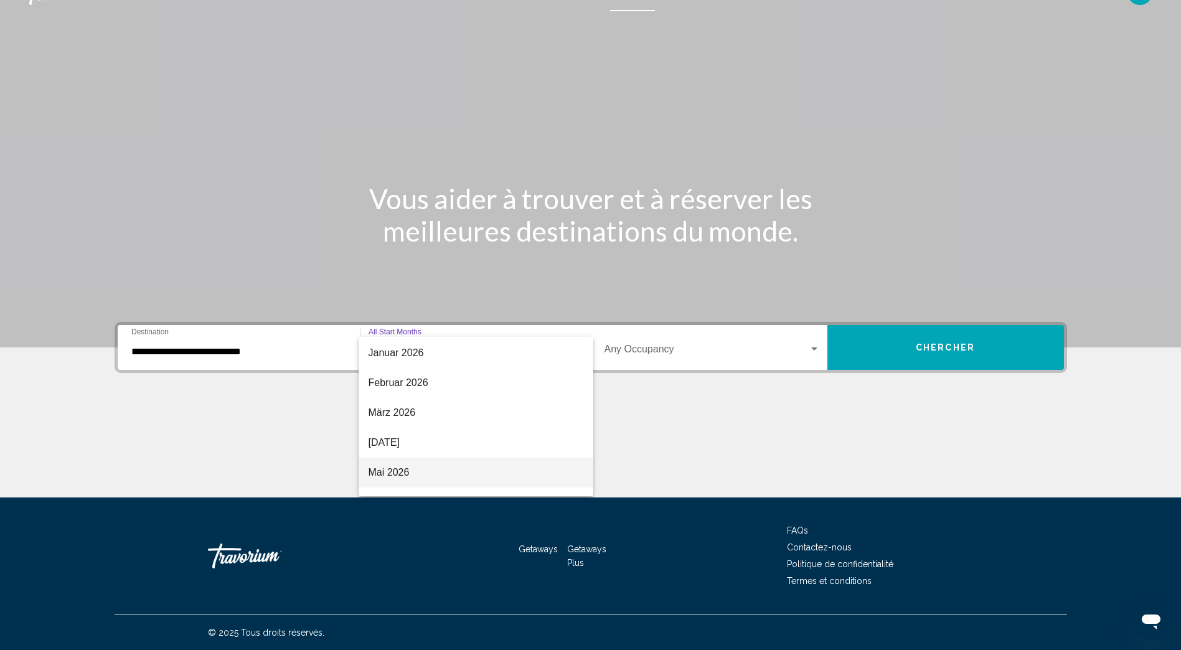
scroll to position [197, 0]
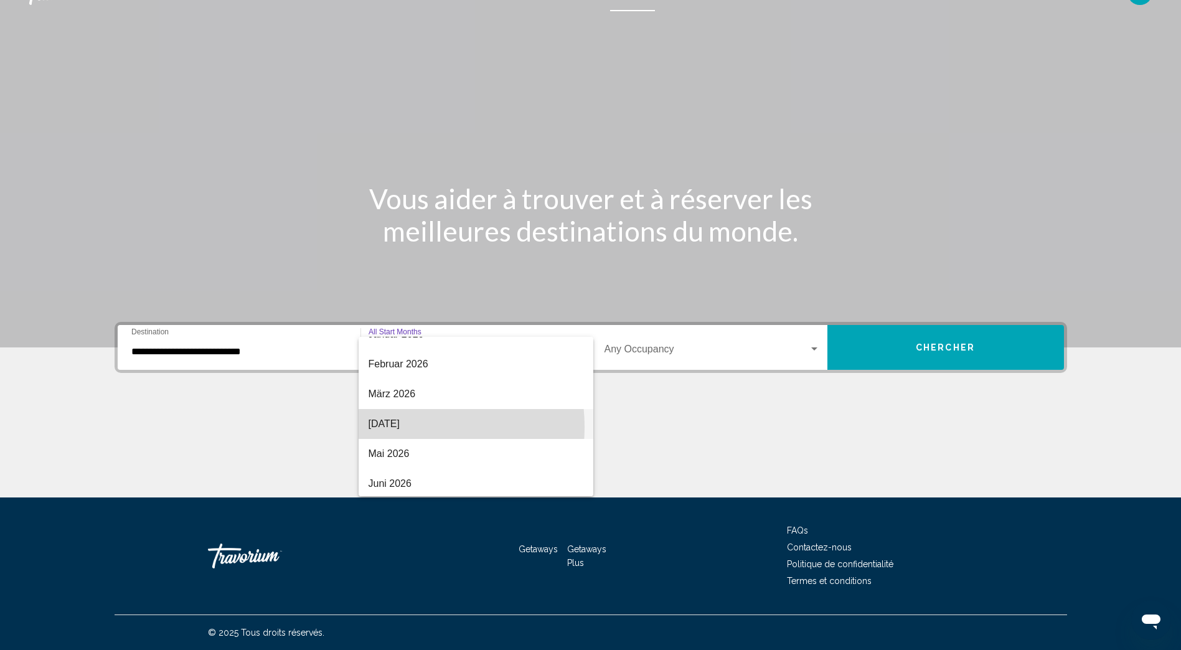
click at [395, 427] on span "April 2026" at bounding box center [476, 424] width 215 height 30
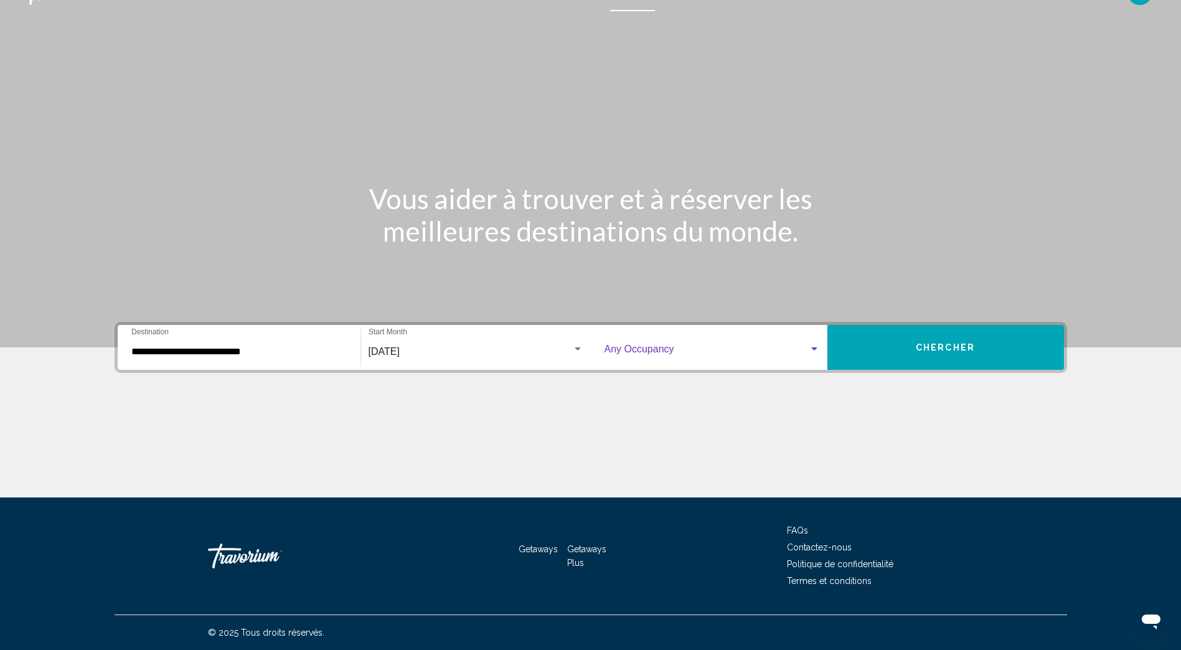
click at [820, 350] on div "Search widget" at bounding box center [814, 349] width 11 height 10
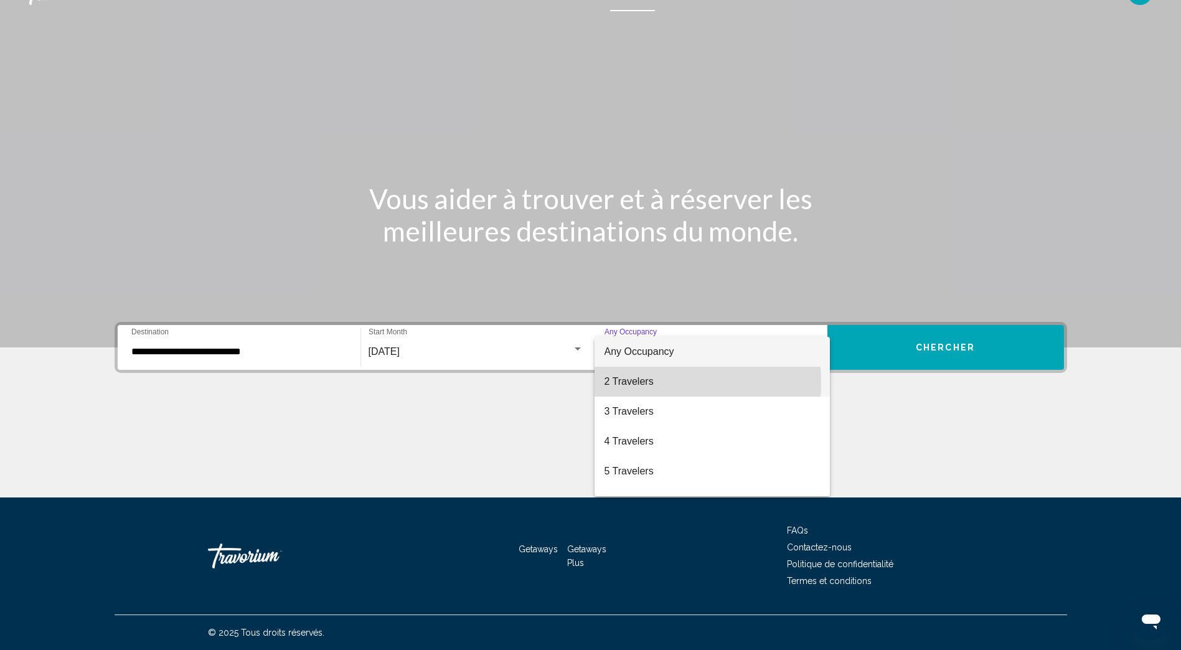
click at [641, 382] on span "2 Travelers" at bounding box center [712, 382] width 215 height 30
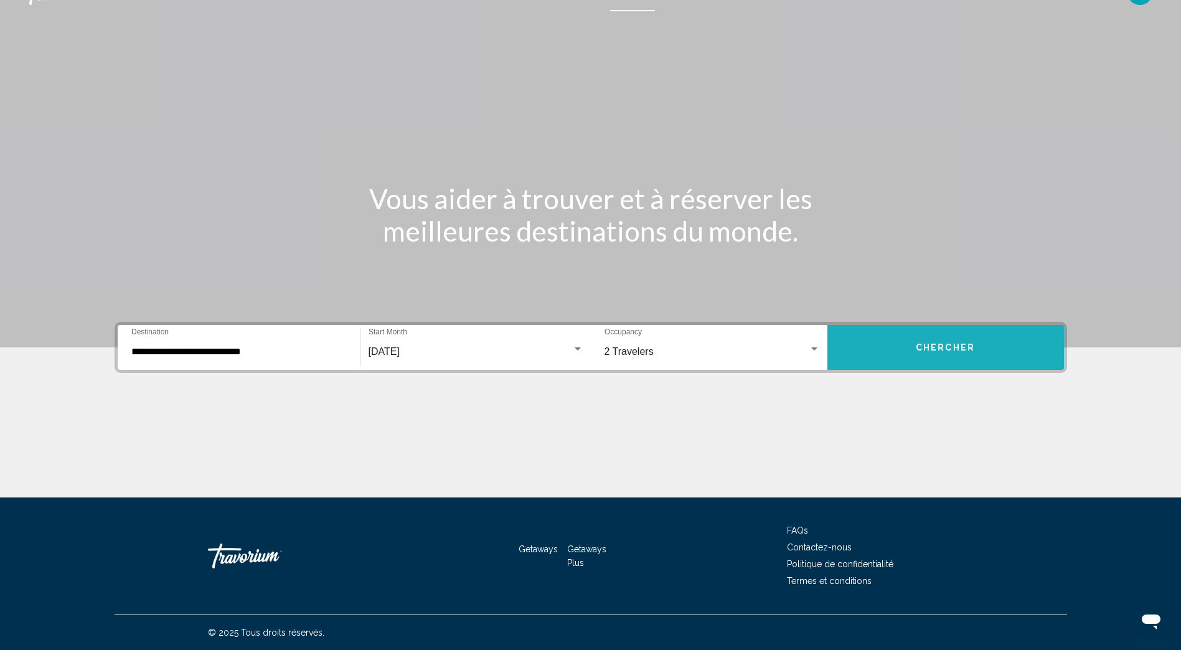
click at [965, 348] on span "Chercher" at bounding box center [945, 348] width 59 height 10
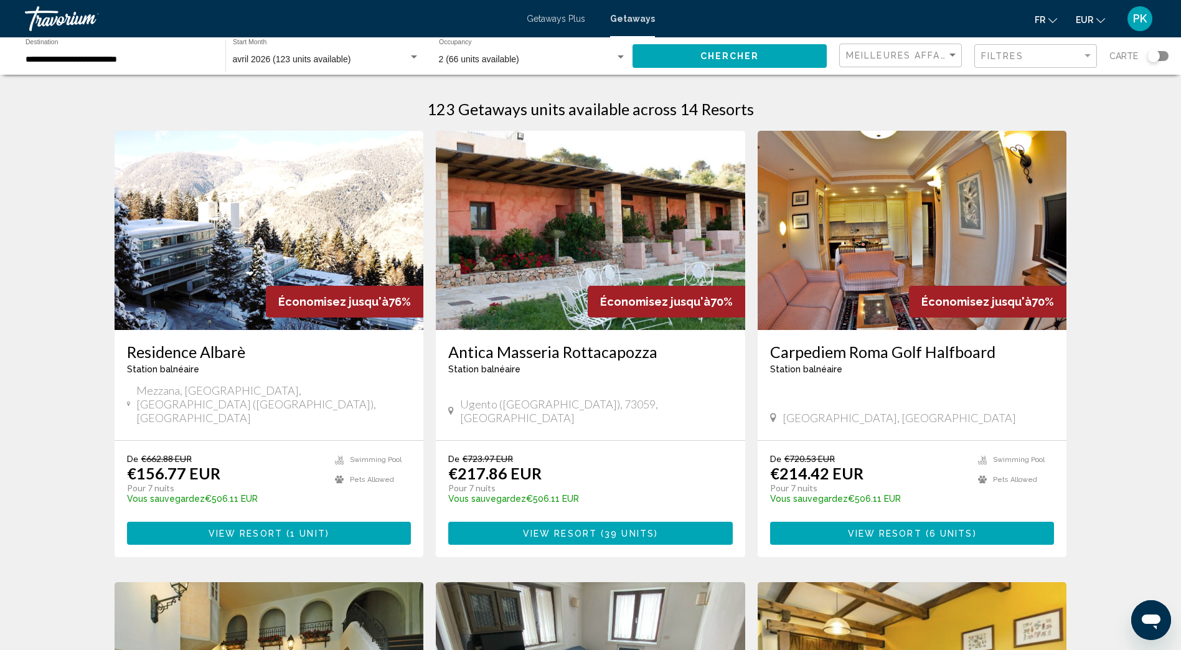
click at [1154, 55] on div "Search widget" at bounding box center [1154, 56] width 12 height 12
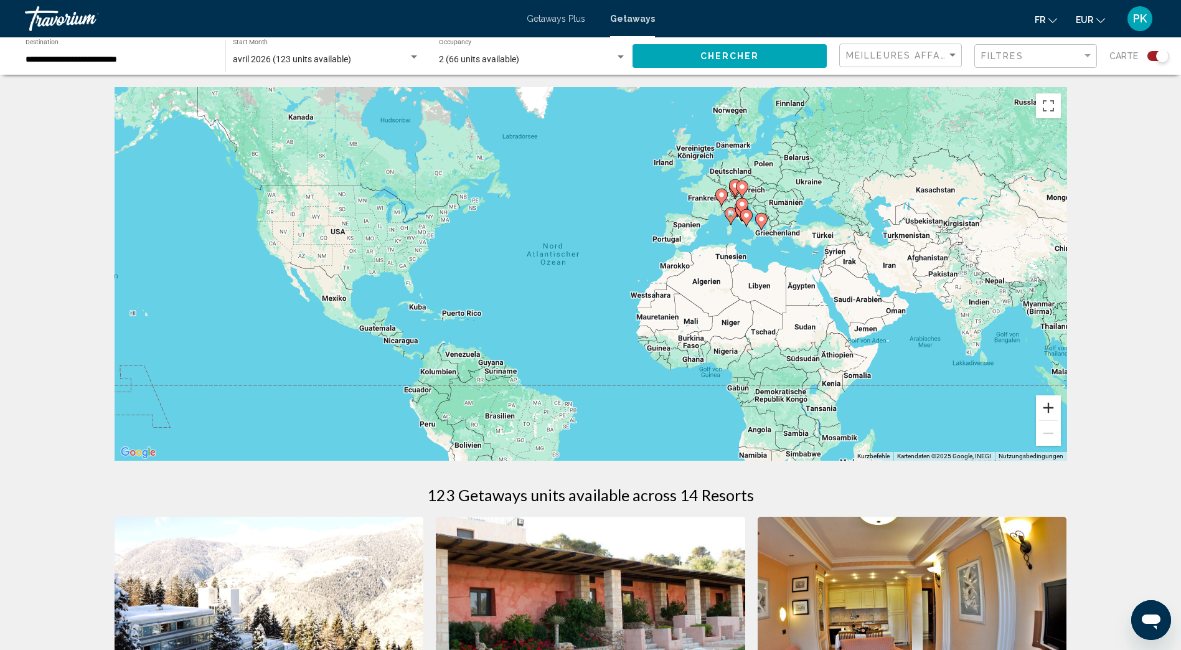
click at [1054, 409] on button "Vergrößern" at bounding box center [1048, 407] width 25 height 25
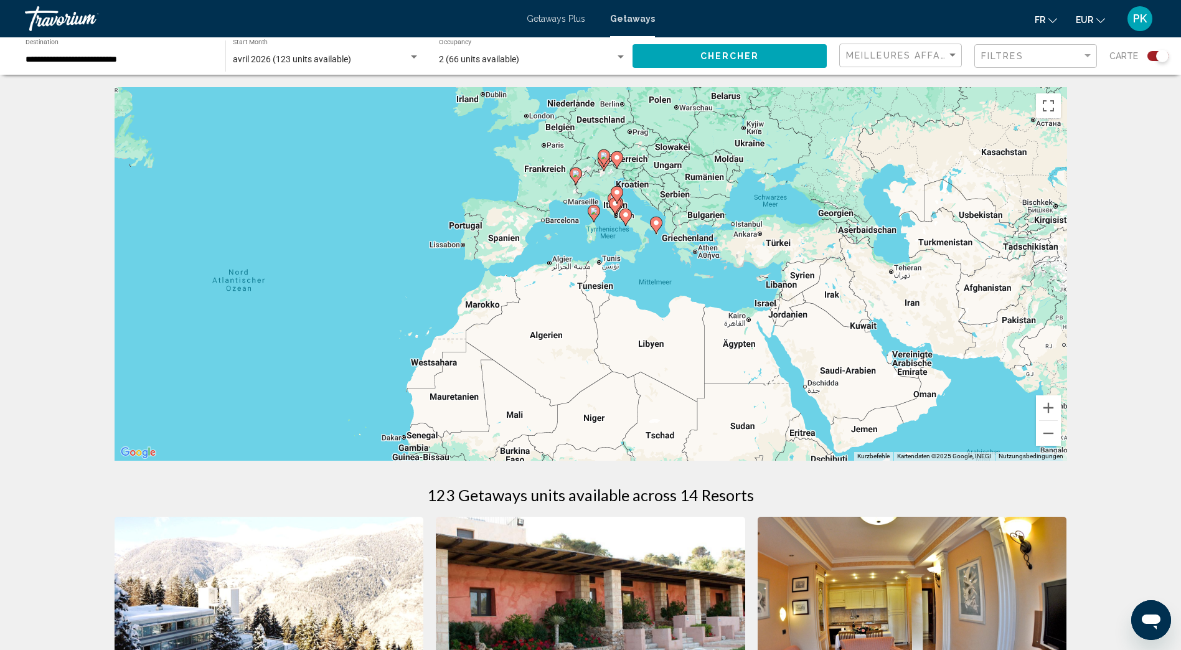
drag, startPoint x: 946, startPoint y: 269, endPoint x: 670, endPoint y: 315, distance: 280.2
click at [670, 315] on div "Um den Modus zum Ziehen mit der Tastatur zu aktivieren, drückst du Alt + Eingab…" at bounding box center [591, 274] width 953 height 374
click at [415, 54] on div "Search widget" at bounding box center [414, 57] width 11 height 10
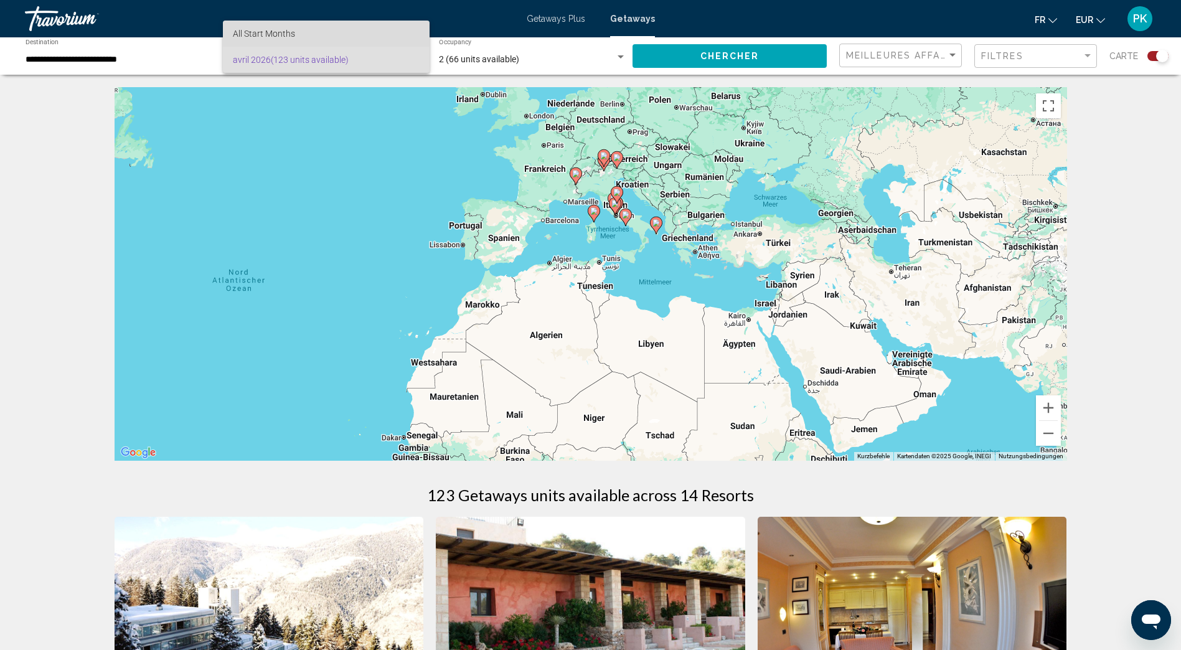
click at [319, 37] on span "All Start Months" at bounding box center [326, 34] width 187 height 26
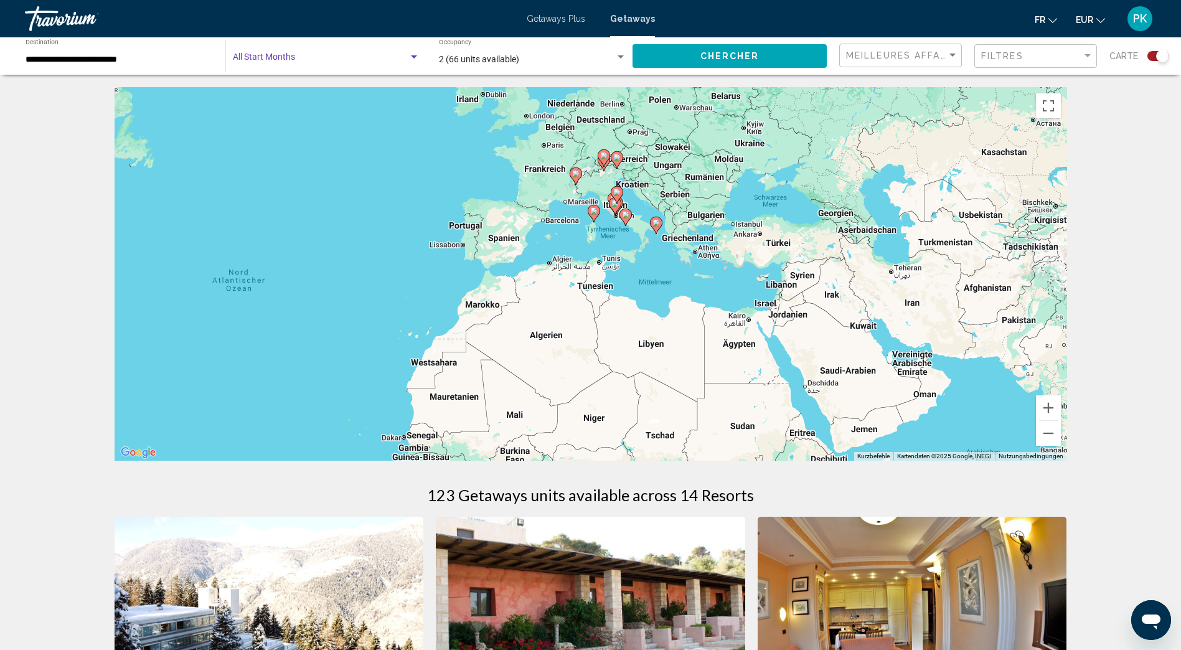
click at [754, 58] on span "Chercher" at bounding box center [730, 57] width 59 height 10
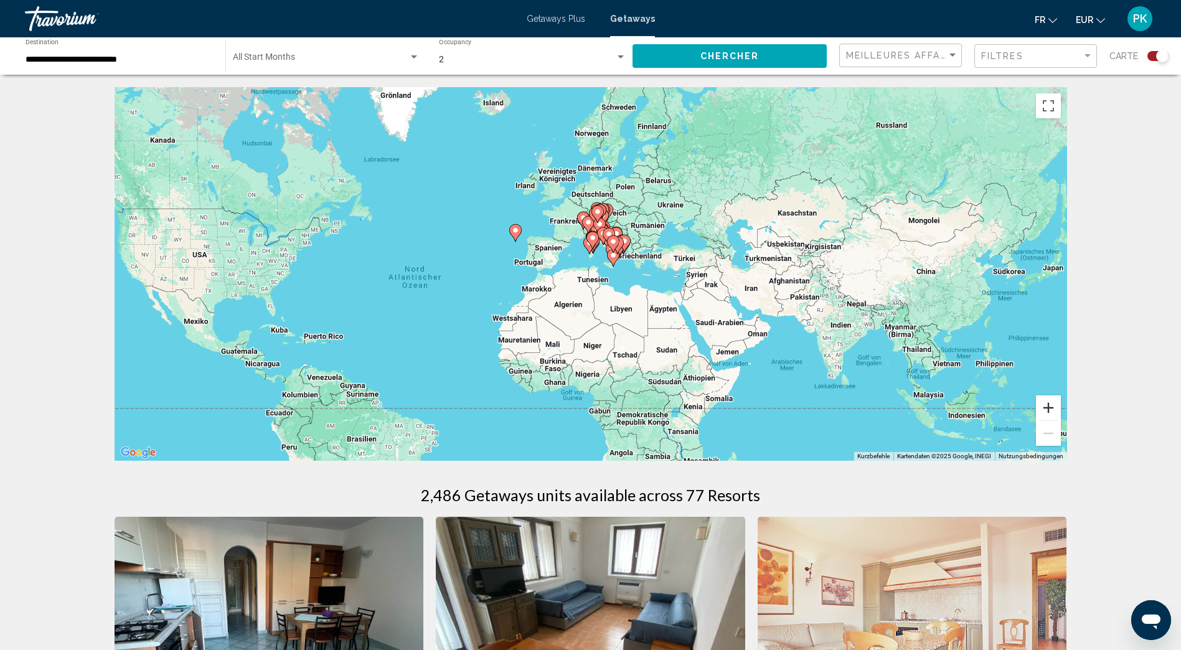
click at [1048, 407] on button "Vergrößern" at bounding box center [1048, 407] width 25 height 25
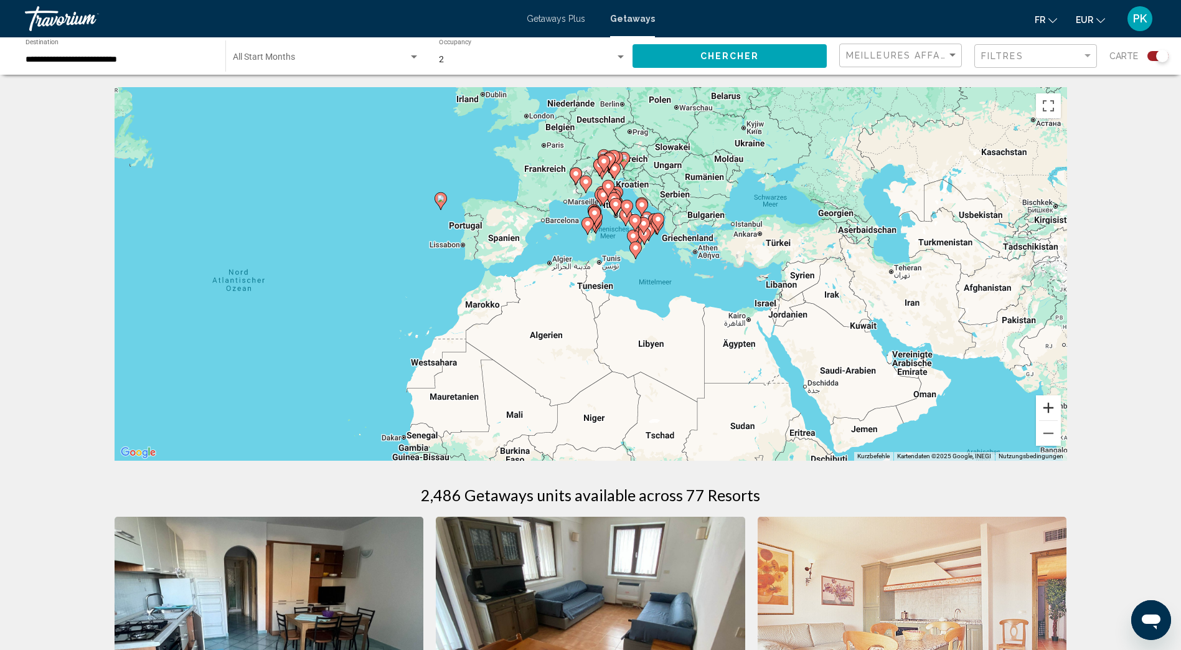
click at [1048, 407] on button "Vergrößern" at bounding box center [1048, 407] width 25 height 25
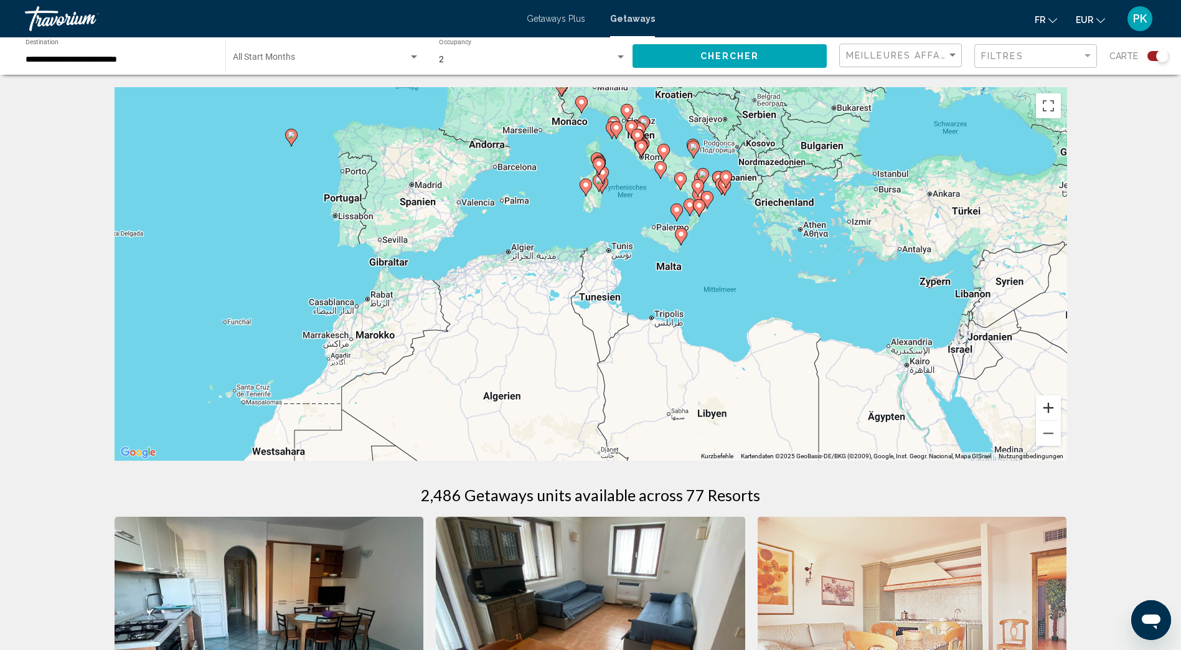
click at [1048, 407] on button "Vergrößern" at bounding box center [1048, 407] width 25 height 25
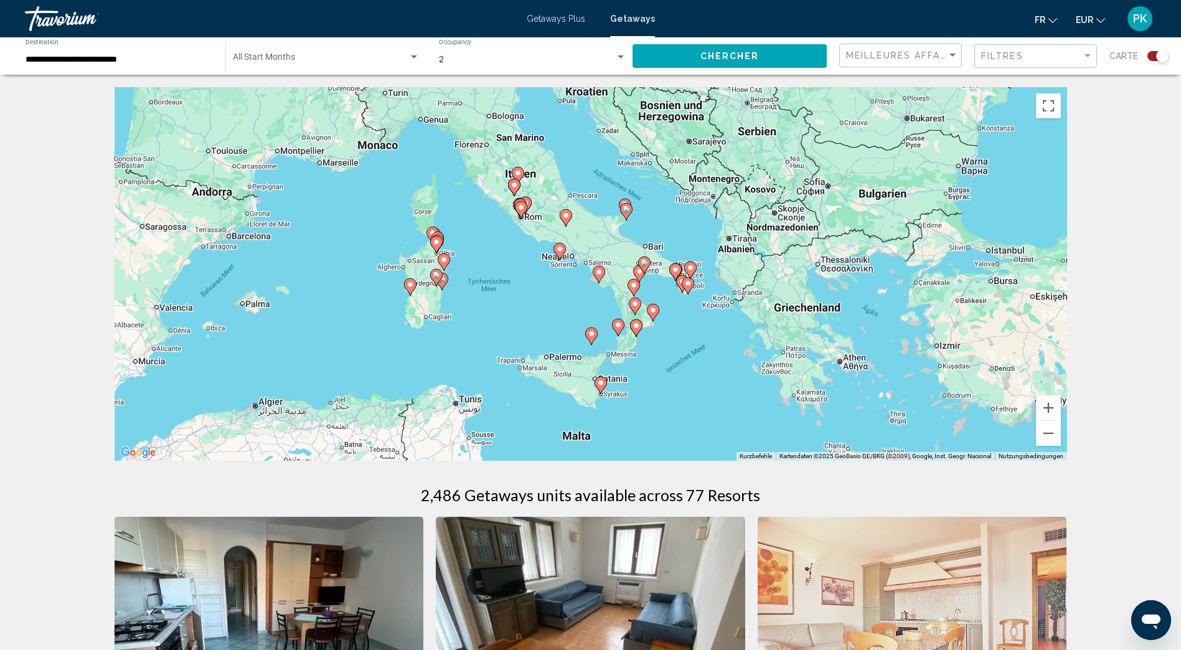
drag, startPoint x: 895, startPoint y: 191, endPoint x: 717, endPoint y: 328, distance: 224.7
click at [724, 365] on div "Um den Modus zum Ziehen mit der Tastatur zu aktivieren, drückst du Alt + Eingab…" at bounding box center [591, 274] width 953 height 374
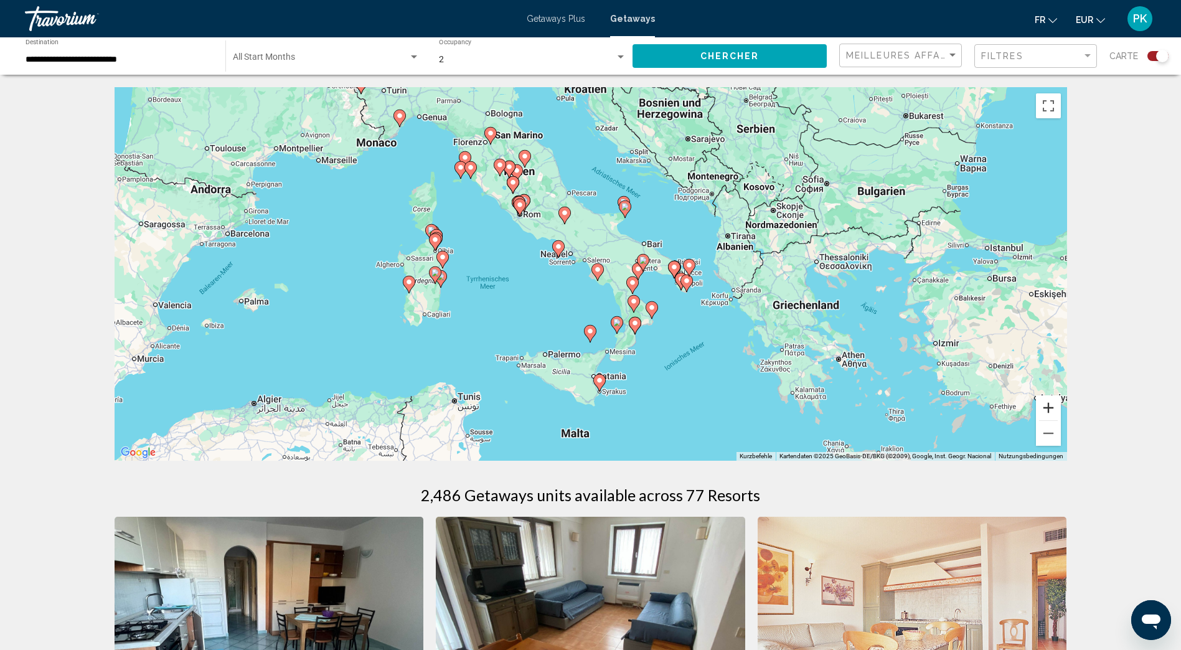
click at [1051, 411] on button "Vergrößern" at bounding box center [1048, 407] width 25 height 25
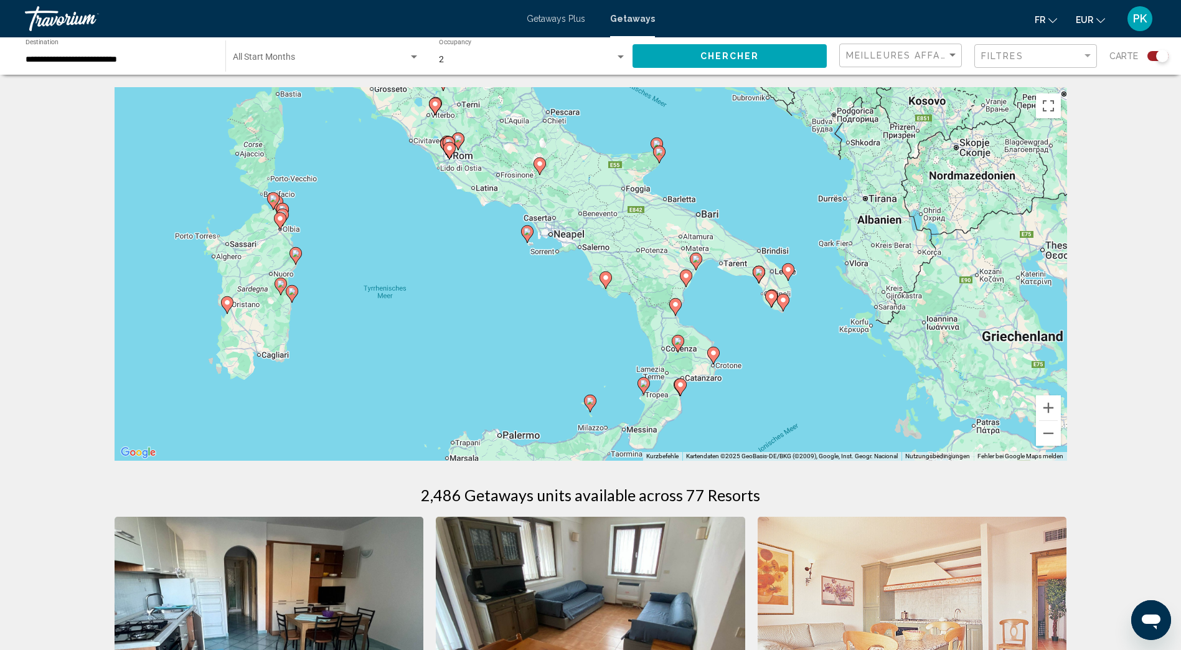
click at [696, 257] on image "Main content" at bounding box center [696, 258] width 7 height 7
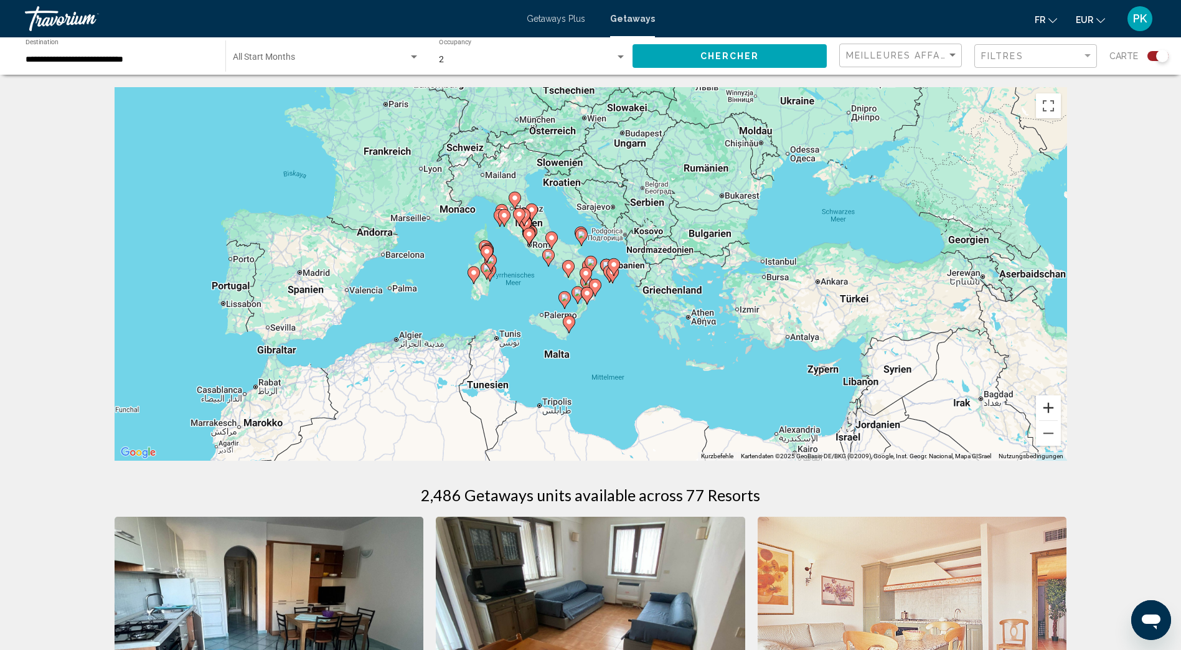
click at [1050, 410] on button "Vergrößern" at bounding box center [1048, 407] width 25 height 25
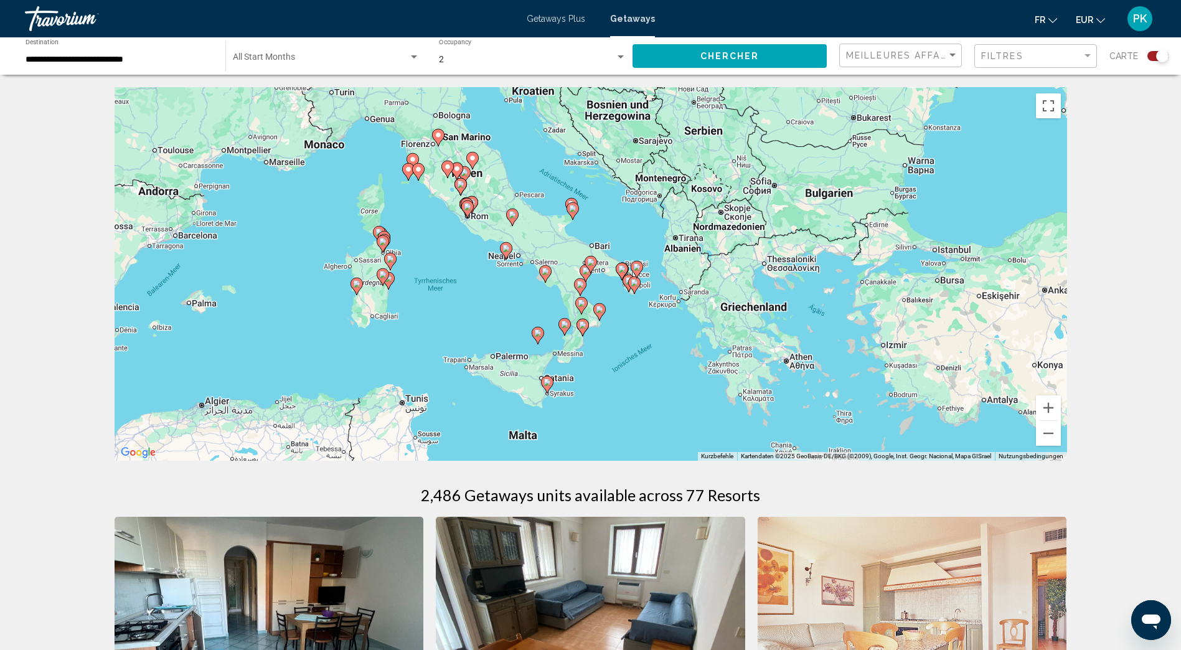
click at [590, 262] on image "Main content" at bounding box center [590, 261] width 7 height 7
type input "**********"
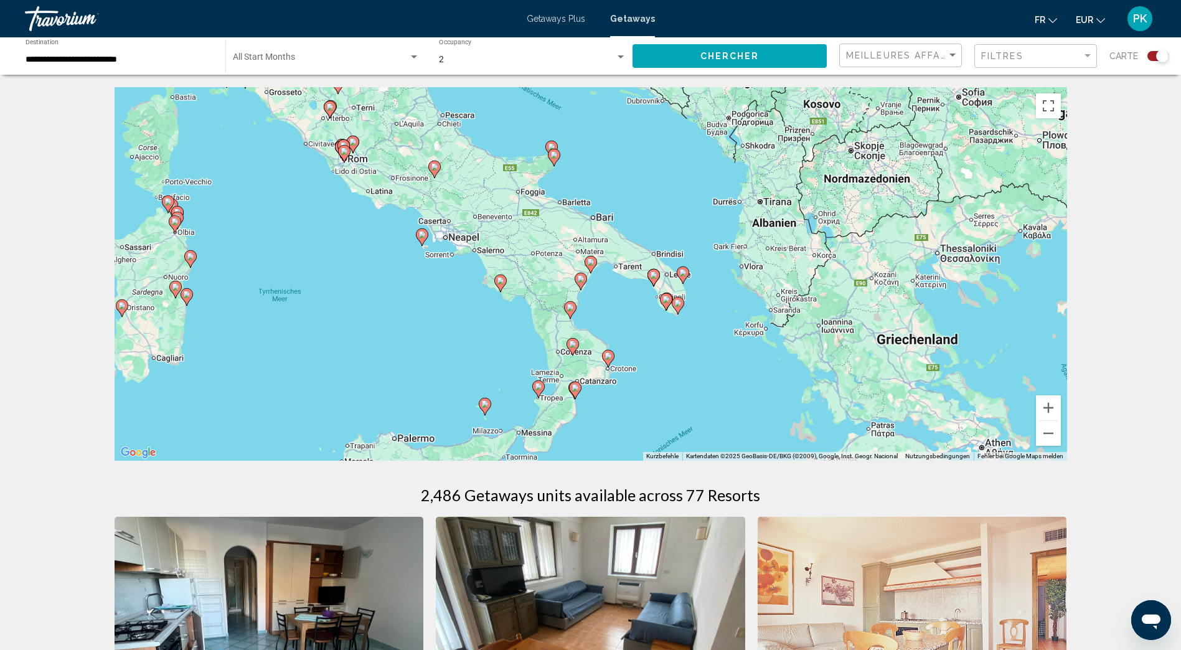
click at [590, 262] on image "Main content" at bounding box center [590, 261] width 7 height 7
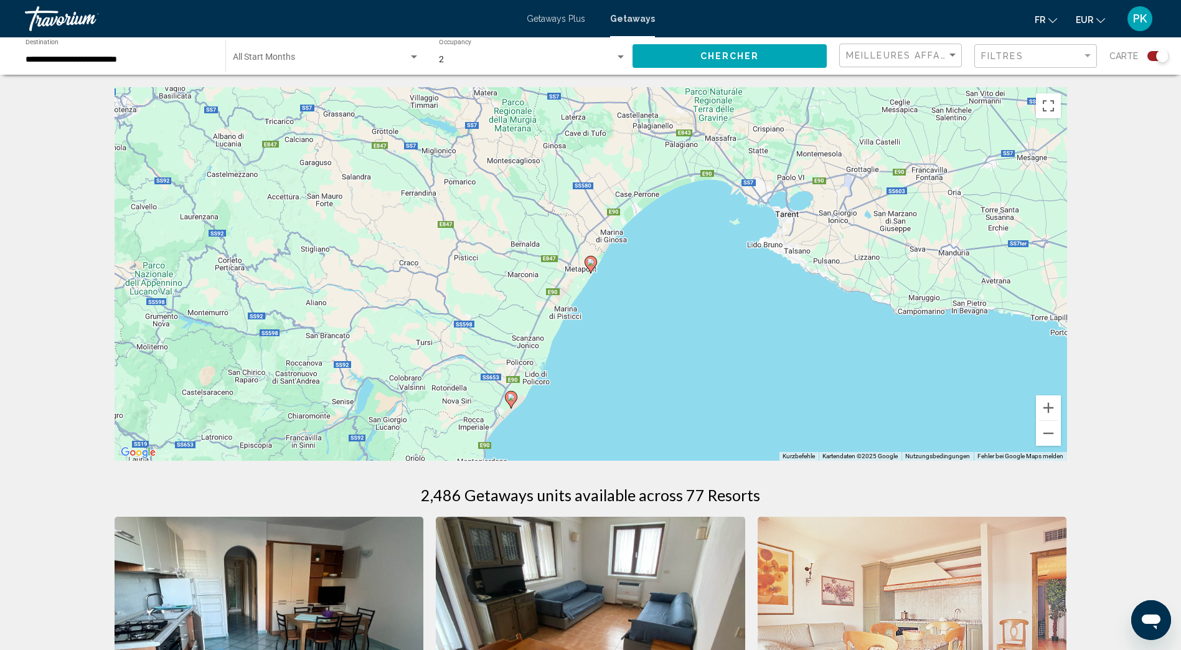
click at [590, 262] on image "Main content" at bounding box center [590, 261] width 7 height 7
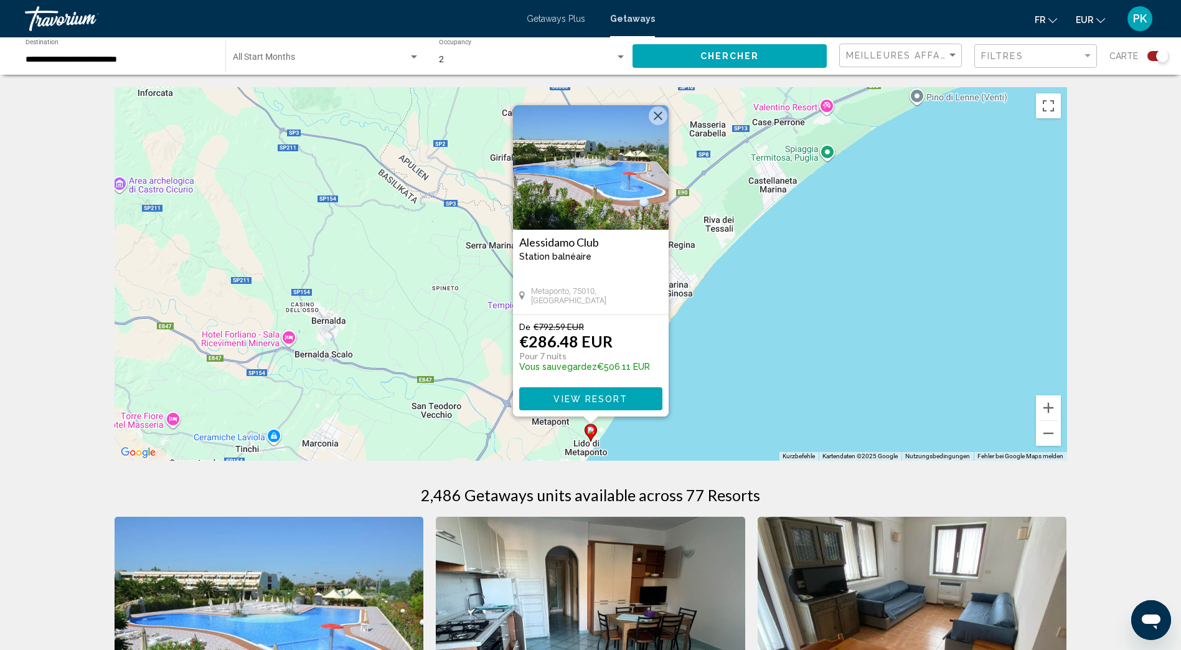
click at [637, 400] on button "View Resort" at bounding box center [590, 398] width 143 height 23
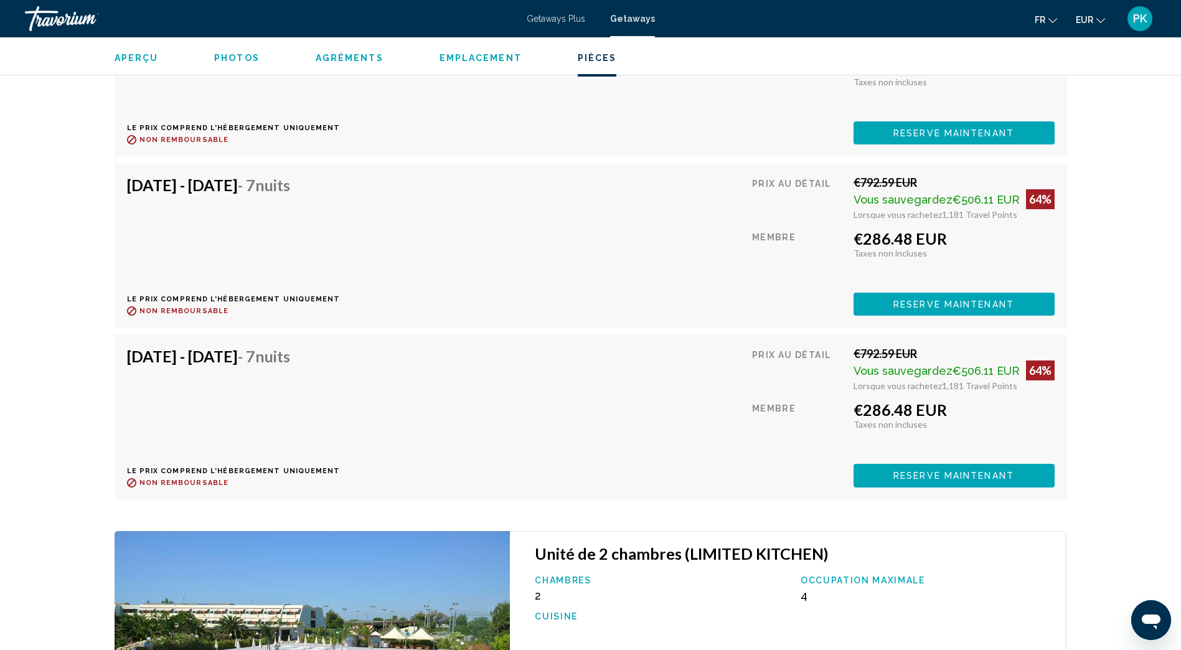
scroll to position [2367, 0]
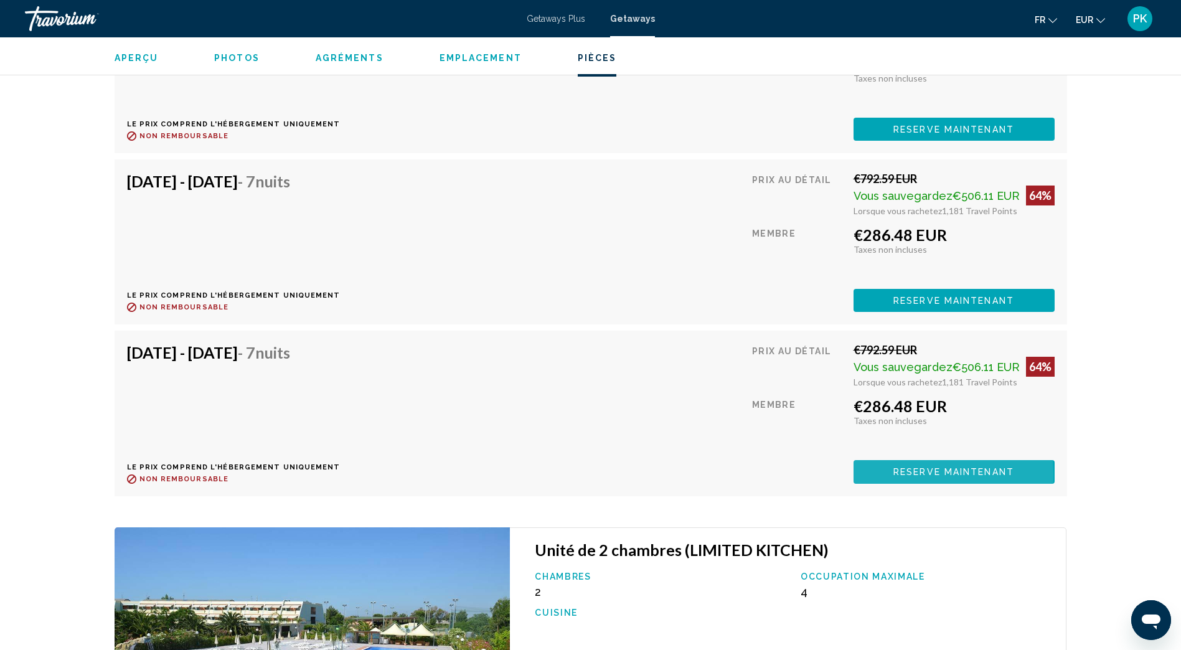
click at [906, 475] on span "Reserve maintenant" at bounding box center [954, 473] width 121 height 10
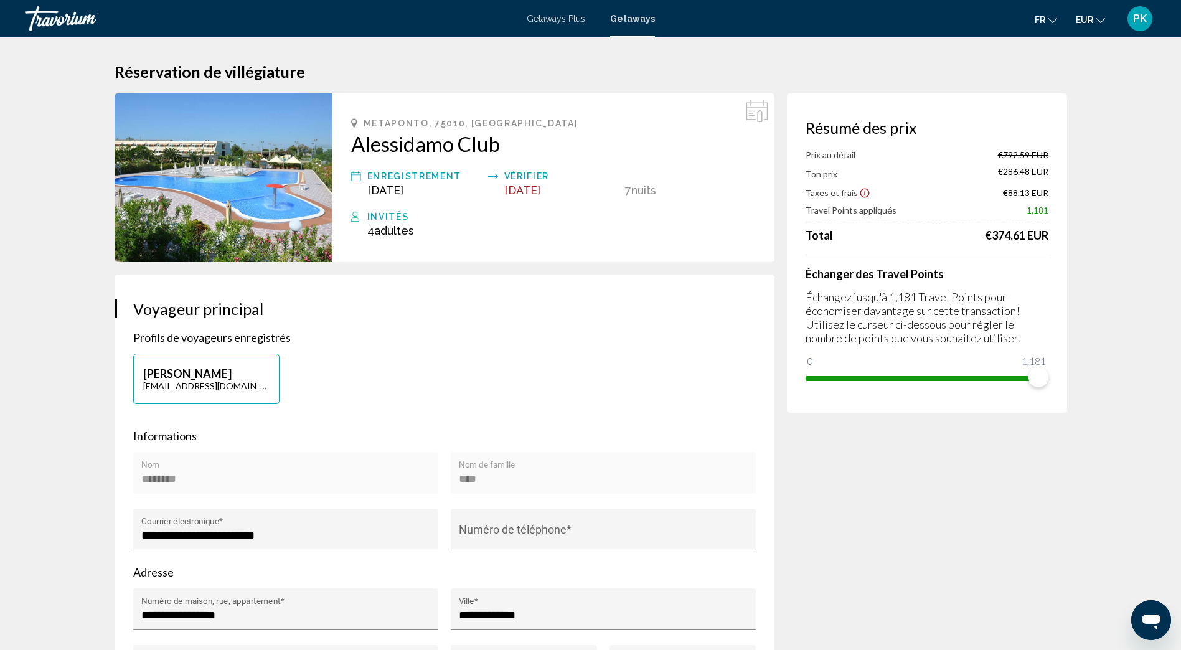
click at [562, 19] on span "Getaways Plus" at bounding box center [556, 19] width 59 height 10
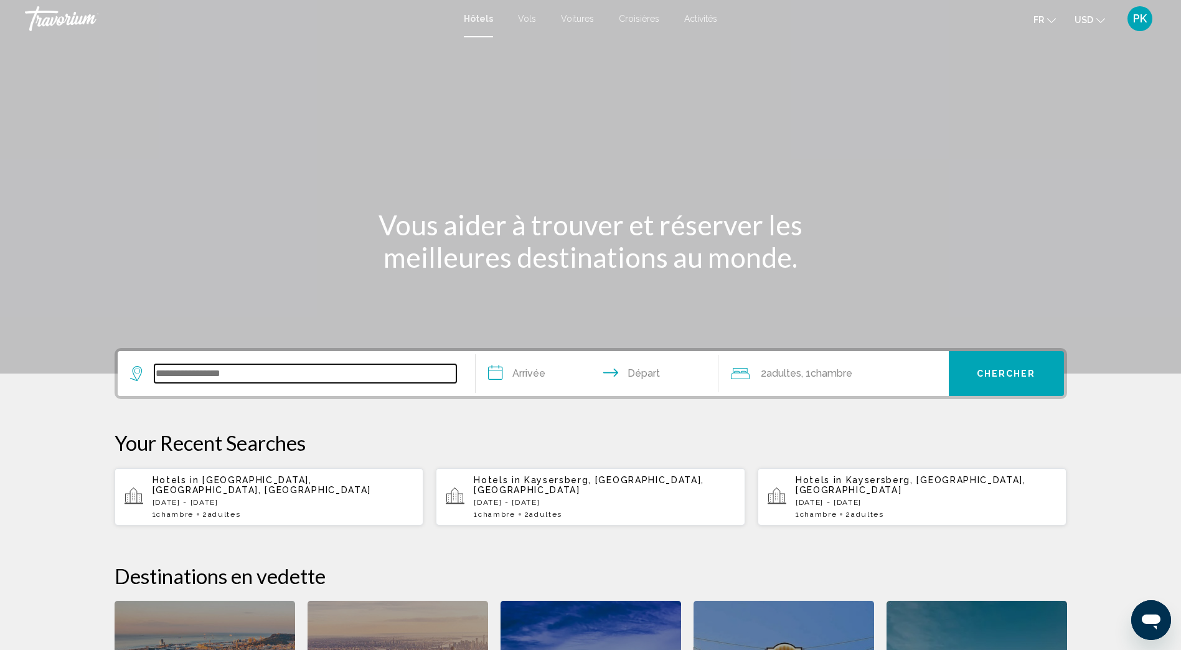
click at [185, 372] on input "Search widget" at bounding box center [305, 373] width 302 height 19
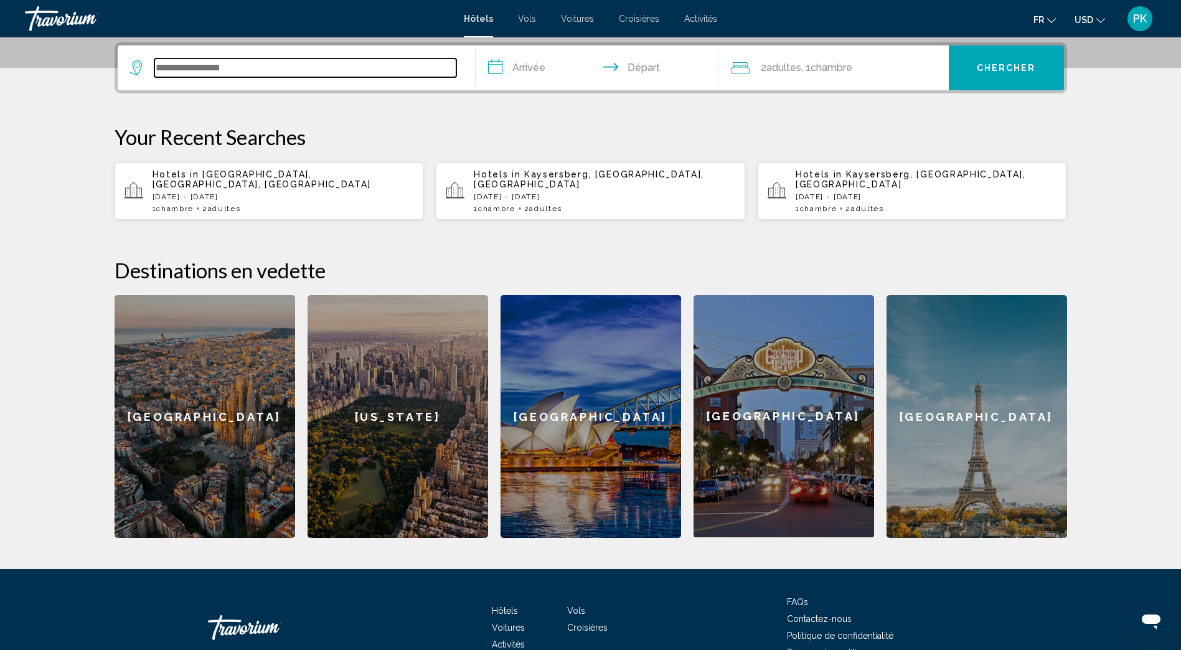
scroll to position [308, 0]
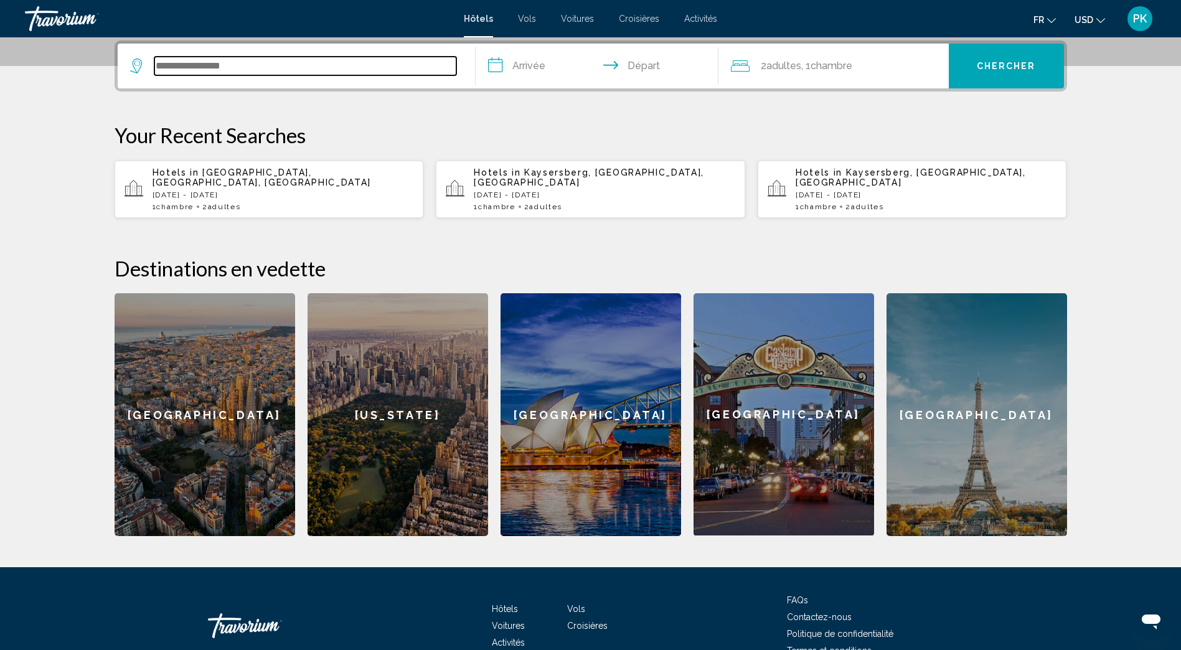
type input "*"
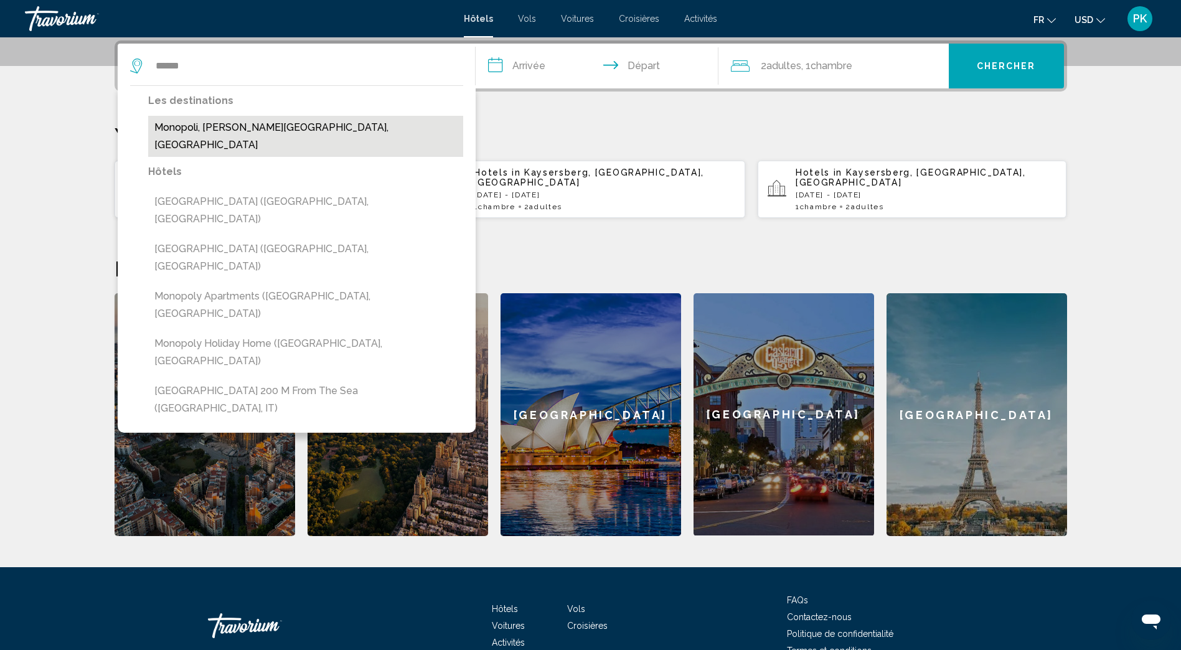
click at [188, 120] on button "Monopoli, [PERSON_NAME][GEOGRAPHIC_DATA], [GEOGRAPHIC_DATA]" at bounding box center [305, 136] width 315 height 41
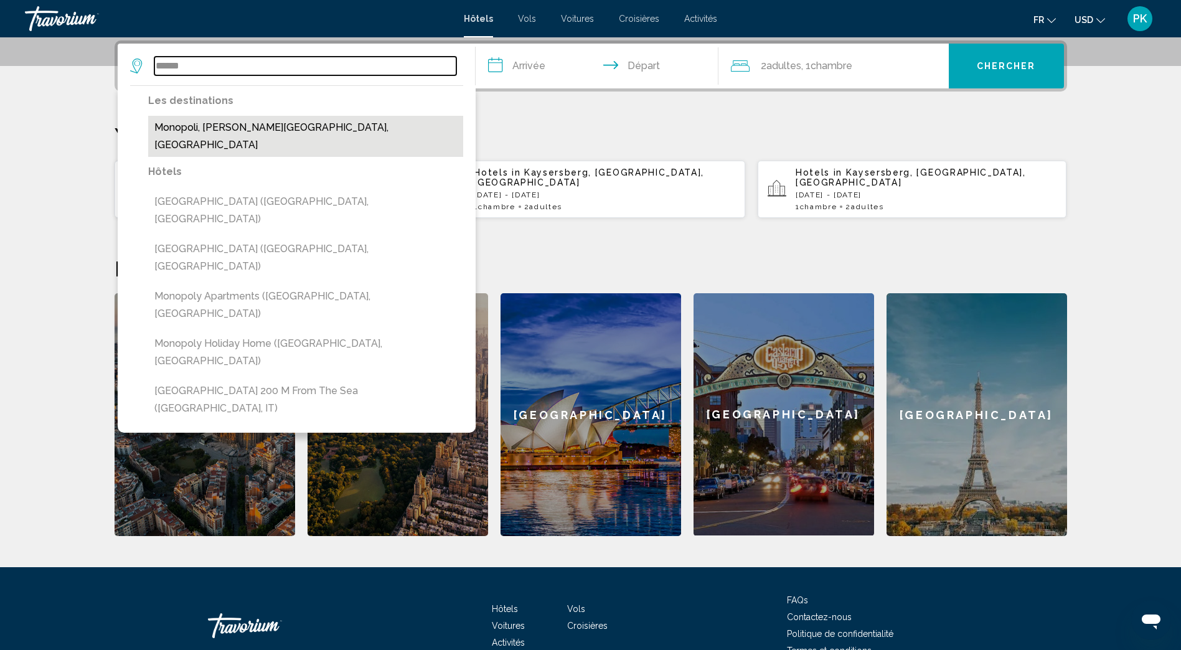
type input "**********"
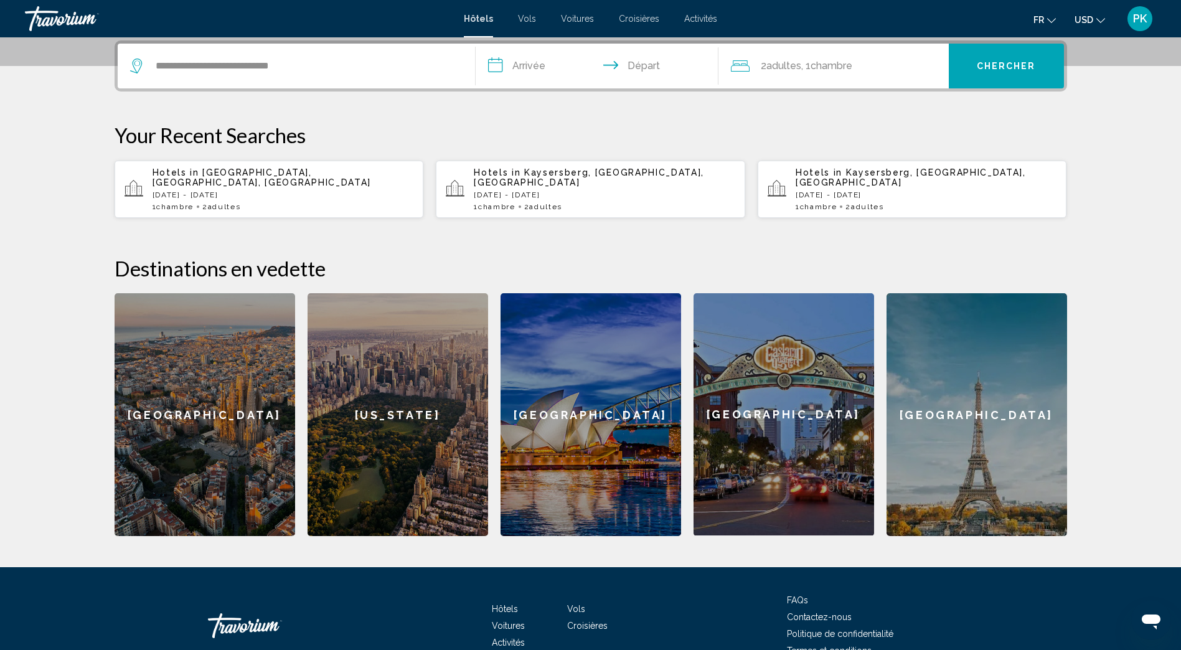
click at [504, 67] on input "**********" at bounding box center [600, 68] width 248 height 49
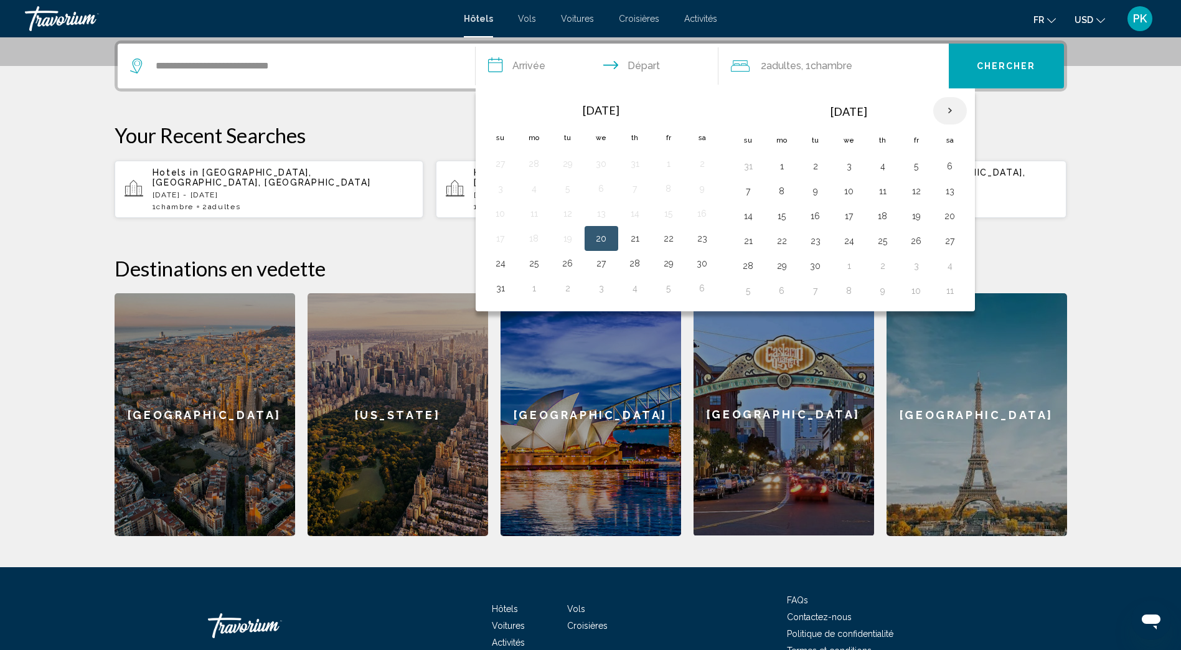
click at [955, 112] on th "Next month" at bounding box center [951, 110] width 34 height 27
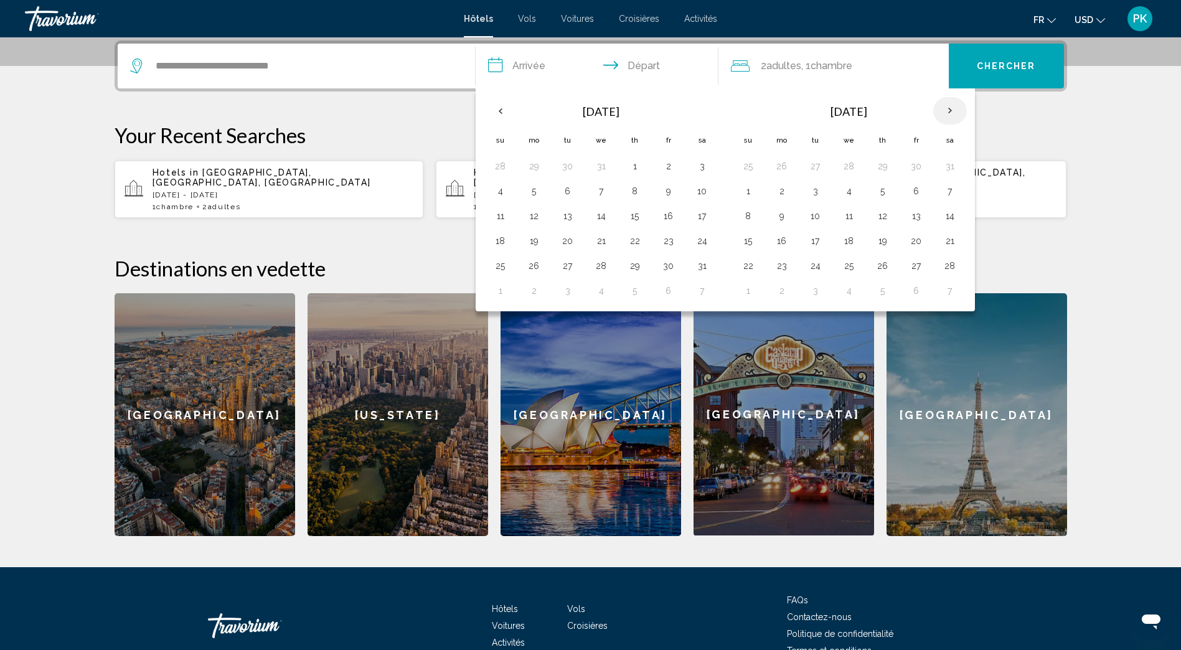
click at [955, 112] on th "Next month" at bounding box center [951, 110] width 34 height 27
click at [785, 291] on button "30" at bounding box center [782, 290] width 20 height 17
click at [950, 107] on th "Next month" at bounding box center [951, 110] width 34 height 27
click at [784, 195] on button "6" at bounding box center [782, 190] width 20 height 17
type input "**********"
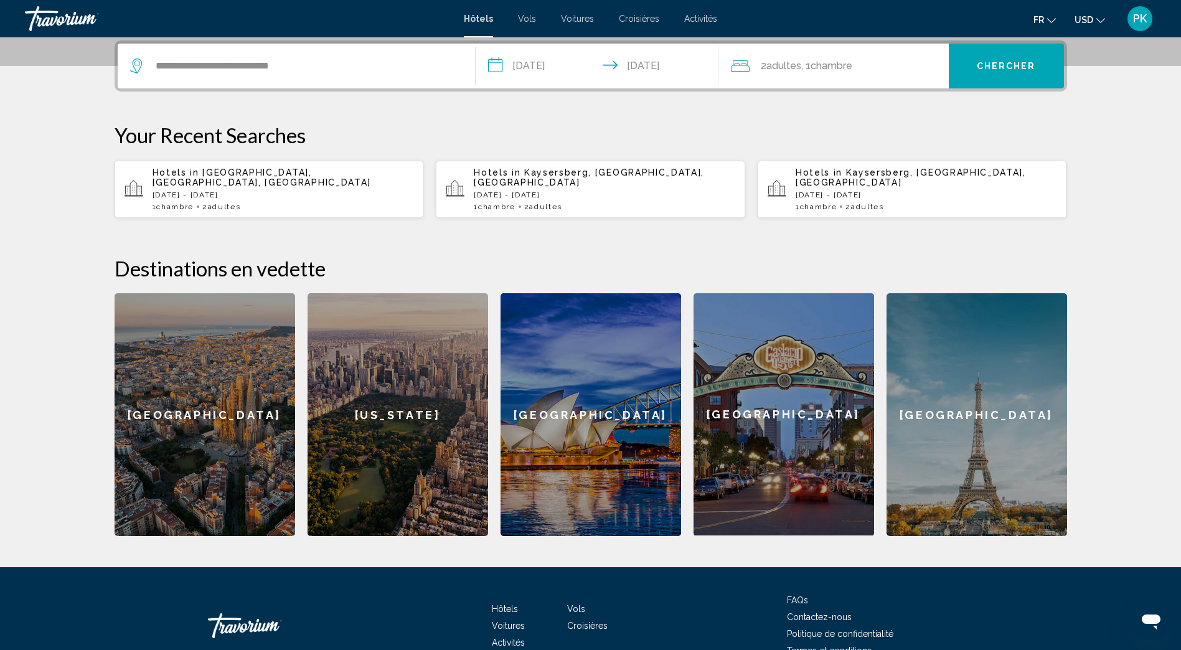
click at [988, 62] on span "Chercher" at bounding box center [1006, 67] width 59 height 10
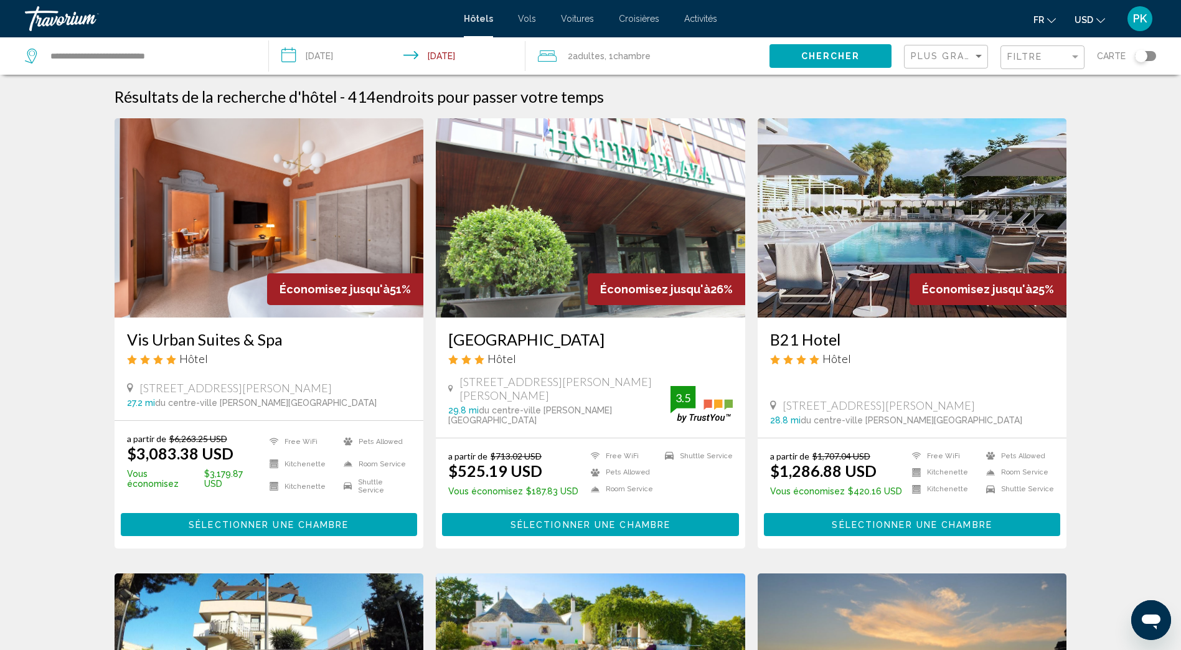
click at [1099, 19] on icon "Change currency" at bounding box center [1101, 20] width 9 height 9
click at [1069, 113] on button "EUR (€)" at bounding box center [1064, 115] width 63 height 16
click at [967, 53] on span "Plus grandes économies" at bounding box center [985, 56] width 148 height 10
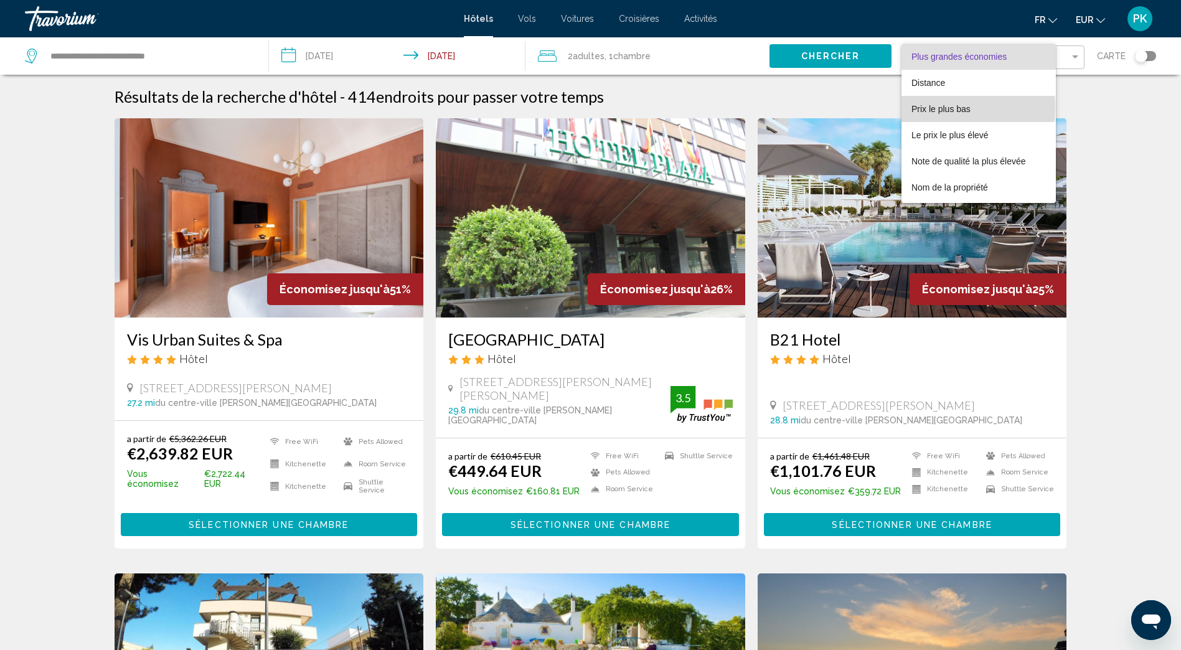
click at [940, 107] on span "Prix le plus bas" at bounding box center [941, 109] width 59 height 10
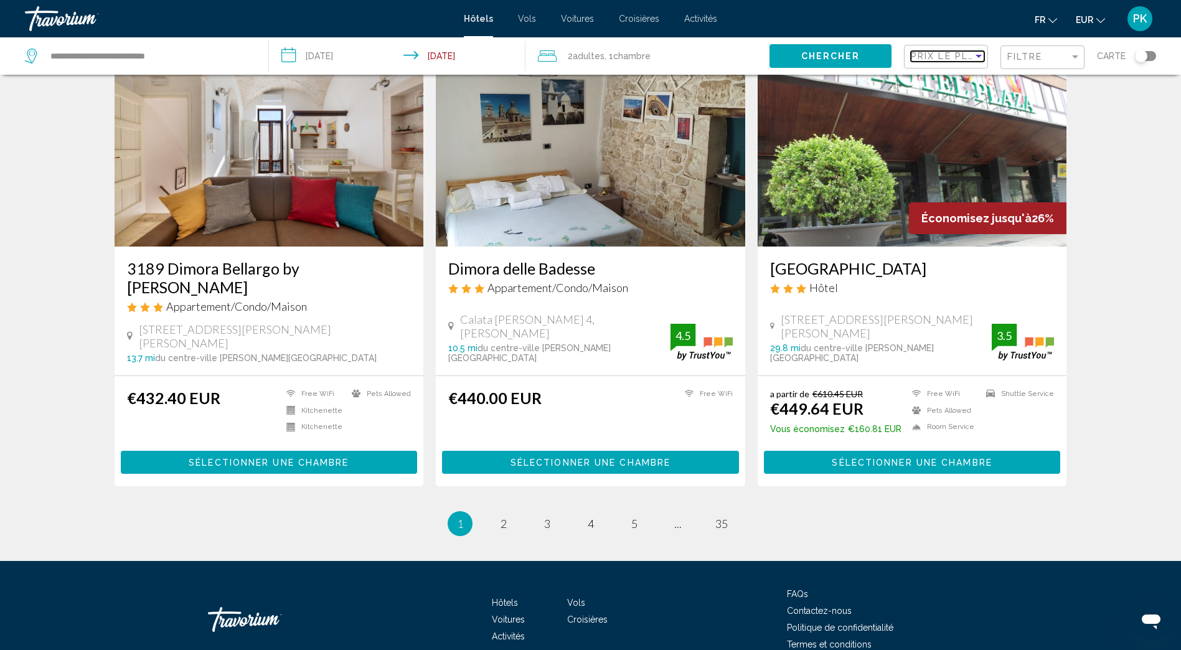
scroll to position [1449, 0]
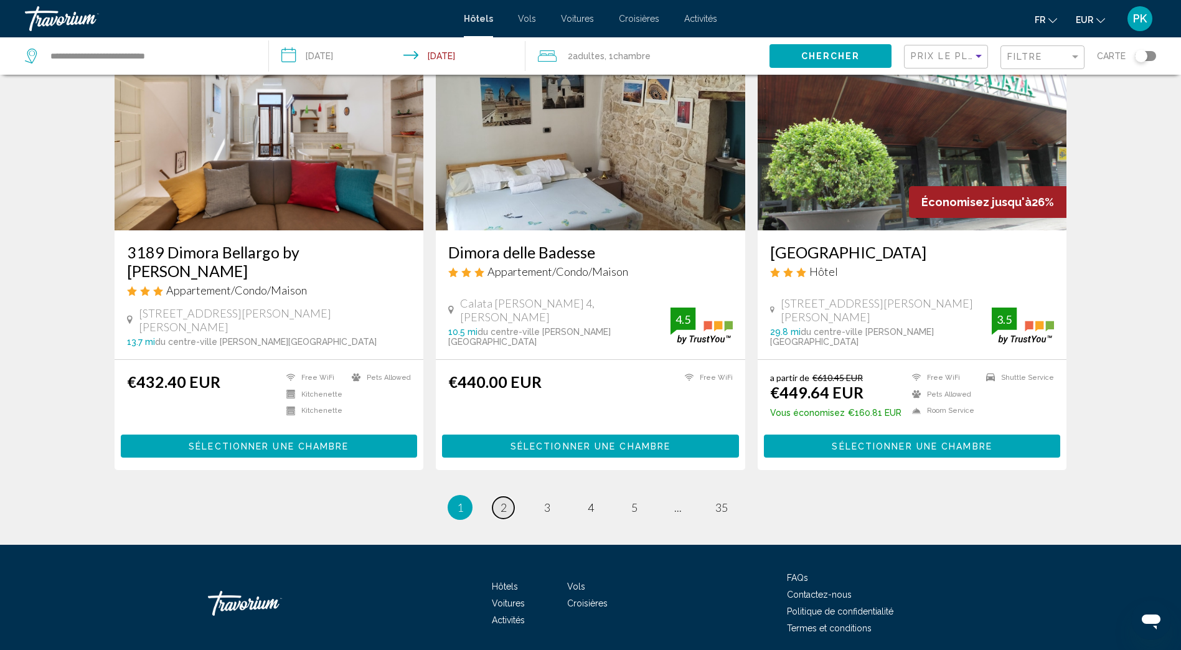
click at [501, 501] on span "2" at bounding box center [504, 508] width 6 height 14
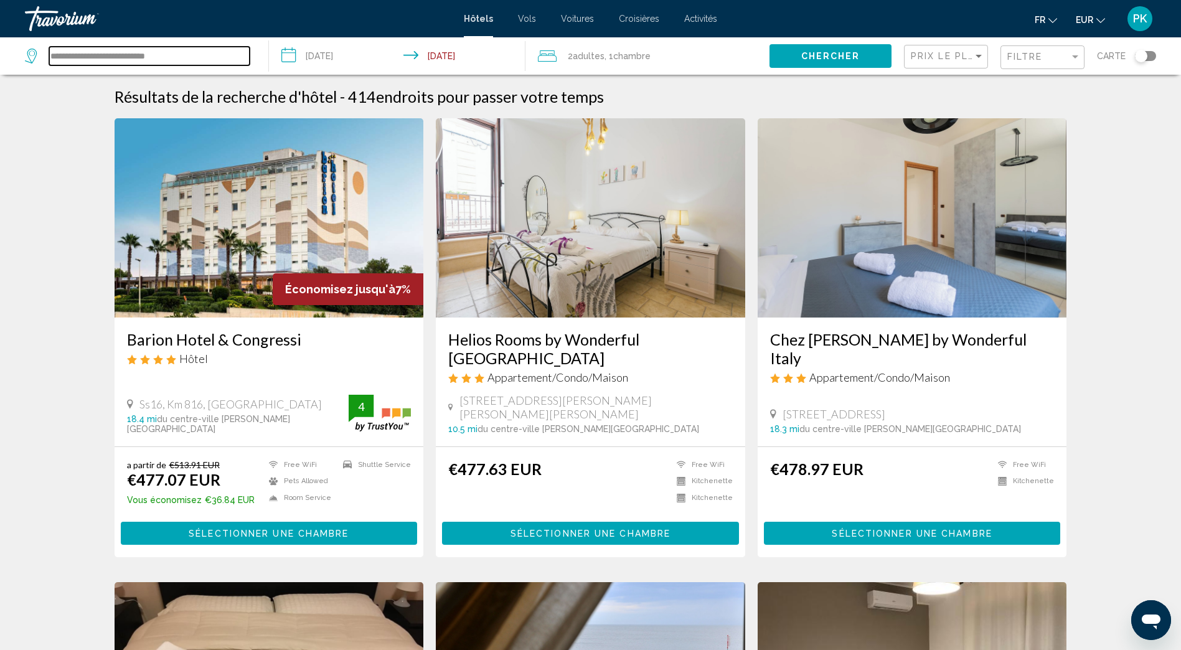
click at [105, 54] on input "**********" at bounding box center [149, 56] width 201 height 19
click at [1144, 55] on div "Toggle map" at bounding box center [1141, 56] width 12 height 12
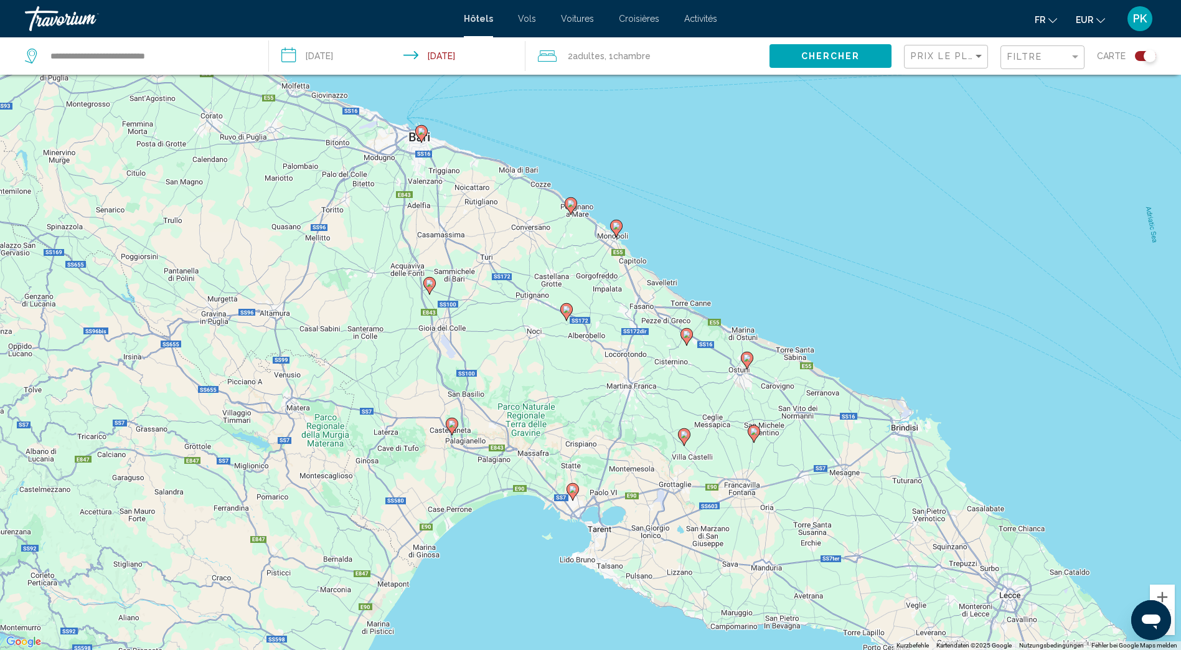
click at [567, 311] on image "Main content" at bounding box center [566, 309] width 7 height 7
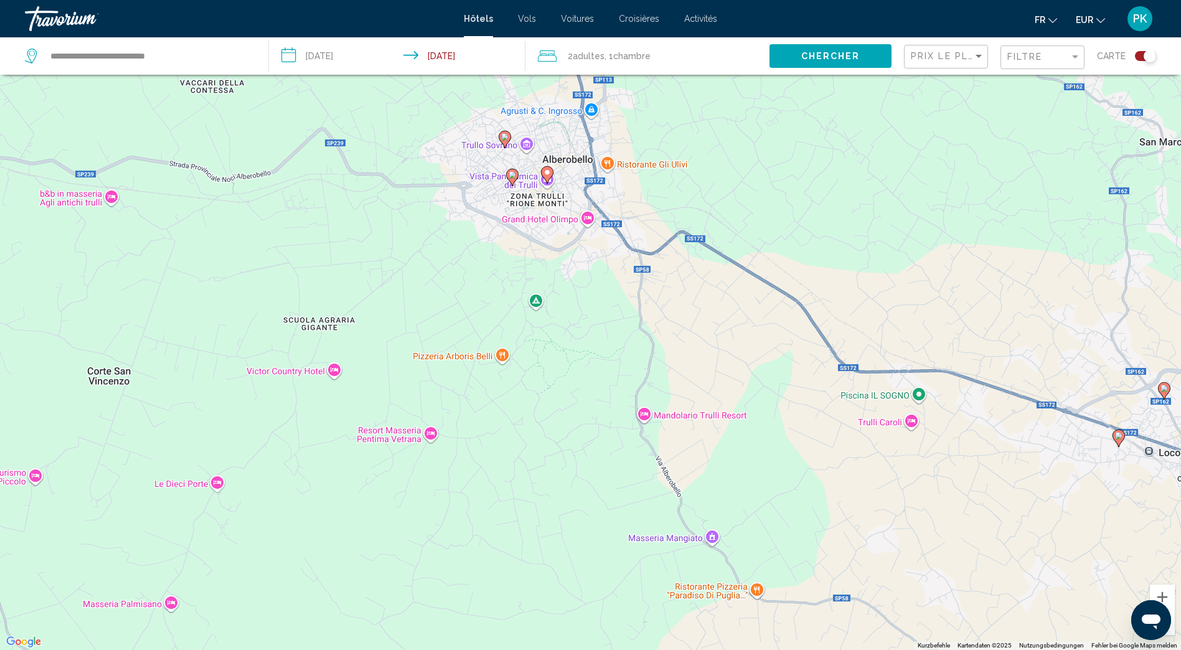
drag, startPoint x: 661, startPoint y: 218, endPoint x: 468, endPoint y: 225, distance: 193.2
click at [468, 222] on div "Um von einem Element zum anderen zu gelangen, drückst du die Pfeiltasten entspr…" at bounding box center [590, 325] width 1181 height 650
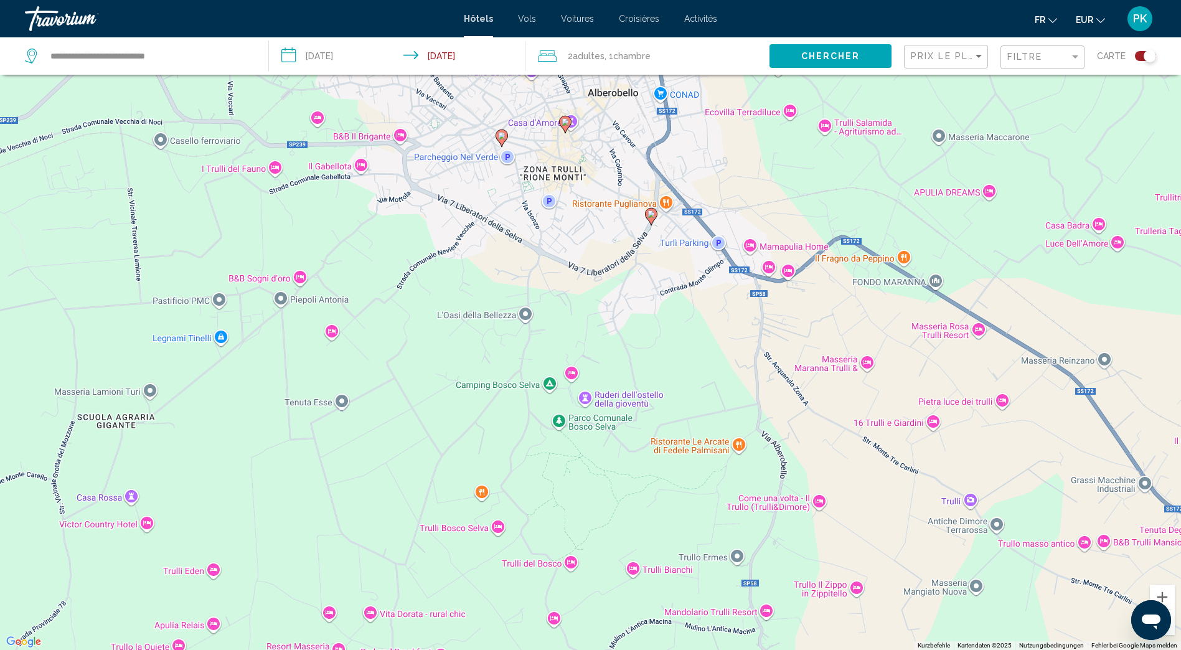
click at [499, 138] on image "Main content" at bounding box center [501, 135] width 7 height 7
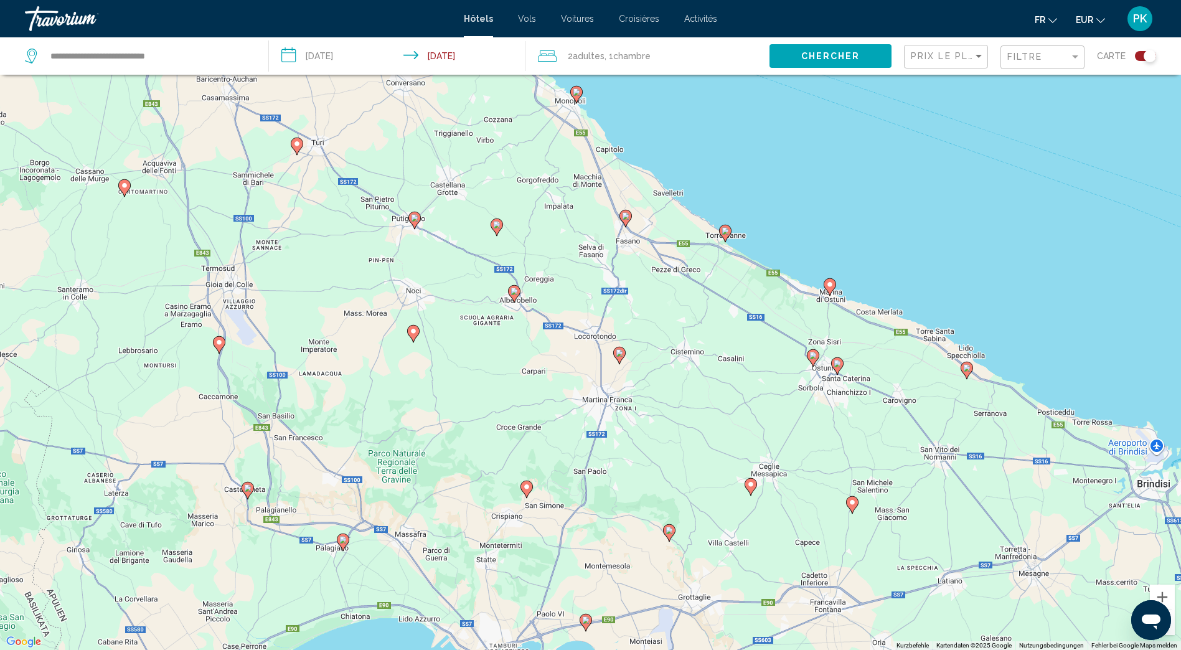
click at [724, 230] on image "Main content" at bounding box center [725, 230] width 7 height 7
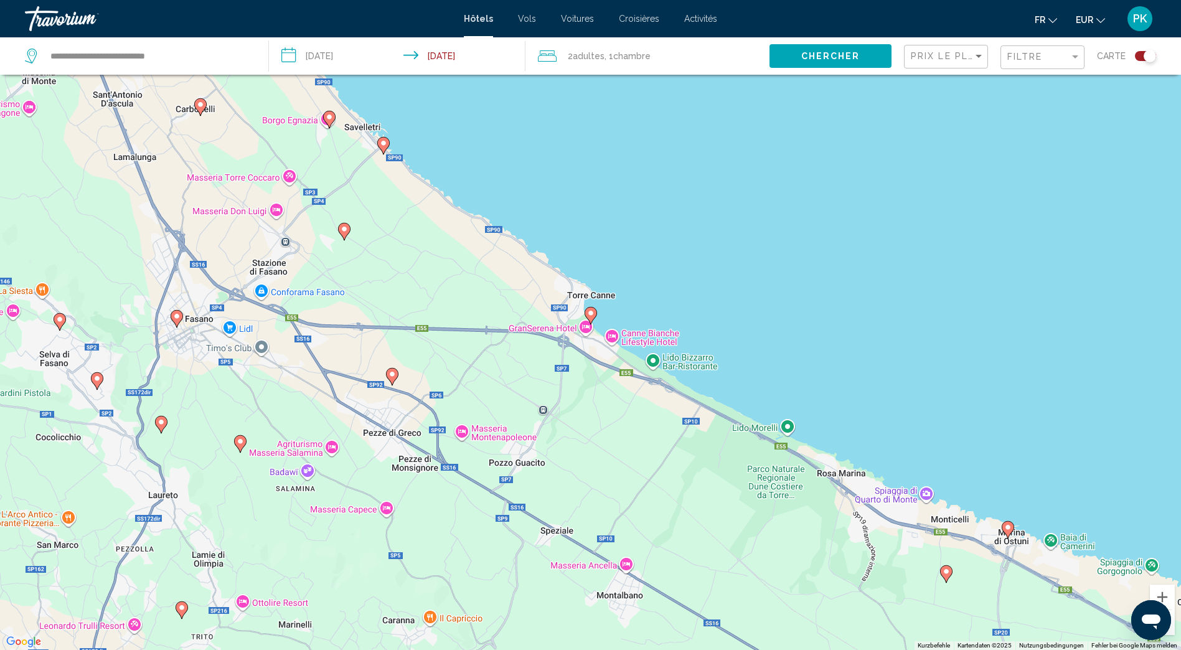
click at [590, 313] on image "Main content" at bounding box center [590, 313] width 7 height 7
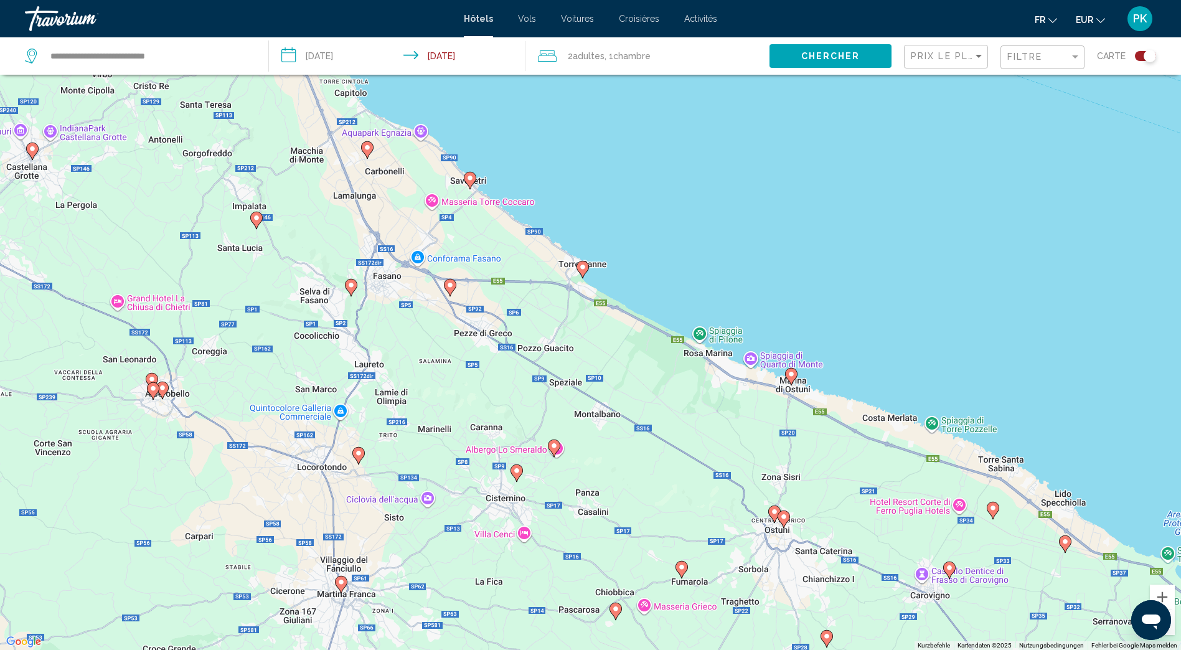
click at [585, 267] on image "Main content" at bounding box center [582, 266] width 7 height 7
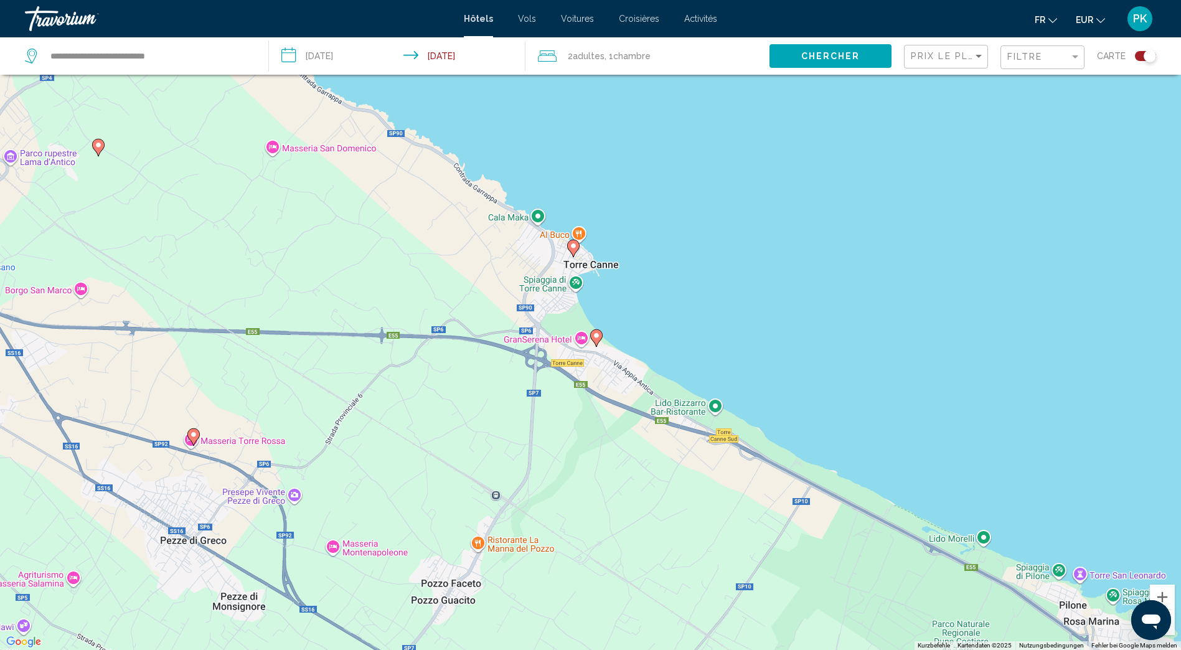
click at [595, 338] on image "Main content" at bounding box center [596, 335] width 7 height 7
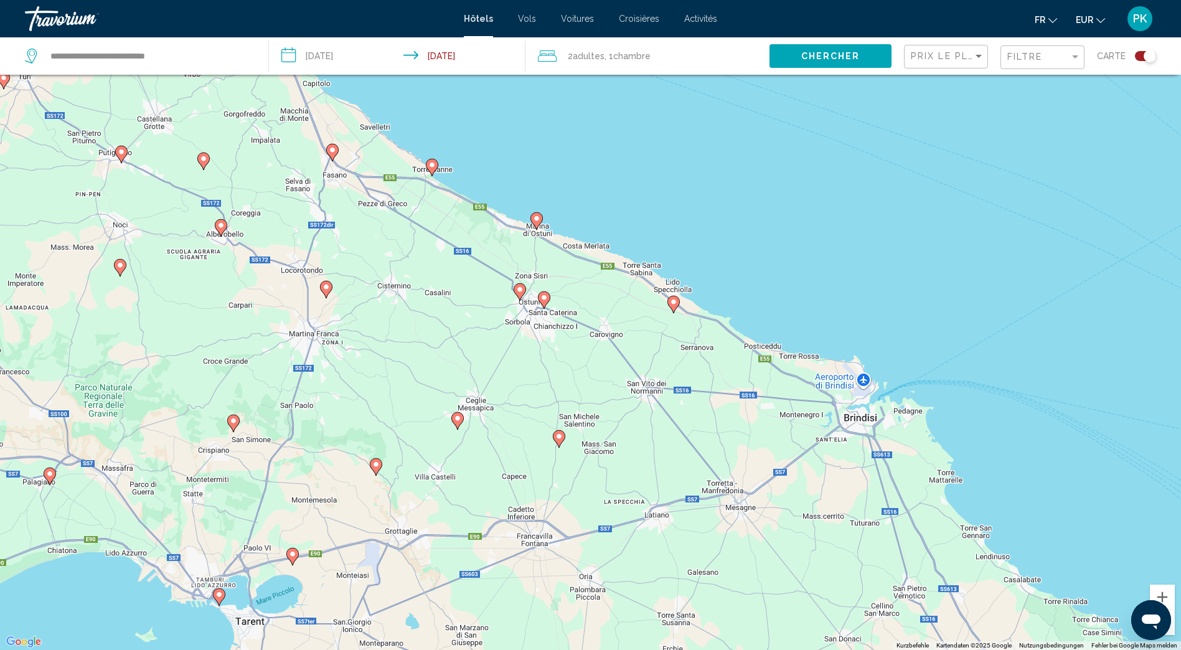
drag, startPoint x: 415, startPoint y: 424, endPoint x: 405, endPoint y: 334, distance: 89.6
click at [405, 334] on div "Um von einem Element zum anderen zu gelangen, drückst du die Pfeiltasten entspr…" at bounding box center [590, 325] width 1181 height 650
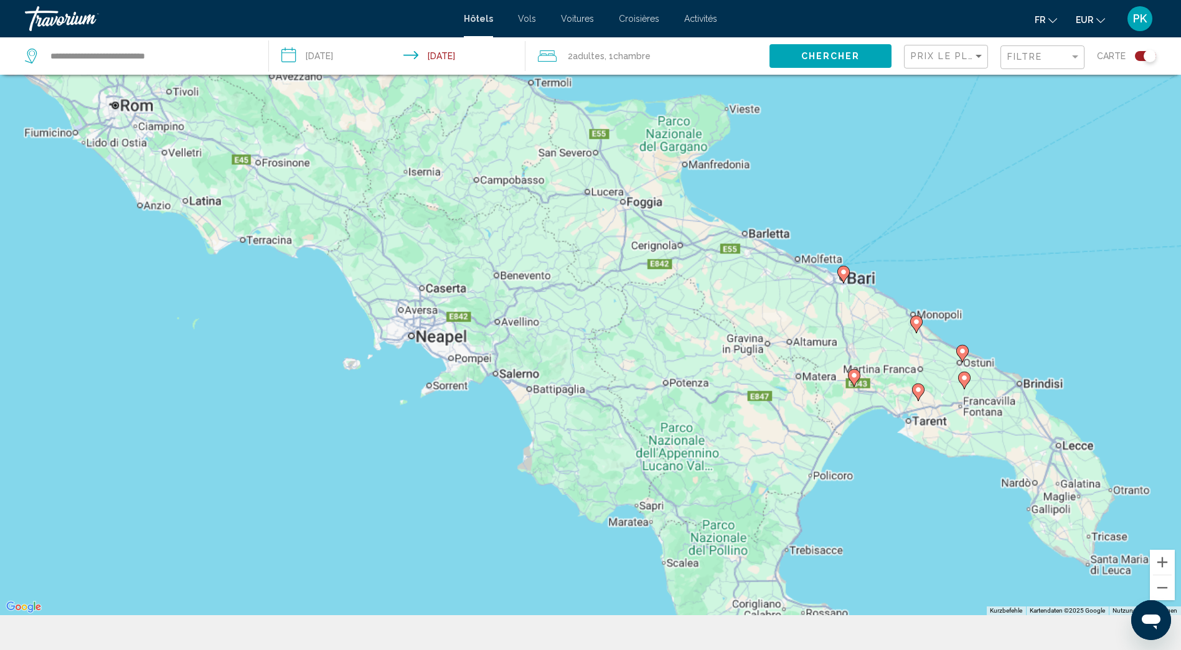
scroll to position [137, 0]
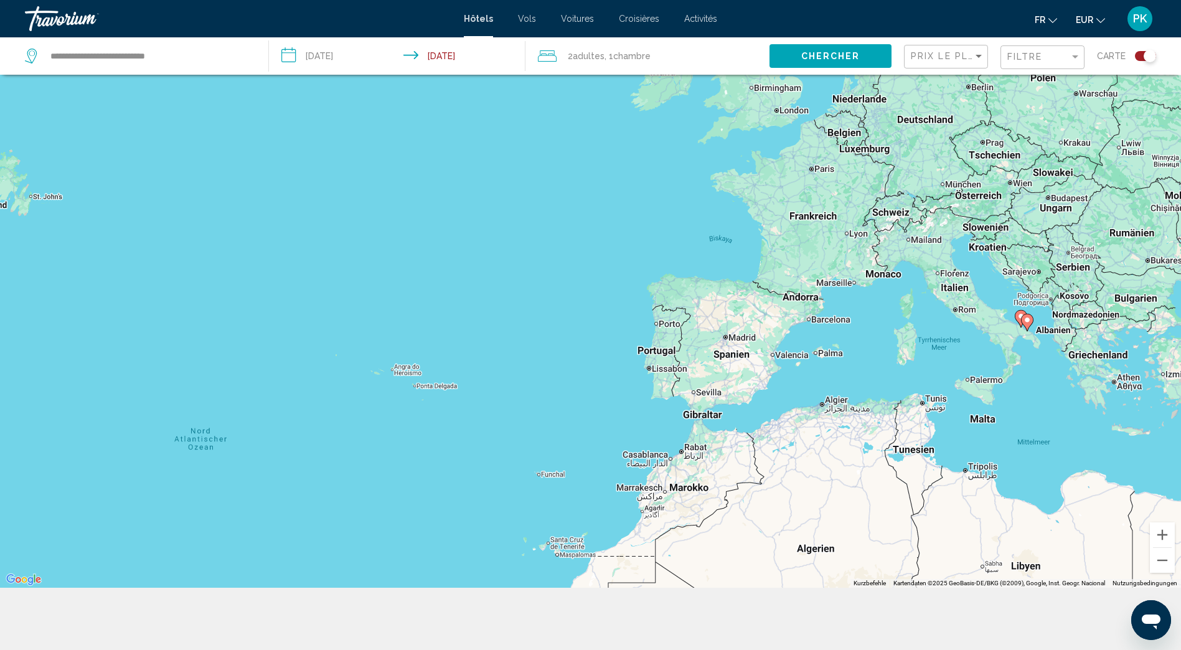
click at [1142, 55] on div "Toggle map" at bounding box center [1145, 56] width 21 height 10
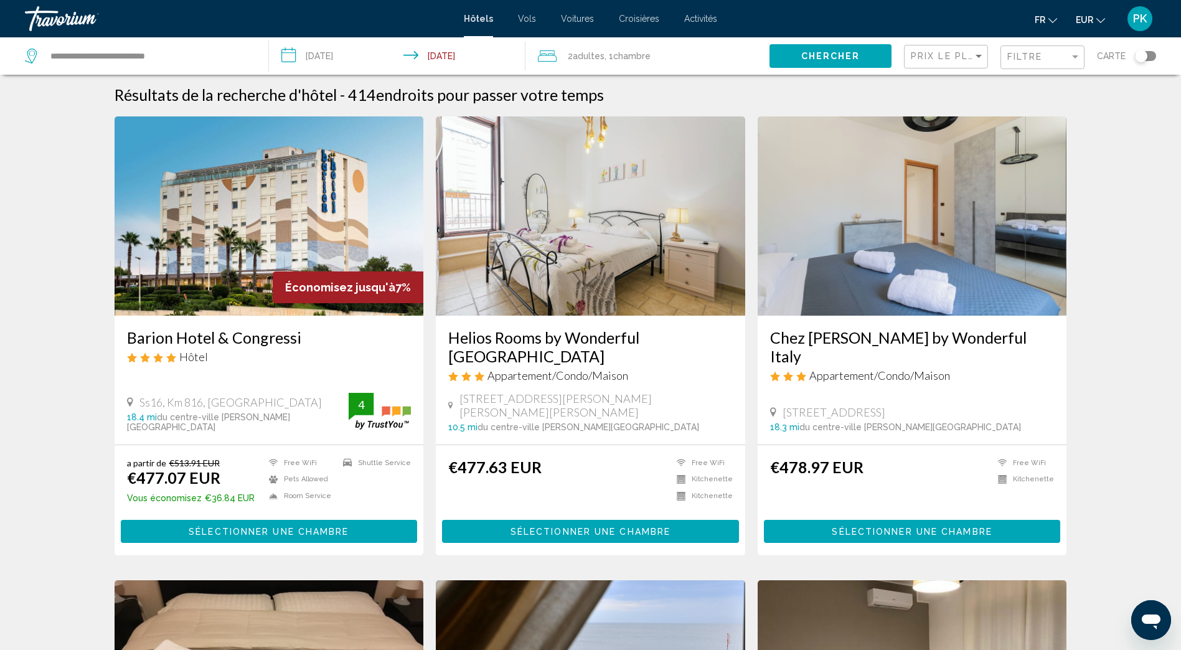
scroll to position [0, 0]
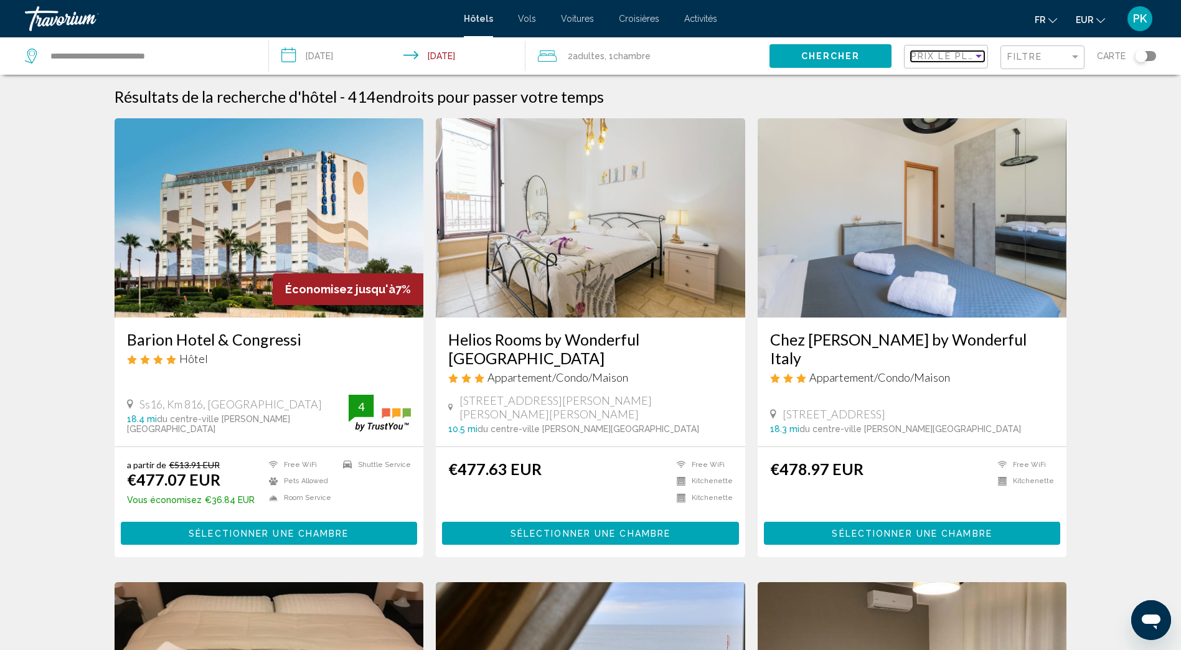
click at [978, 55] on div "Sort by" at bounding box center [979, 56] width 6 height 3
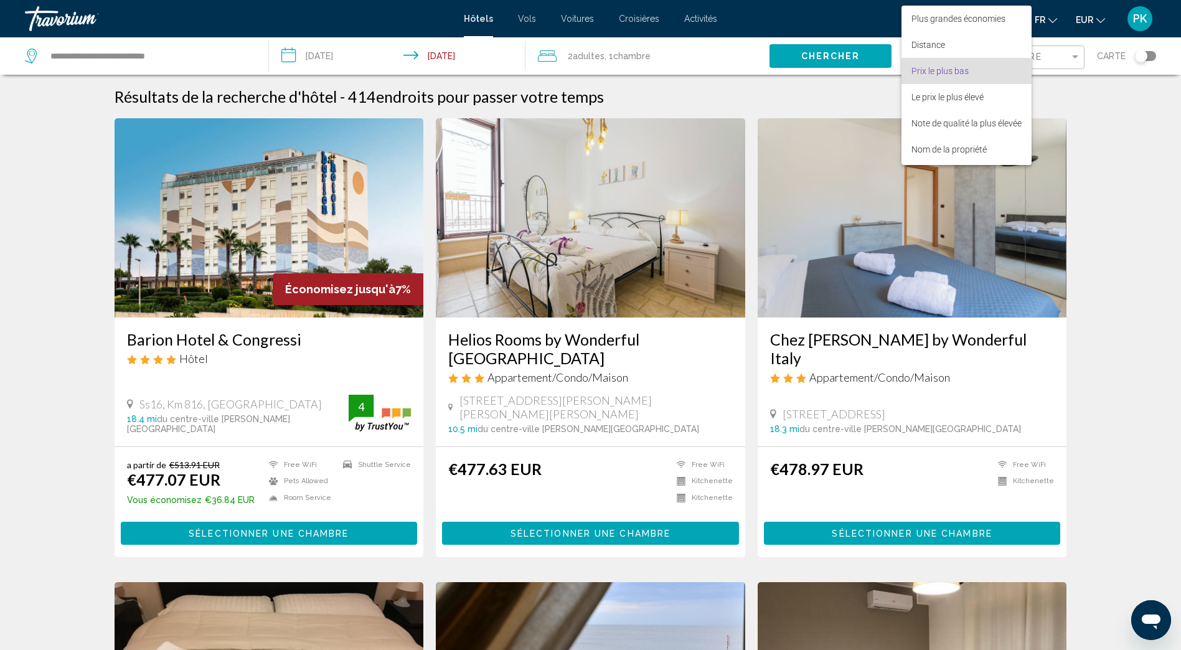
scroll to position [14, 0]
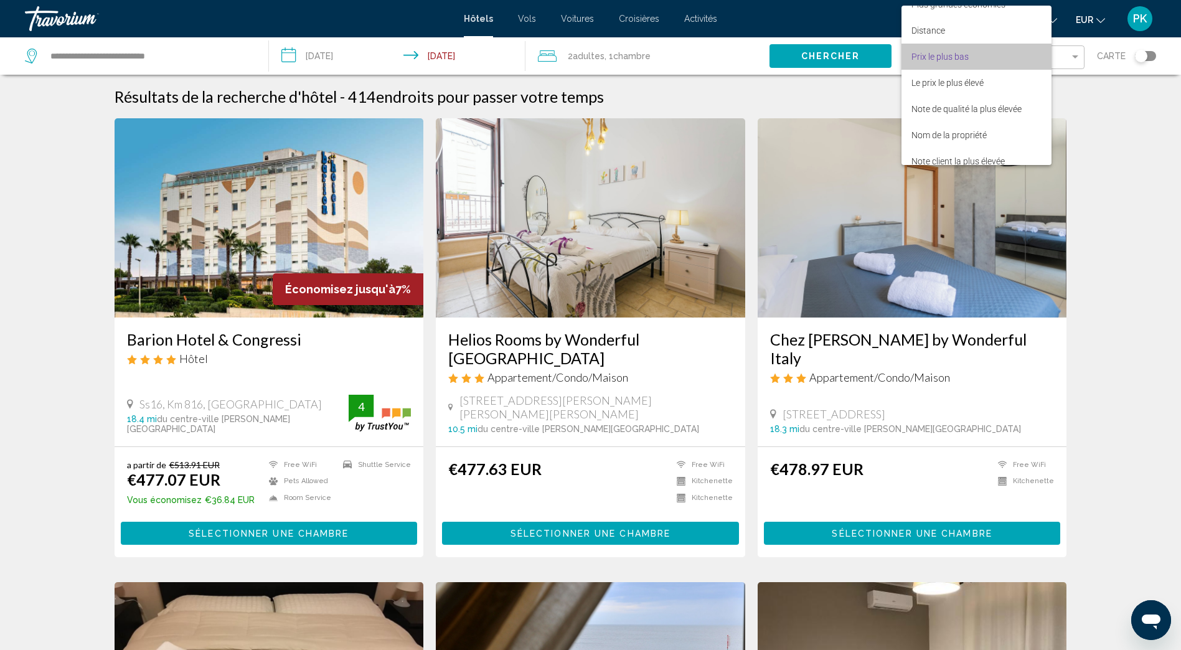
click at [948, 57] on span "Prix le plus bas" at bounding box center [940, 57] width 57 height 10
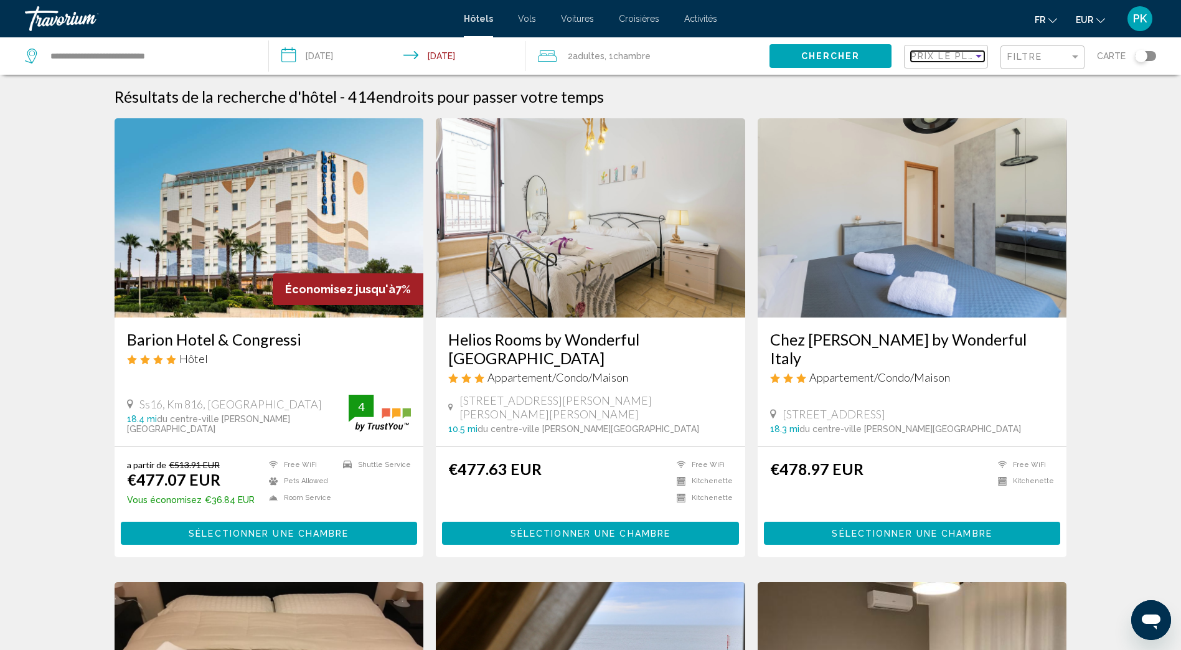
click at [966, 56] on span "Prix le plus bas" at bounding box center [959, 56] width 97 height 10
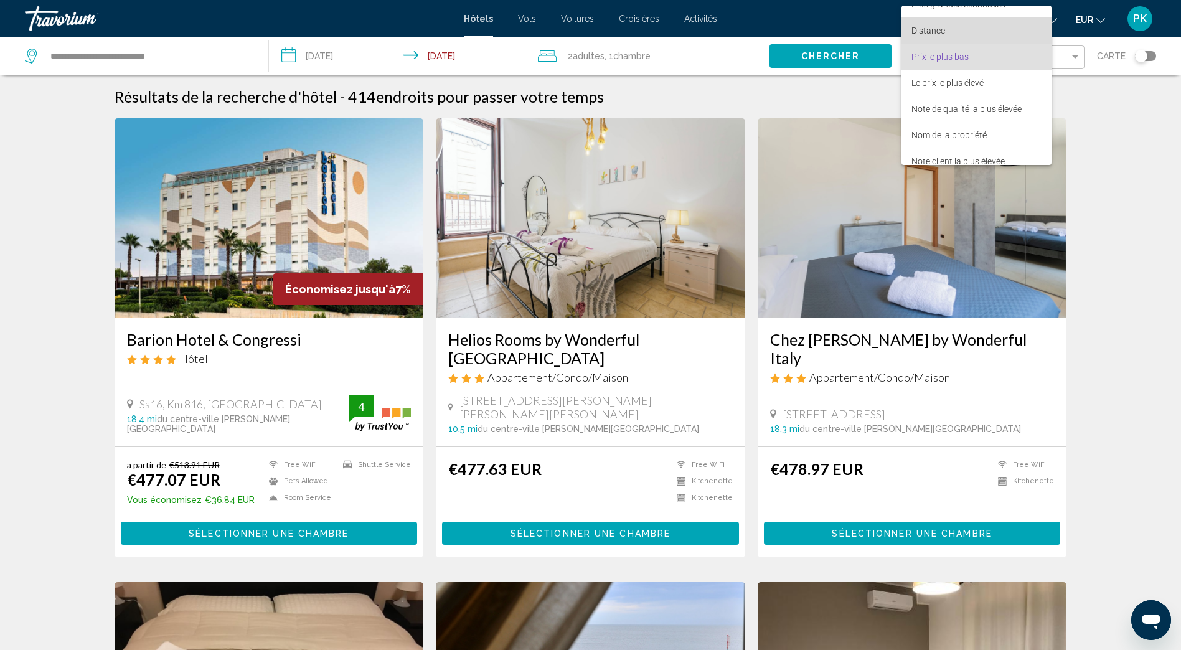
click at [946, 31] on span "Distance" at bounding box center [977, 30] width 130 height 26
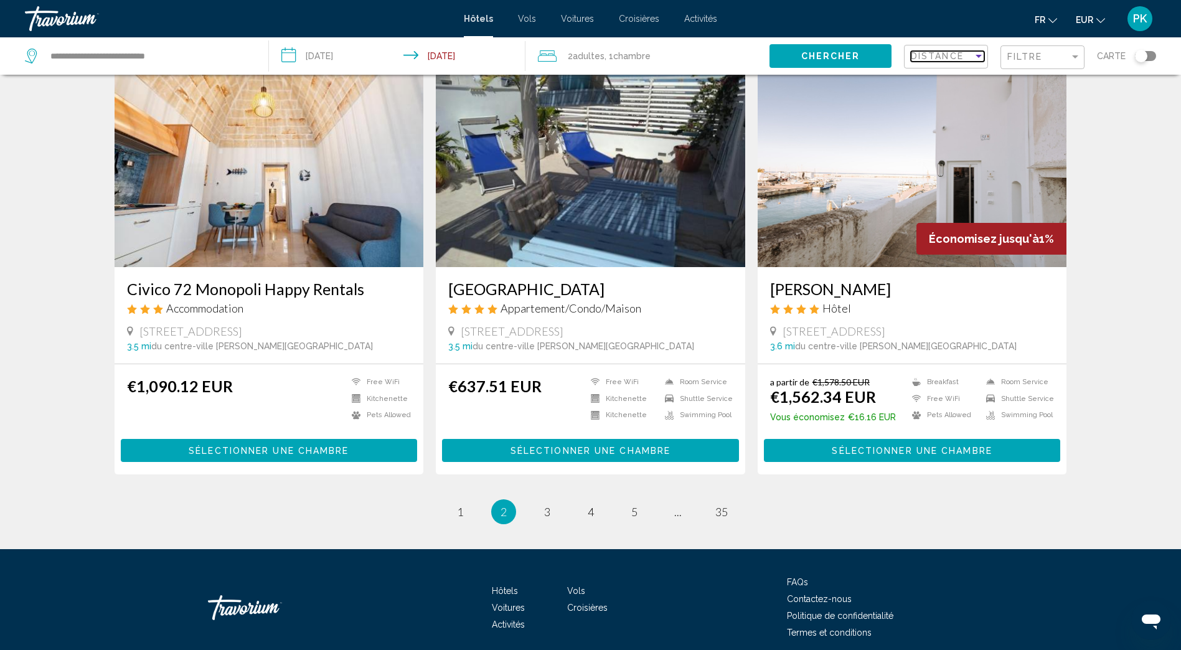
scroll to position [1423, 0]
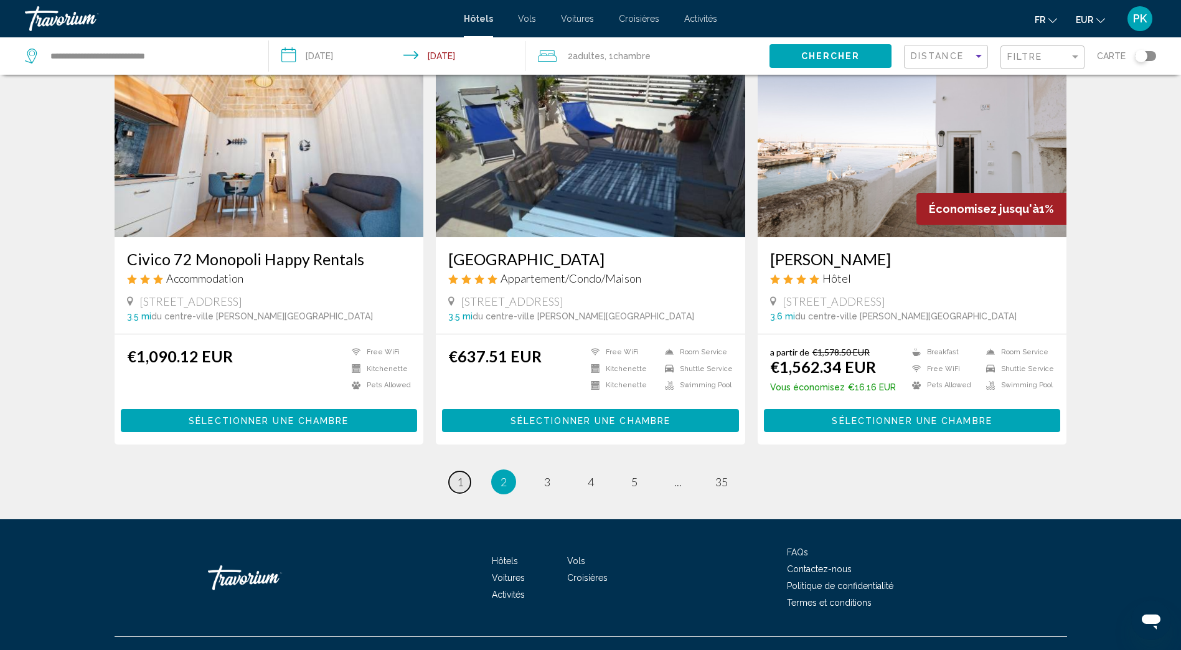
click at [457, 475] on span "1" at bounding box center [460, 482] width 6 height 14
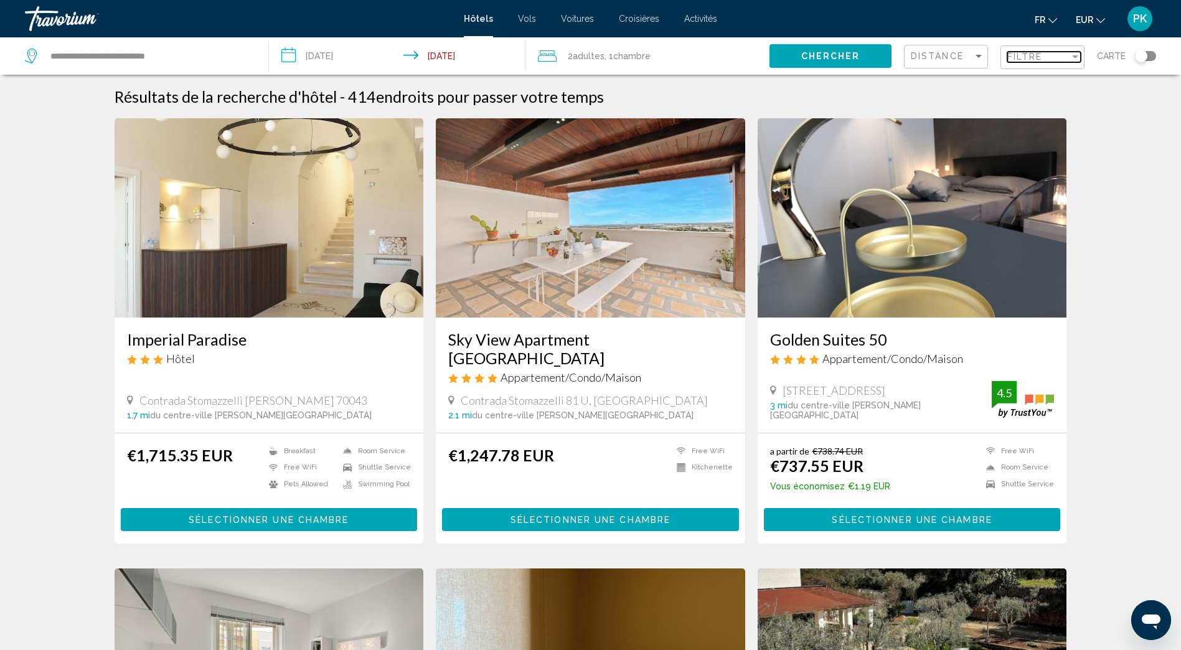
click at [1032, 59] on span "Filtre" at bounding box center [1026, 57] width 36 height 10
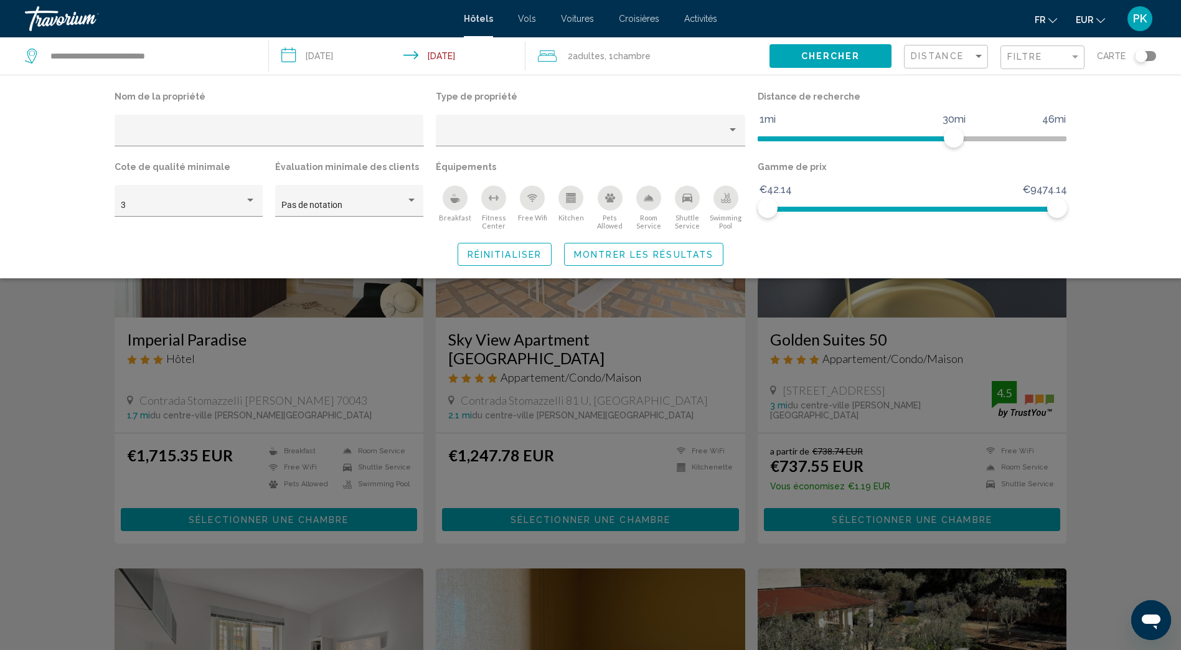
click at [449, 197] on div "Breakfast" at bounding box center [455, 198] width 25 height 25
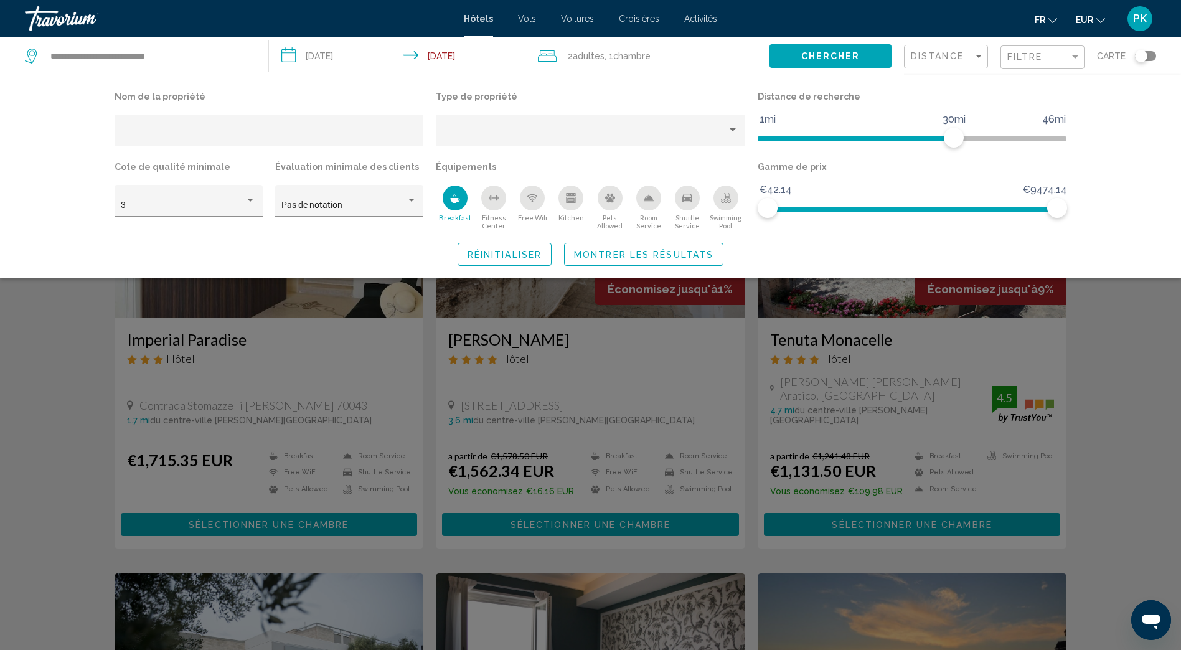
click at [650, 201] on icon "Room Service" at bounding box center [649, 198] width 10 height 10
click at [651, 252] on span "Montrer les résultats" at bounding box center [644, 255] width 140 height 10
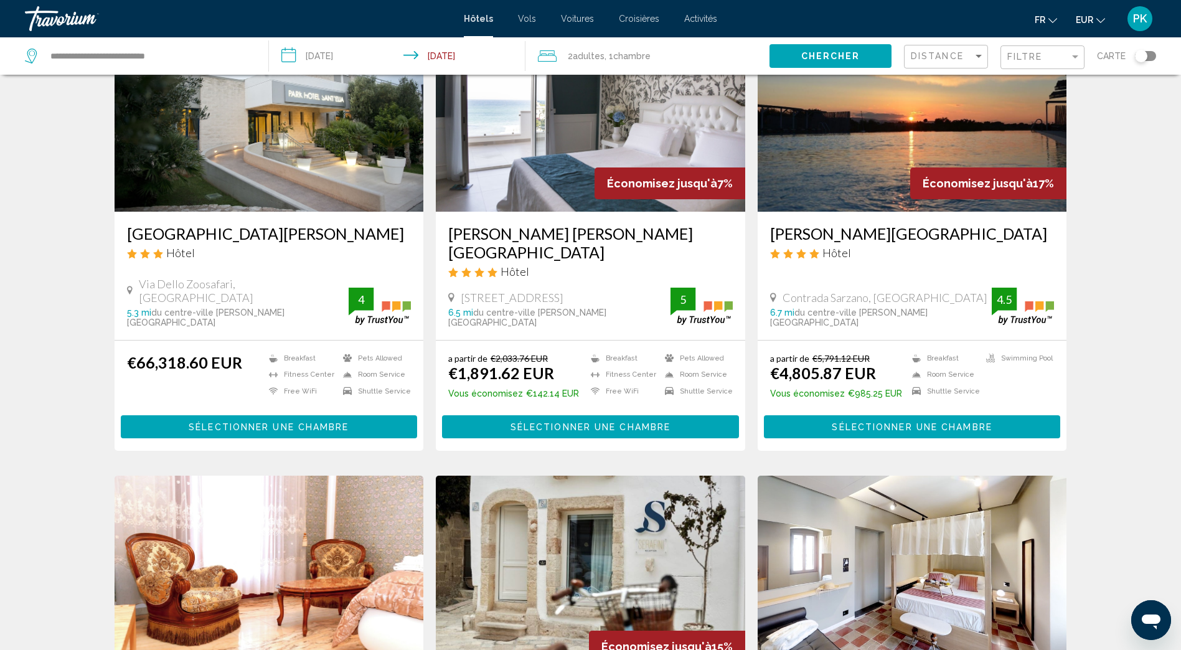
scroll to position [561, 0]
click at [292, 54] on input "**********" at bounding box center [400, 57] width 262 height 41
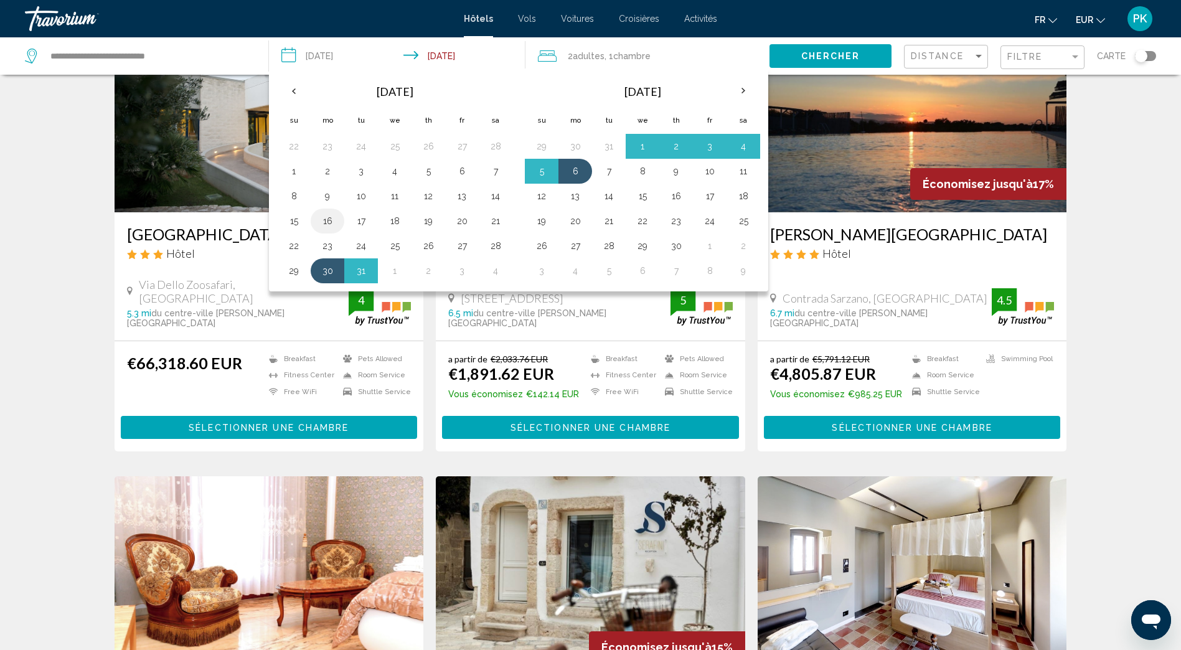
click at [329, 212] on td "16" at bounding box center [328, 221] width 34 height 25
click at [362, 199] on button "10" at bounding box center [361, 195] width 20 height 17
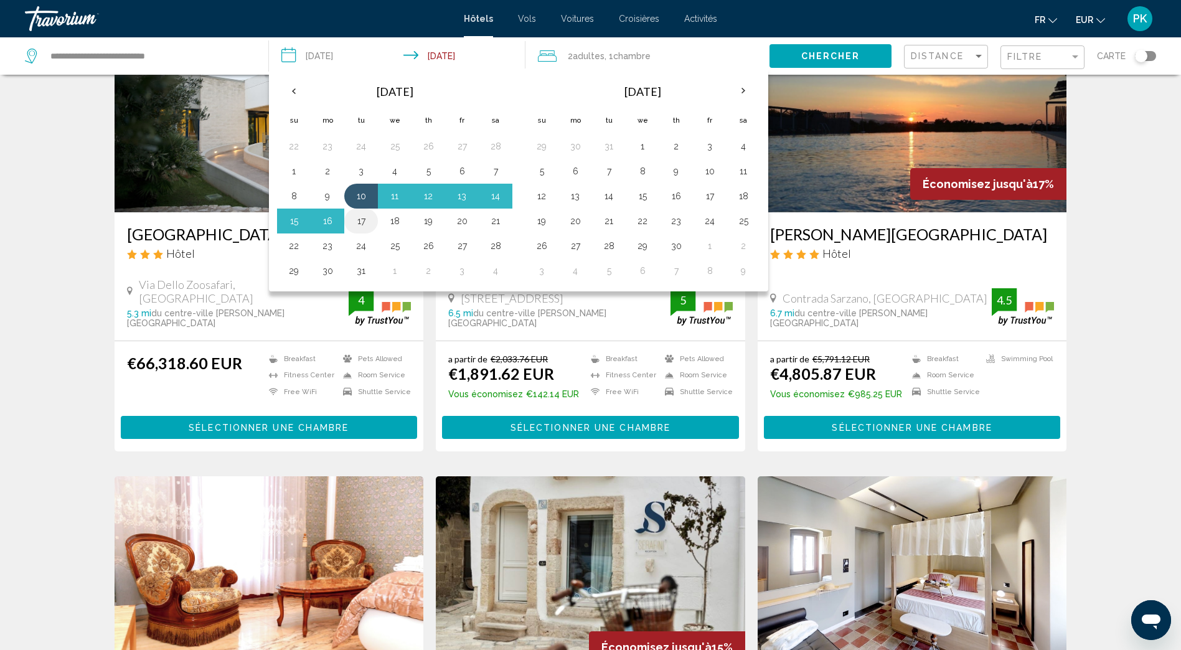
click at [361, 223] on button "17" at bounding box center [361, 220] width 20 height 17
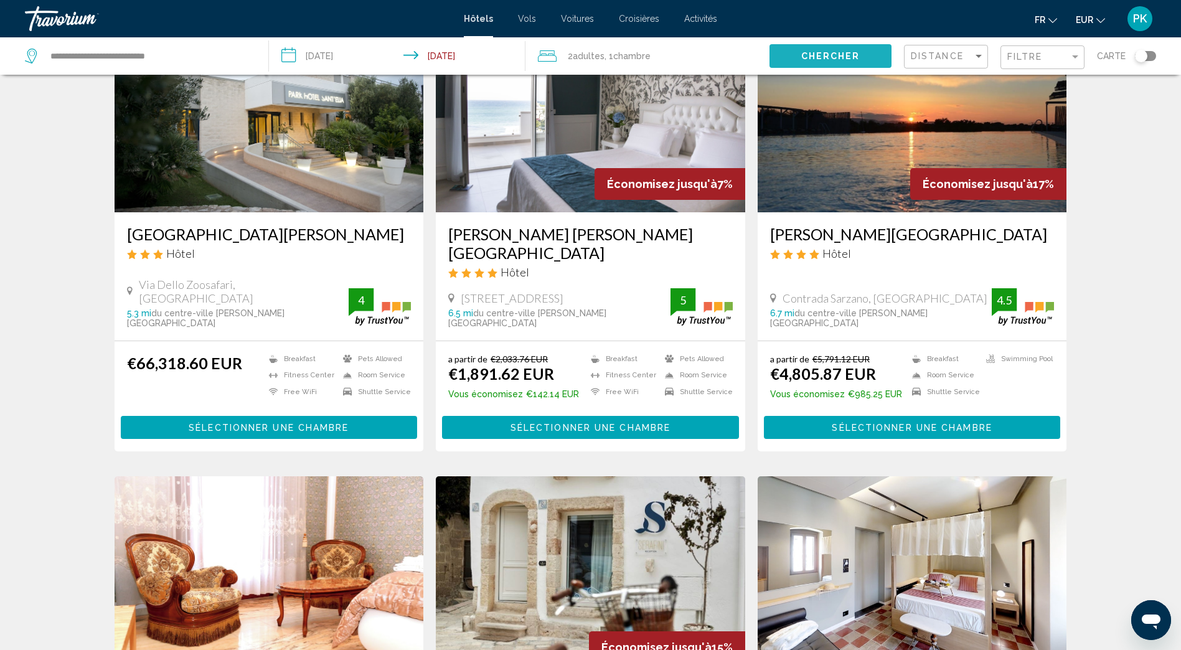
click at [869, 58] on button "Chercher" at bounding box center [831, 55] width 122 height 23
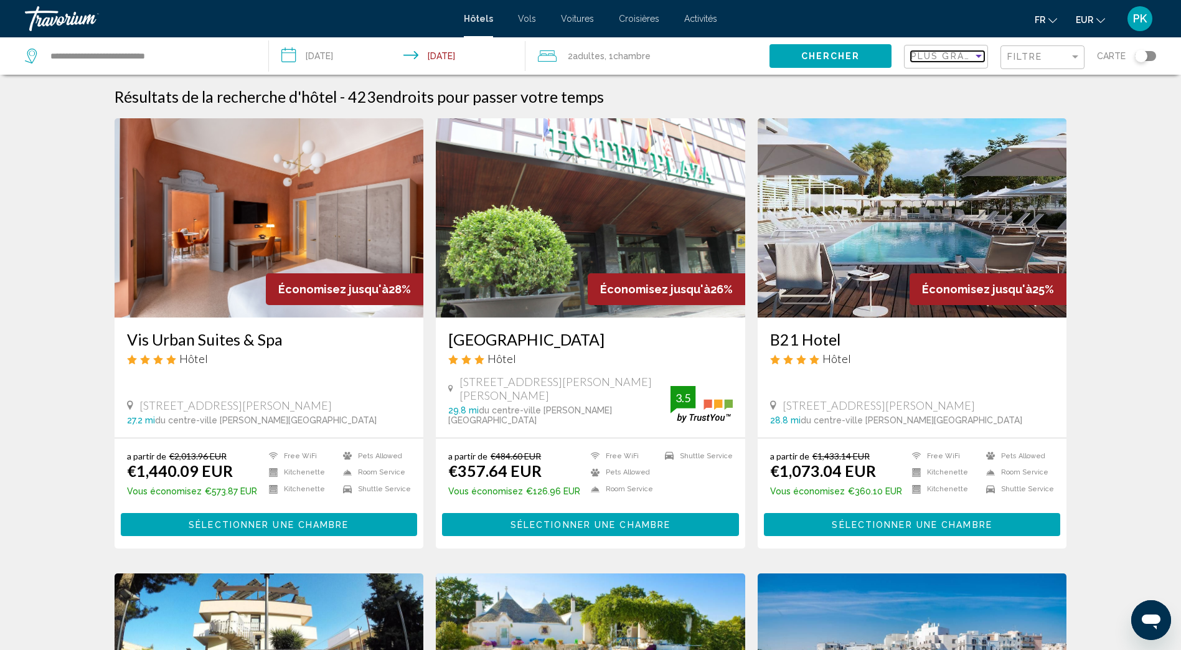
click at [968, 56] on span "Plus grandes économies" at bounding box center [985, 56] width 148 height 10
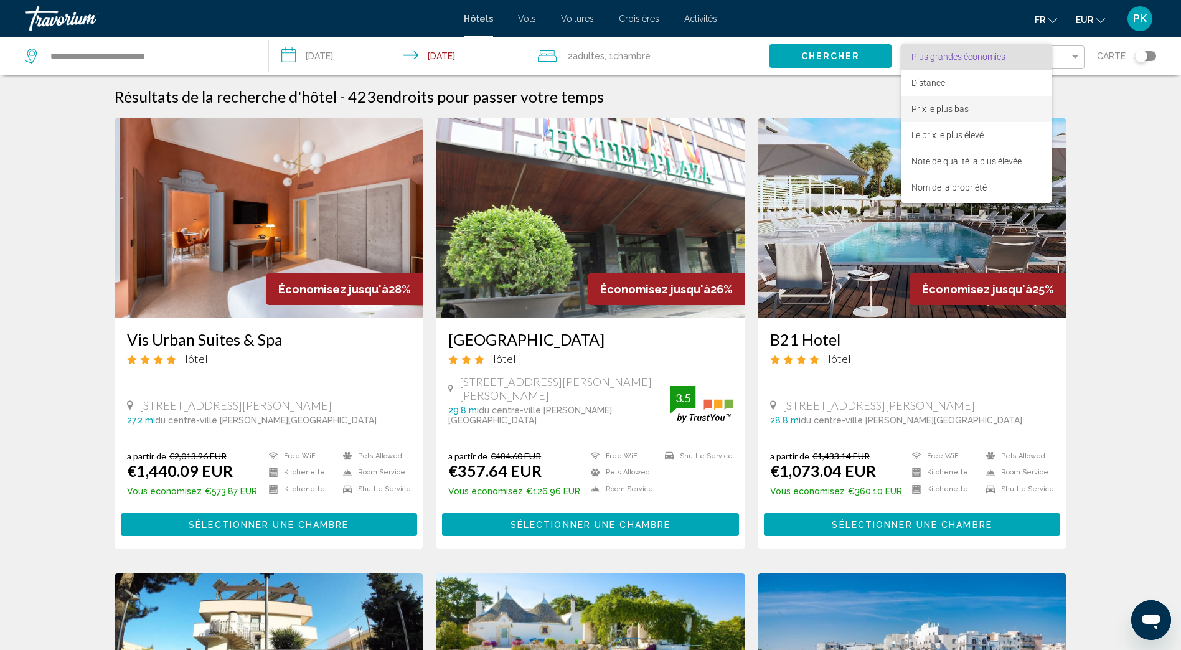
click at [942, 106] on span "Prix le plus bas" at bounding box center [940, 109] width 57 height 10
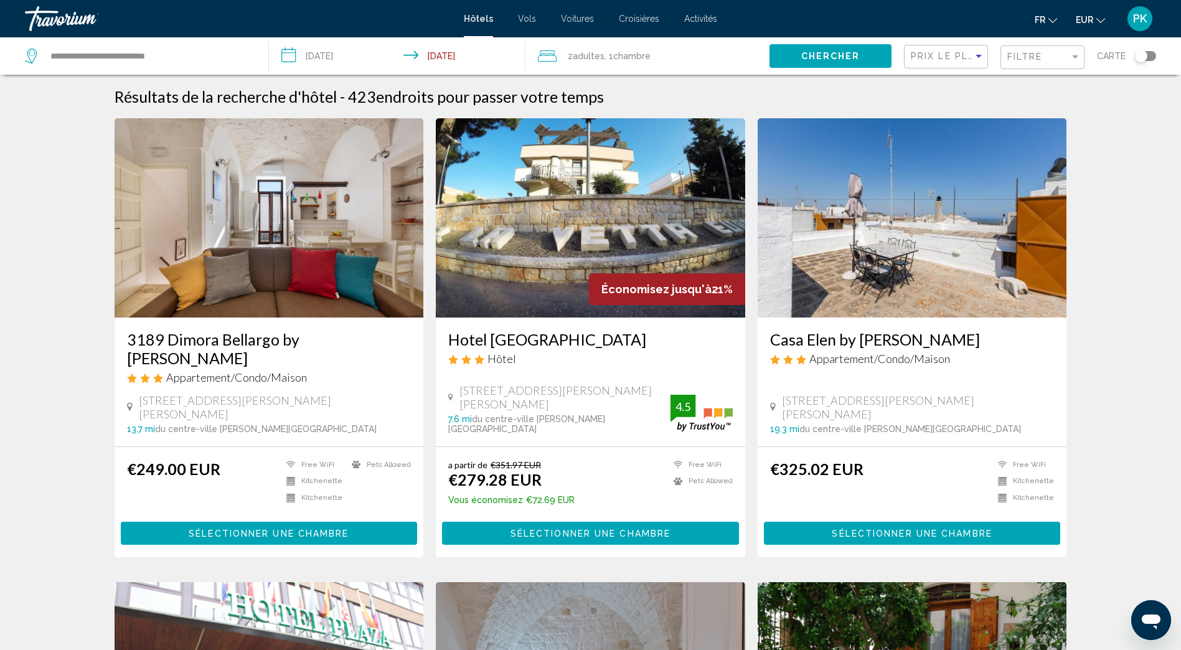
click at [292, 55] on input "**********" at bounding box center [400, 57] width 262 height 41
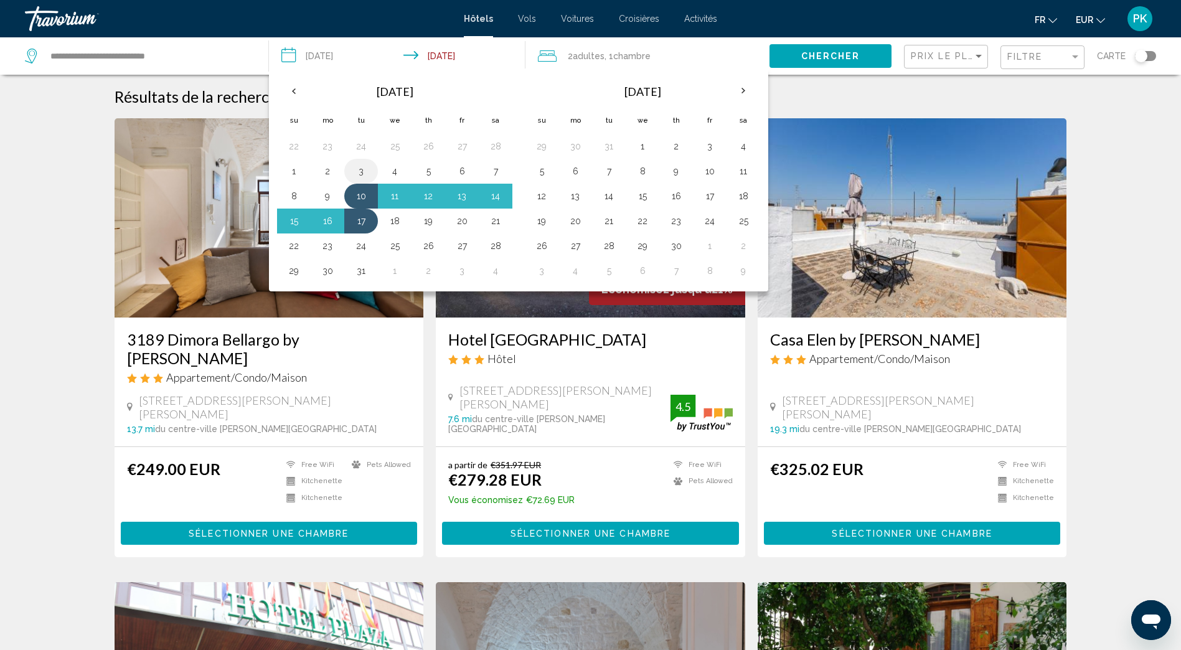
click at [361, 169] on button "3" at bounding box center [361, 171] width 20 height 17
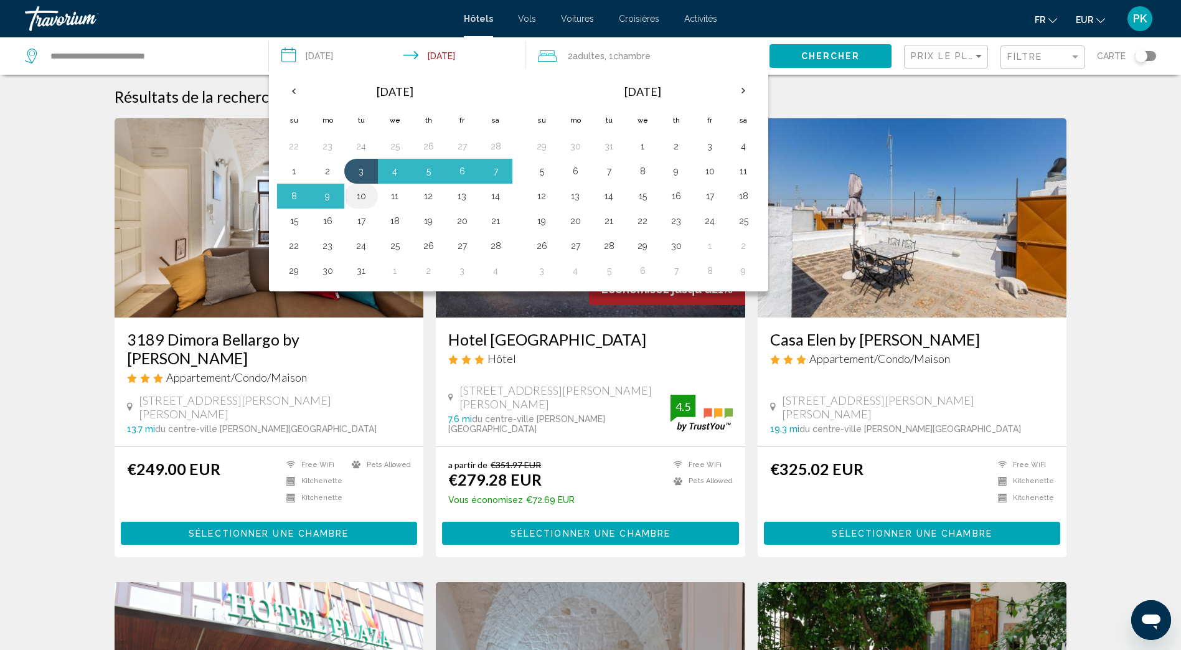
click at [360, 197] on button "10" at bounding box center [361, 195] width 20 height 17
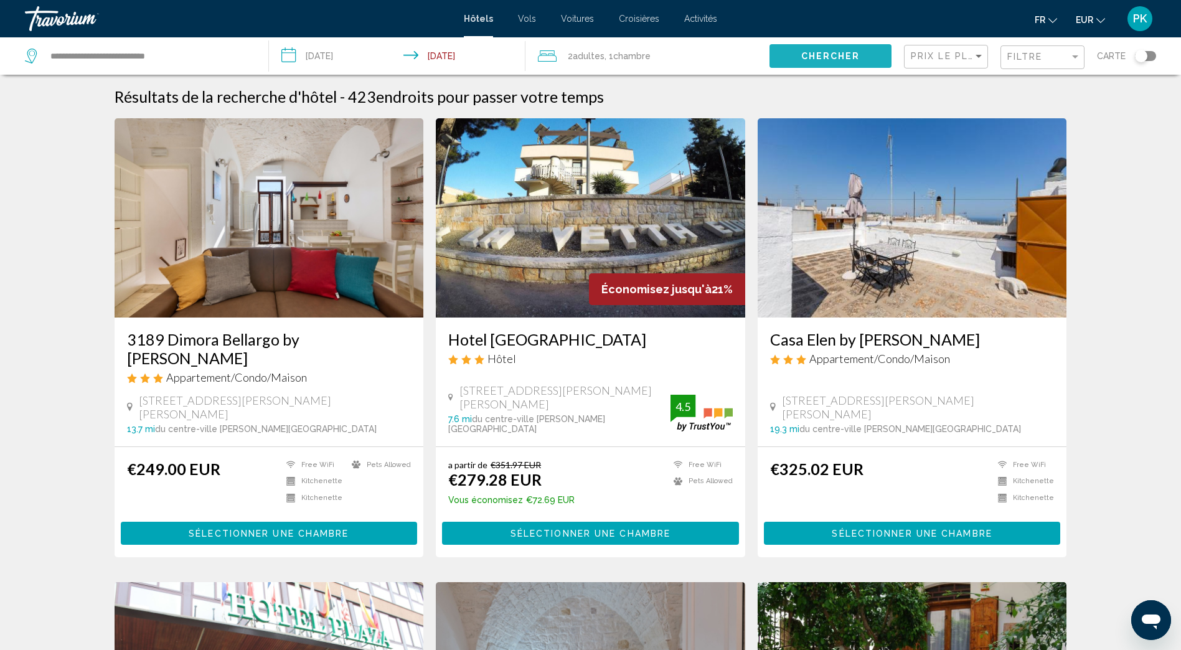
click at [803, 54] on span "Chercher" at bounding box center [831, 57] width 59 height 10
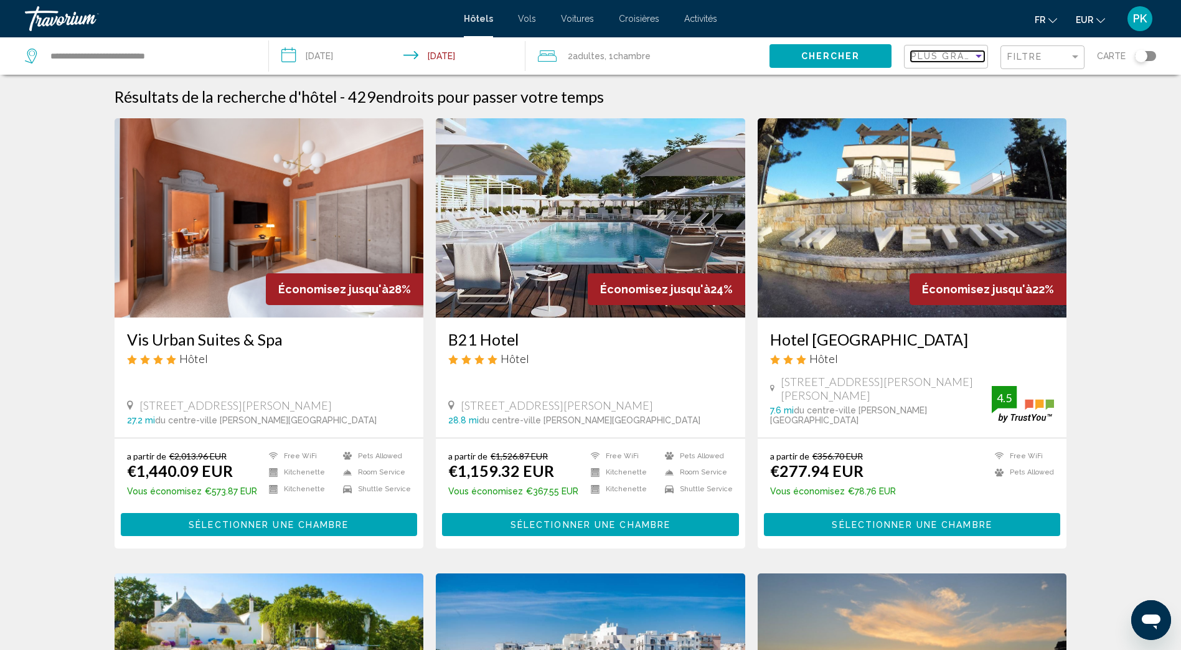
click at [977, 55] on div "Sort by" at bounding box center [979, 56] width 6 height 3
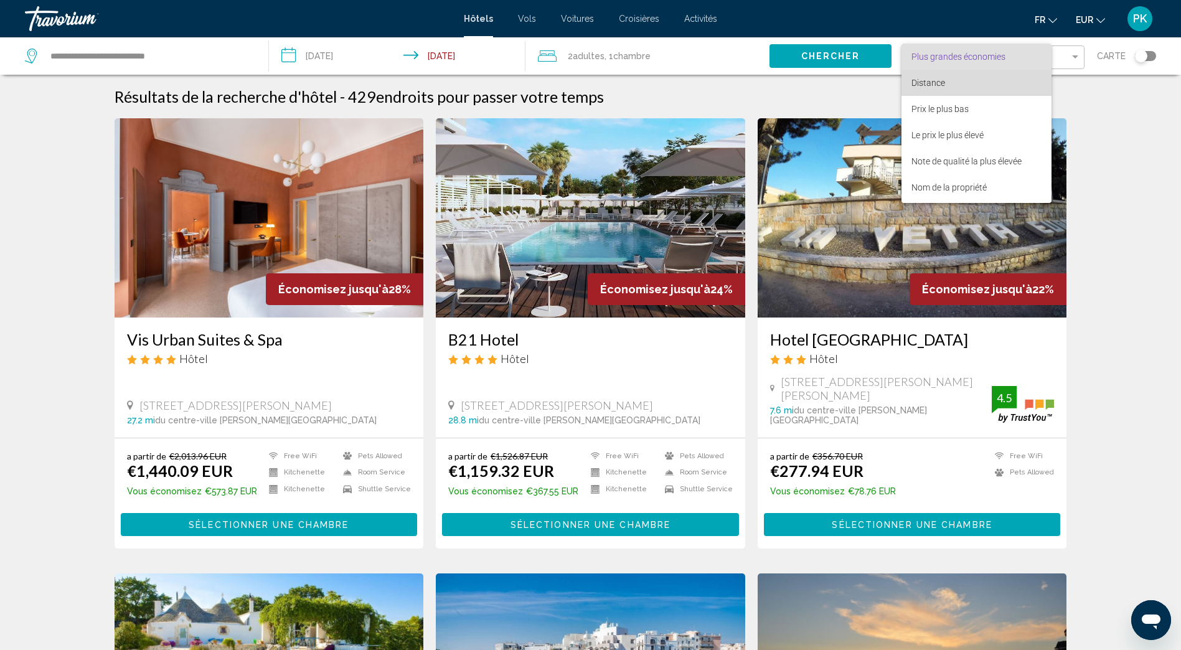
click at [936, 82] on span "Distance" at bounding box center [929, 83] width 34 height 10
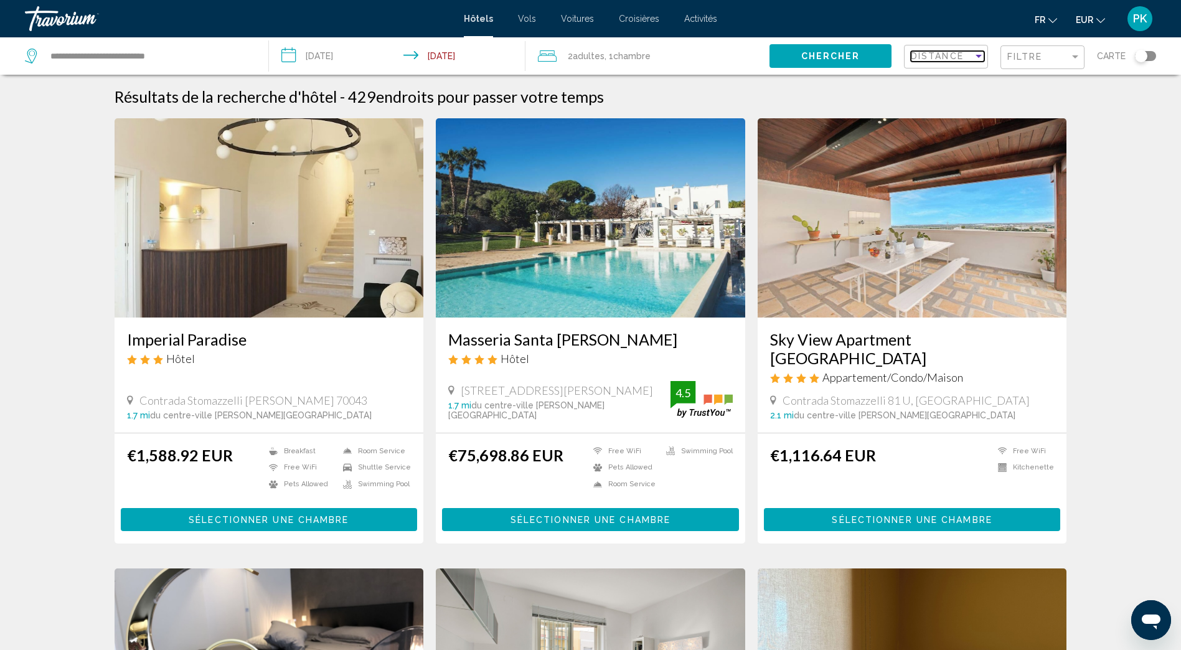
click at [973, 55] on div "Distance" at bounding box center [942, 56] width 62 height 10
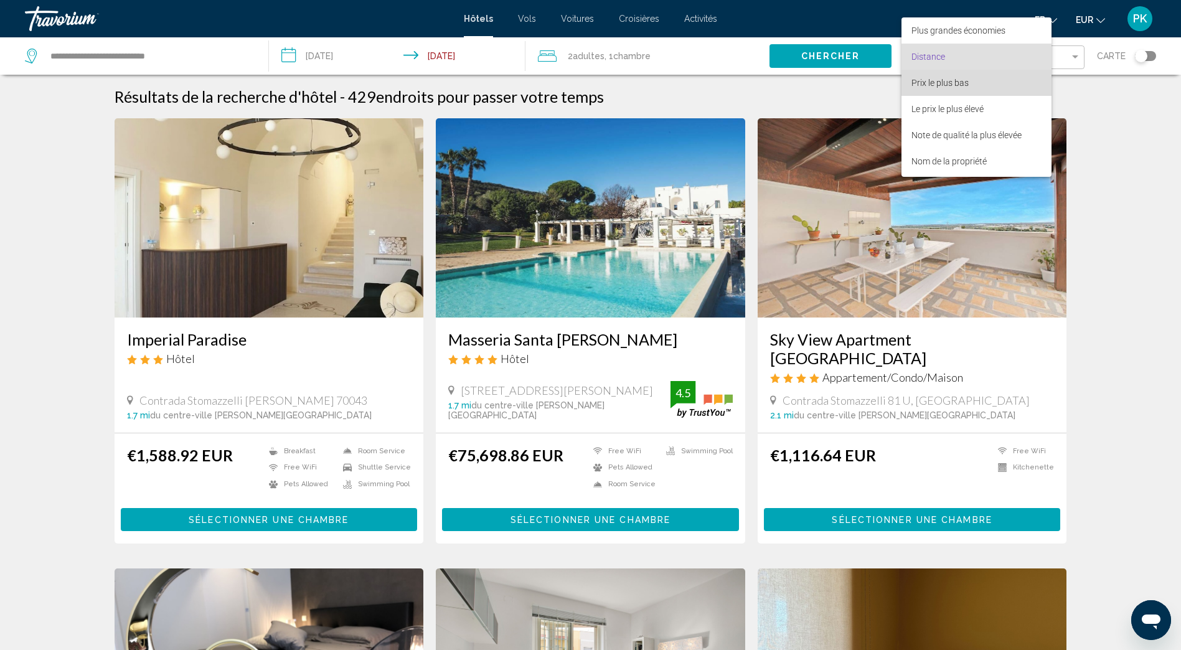
click at [939, 88] on span "Prix le plus bas" at bounding box center [977, 83] width 130 height 26
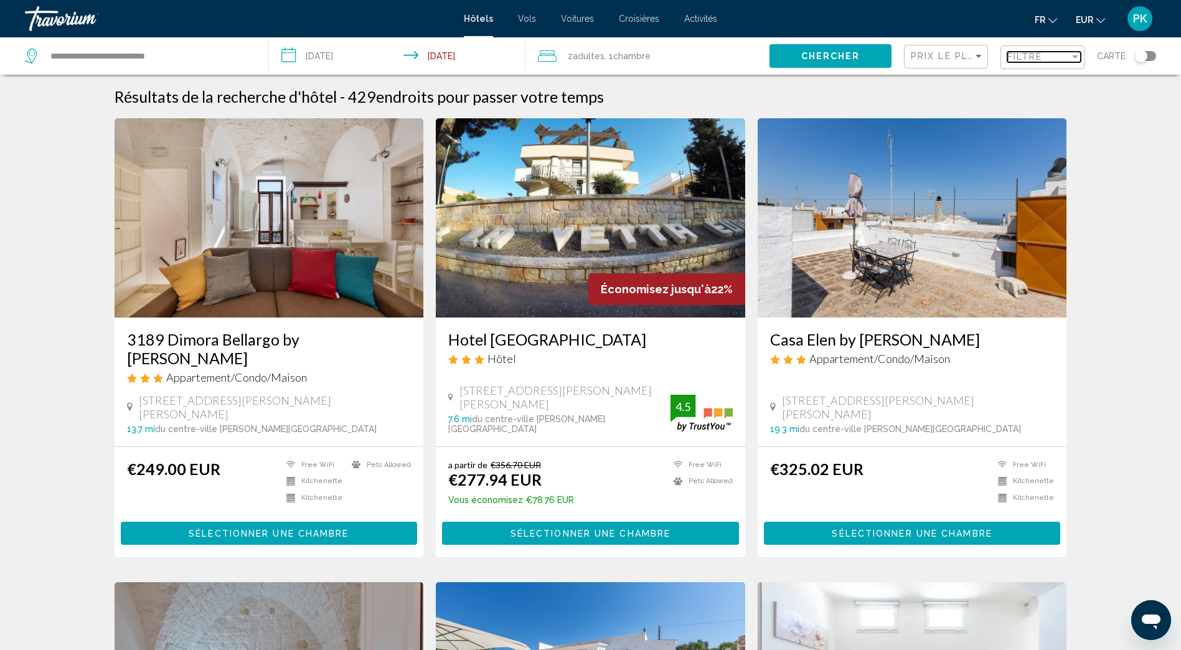
click at [1071, 58] on div "Filter" at bounding box center [1075, 57] width 11 height 10
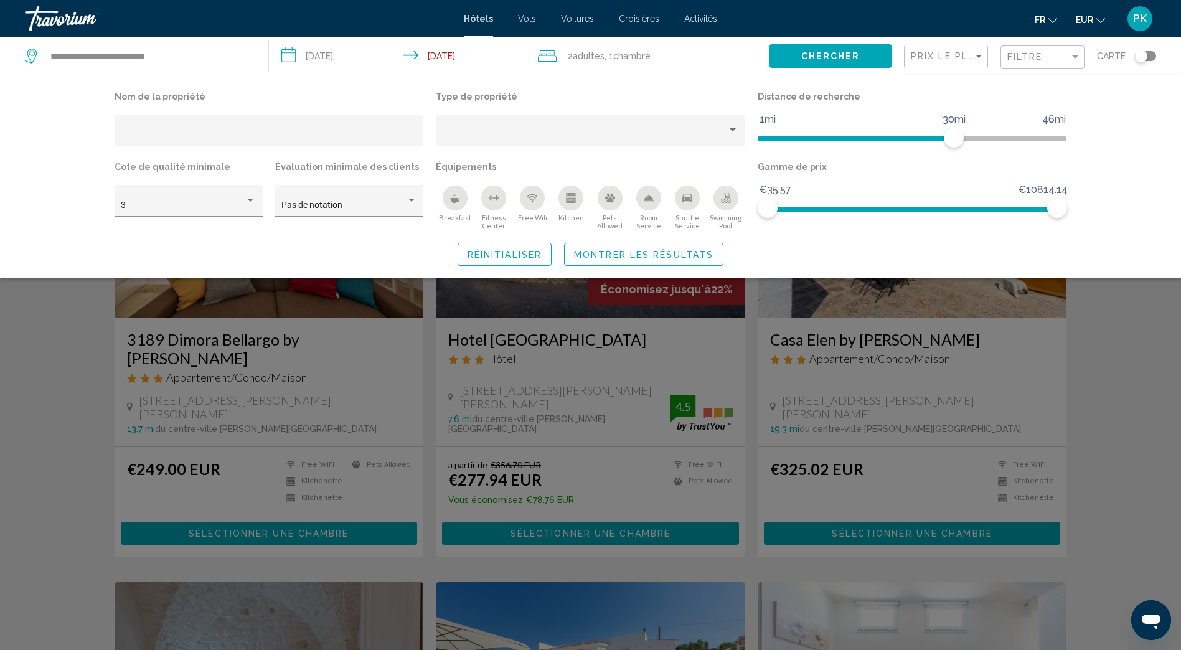
click at [457, 202] on icon "Breakfast" at bounding box center [455, 200] width 9 height 5
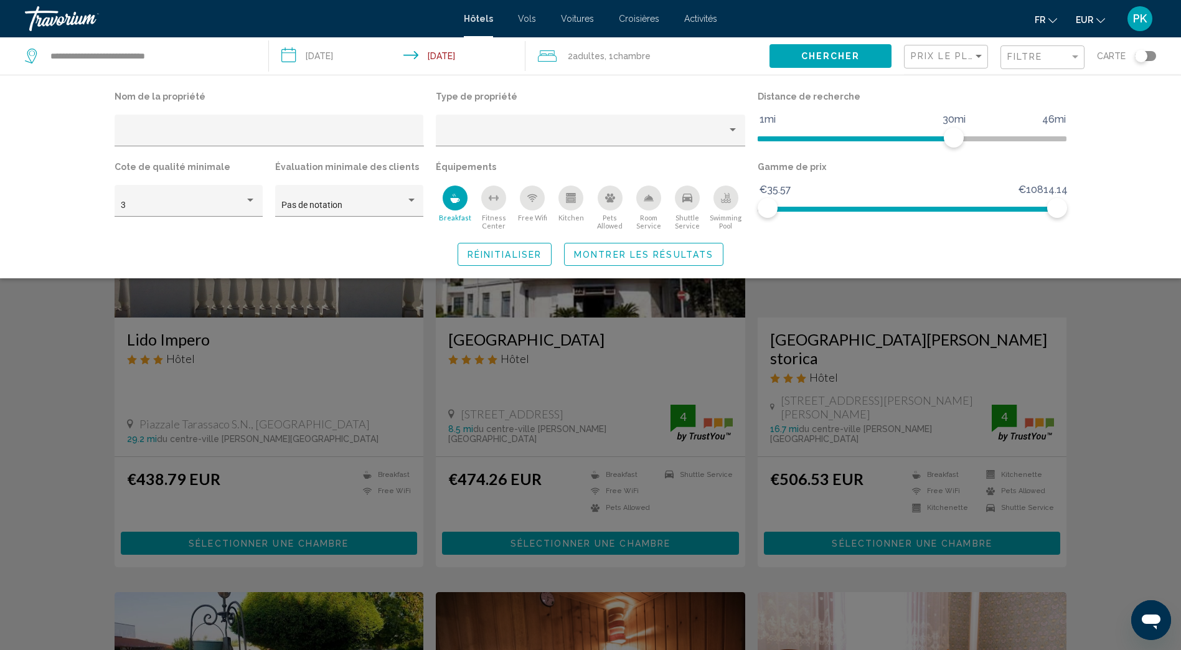
click at [629, 252] on span "Montrer les résultats" at bounding box center [644, 255] width 140 height 10
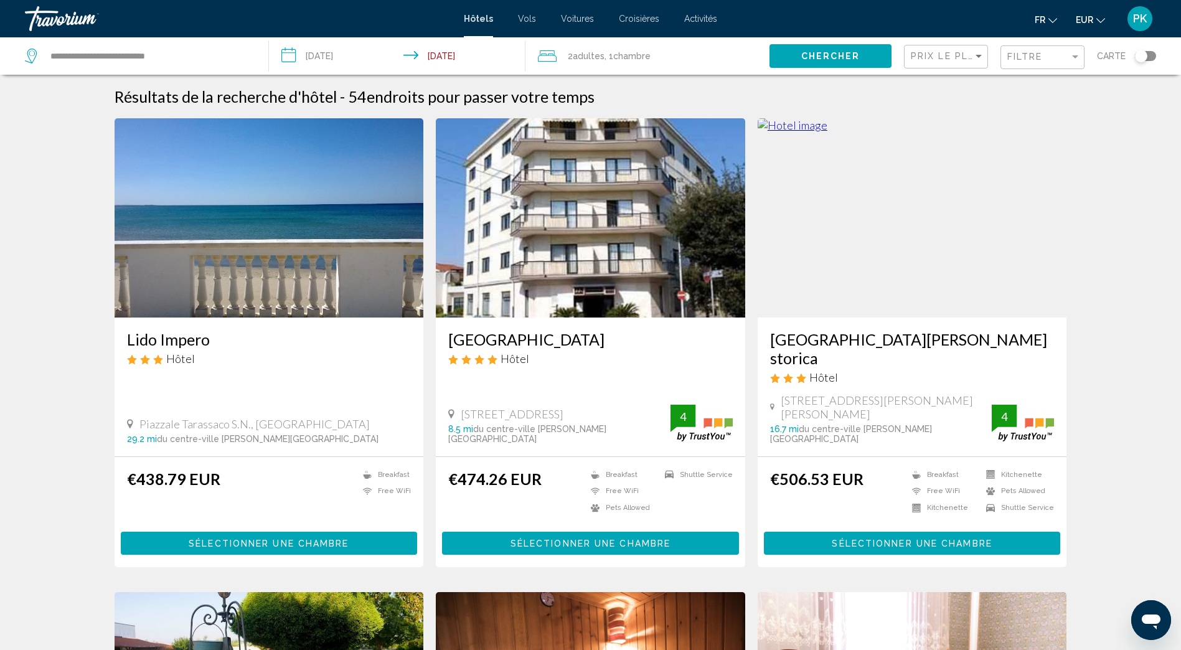
click at [295, 56] on input "**********" at bounding box center [400, 57] width 262 height 41
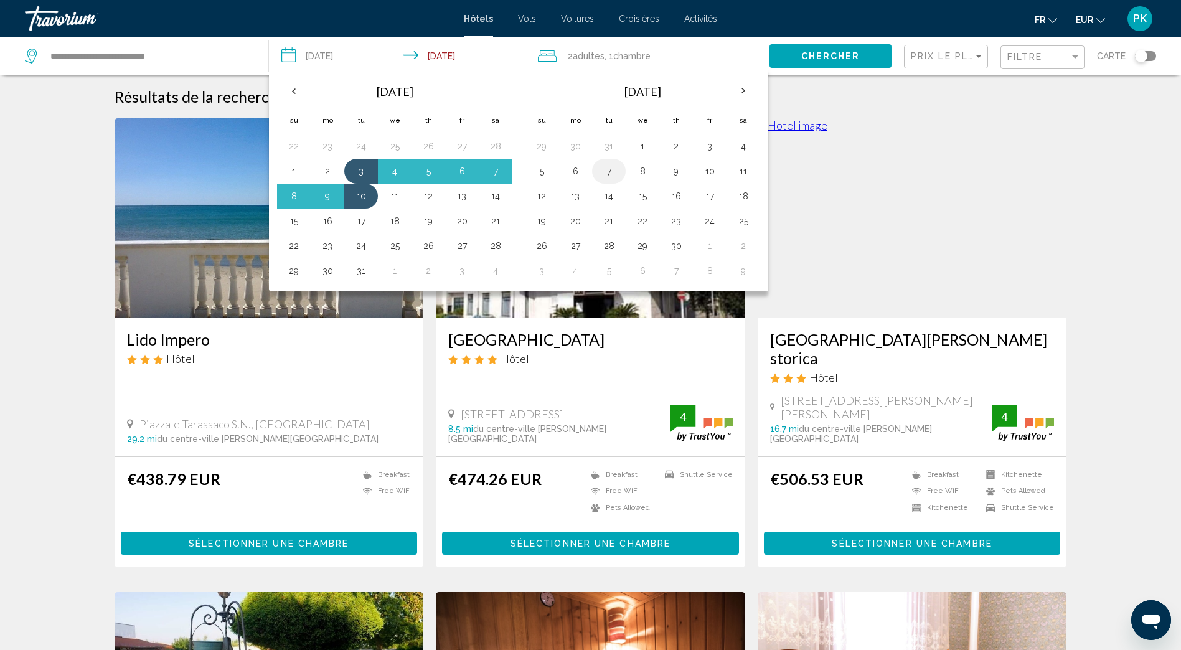
click at [609, 174] on button "7" at bounding box center [609, 171] width 20 height 17
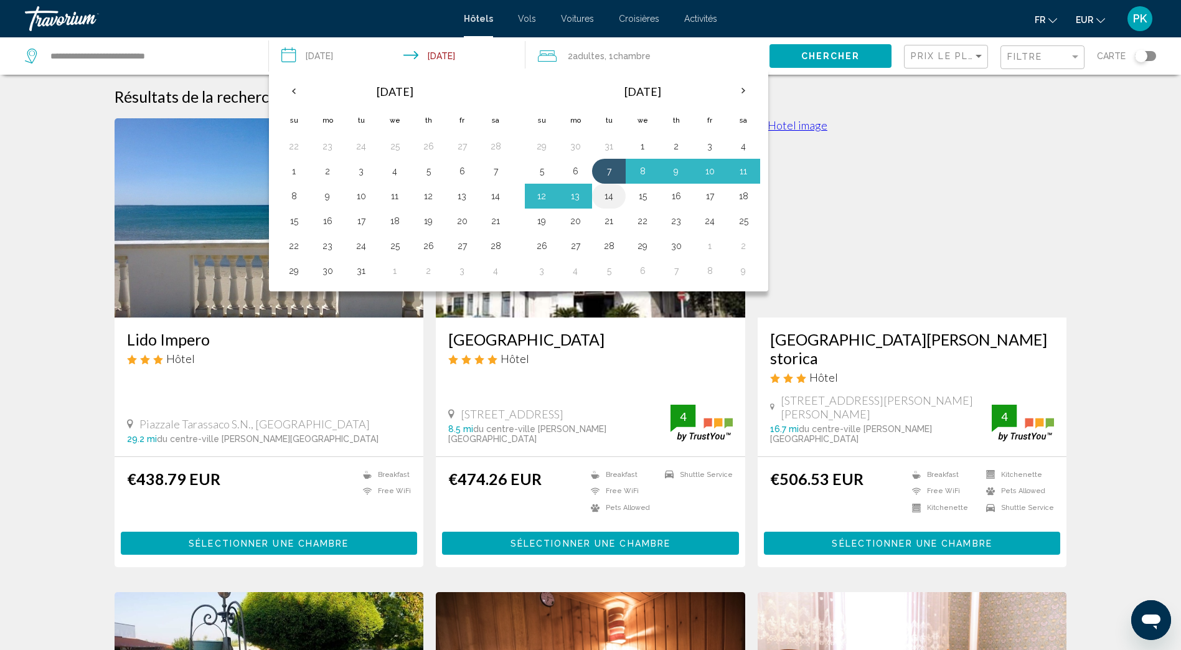
click at [608, 199] on button "14" at bounding box center [609, 195] width 20 height 17
type input "**********"
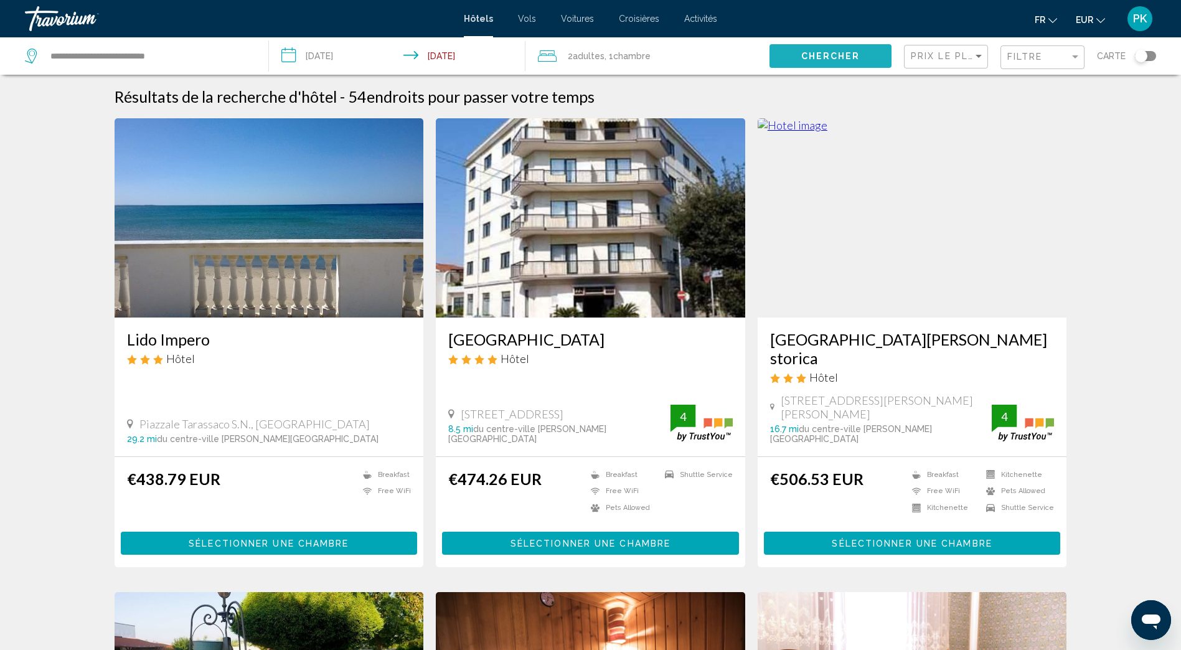
click at [800, 51] on button "Chercher" at bounding box center [831, 55] width 122 height 23
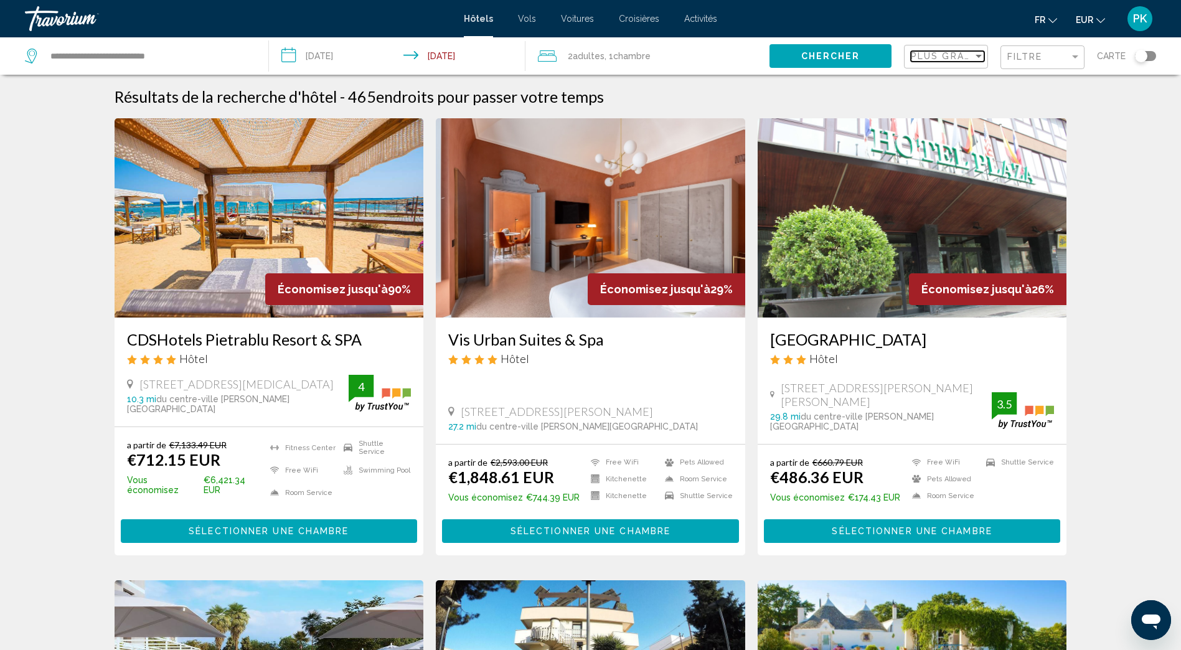
click at [977, 59] on div "Sort by" at bounding box center [978, 56] width 11 height 10
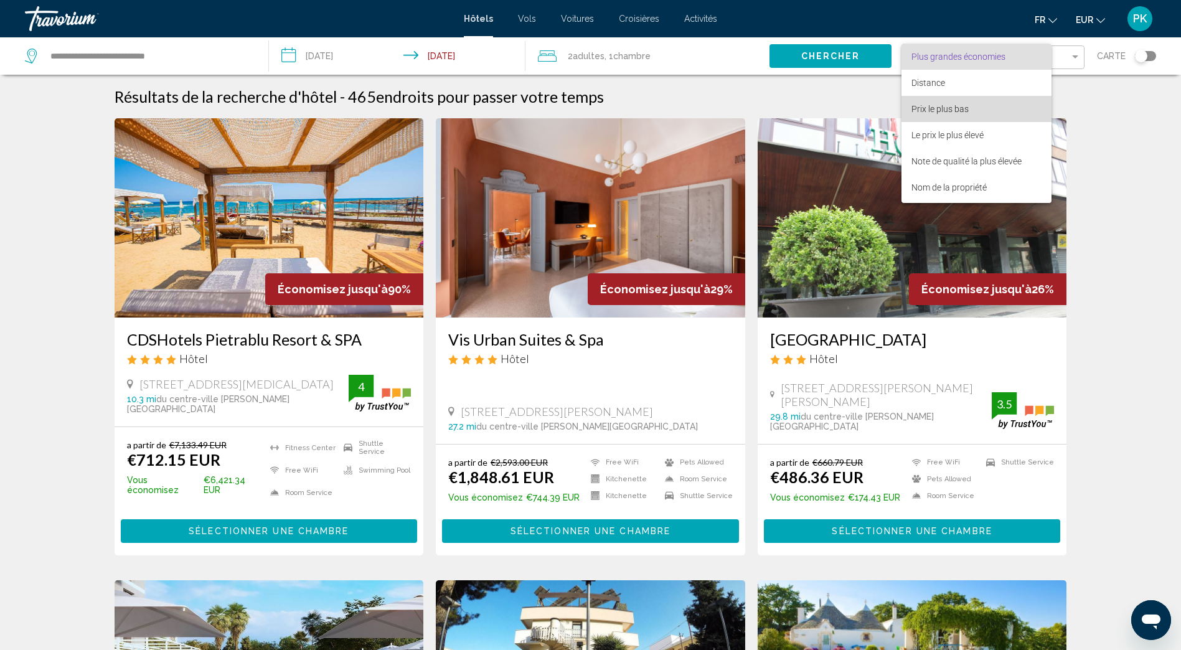
click at [929, 110] on span "Prix le plus bas" at bounding box center [940, 109] width 57 height 10
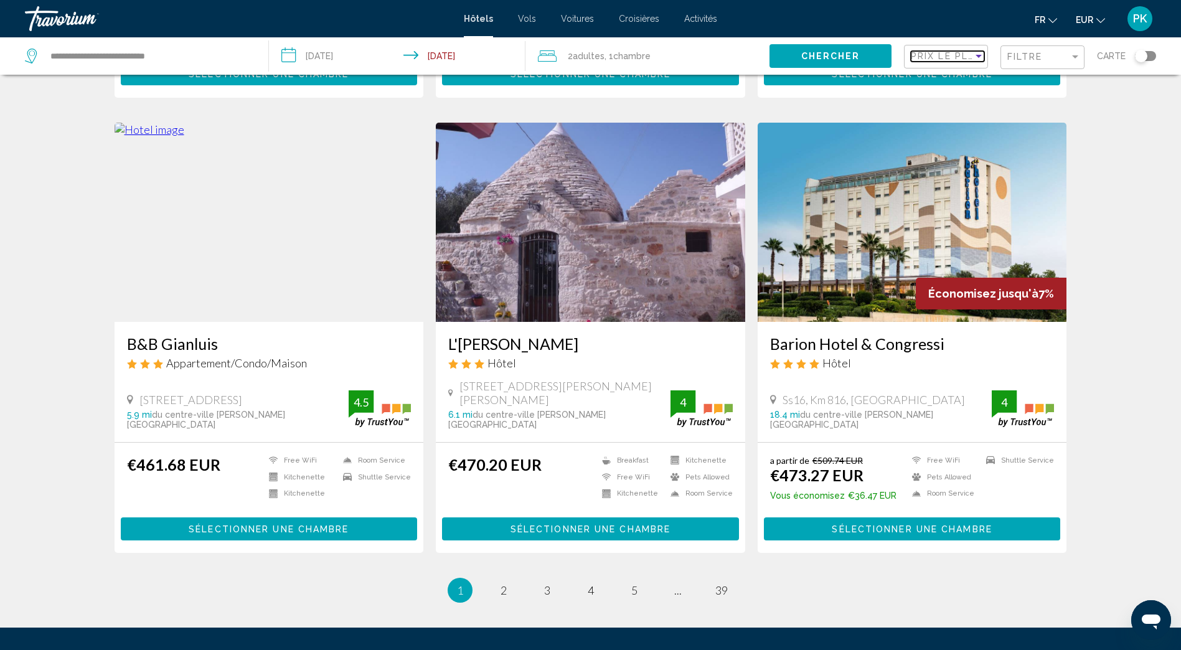
scroll to position [1312, 0]
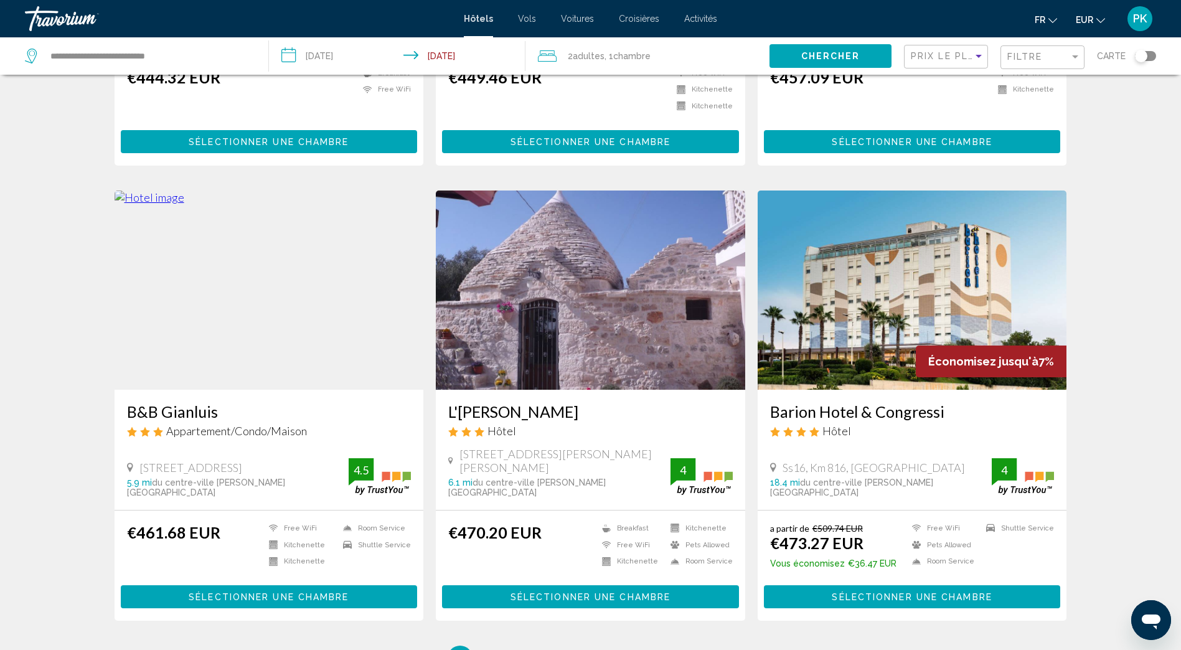
click at [566, 585] on button "Sélectionner une chambre" at bounding box center [590, 596] width 297 height 23
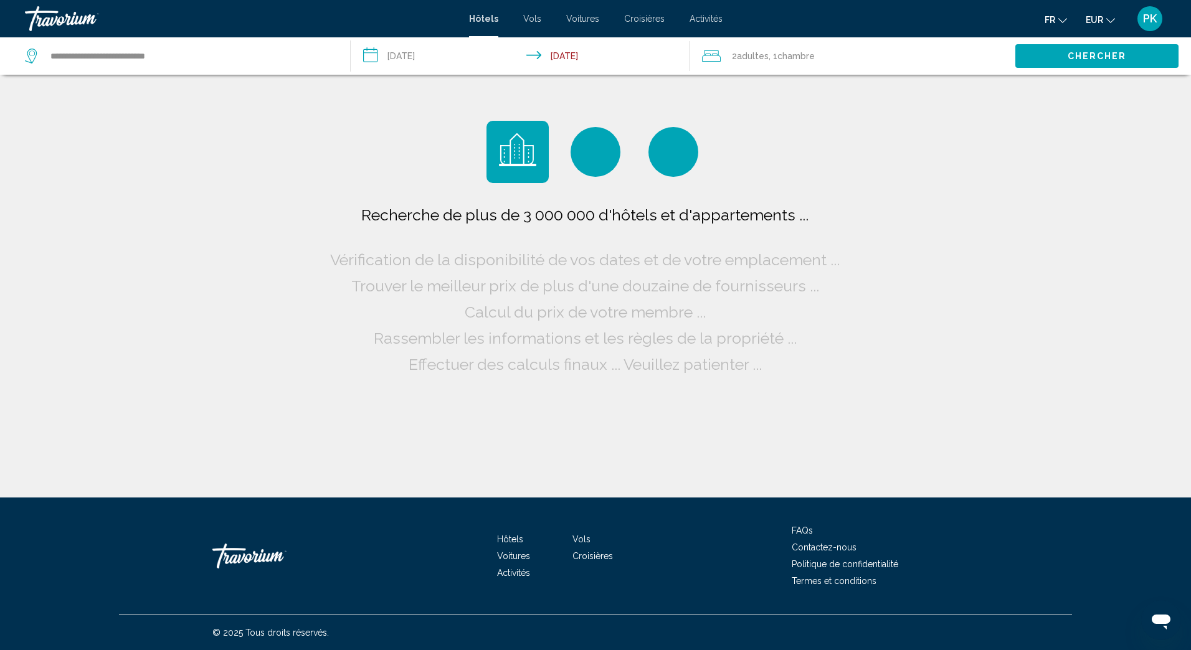
click at [368, 52] on input "**********" at bounding box center [522, 57] width 343 height 41
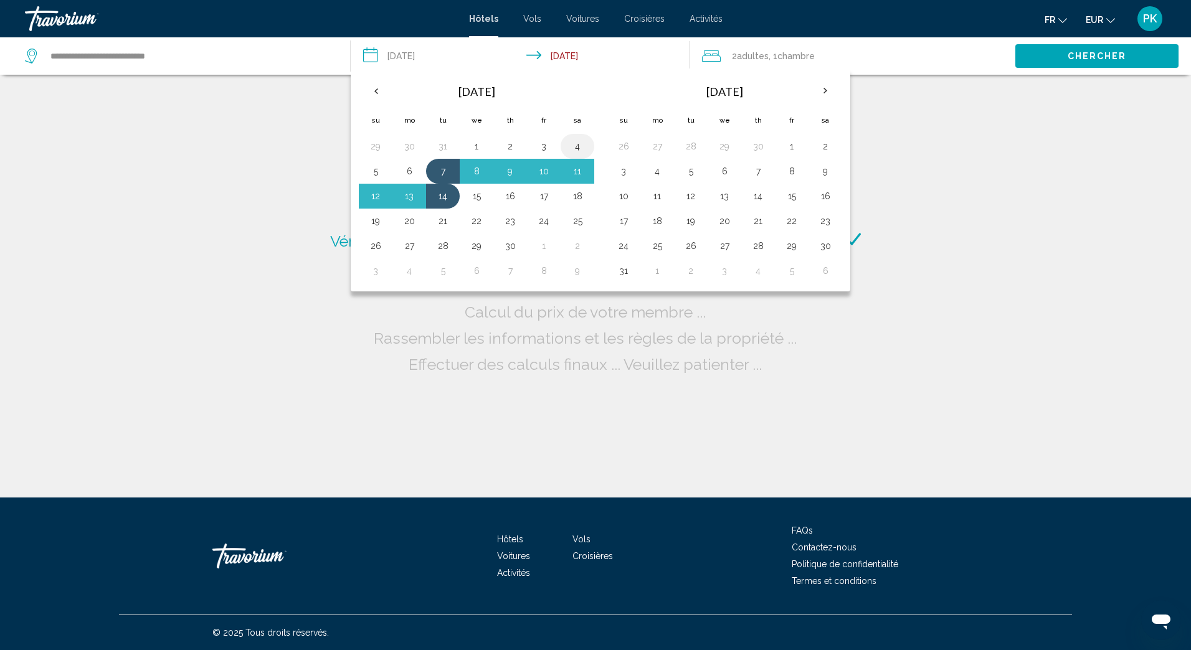
click at [574, 147] on button "4" at bounding box center [577, 146] width 20 height 17
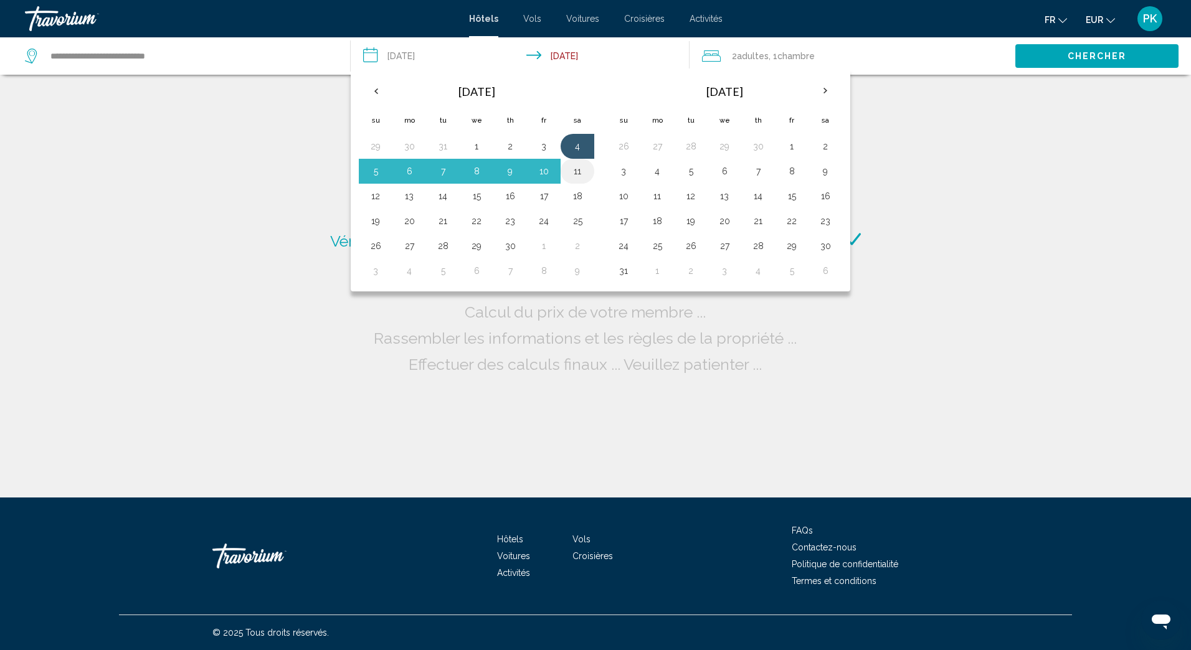
click at [575, 169] on button "11" at bounding box center [577, 171] width 20 height 17
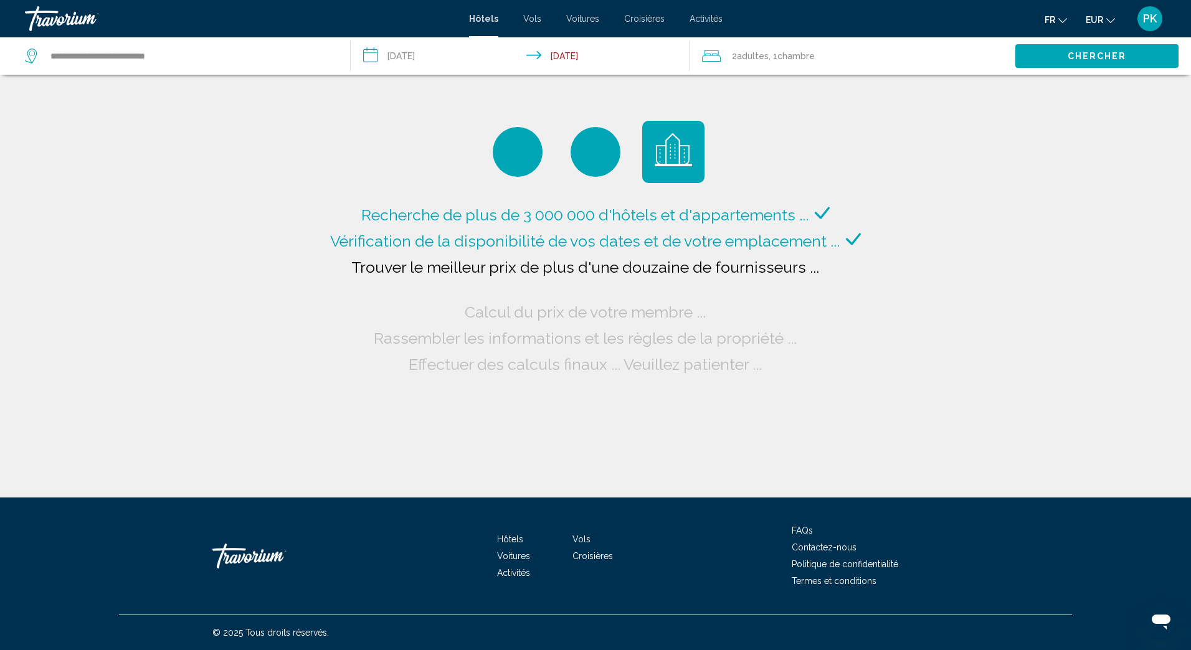
click at [1071, 54] on span "Chercher" at bounding box center [1097, 57] width 59 height 10
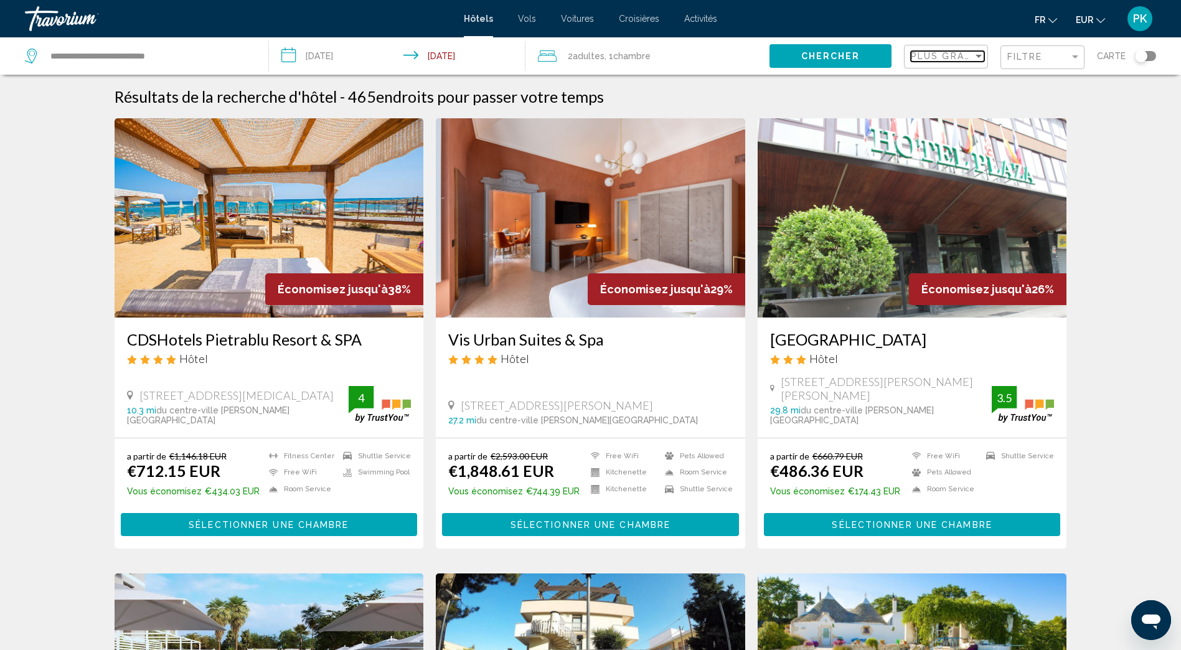
click at [977, 59] on div "Sort by" at bounding box center [978, 56] width 11 height 10
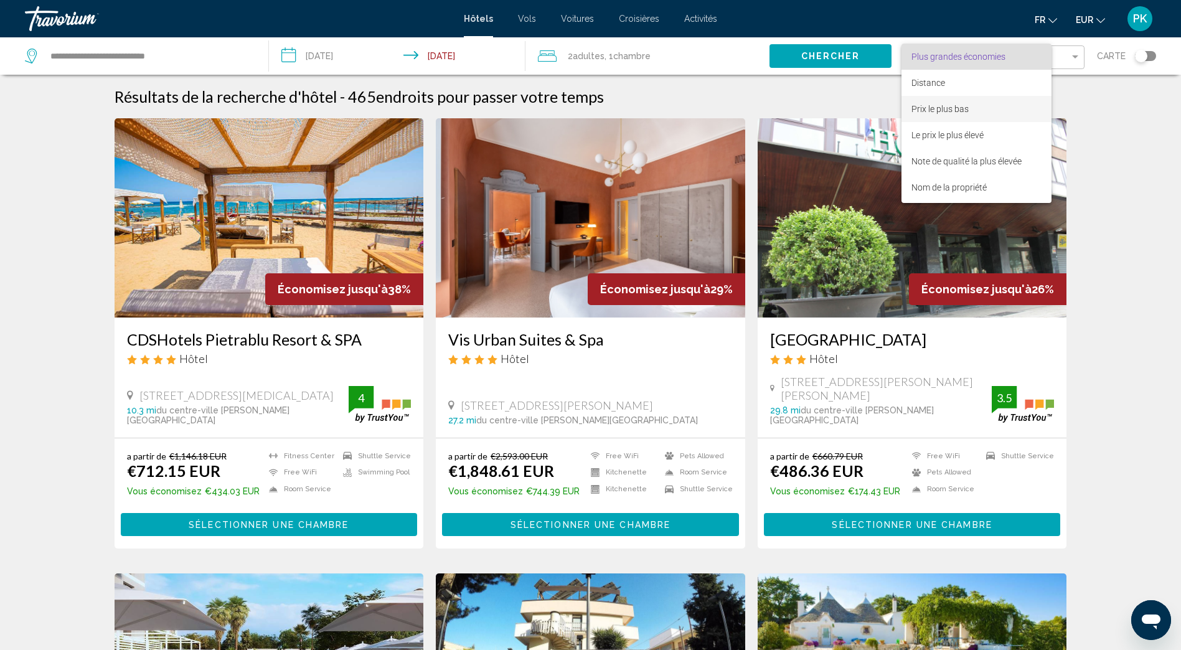
click at [936, 104] on span "Prix le plus bas" at bounding box center [940, 109] width 57 height 10
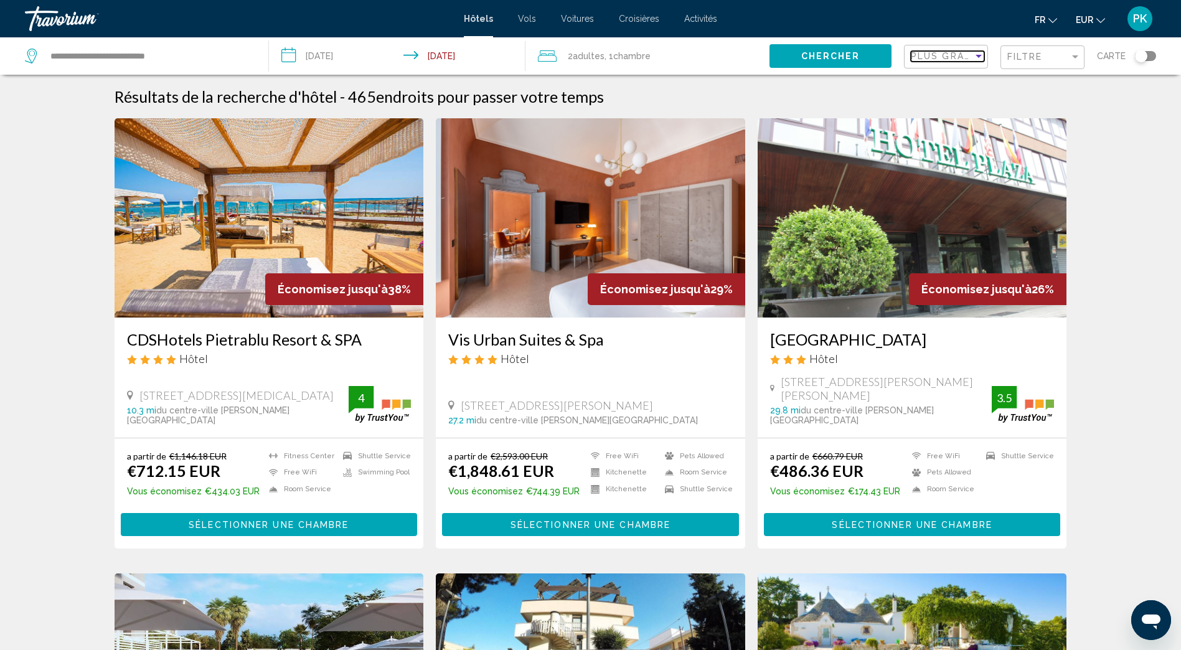
click at [961, 52] on span "Plus grandes économies" at bounding box center [985, 56] width 148 height 10
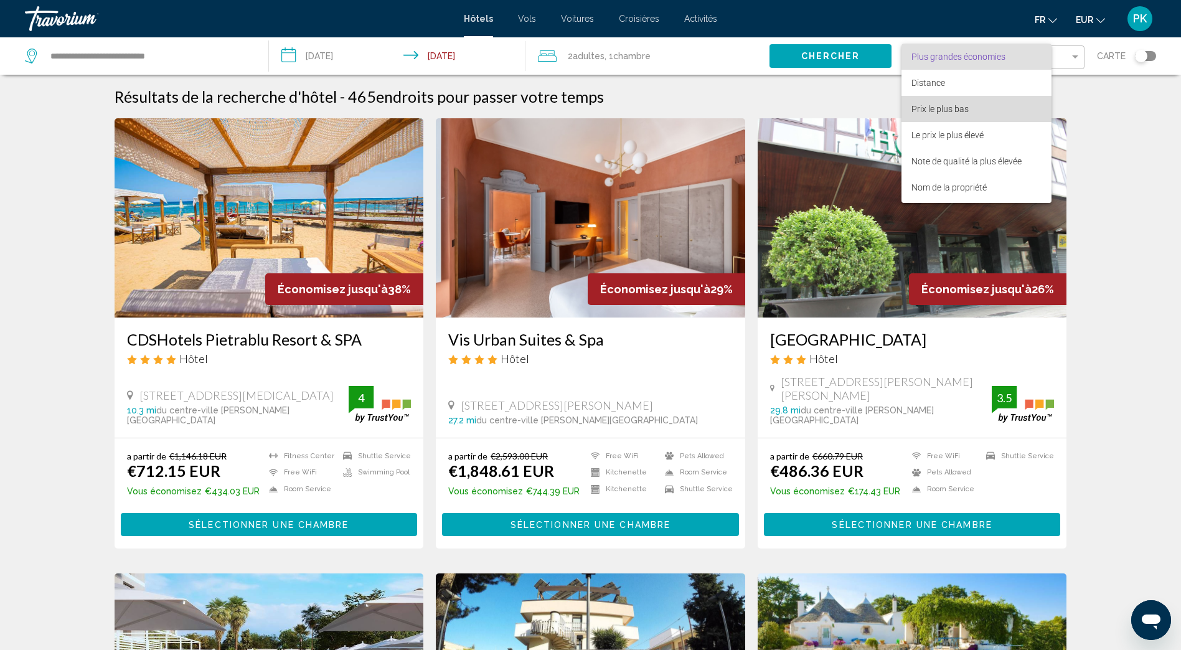
click at [962, 104] on span "Prix le plus bas" at bounding box center [940, 109] width 57 height 10
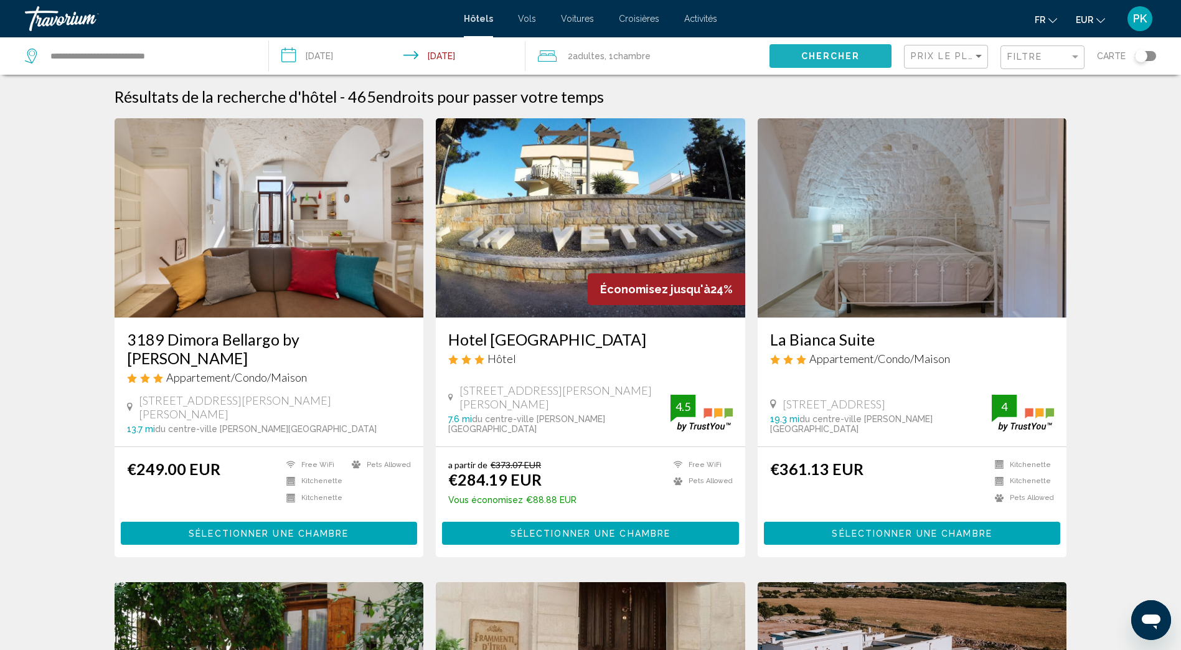
click at [775, 52] on button "Chercher" at bounding box center [831, 55] width 122 height 23
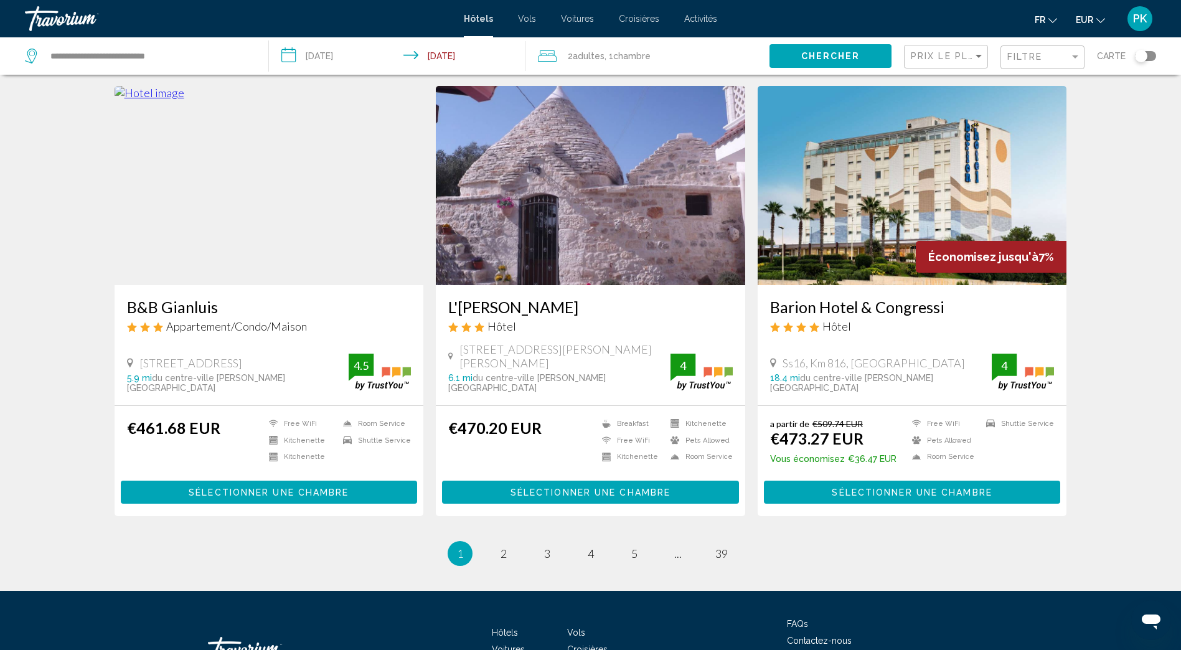
scroll to position [1436, 0]
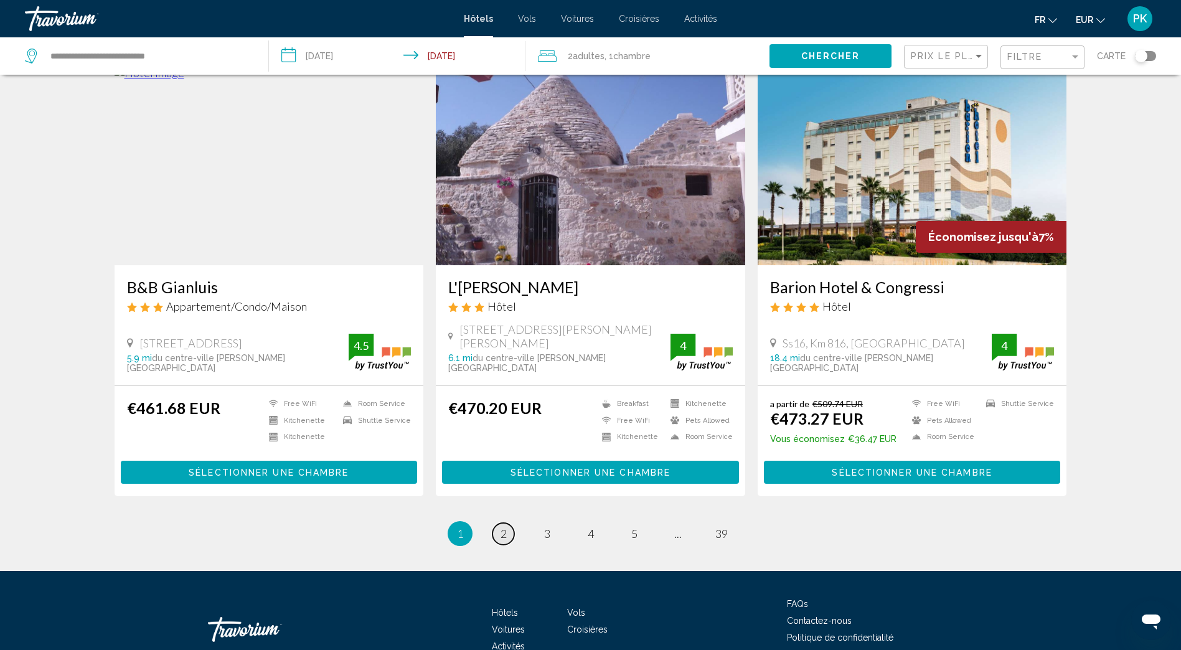
click at [508, 523] on link "page 2" at bounding box center [504, 534] width 22 height 22
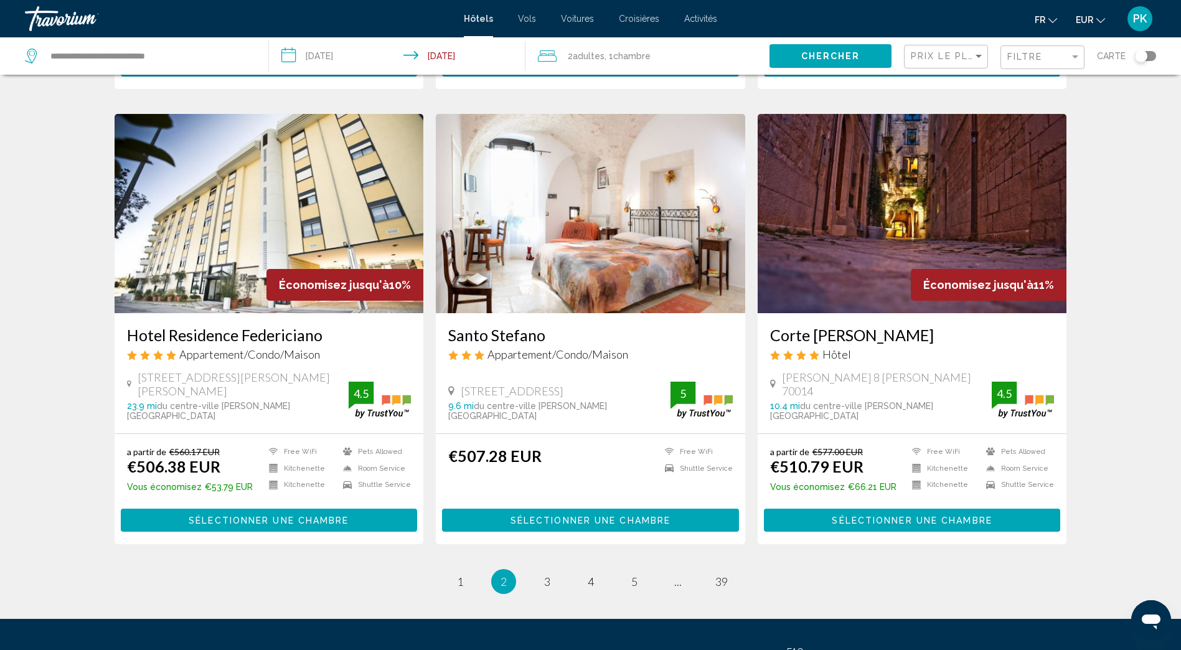
scroll to position [1451, 0]
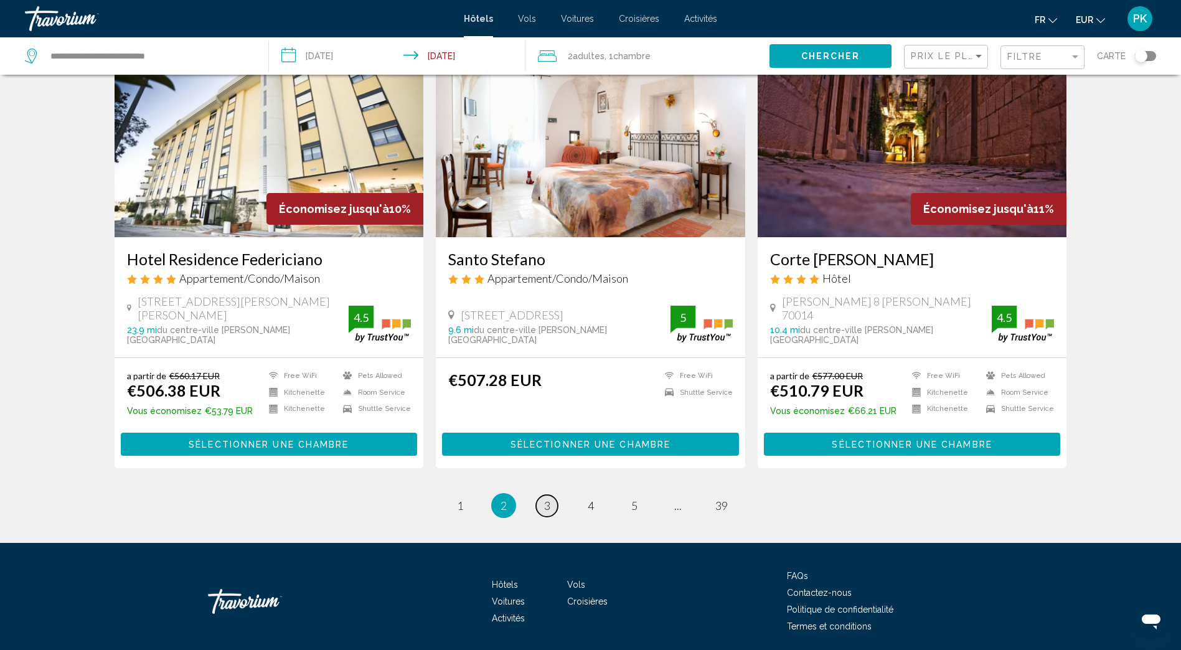
click at [547, 499] on span "3" at bounding box center [547, 506] width 6 height 14
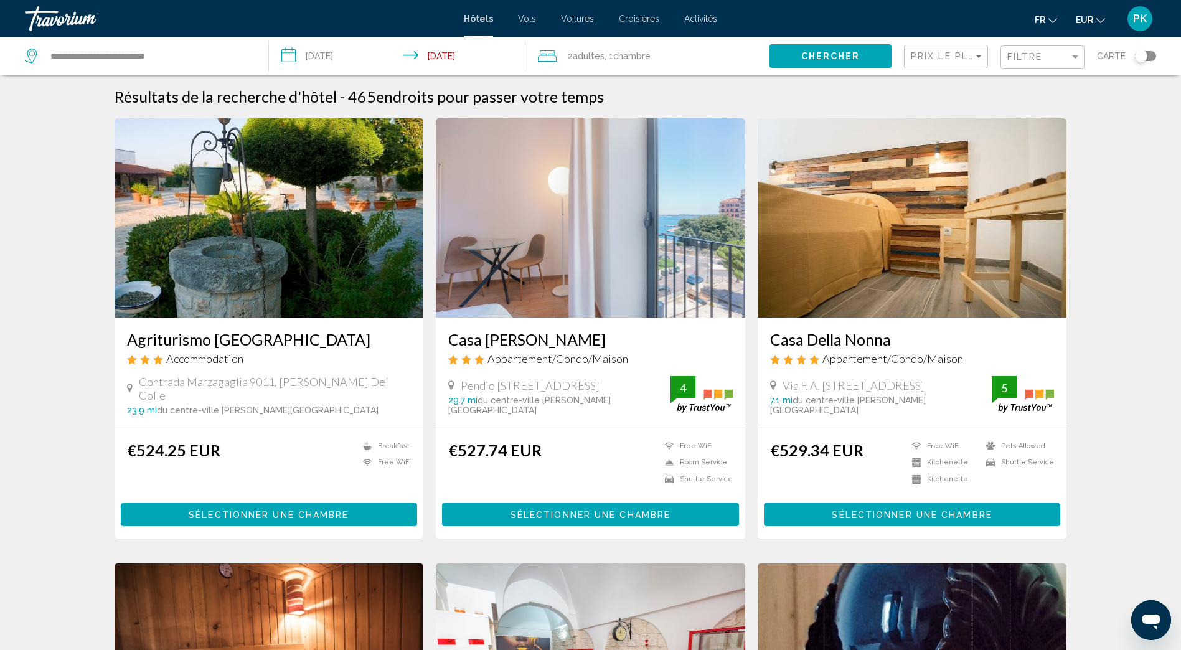
click at [290, 53] on input "**********" at bounding box center [400, 57] width 262 height 41
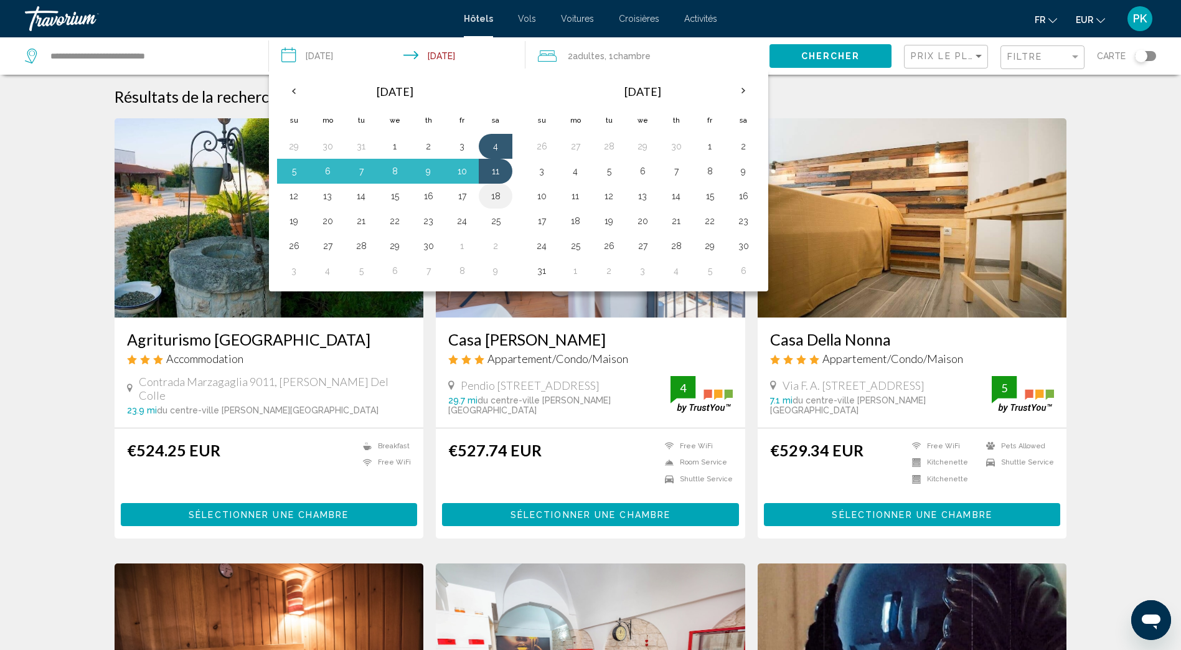
click at [498, 199] on button "18" at bounding box center [496, 195] width 20 height 17
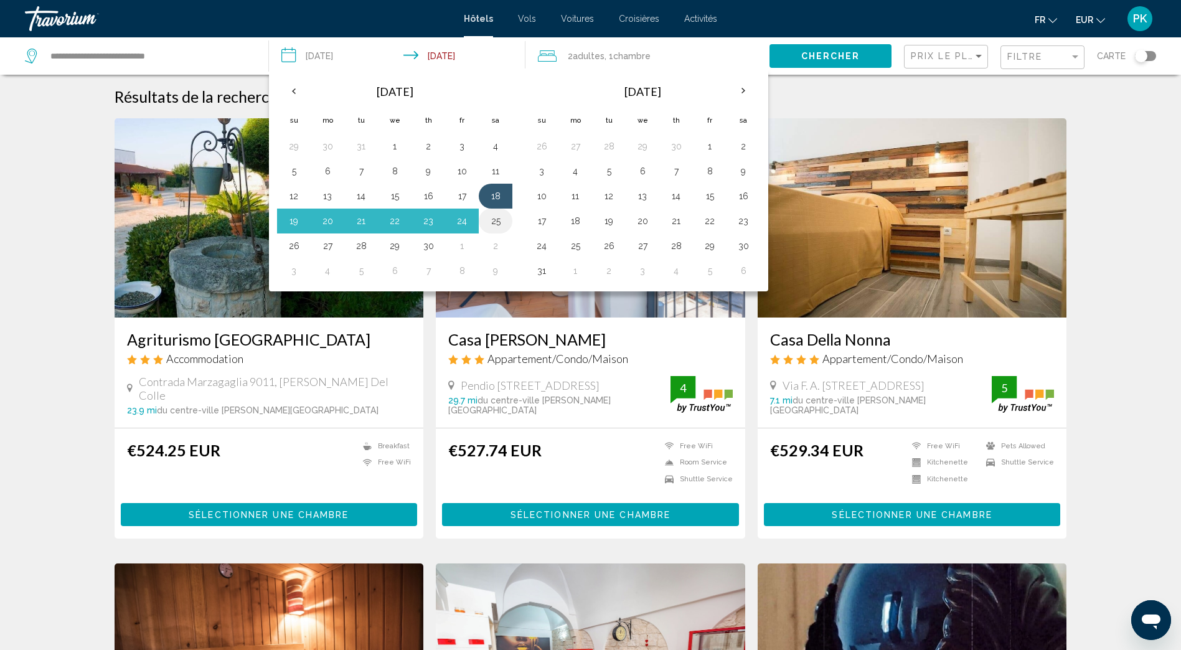
click at [498, 221] on button "25" at bounding box center [496, 220] width 20 height 17
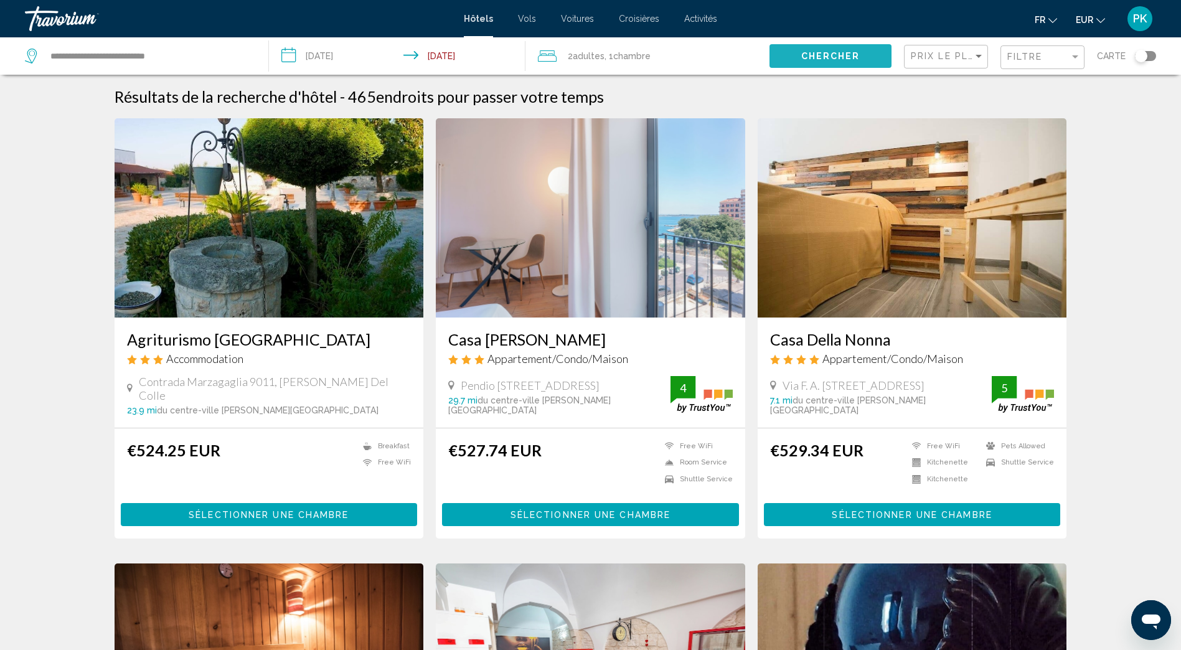
click at [826, 57] on span "Chercher" at bounding box center [831, 57] width 59 height 10
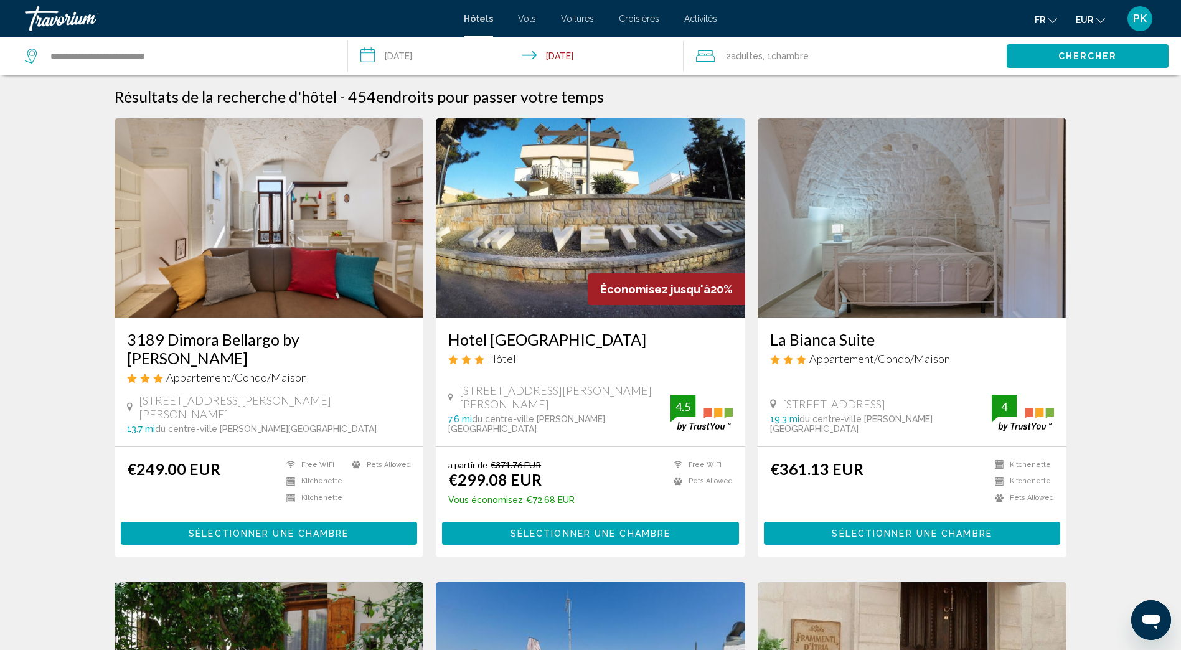
click at [1034, 61] on button "Chercher" at bounding box center [1088, 55] width 162 height 23
click at [1048, 54] on button "Chercher" at bounding box center [1088, 55] width 162 height 23
click at [1089, 55] on span "Chercher" at bounding box center [1088, 57] width 59 height 10
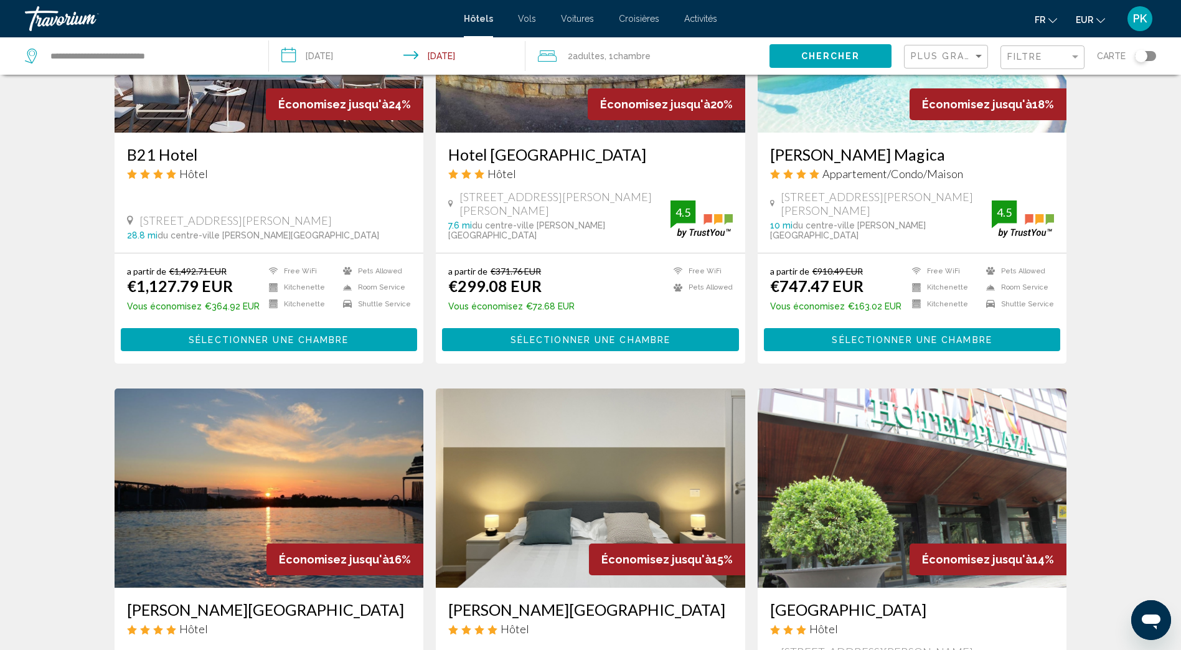
scroll to position [640, 0]
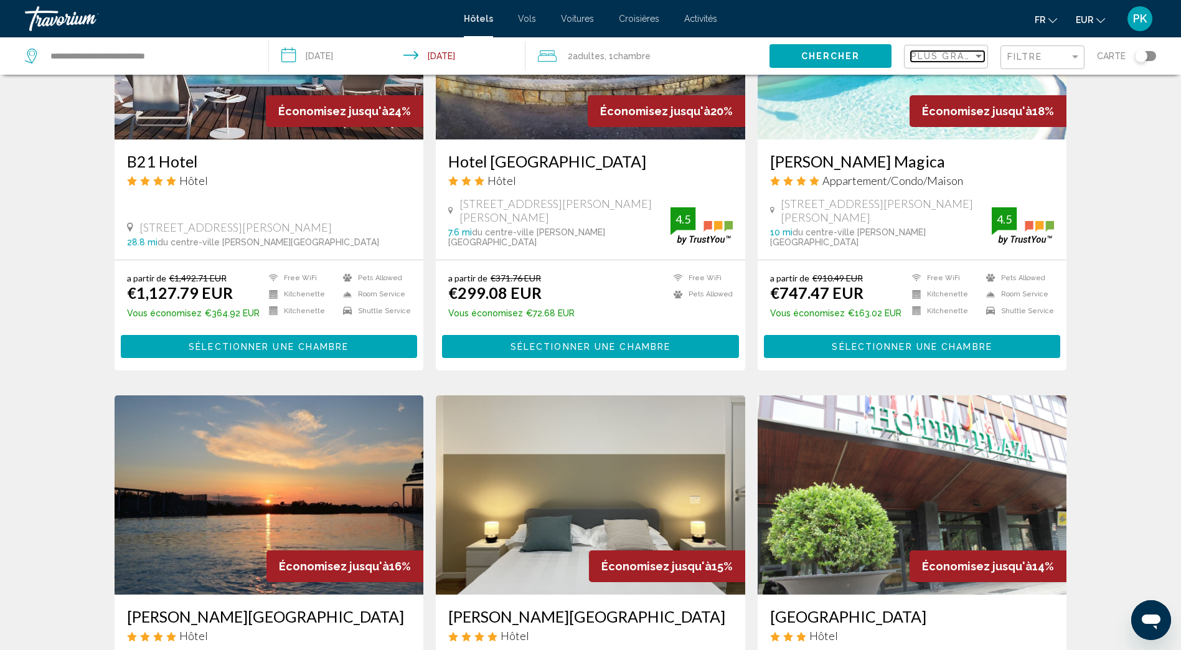
click at [923, 59] on span "Plus grandes économies" at bounding box center [985, 56] width 148 height 10
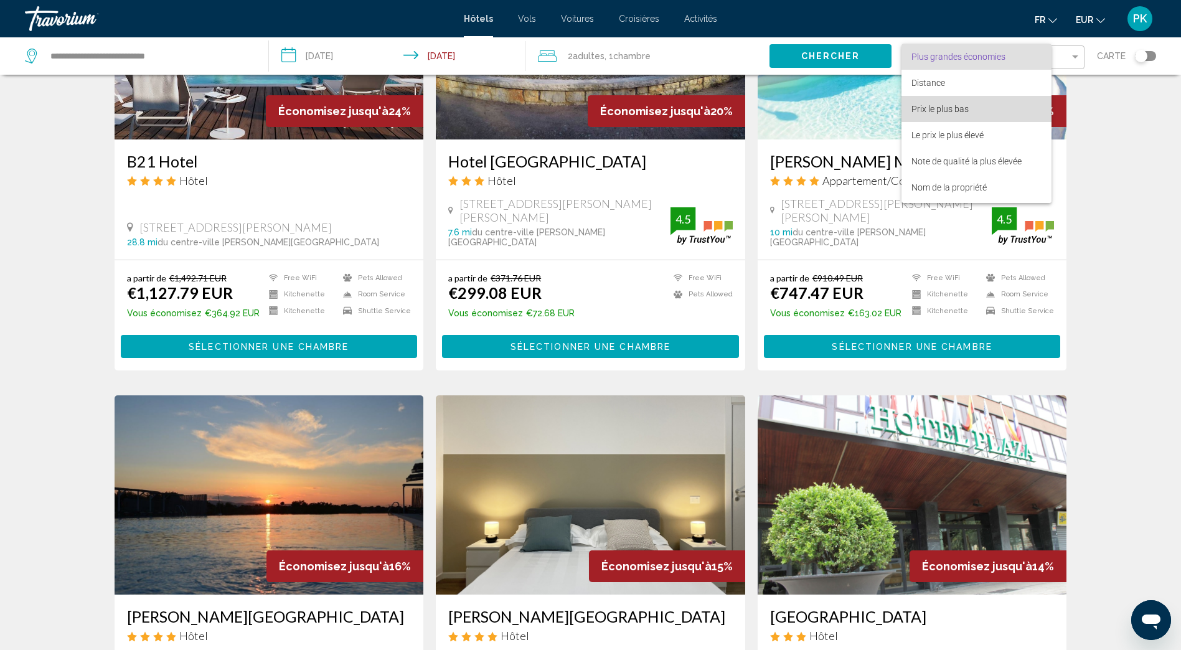
click at [918, 114] on span "Prix le plus bas" at bounding box center [977, 109] width 130 height 26
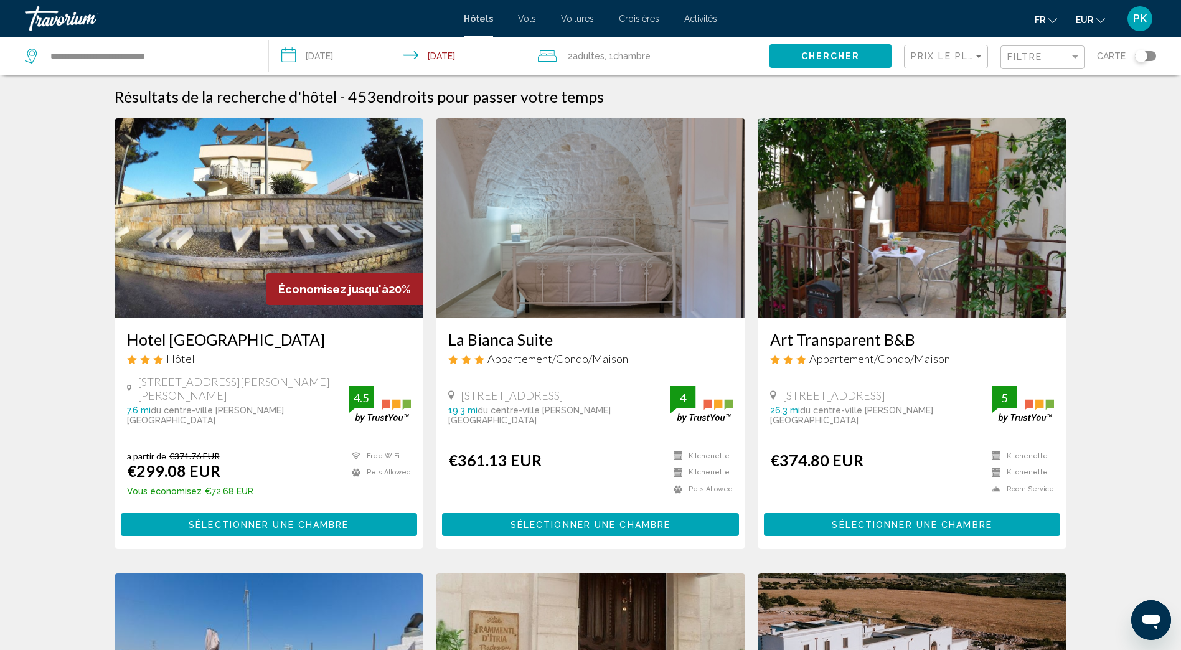
click at [282, 50] on input "**********" at bounding box center [400, 57] width 262 height 41
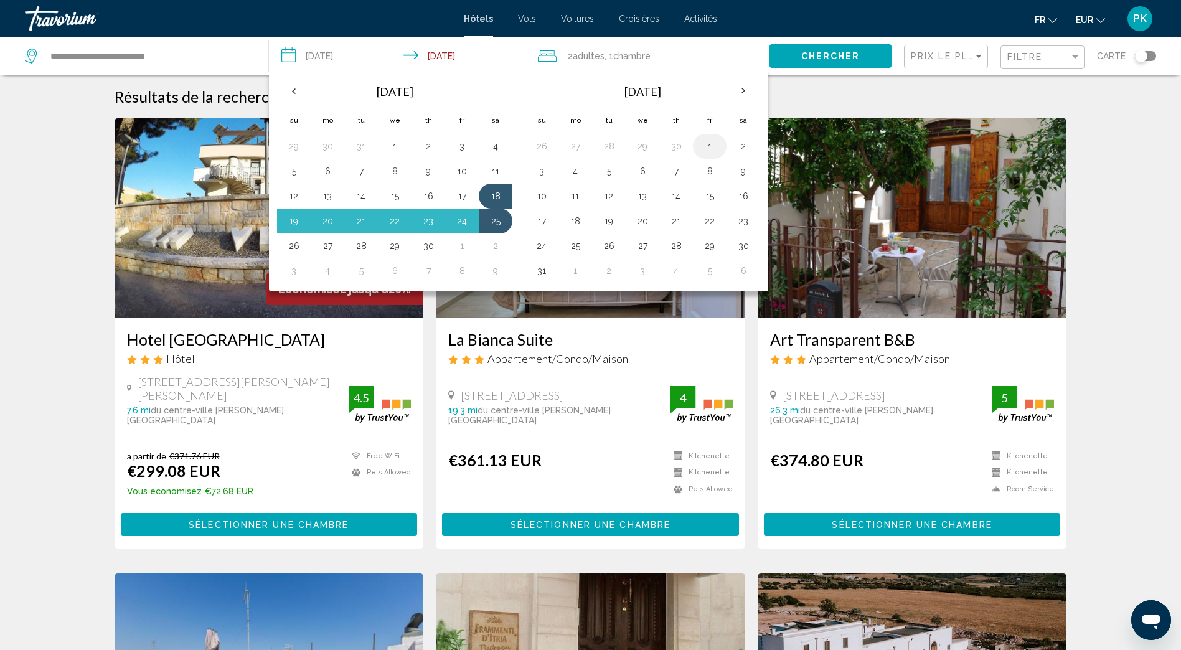
click at [712, 150] on button "1" at bounding box center [710, 146] width 20 height 17
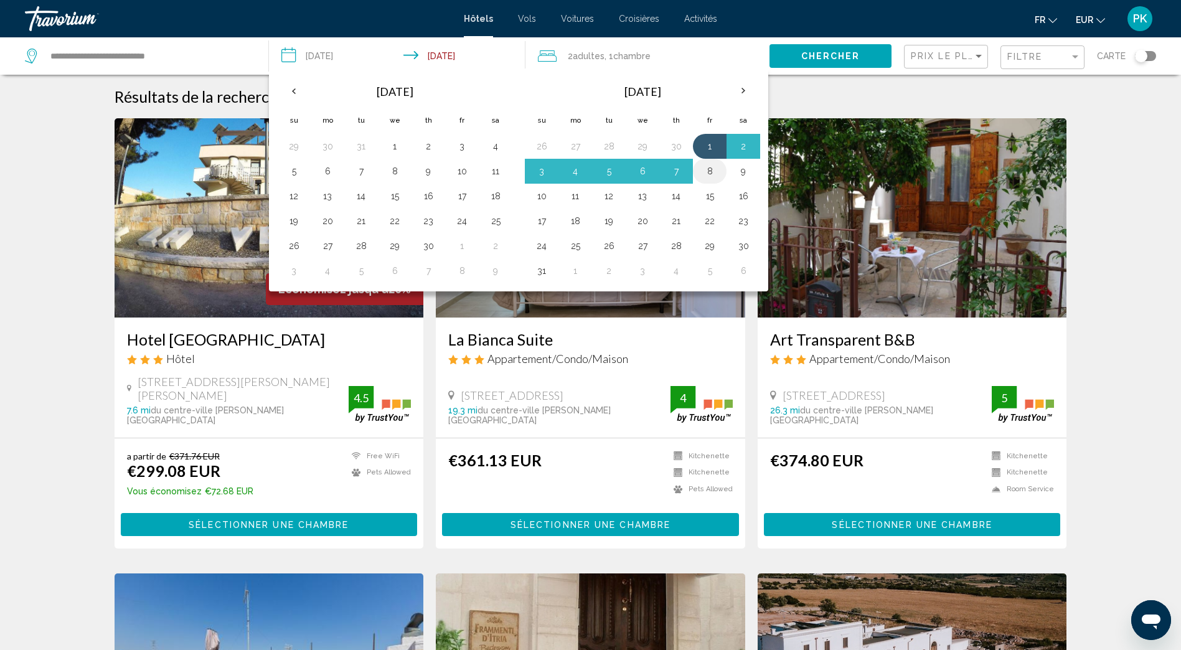
click at [713, 173] on button "8" at bounding box center [710, 171] width 20 height 17
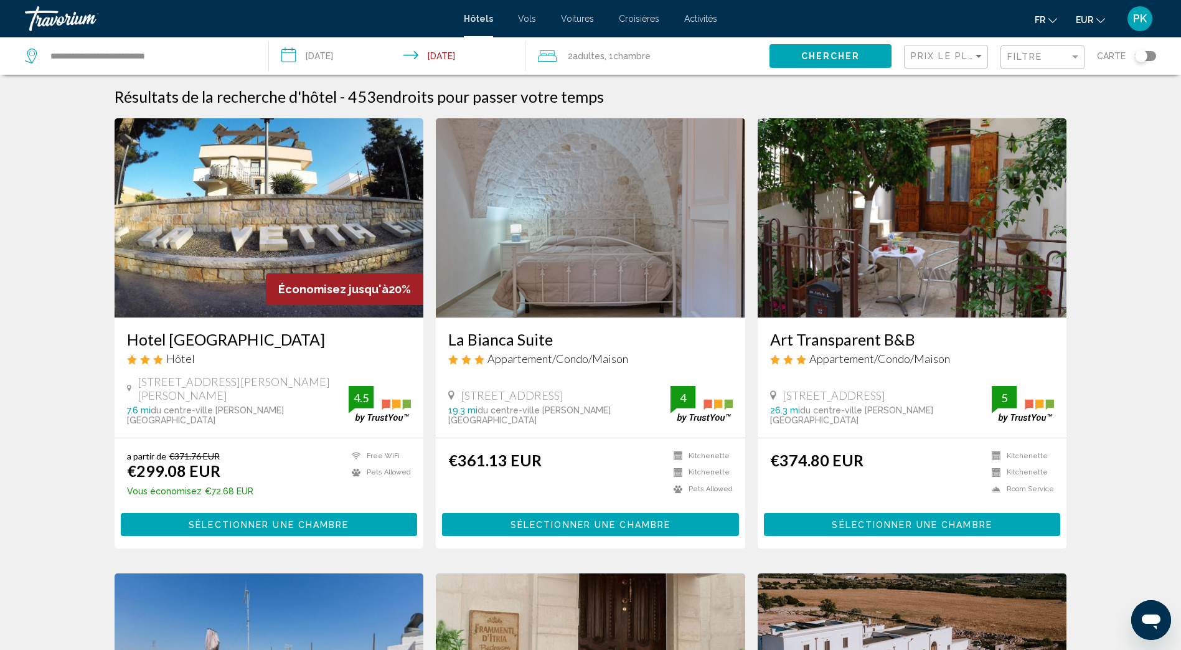
click at [861, 54] on button "Chercher" at bounding box center [831, 55] width 122 height 23
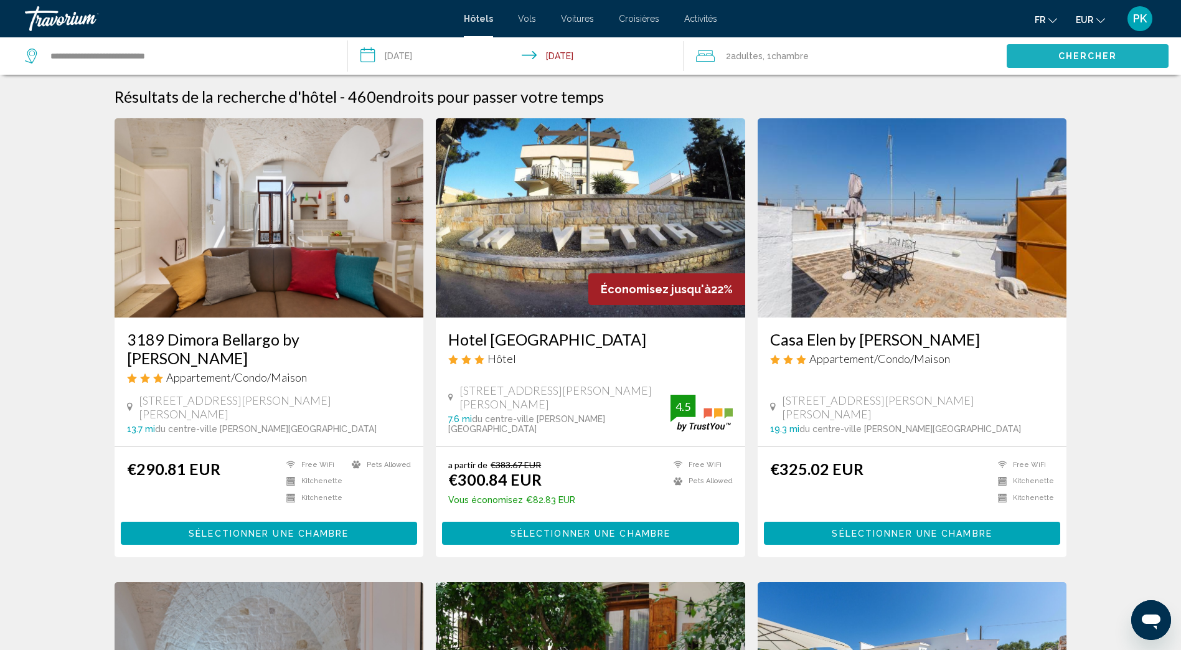
click at [1074, 57] on span "Chercher" at bounding box center [1088, 57] width 59 height 10
click at [1034, 54] on button "Chercher" at bounding box center [1088, 55] width 162 height 23
click at [372, 55] on input "**********" at bounding box center [518, 57] width 341 height 41
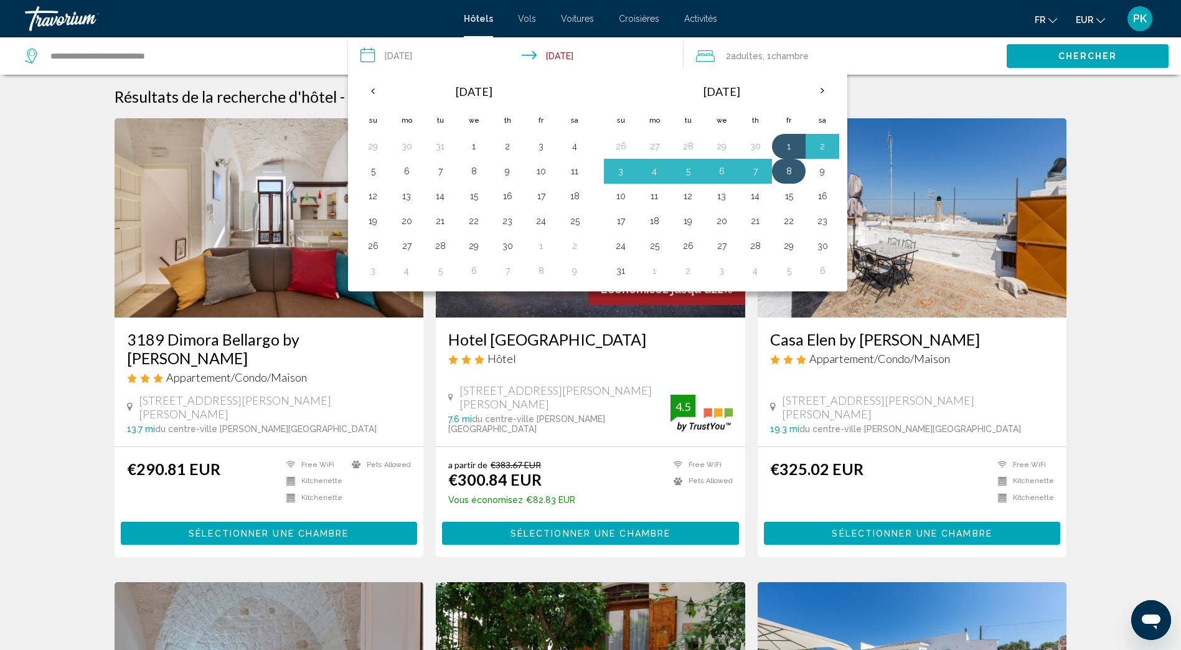
click at [789, 173] on button "8" at bounding box center [789, 171] width 20 height 17
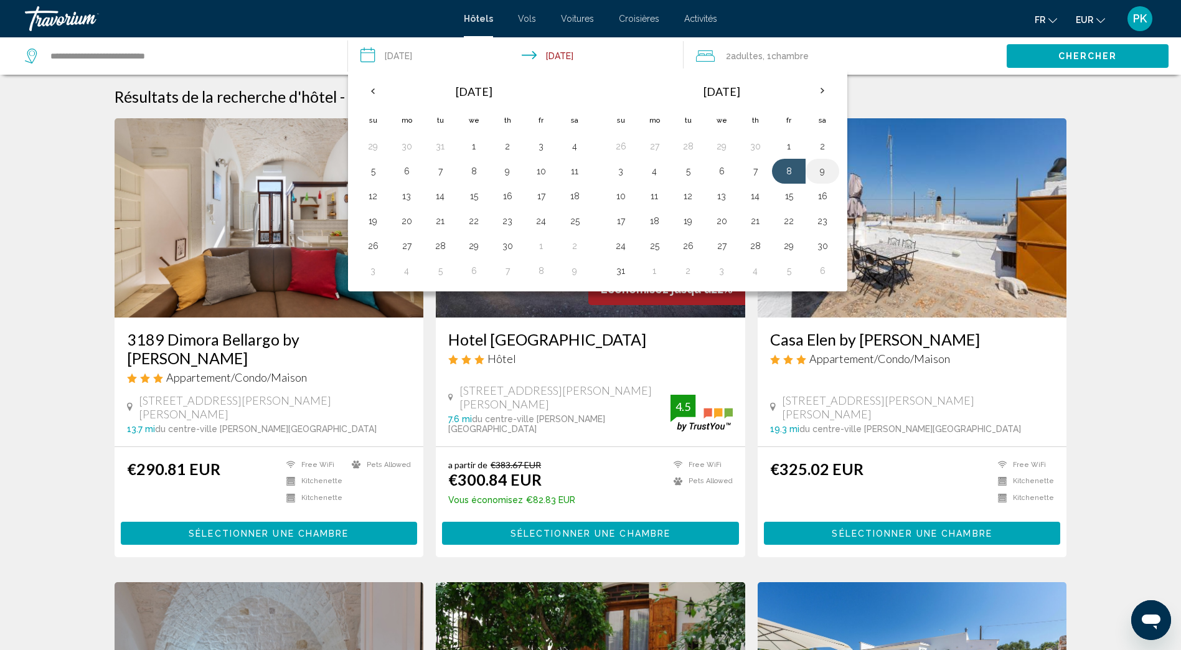
click at [823, 173] on button "9" at bounding box center [823, 171] width 20 height 17
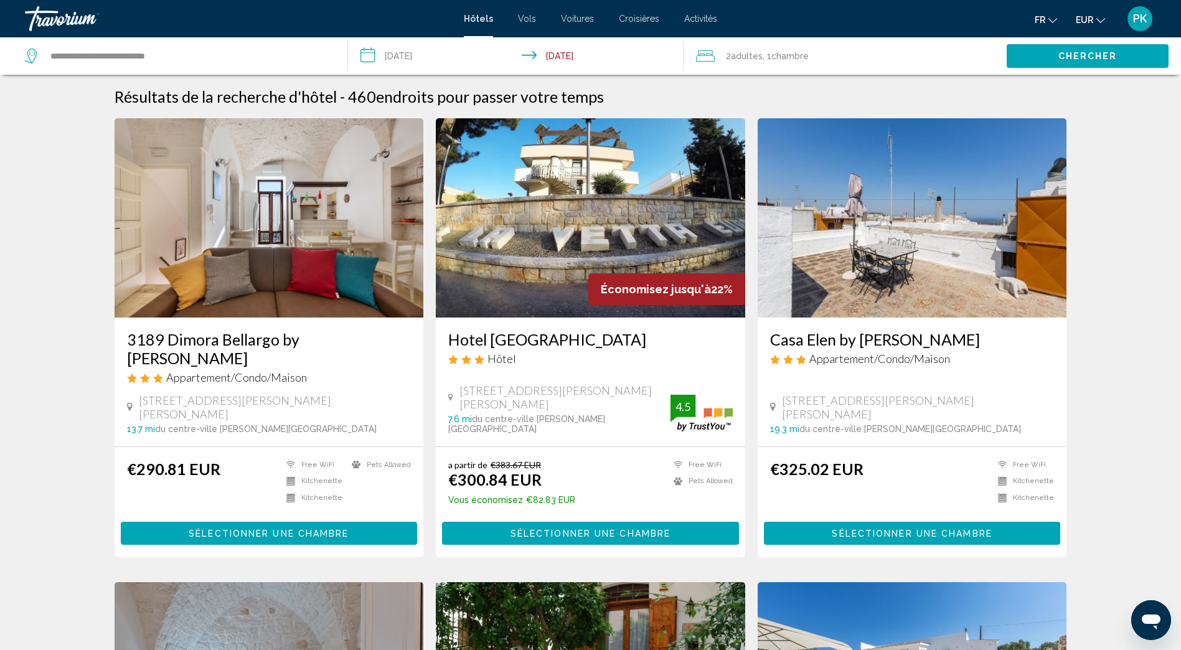
click at [372, 55] on input "**********" at bounding box center [518, 57] width 341 height 41
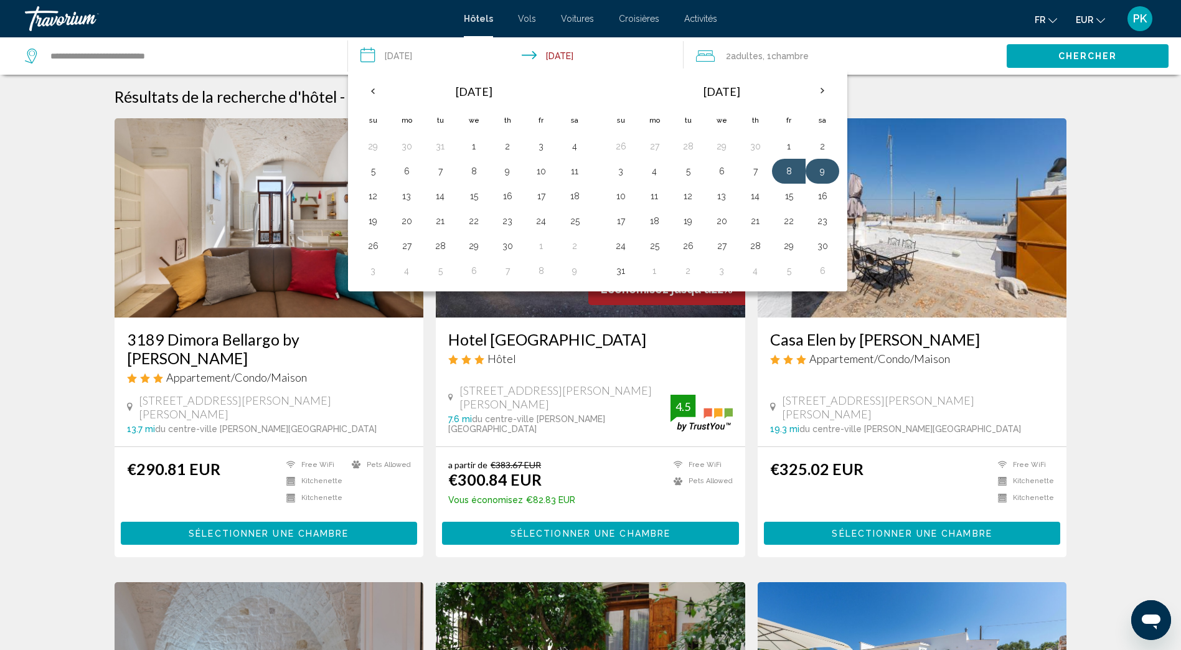
click at [821, 171] on button "9" at bounding box center [823, 171] width 20 height 17
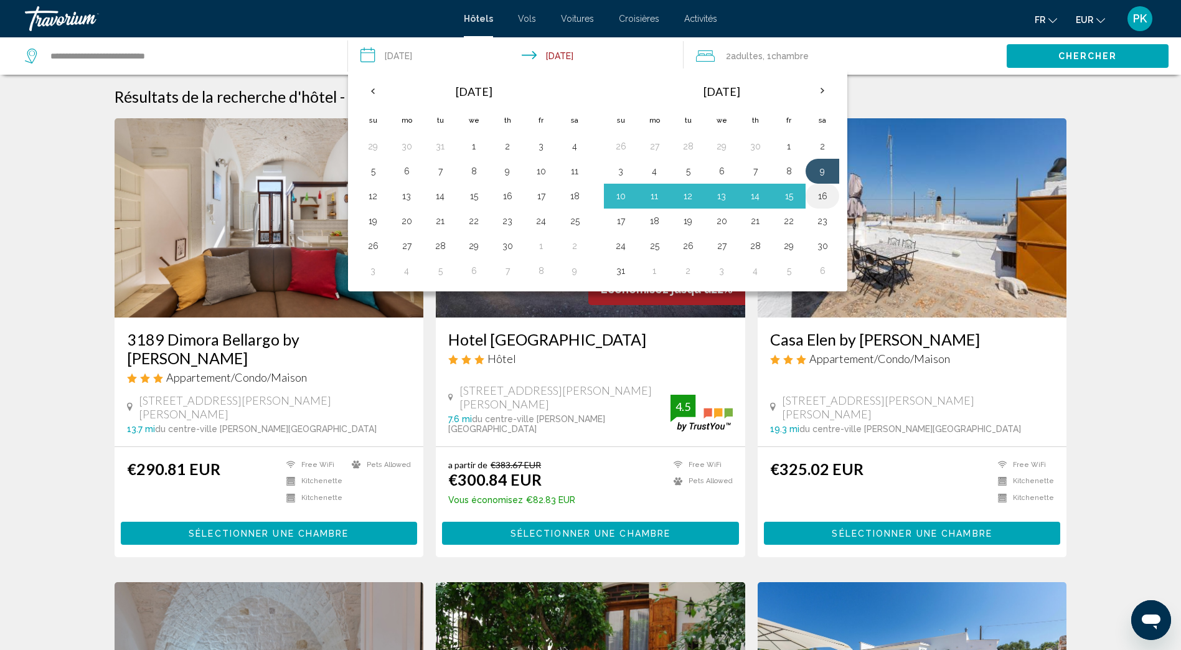
click at [821, 196] on button "16" at bounding box center [823, 195] width 20 height 17
type input "**********"
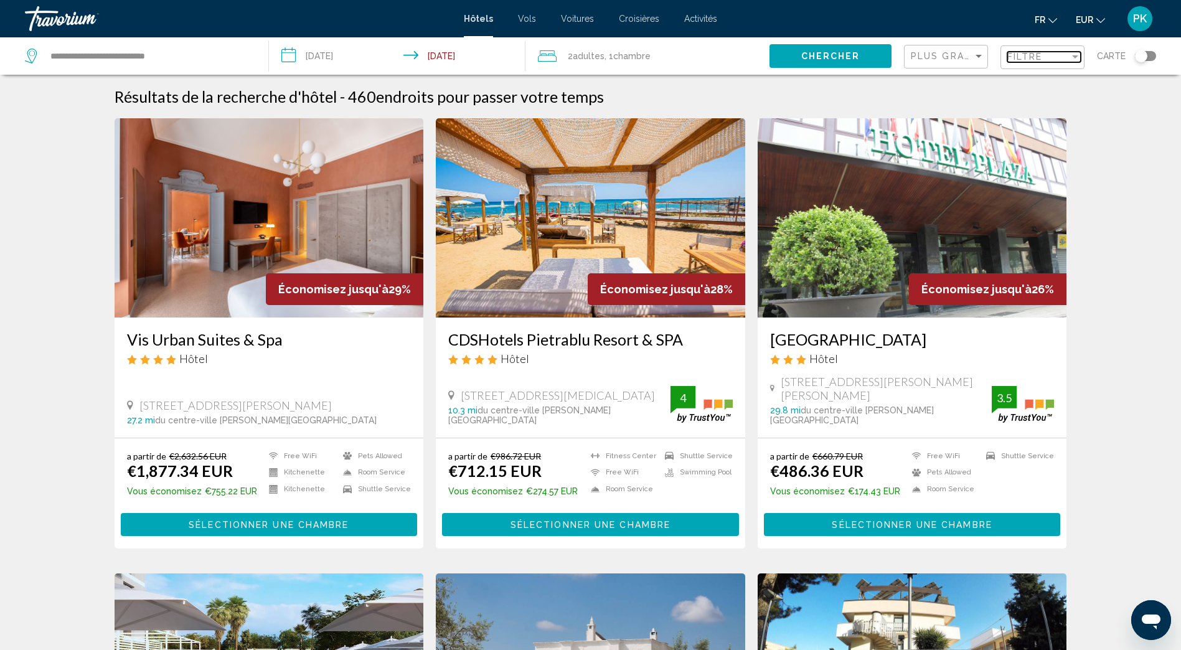
click at [1061, 58] on div "Filtre" at bounding box center [1039, 57] width 62 height 10
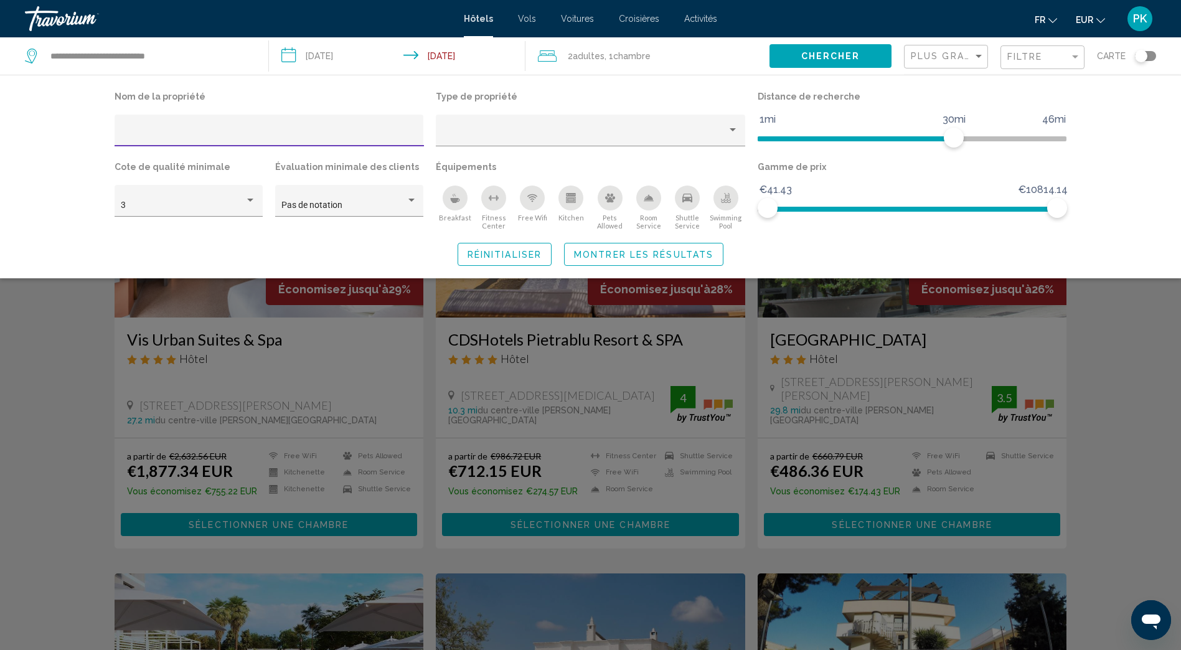
click at [457, 203] on icon "Breakfast" at bounding box center [455, 198] width 10 height 10
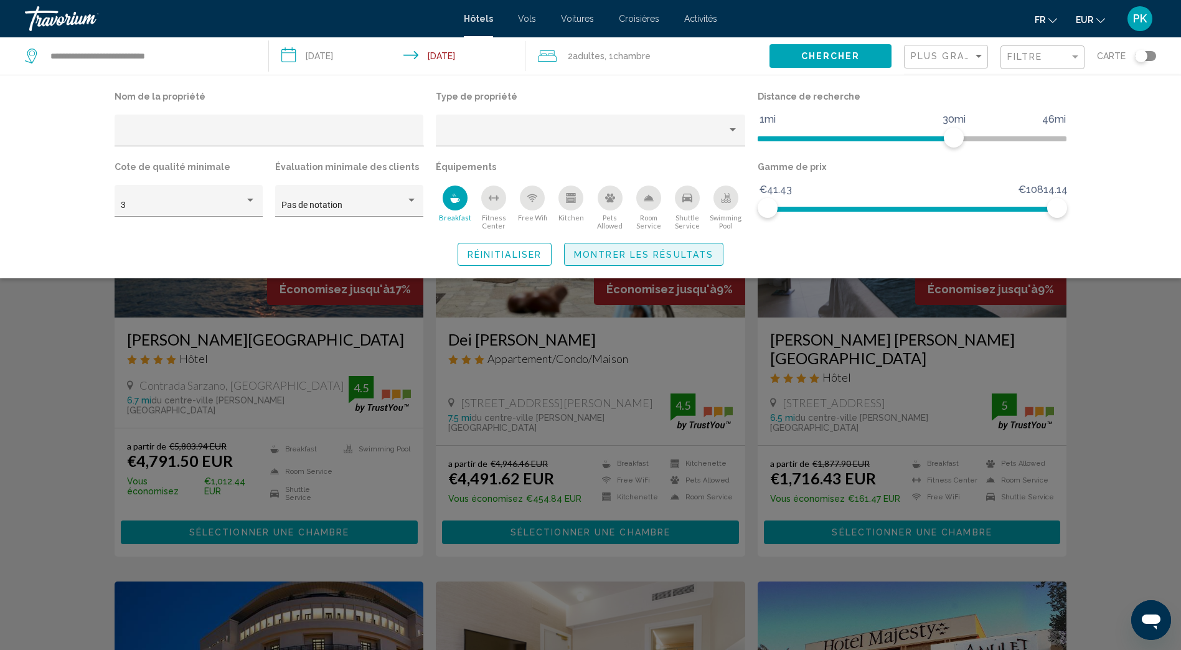
click at [607, 254] on span "Montrer les résultats" at bounding box center [644, 255] width 140 height 10
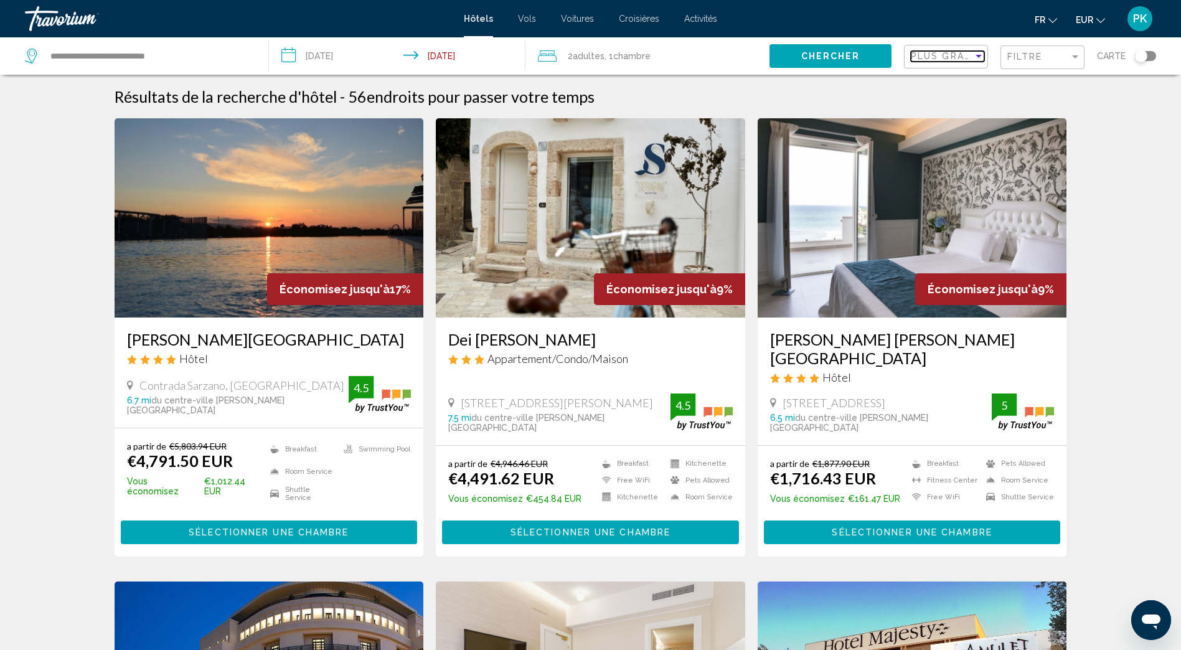
click at [969, 59] on span "Plus grandes économies" at bounding box center [985, 56] width 148 height 10
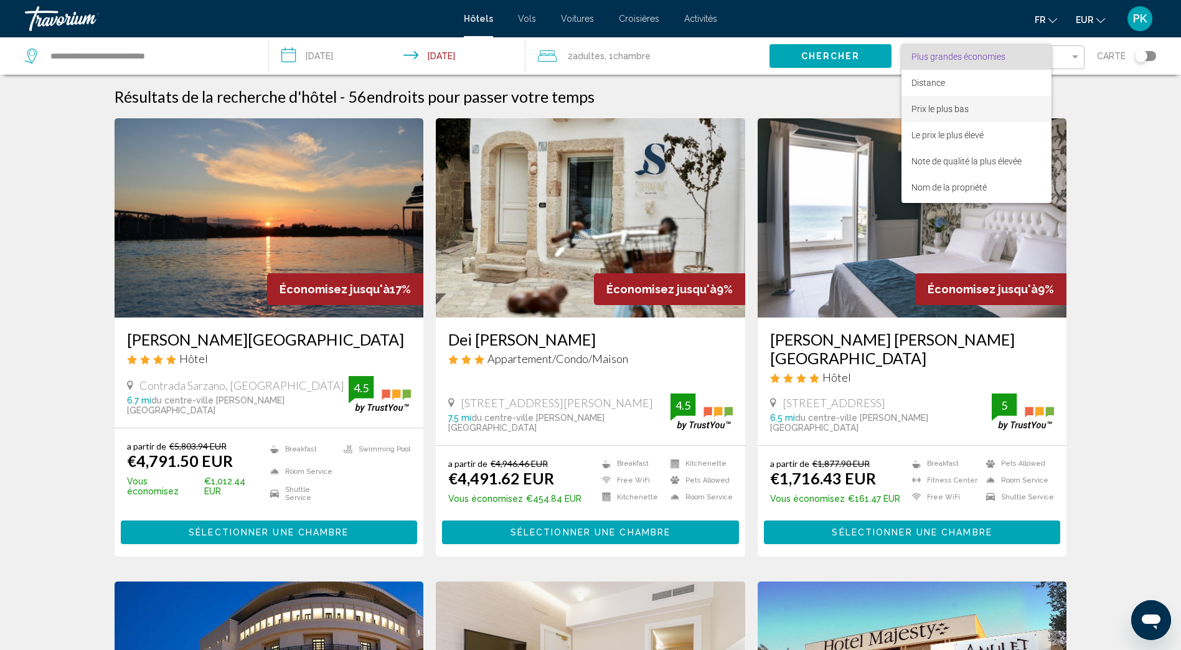
click at [952, 112] on span "Prix le plus bas" at bounding box center [940, 109] width 57 height 10
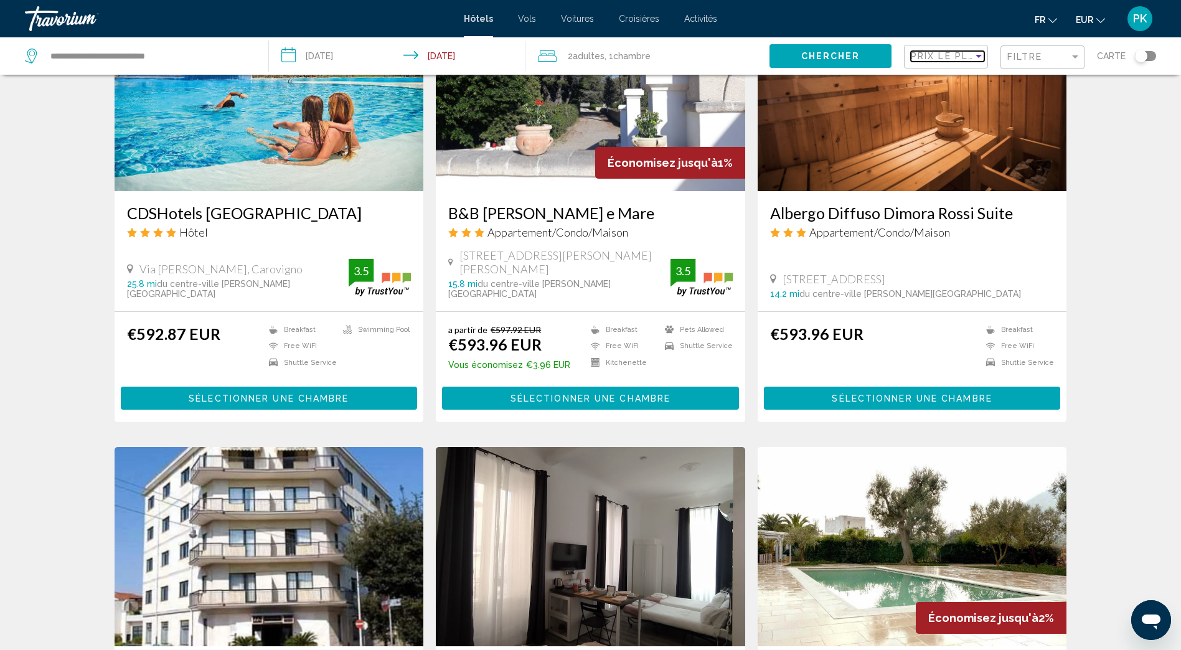
scroll to position [1013, 0]
